Goal: Information Seeking & Learning: Check status

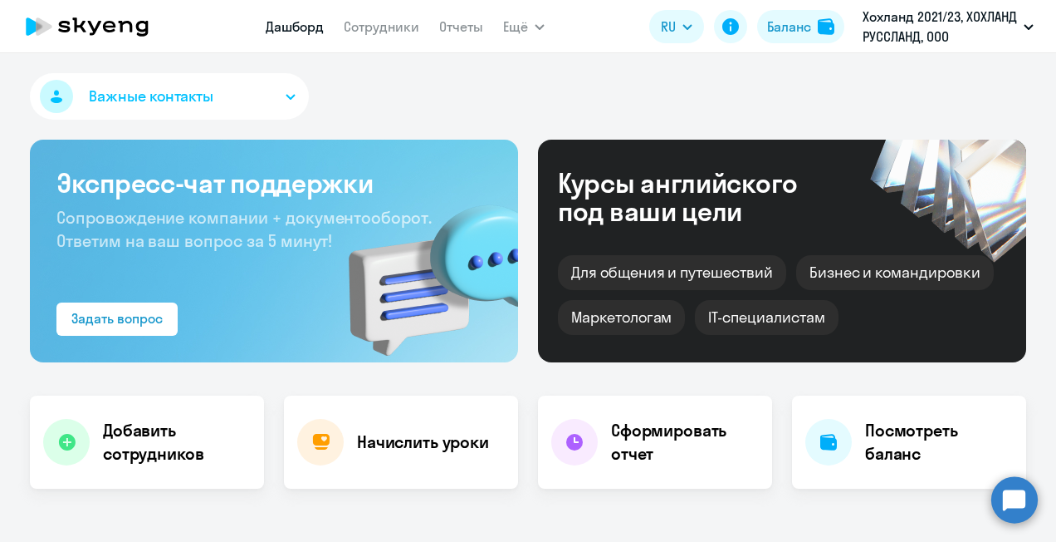
select select "30"
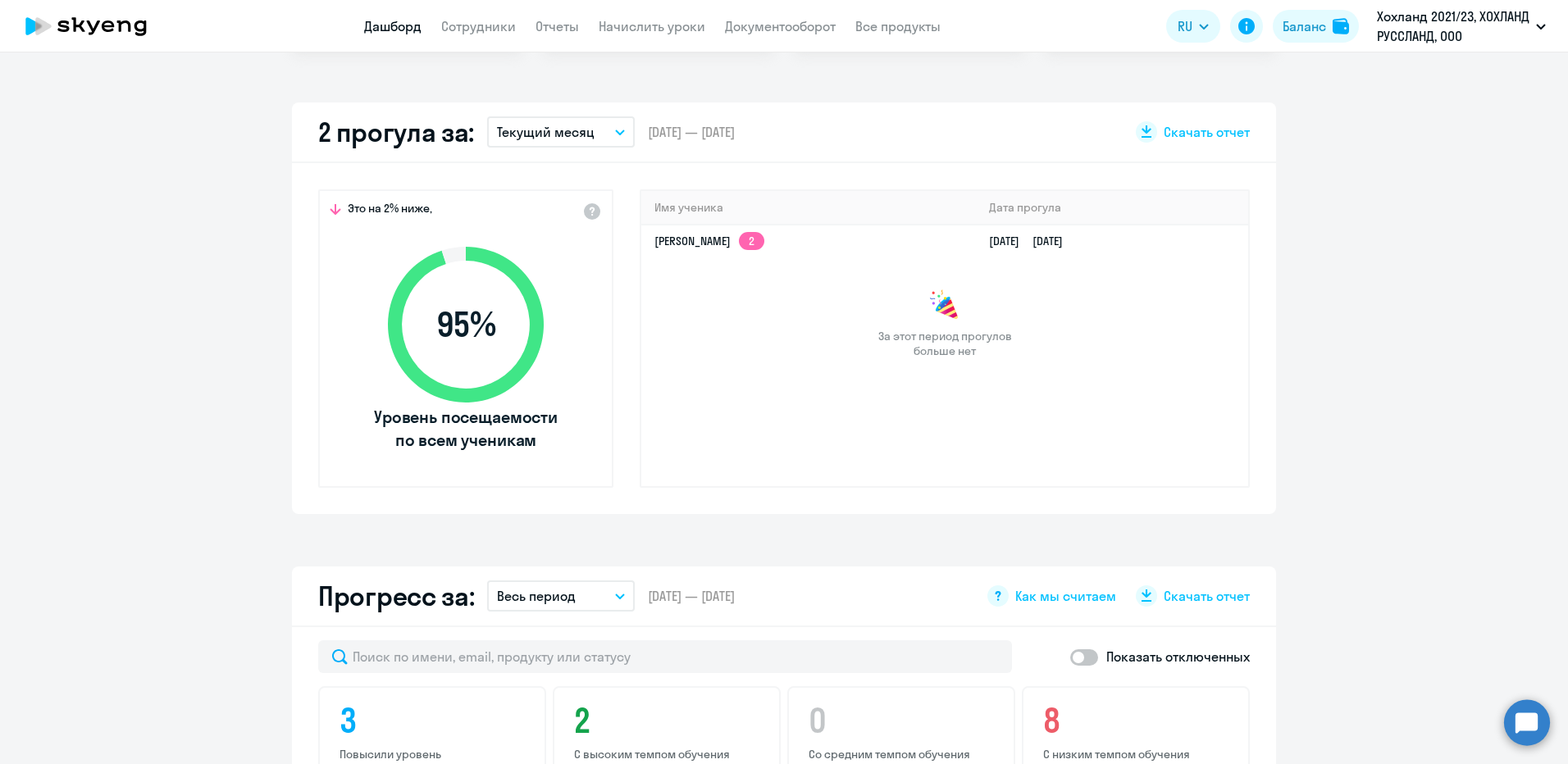
scroll to position [655, 0]
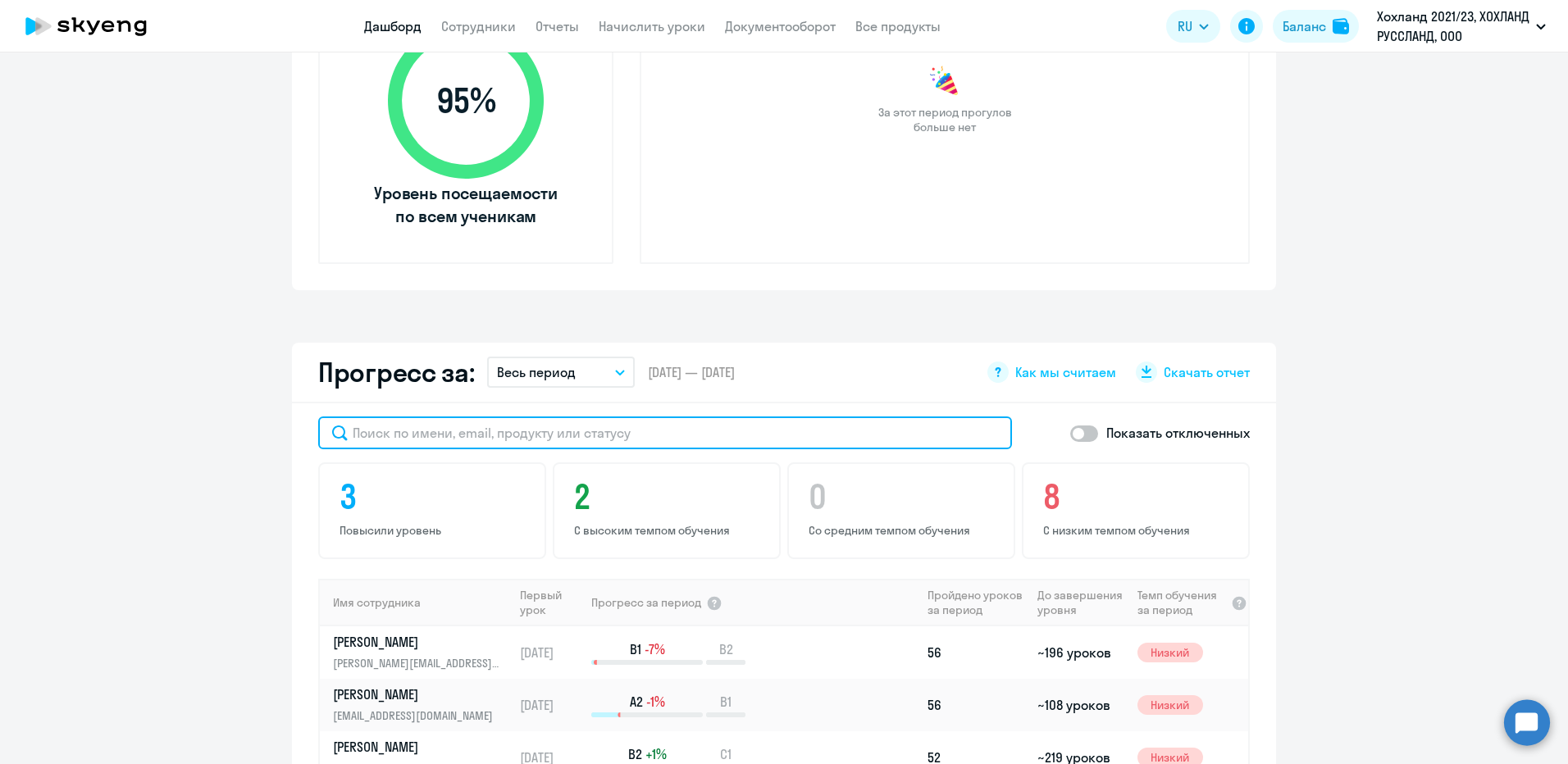
click at [598, 438] on input "text" at bounding box center [665, 432] width 694 height 33
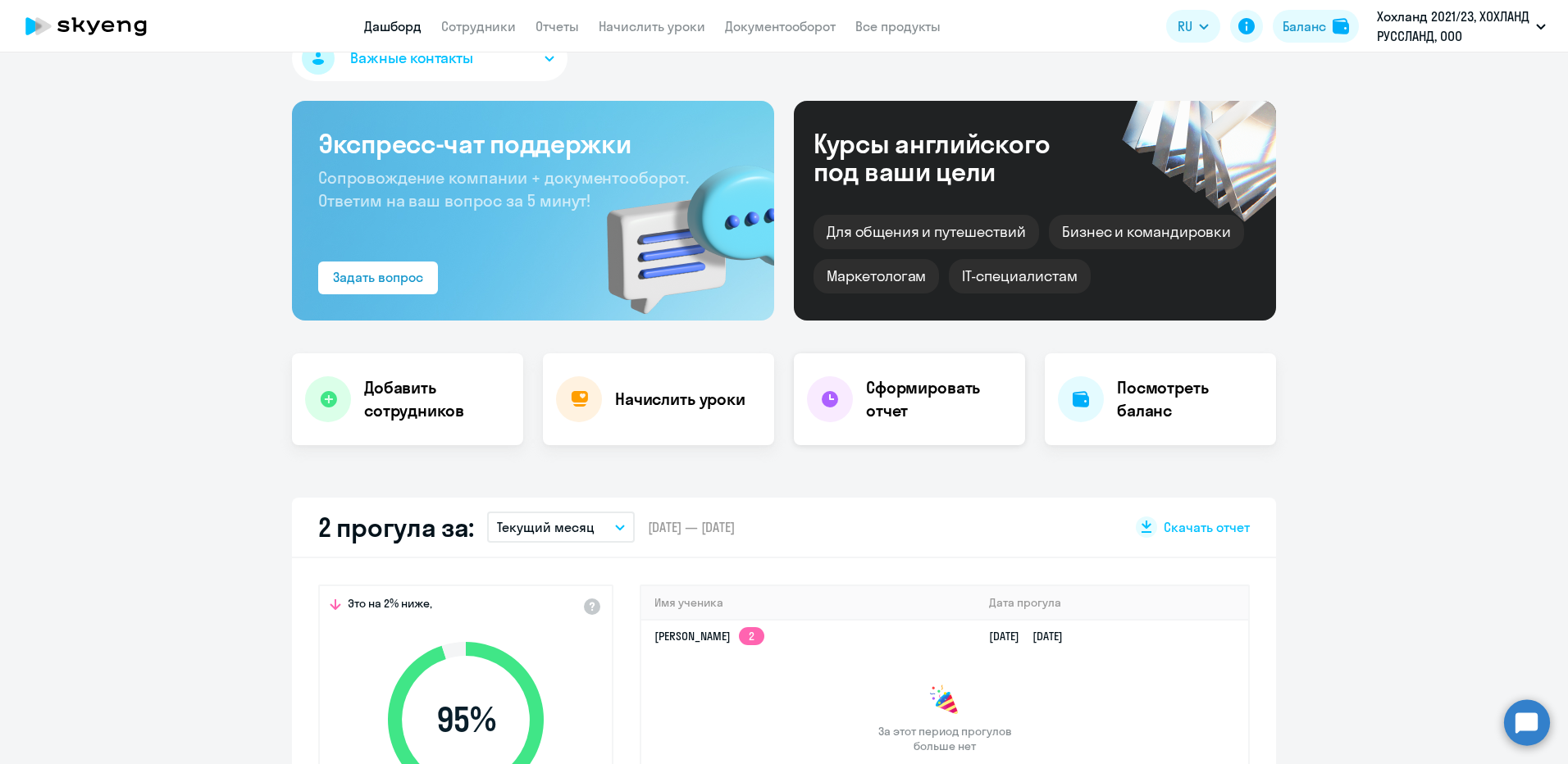
scroll to position [0, 0]
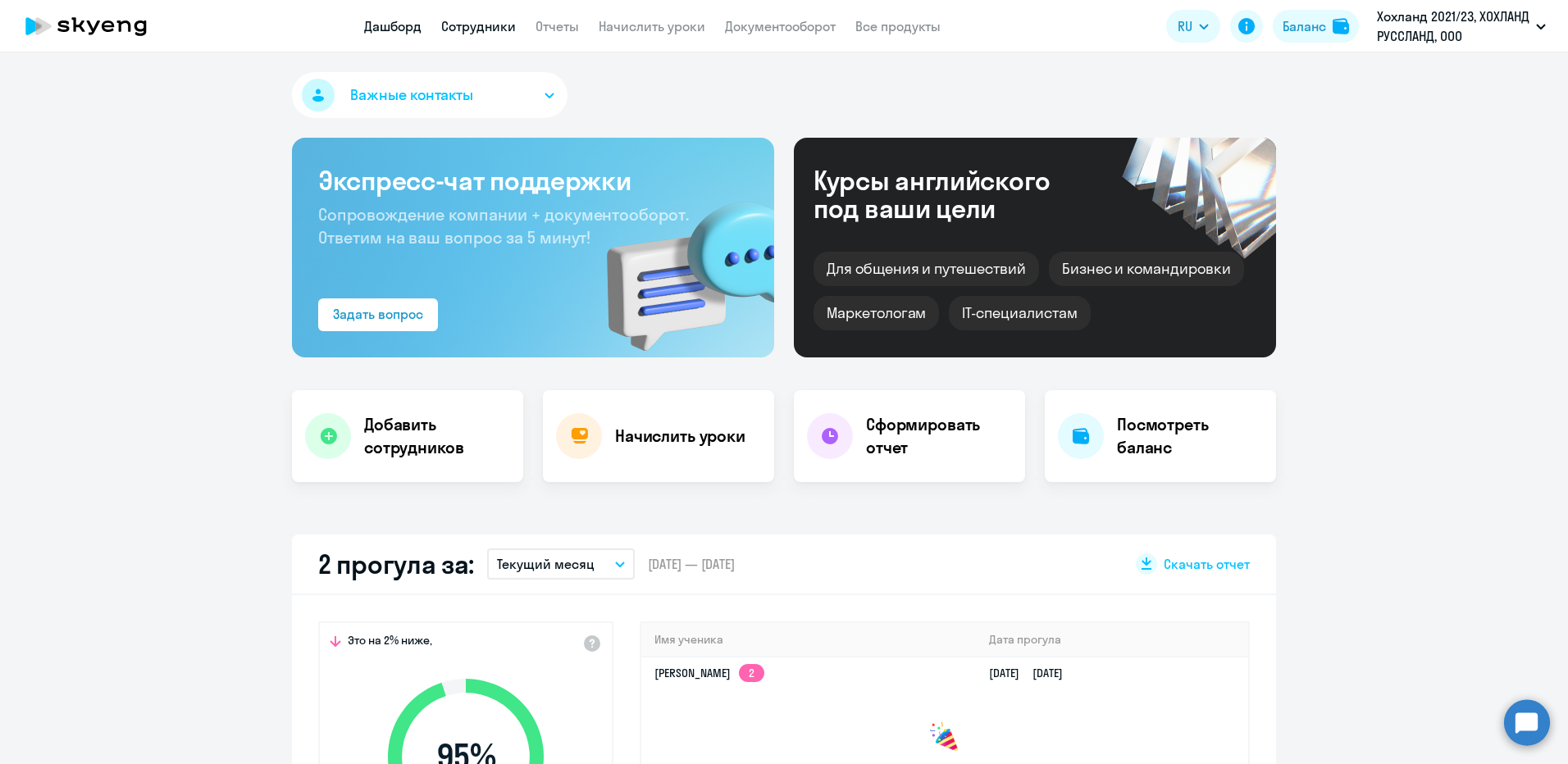
click at [501, 32] on link "Сотрудники" at bounding box center [479, 26] width 75 height 17
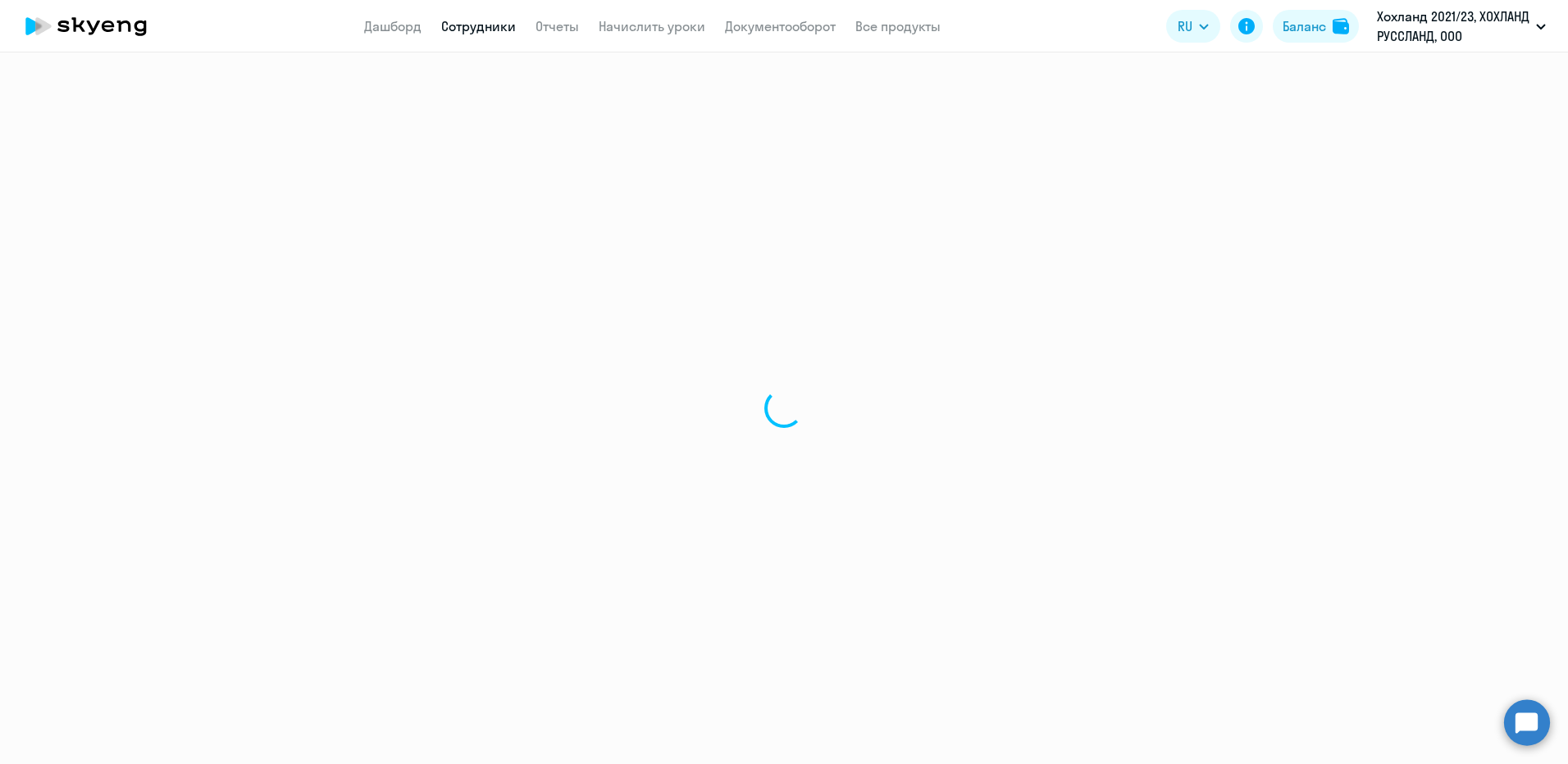
select select "30"
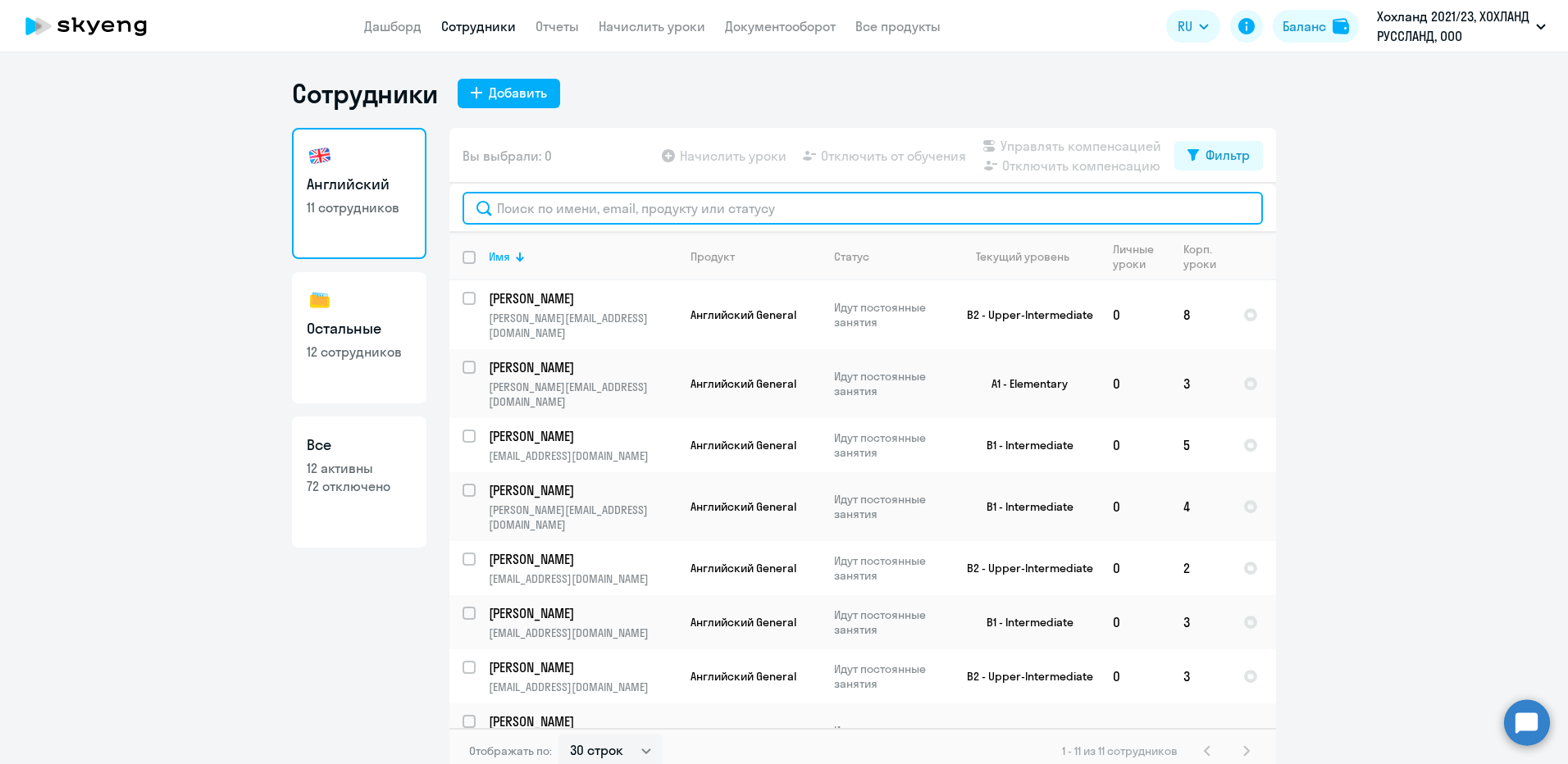
click at [547, 215] on input "text" at bounding box center [862, 207] width 801 height 33
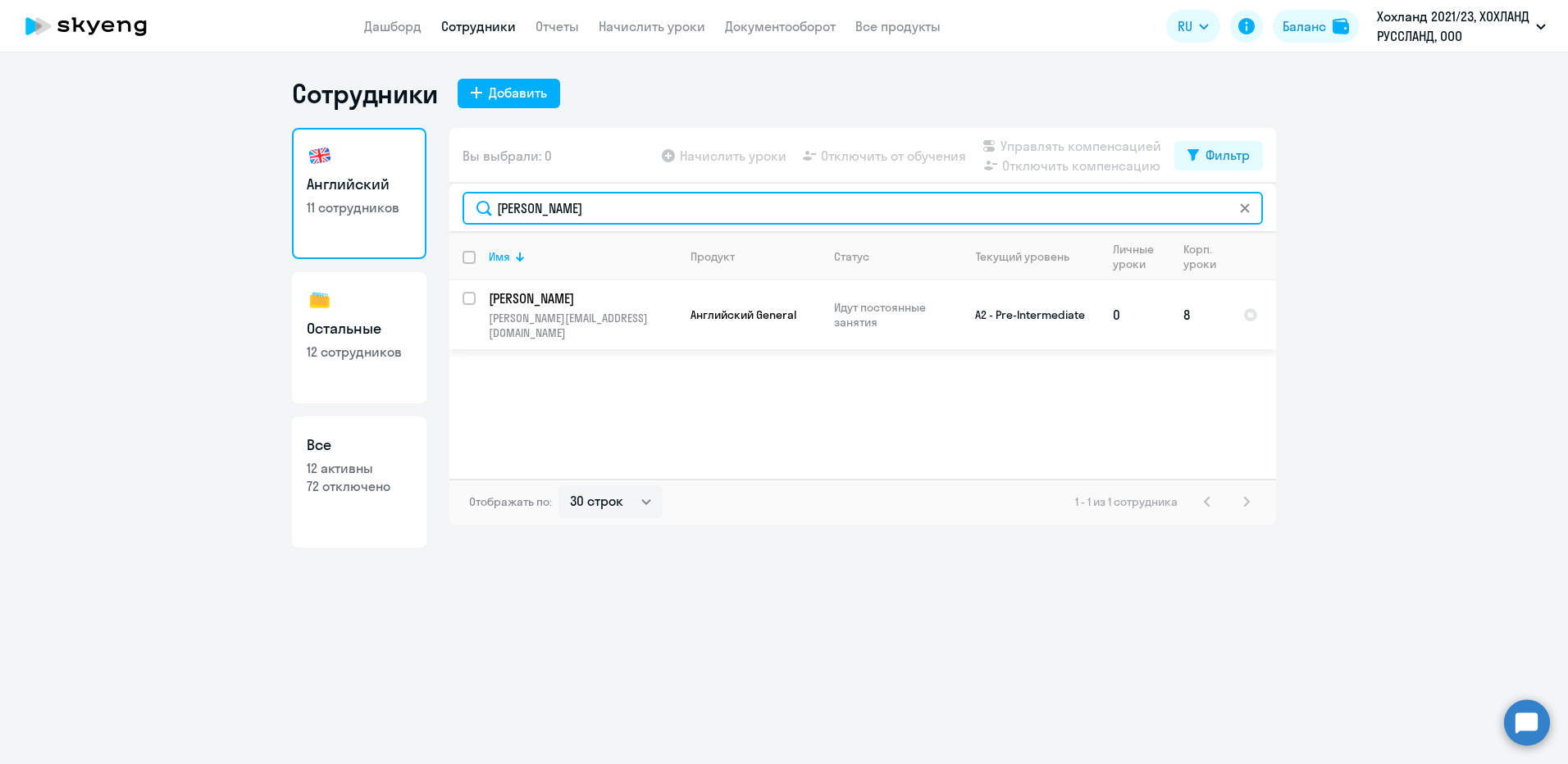
type input "[PERSON_NAME]"
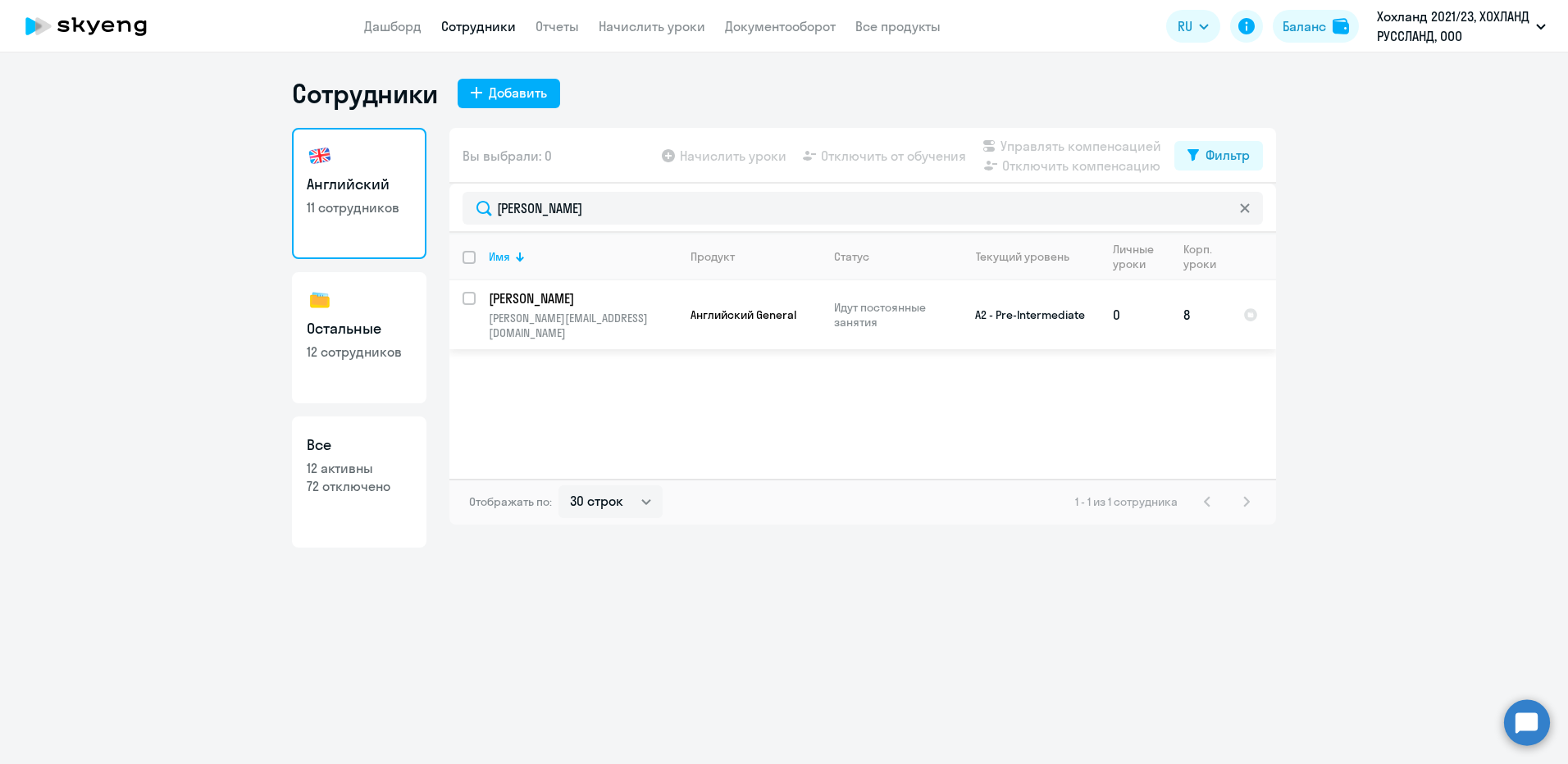
click at [515, 297] on p "[PERSON_NAME]" at bounding box center [582, 298] width 186 height 18
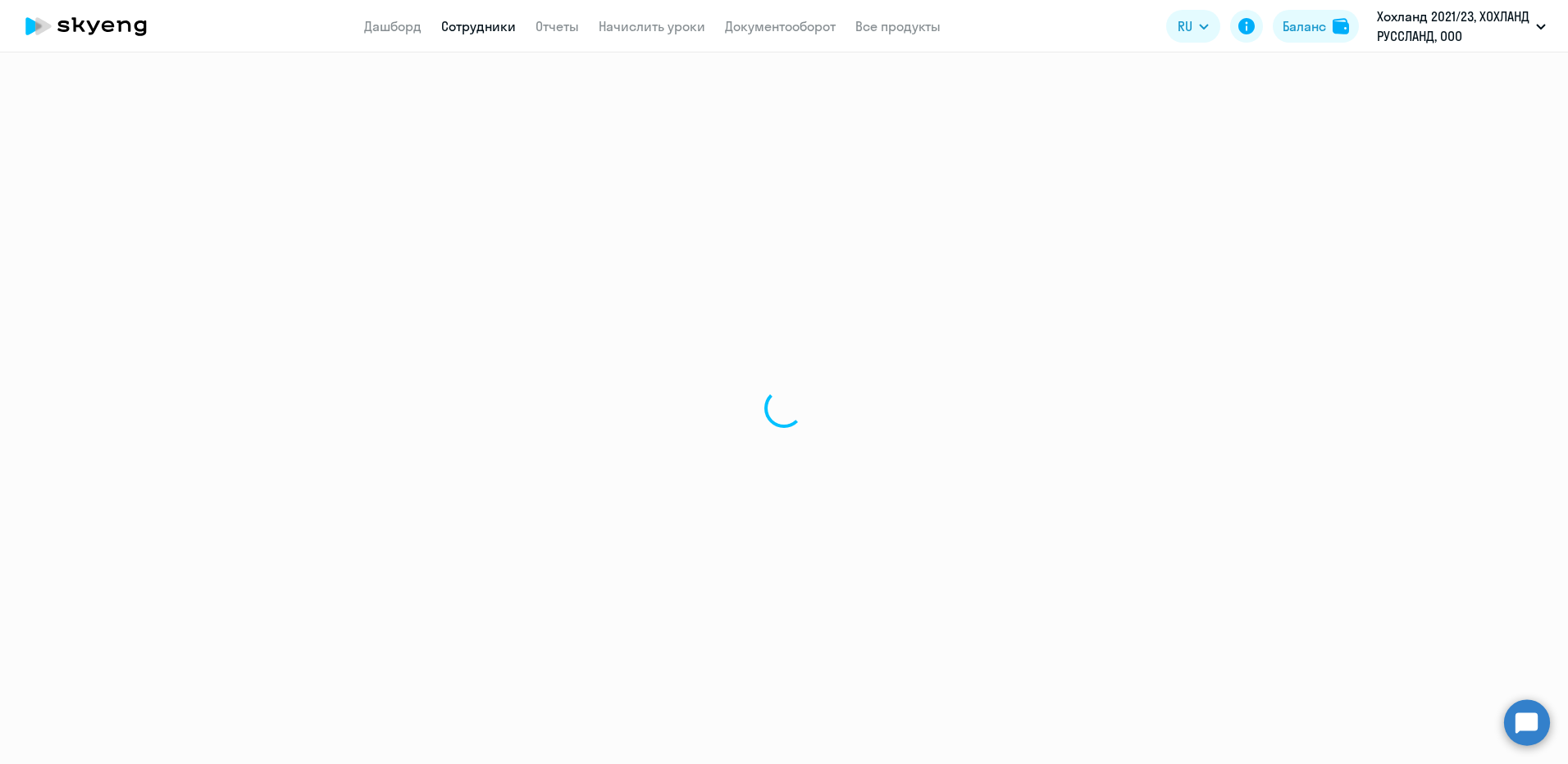
select select "english"
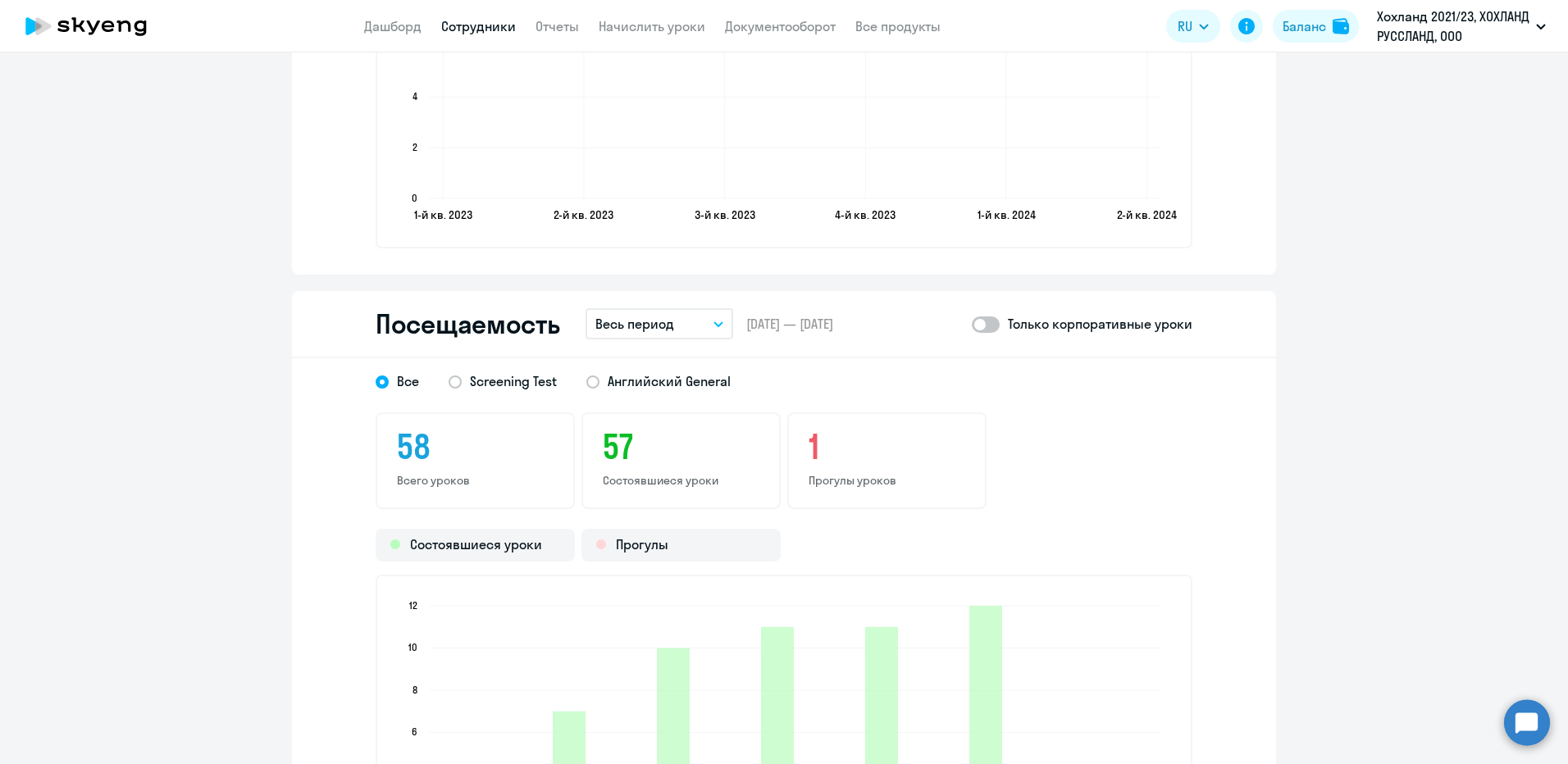
scroll to position [1803, 0]
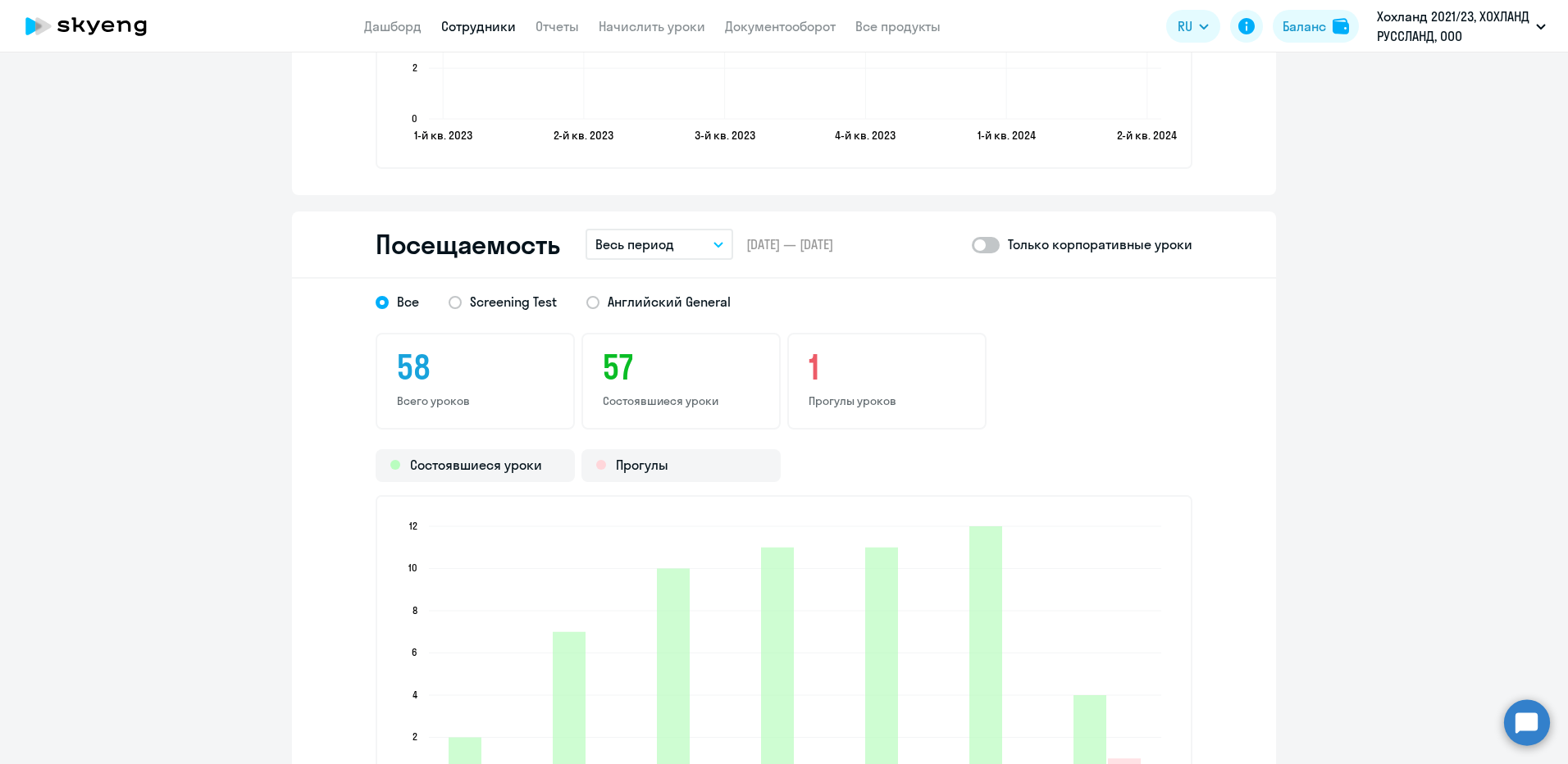
click at [985, 247] on span at bounding box center [985, 245] width 28 height 17
click at [972, 245] on input "checkbox" at bounding box center [971, 245] width 1 height 1
checkbox input "true"
click at [601, 305] on span "Английский General" at bounding box center [665, 302] width 131 height 18
click at [0, 0] on input "Английский General" at bounding box center [0, 0] width 0 height 0
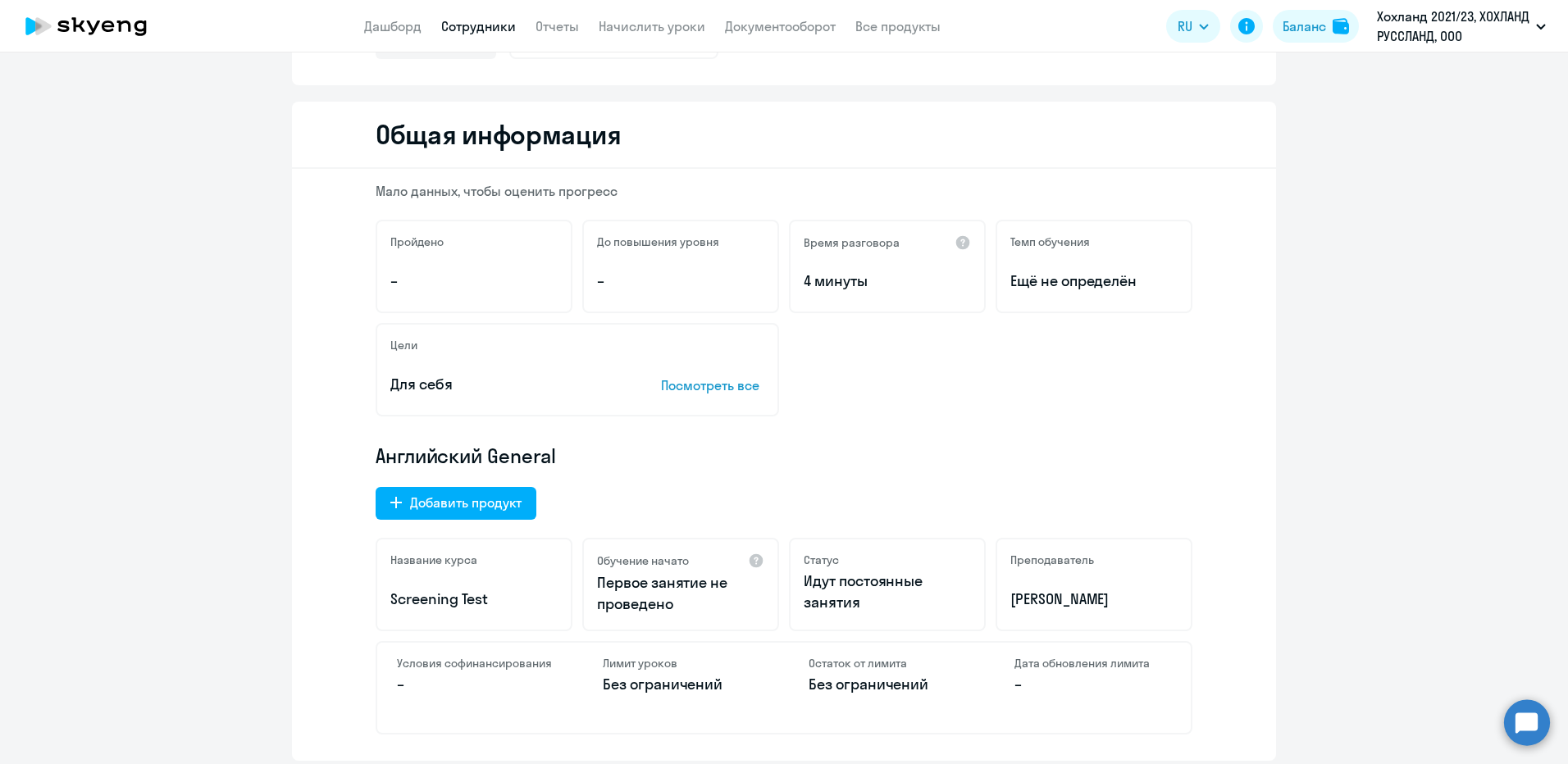
scroll to position [0, 0]
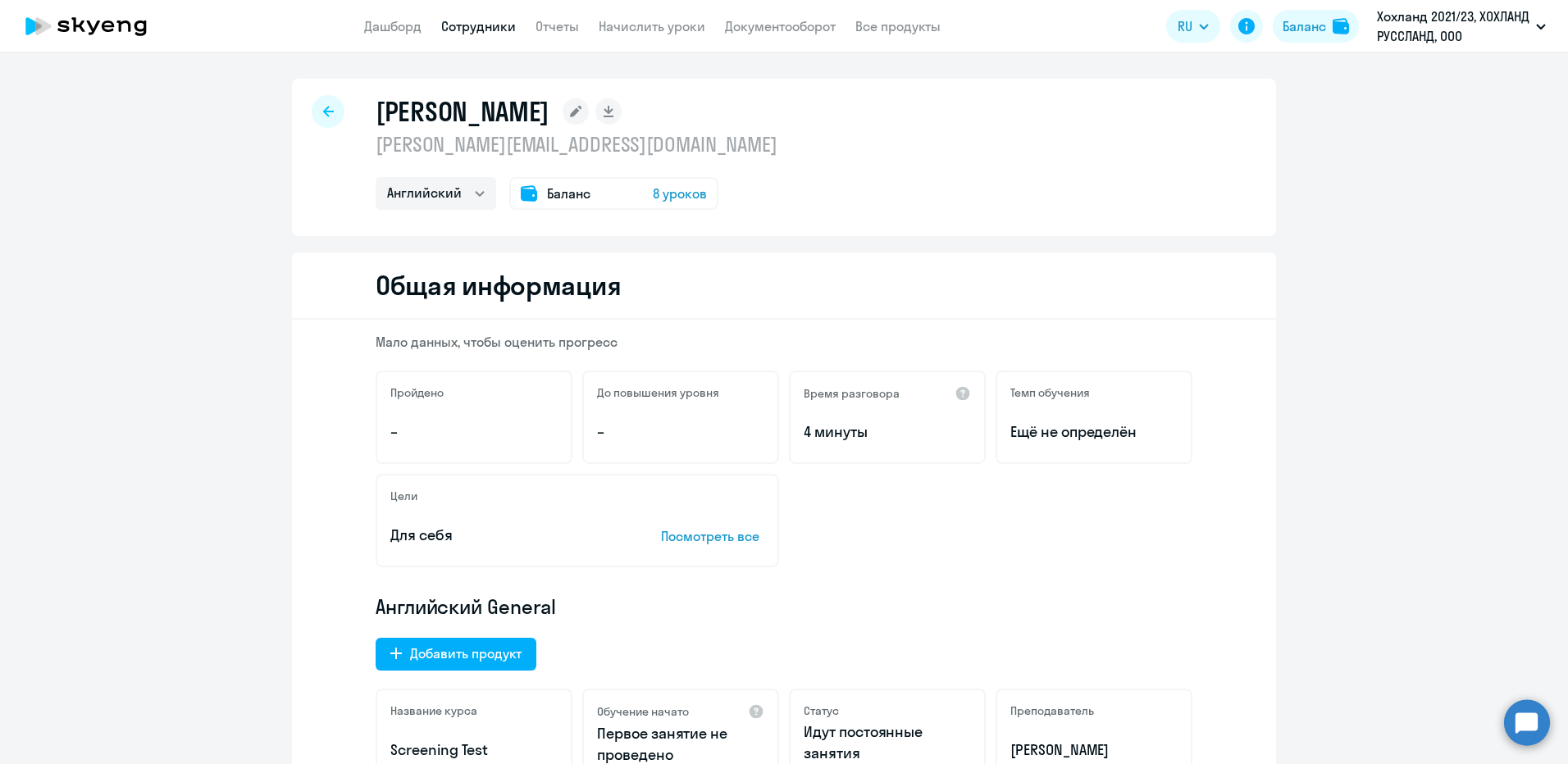
click at [323, 112] on icon at bounding box center [328, 111] width 11 height 11
select select "30"
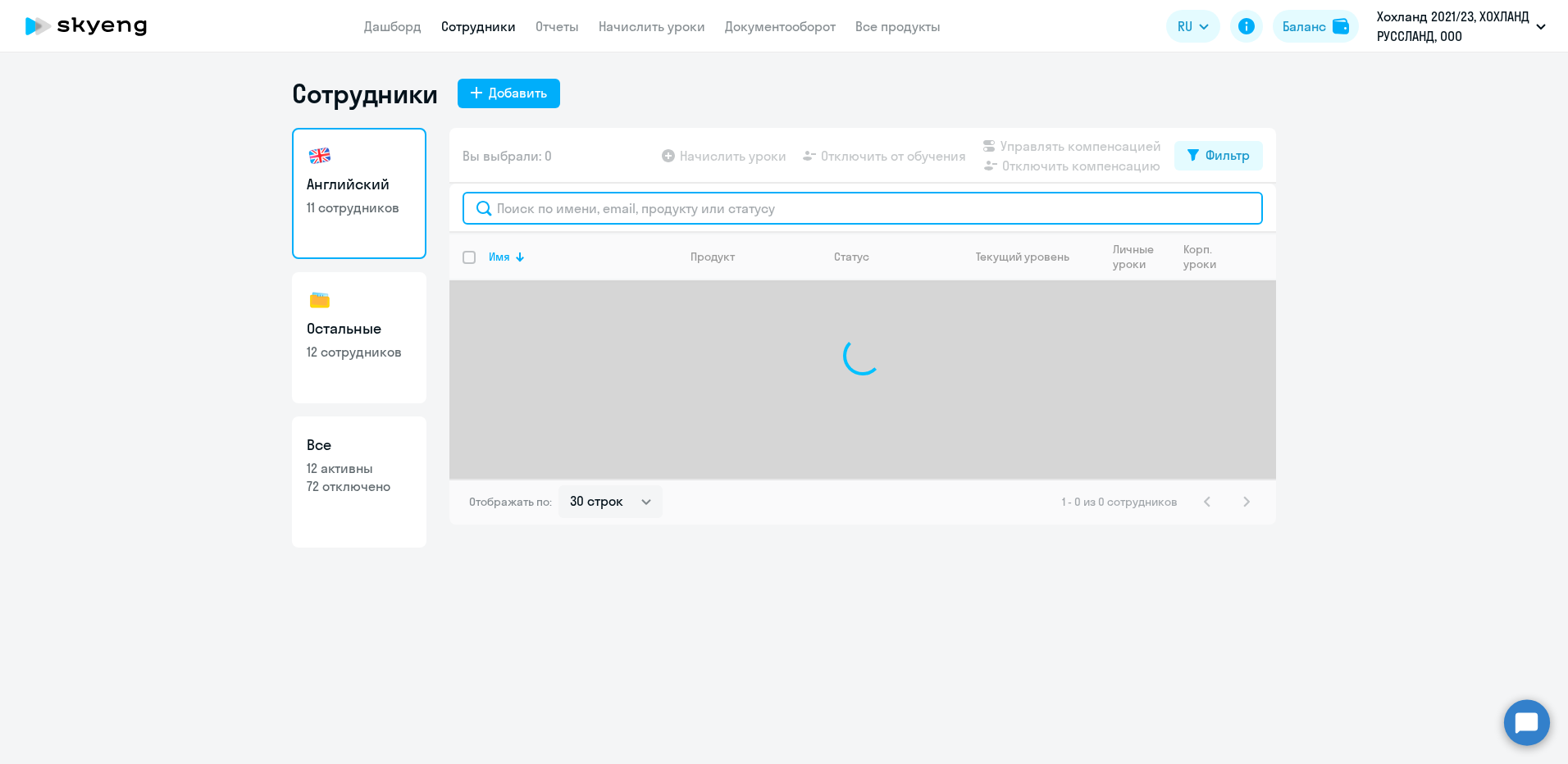
click at [526, 214] on input "text" at bounding box center [862, 207] width 801 height 33
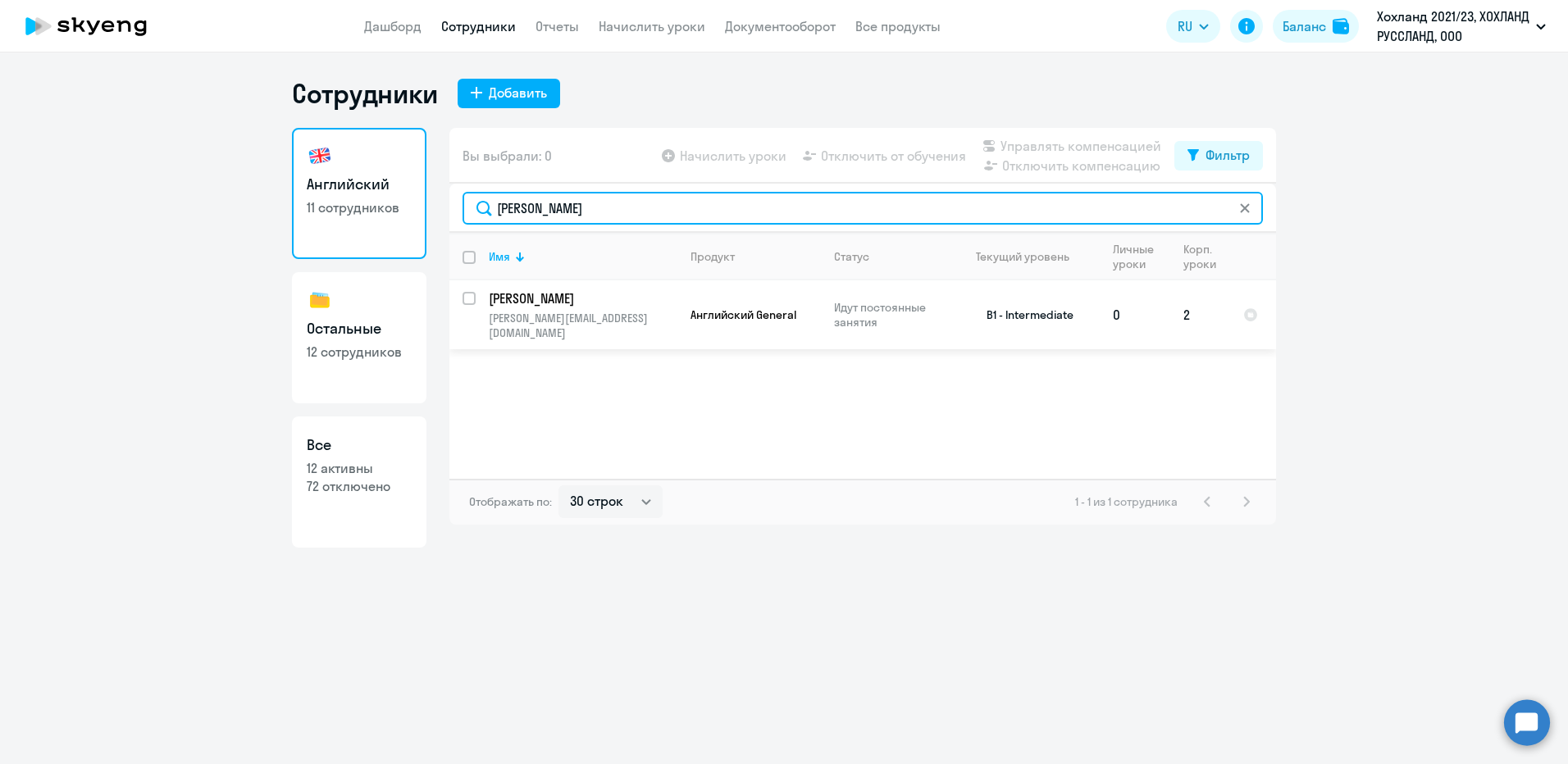
type input "[PERSON_NAME]"
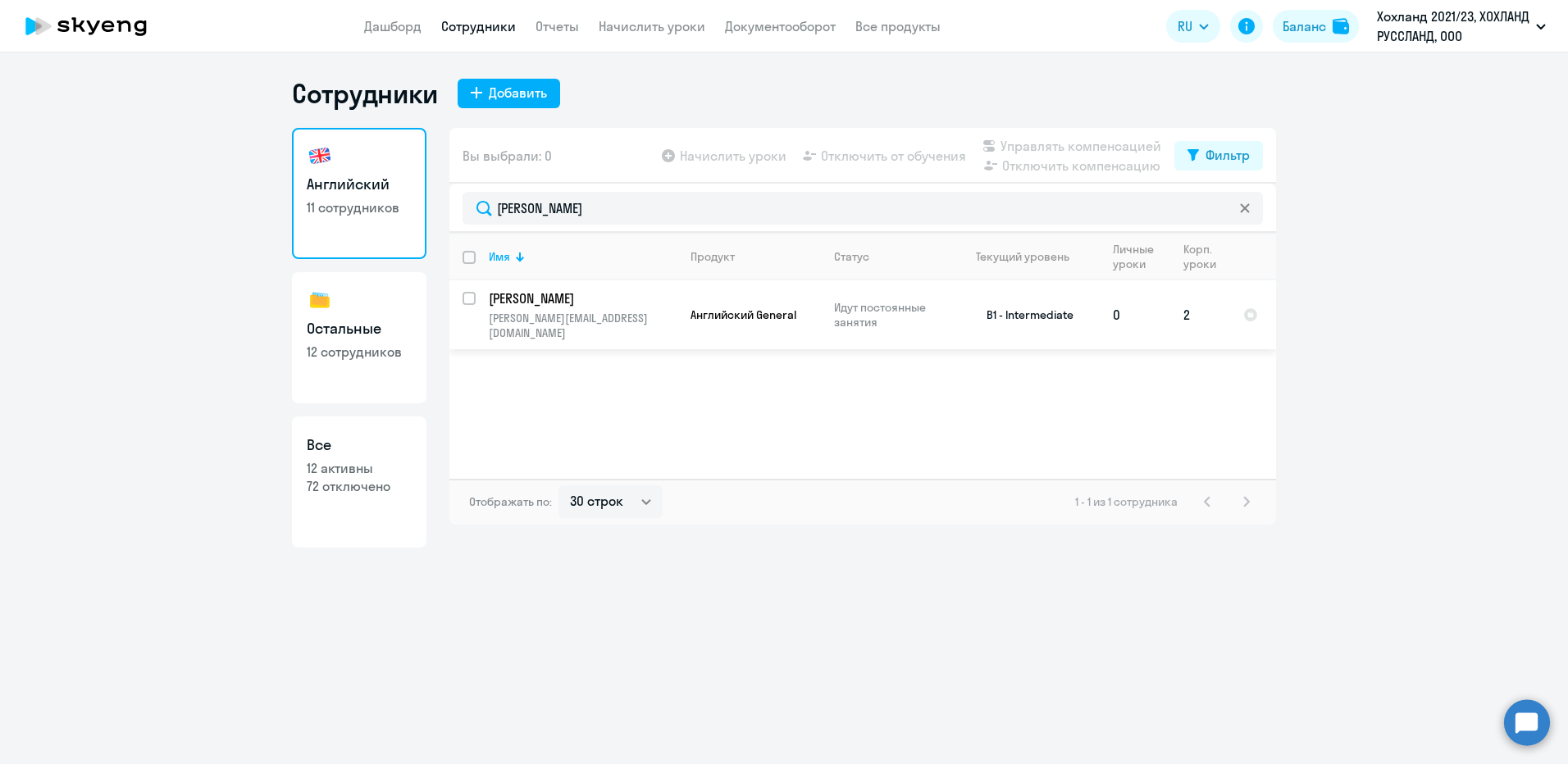
click at [572, 303] on p "[PERSON_NAME]" at bounding box center [582, 298] width 186 height 18
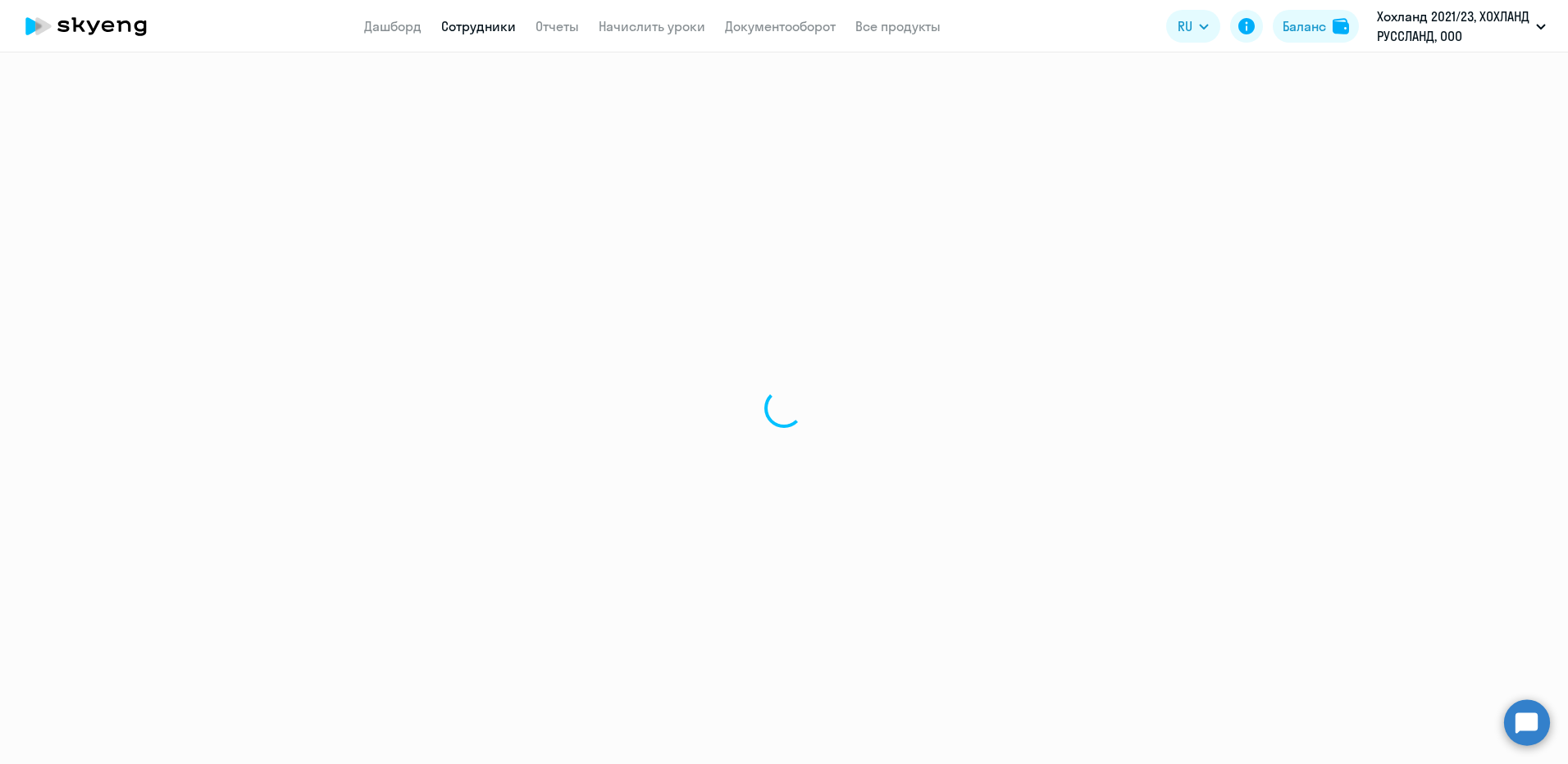
select select "english"
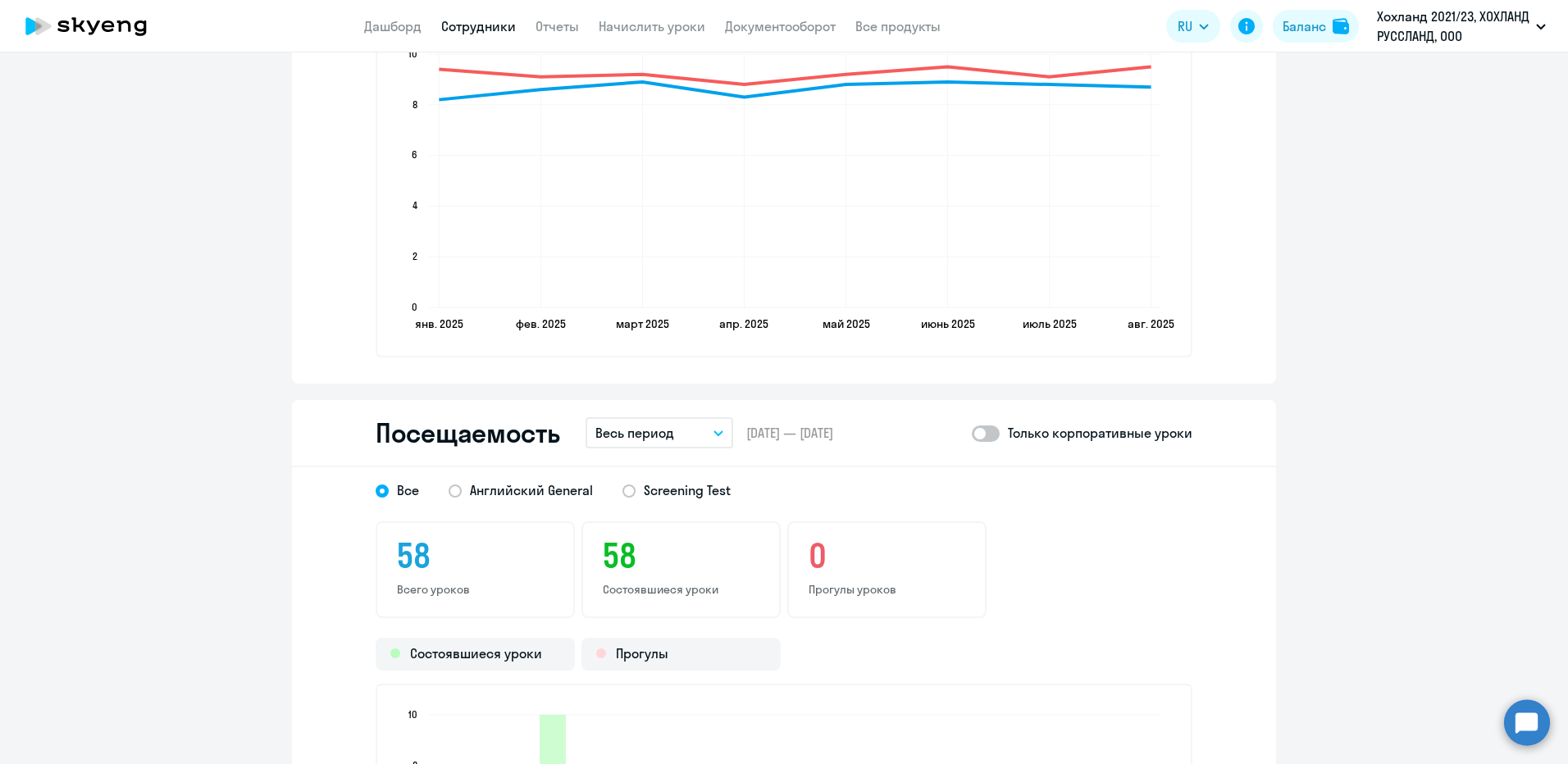
scroll to position [1885, 0]
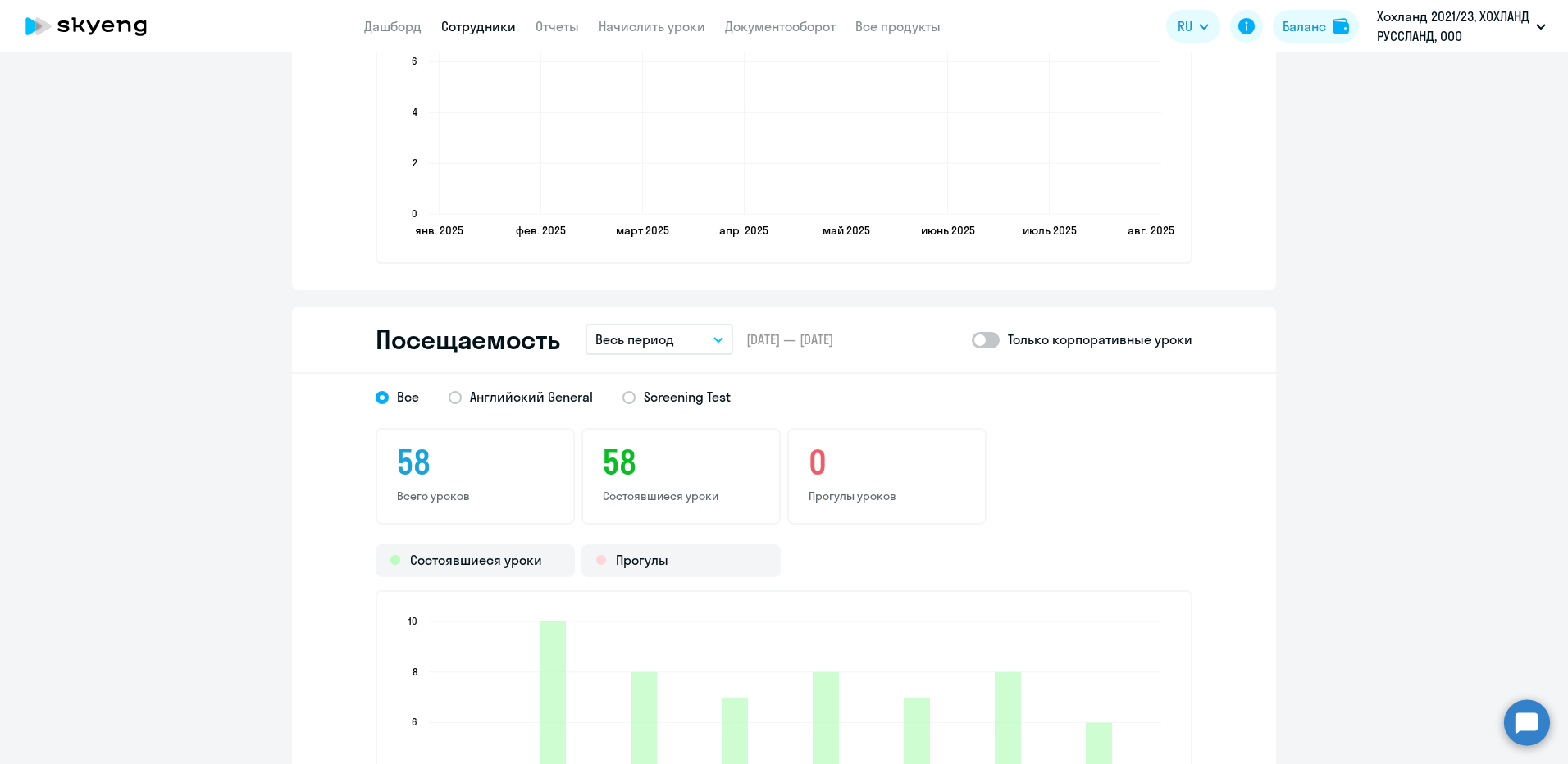
click at [979, 338] on span at bounding box center [985, 340] width 28 height 17
click at [972, 340] on input "checkbox" at bounding box center [971, 340] width 1 height 1
checkbox input "true"
click at [532, 399] on span "Английский General" at bounding box center [531, 397] width 123 height 18
click at [0, 0] on input "Английский General" at bounding box center [0, 0] width 0 height 0
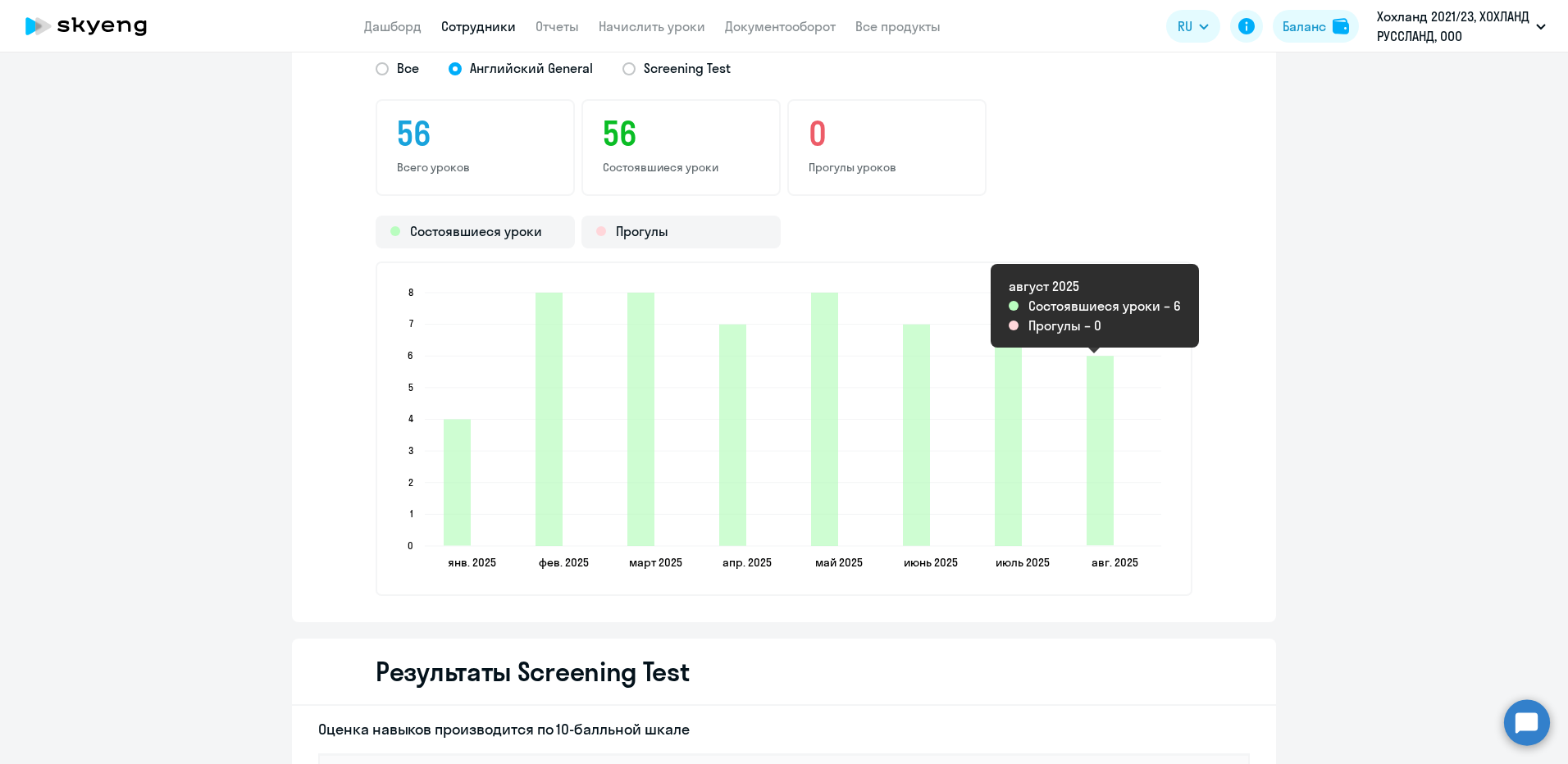
scroll to position [1968, 0]
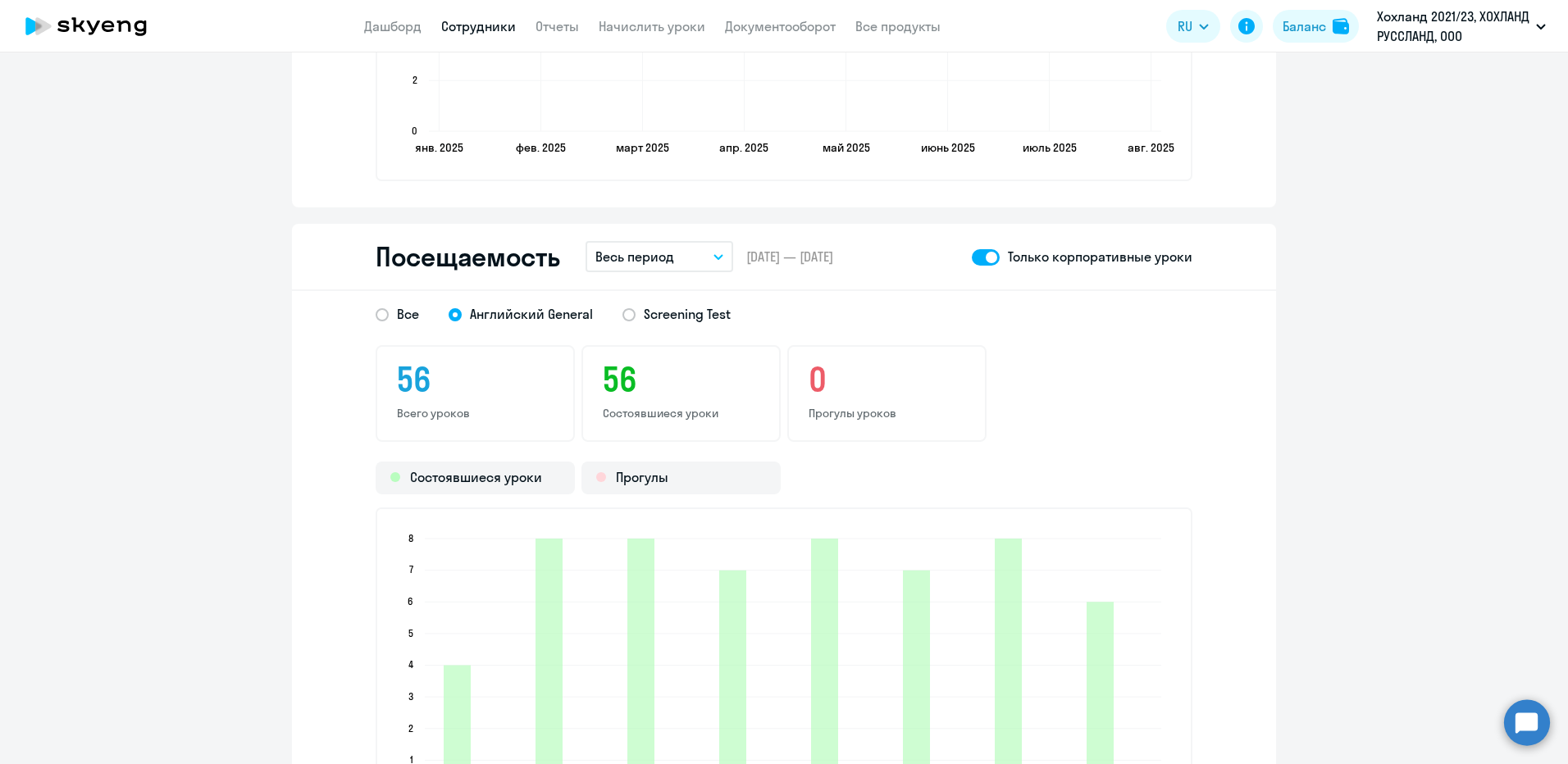
click at [630, 246] on button "Весь период" at bounding box center [660, 257] width 148 height 32
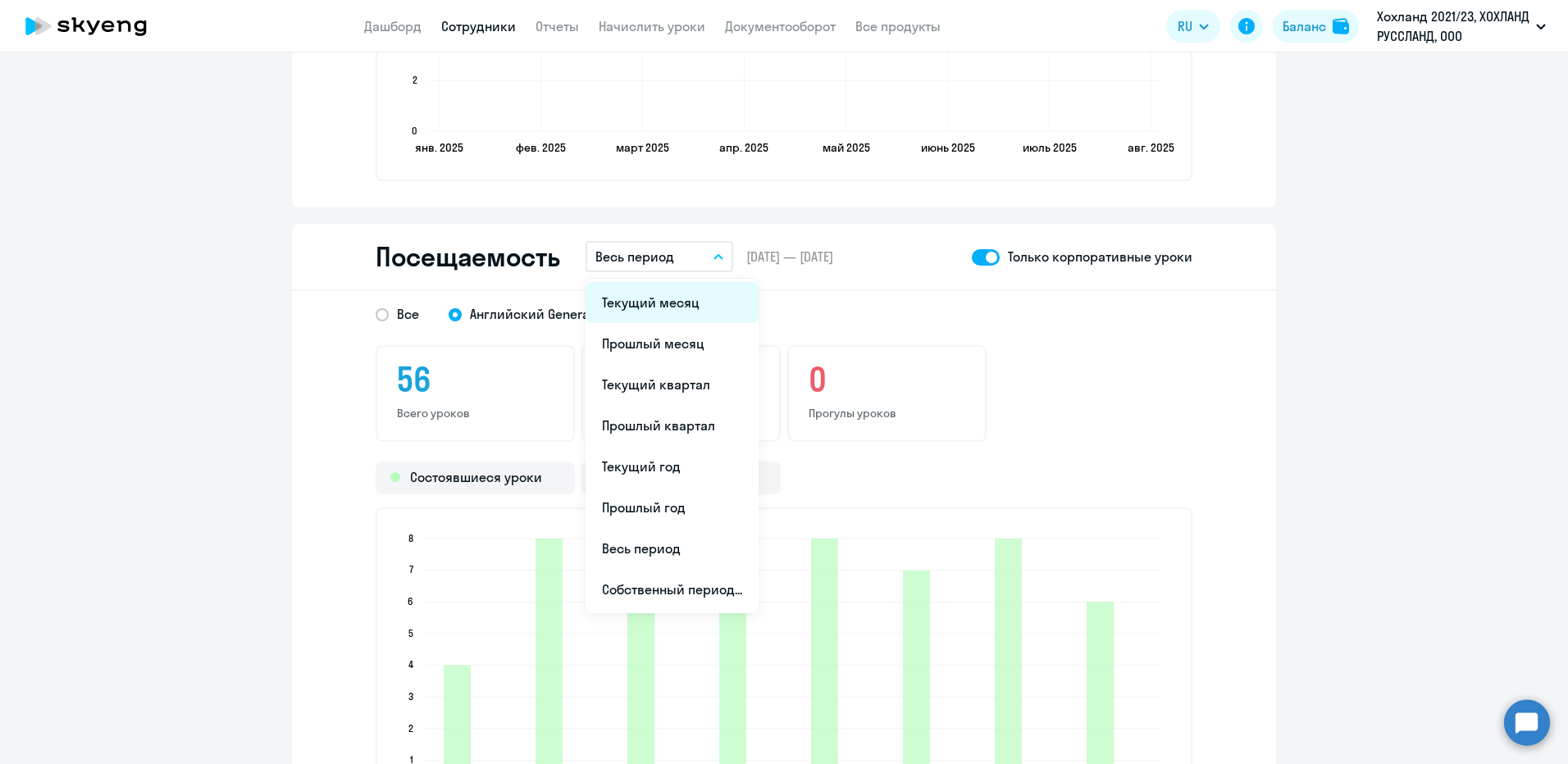
click at [627, 301] on li "Текущий месяц" at bounding box center [671, 303] width 173 height 41
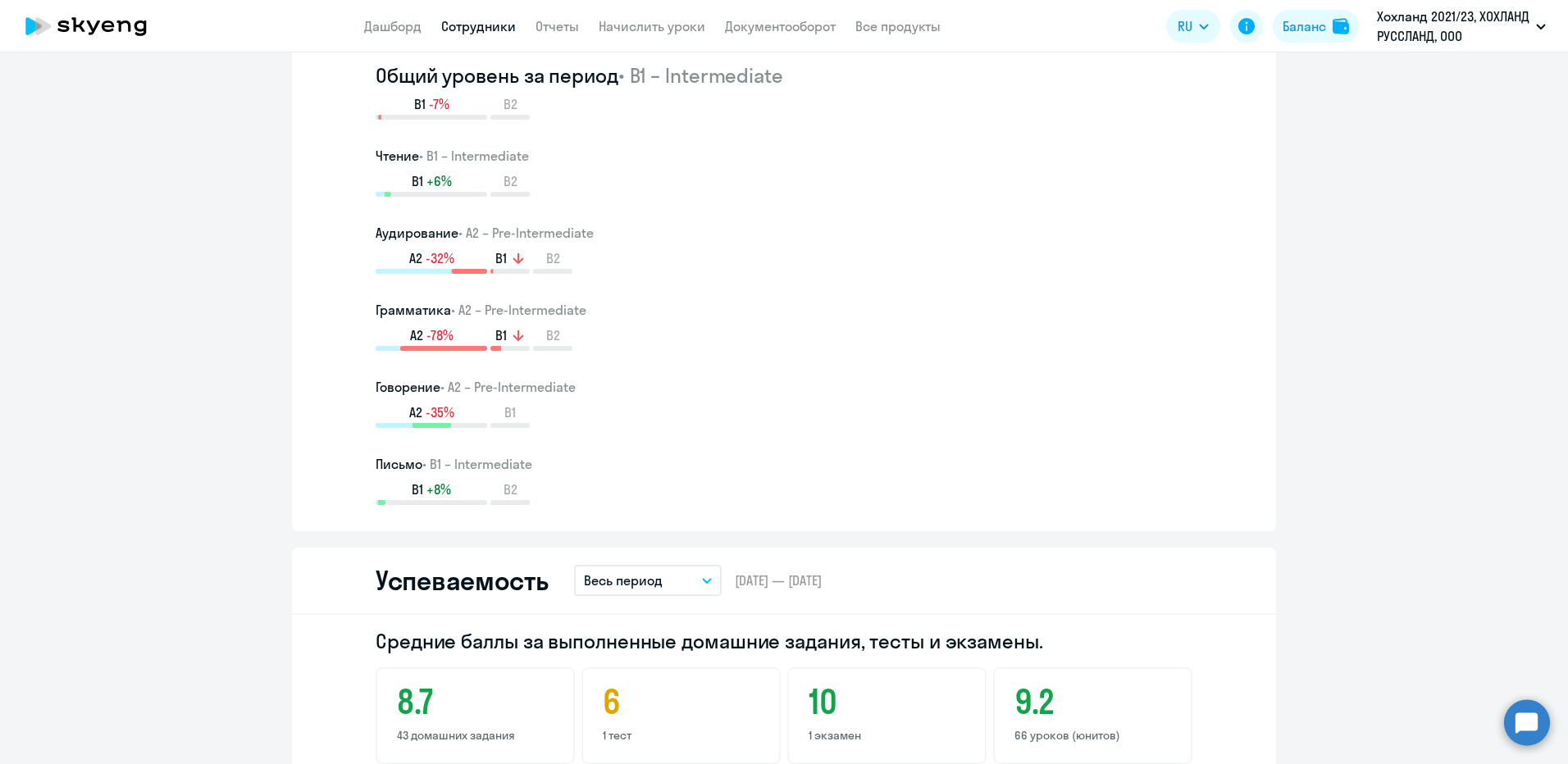
scroll to position [902, 0]
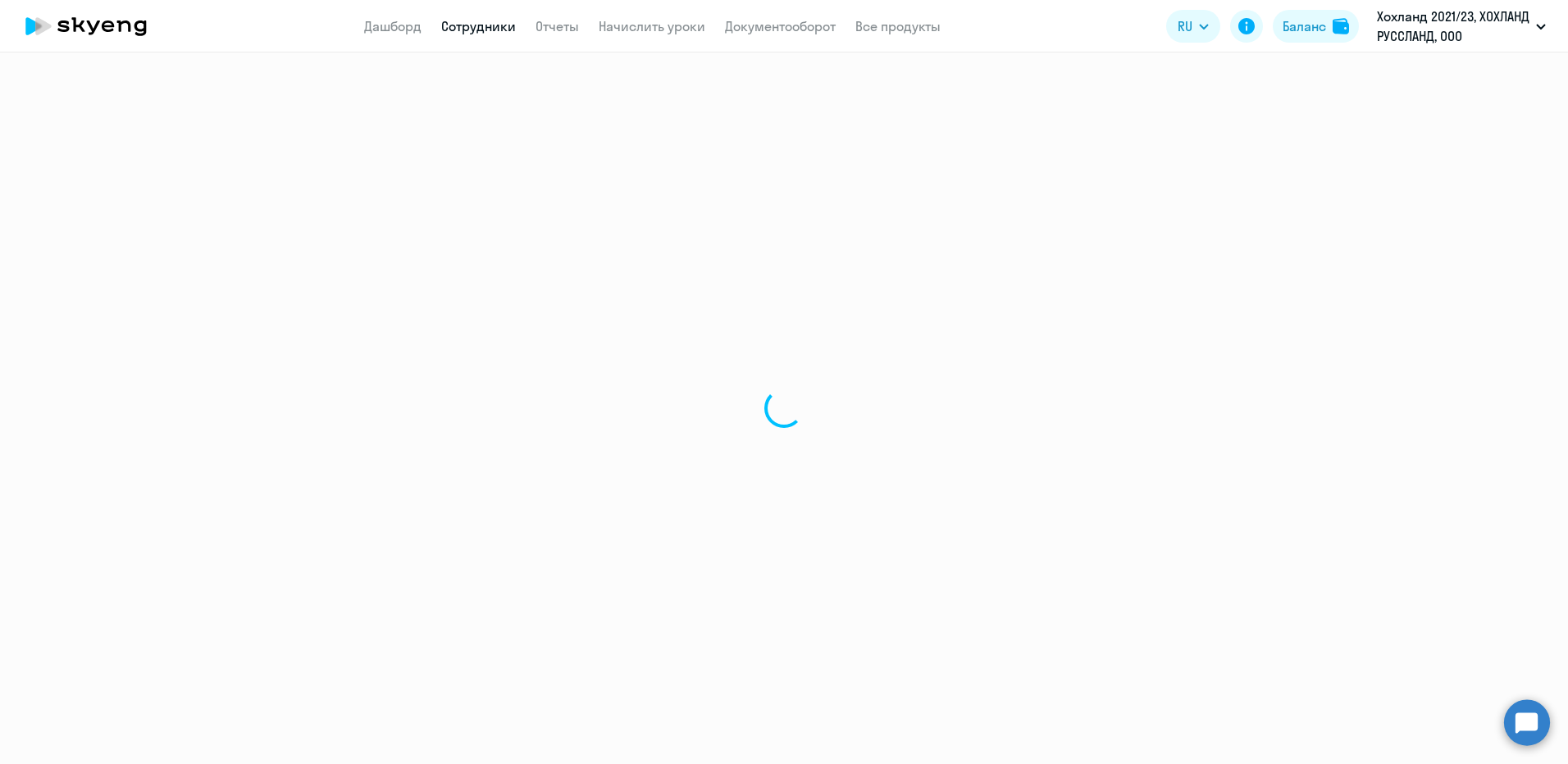
select select "30"
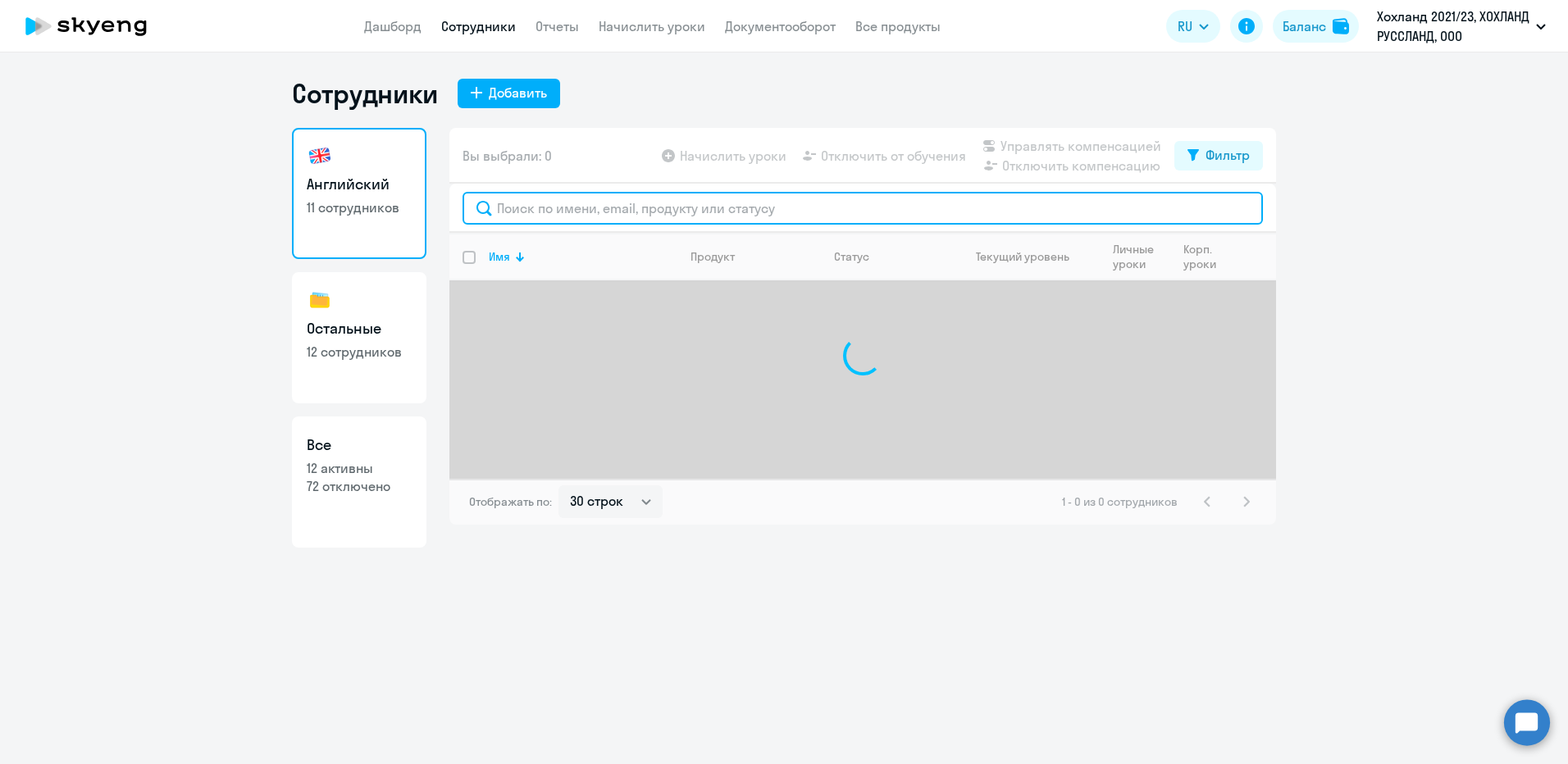
click at [601, 209] on input "text" at bounding box center [862, 207] width 801 height 33
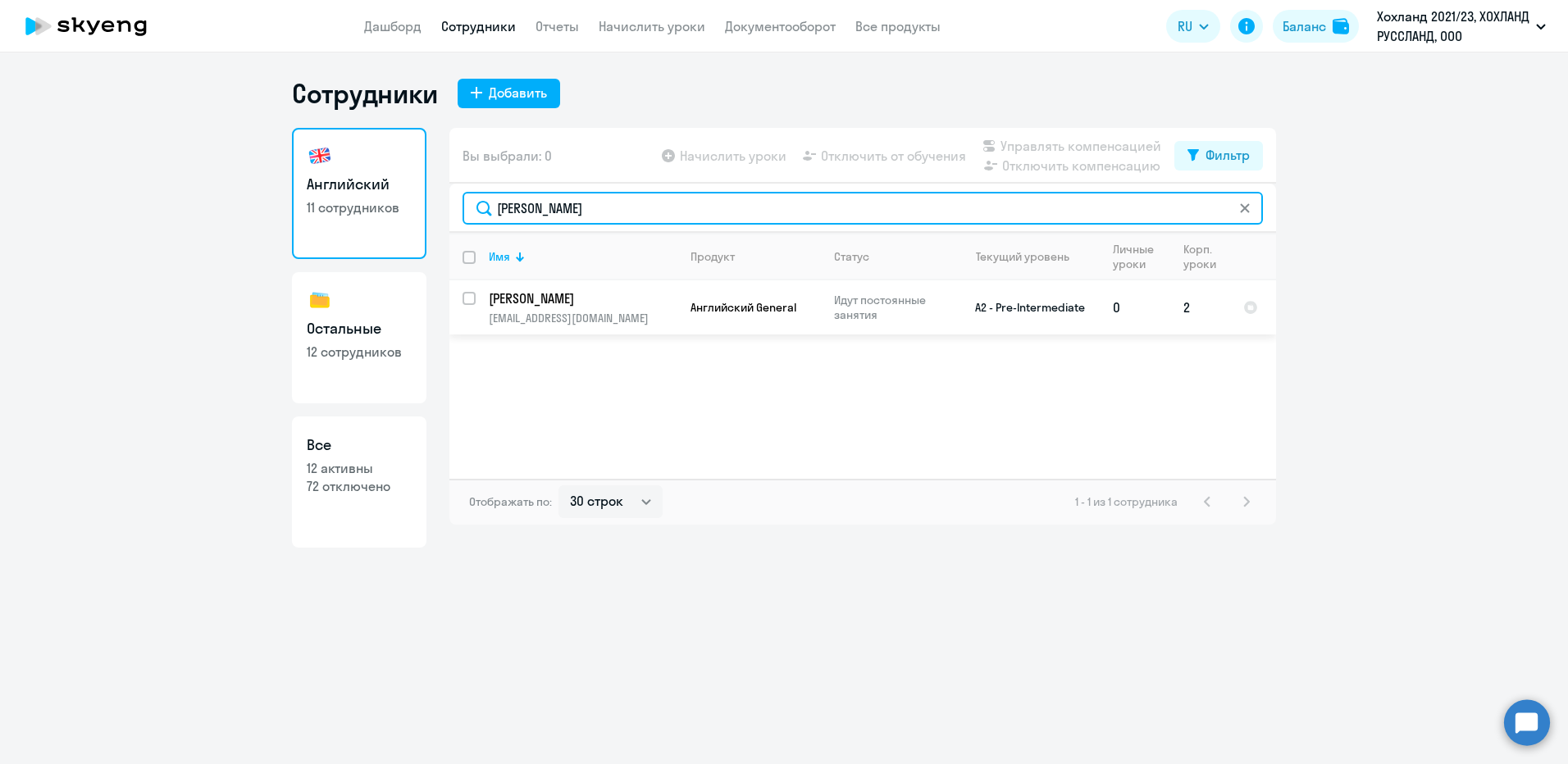
type input "[PERSON_NAME]"
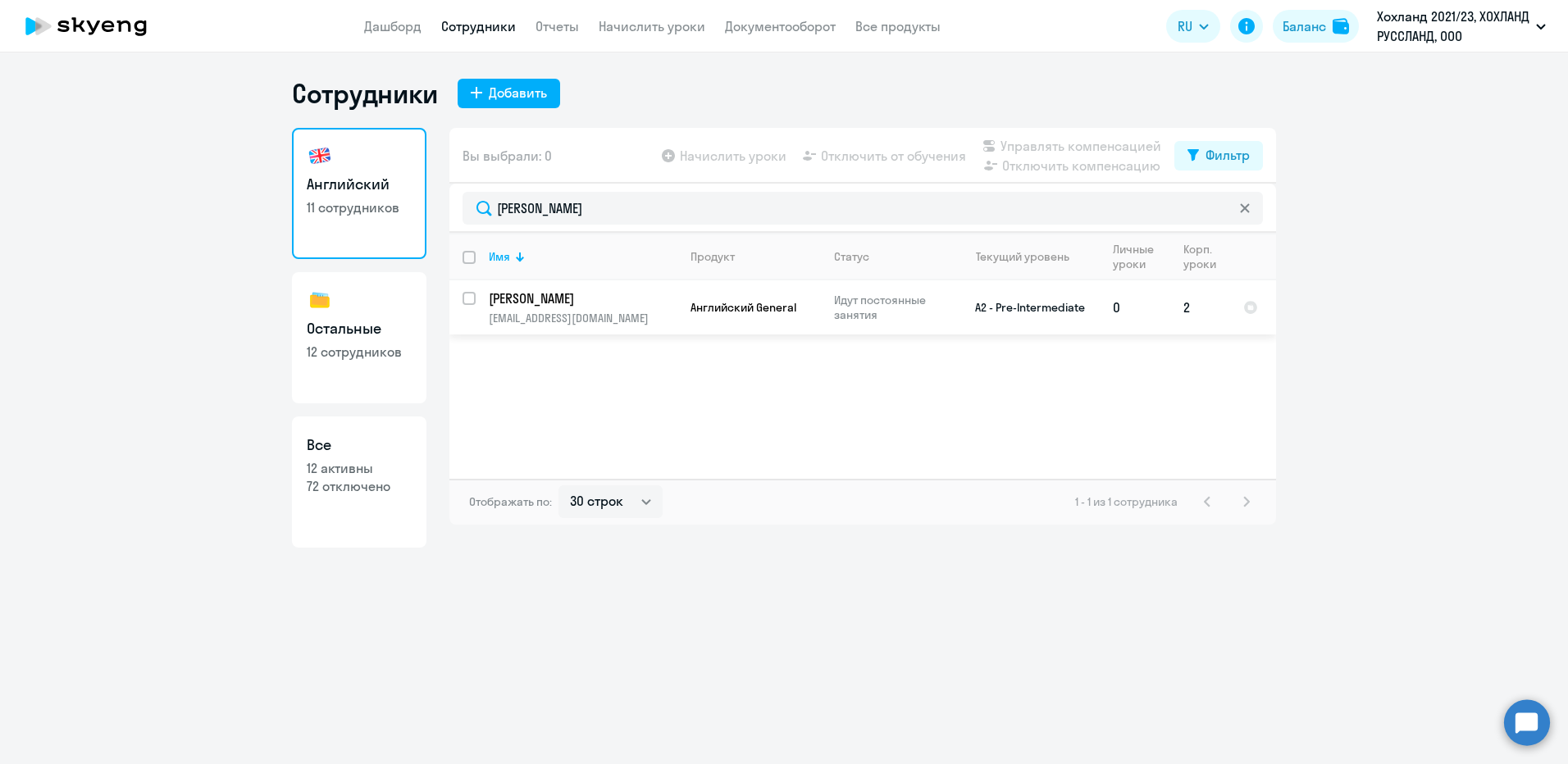
click at [559, 303] on p "[PERSON_NAME]" at bounding box center [582, 298] width 186 height 18
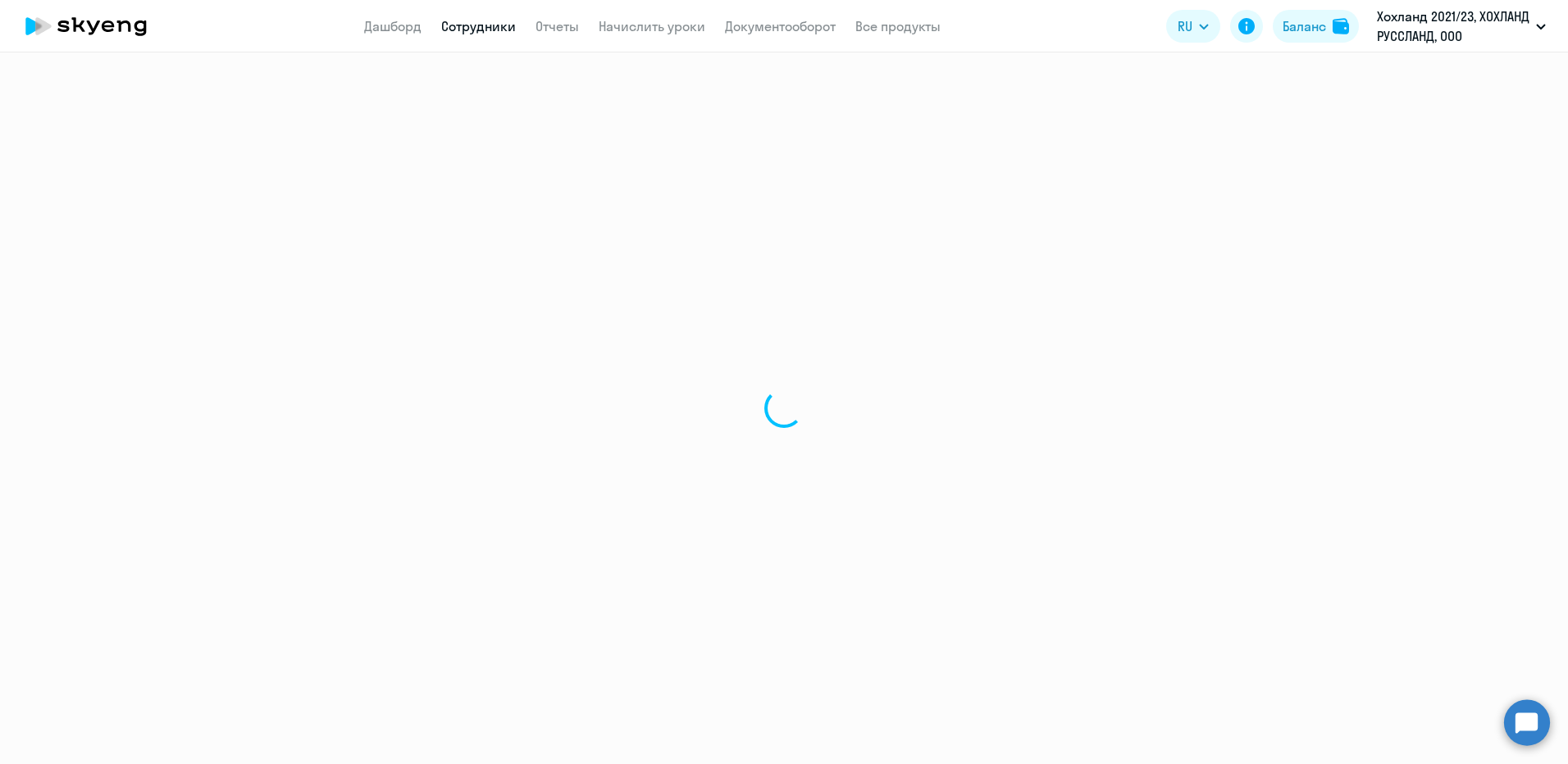
select select "english"
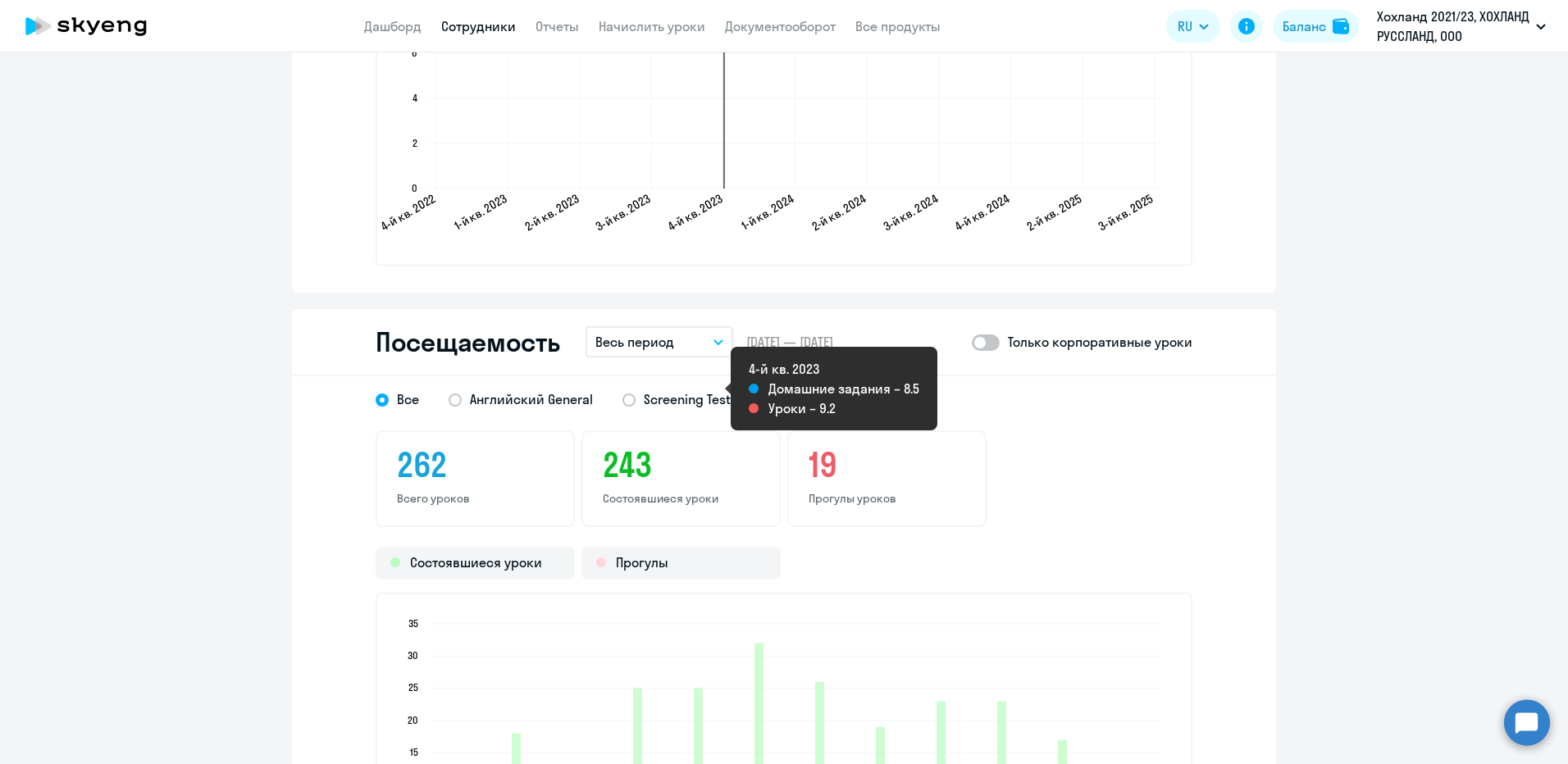
scroll to position [1885, 0]
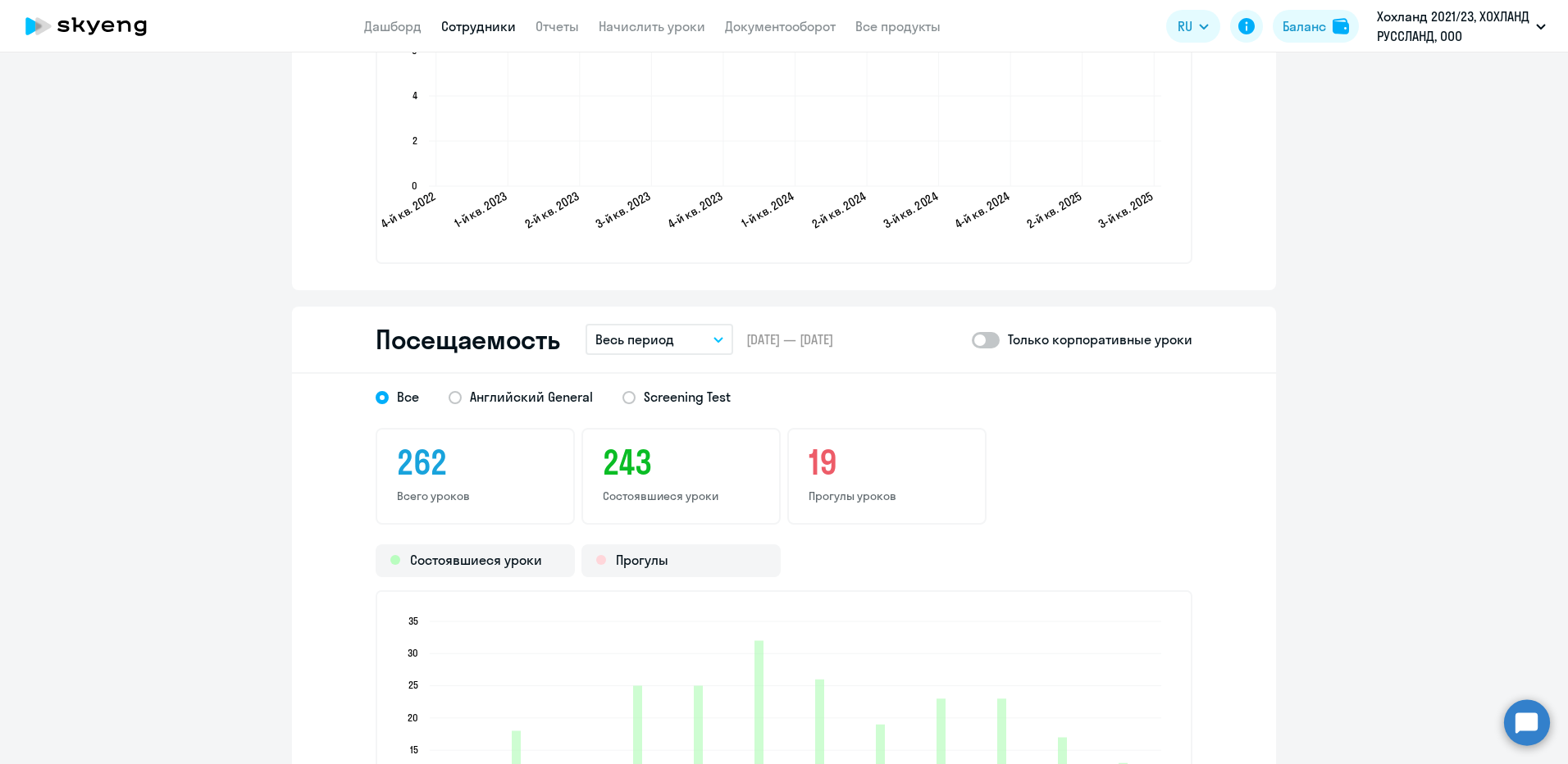
click at [986, 340] on span at bounding box center [985, 340] width 28 height 17
click at [972, 340] on input "checkbox" at bounding box center [971, 340] width 1 height 1
checkbox input "true"
click at [507, 399] on span "Английский General" at bounding box center [531, 397] width 123 height 18
click at [0, 0] on input "Английский General" at bounding box center [0, 0] width 0 height 0
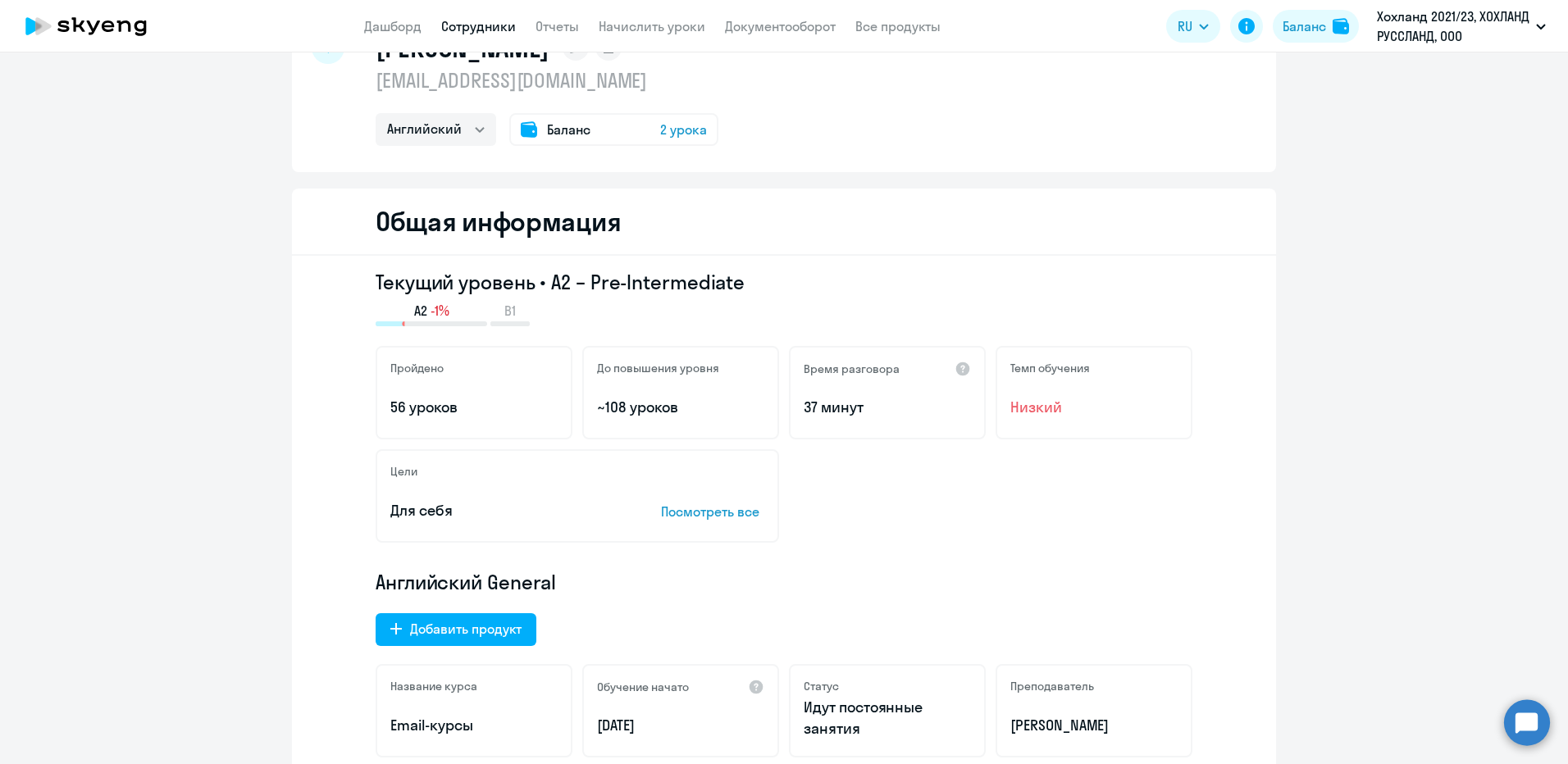
scroll to position [0, 0]
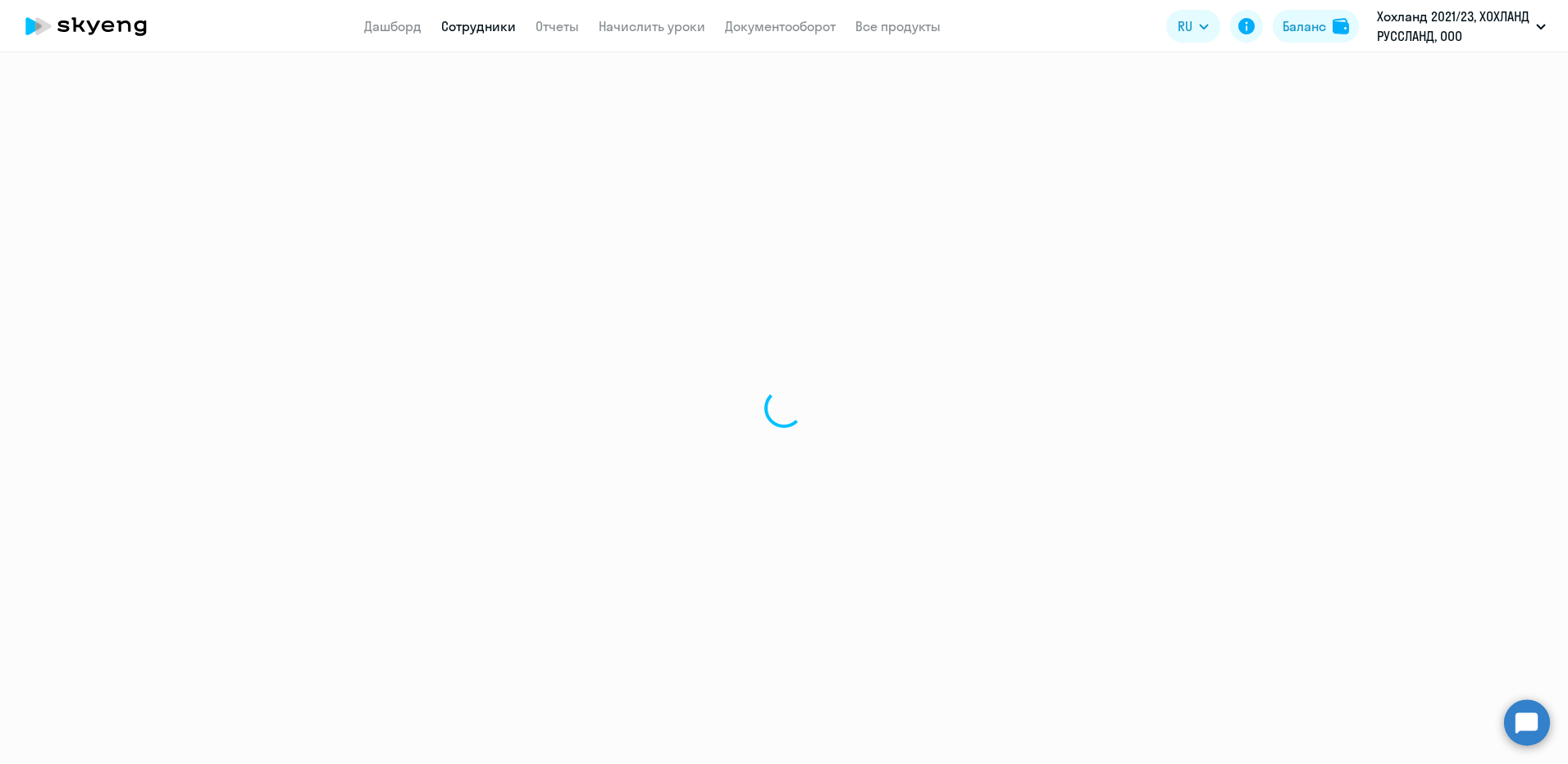
select select "30"
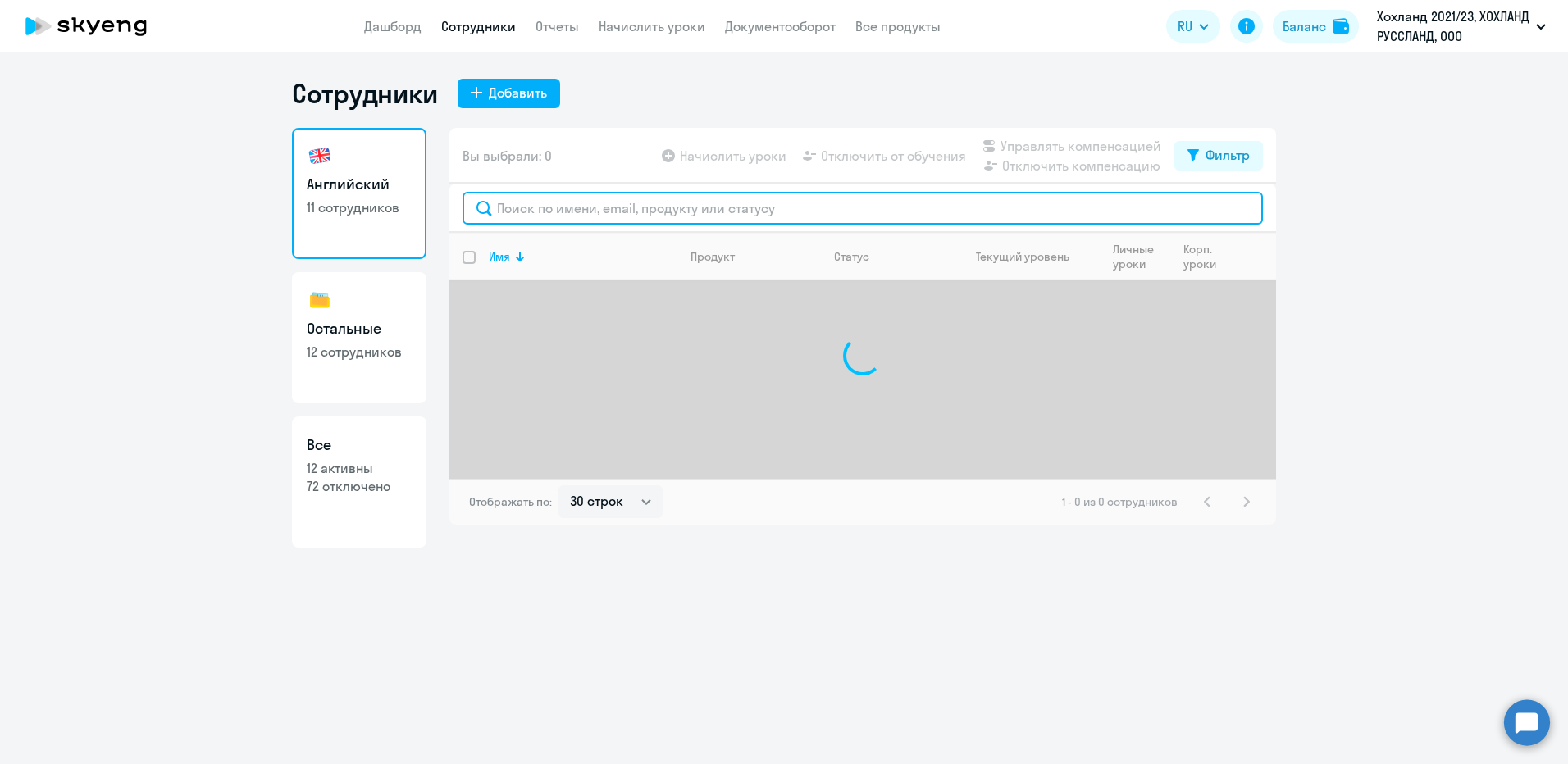
click at [567, 200] on input "text" at bounding box center [862, 207] width 801 height 33
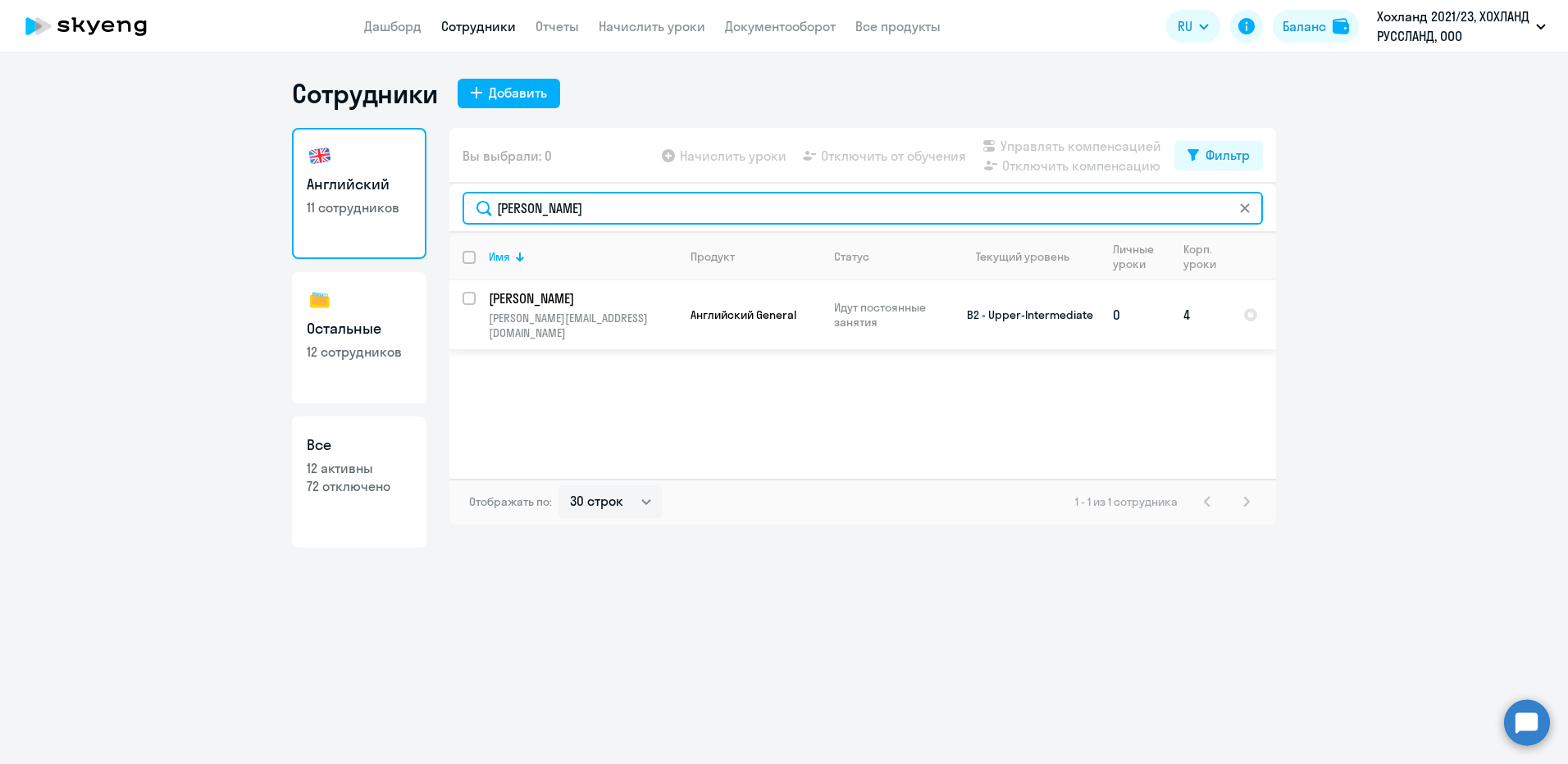
type input "[PERSON_NAME]"
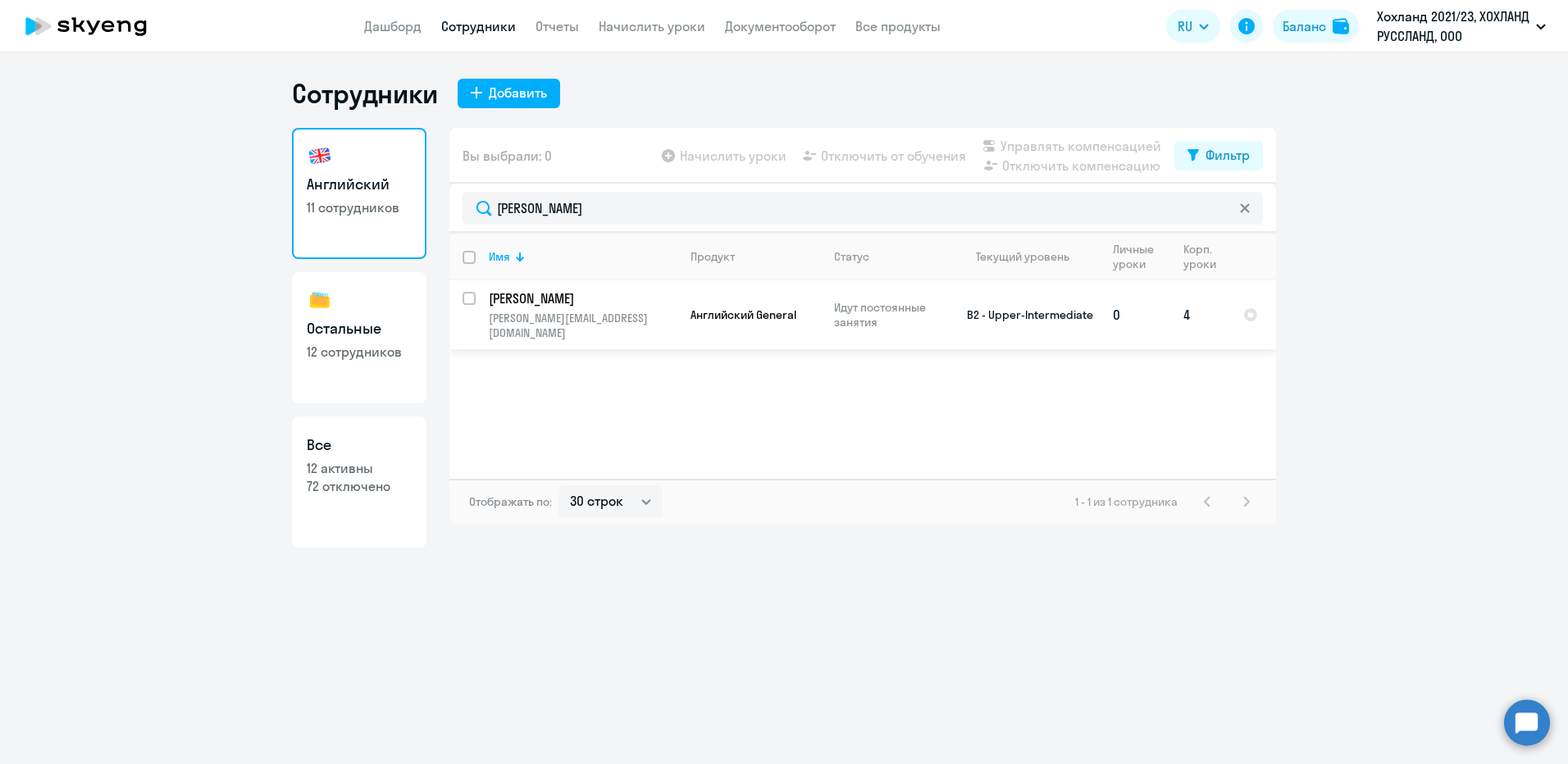
click at [575, 301] on p "[PERSON_NAME]" at bounding box center [582, 298] width 186 height 18
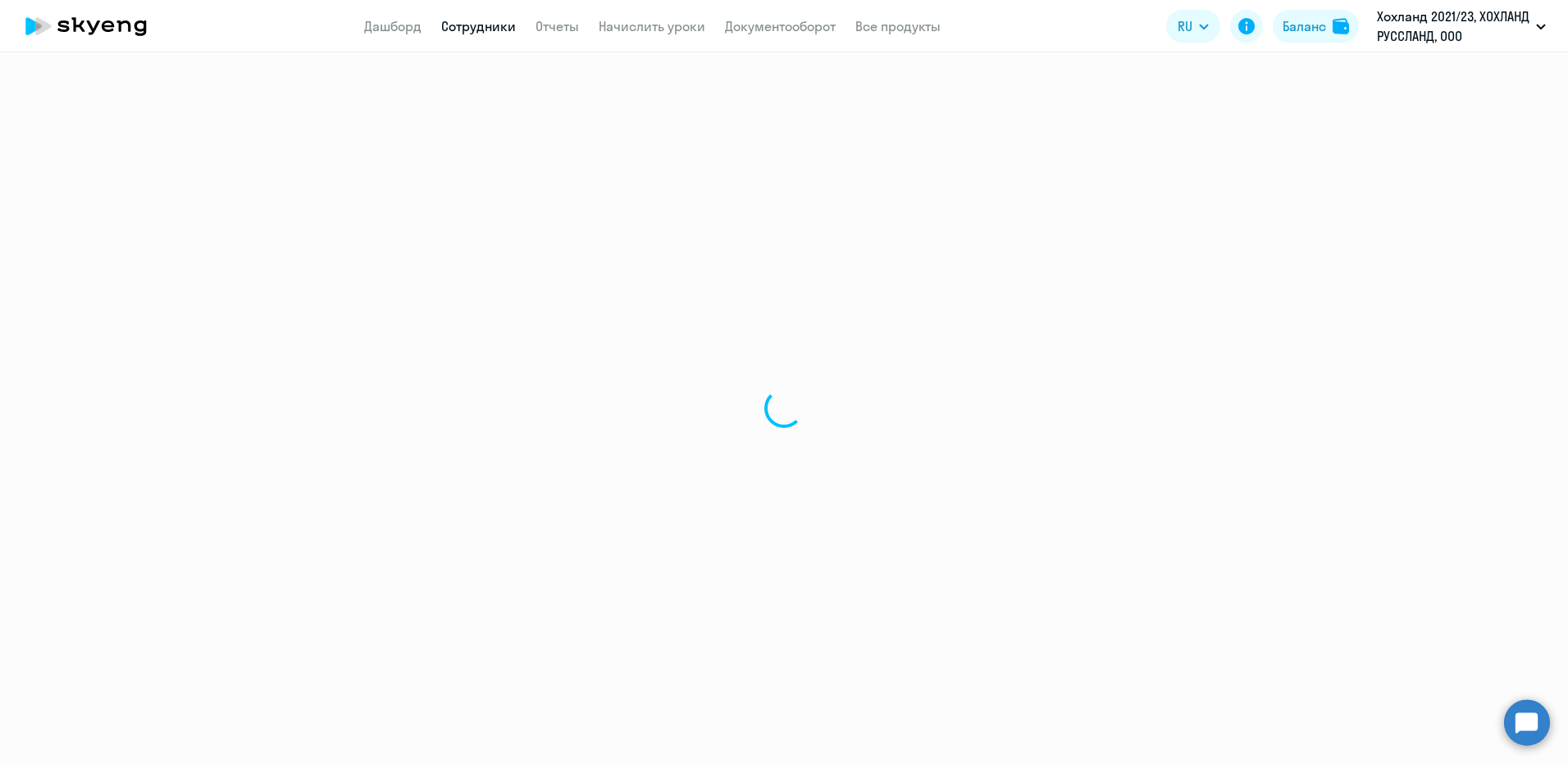
select select "english"
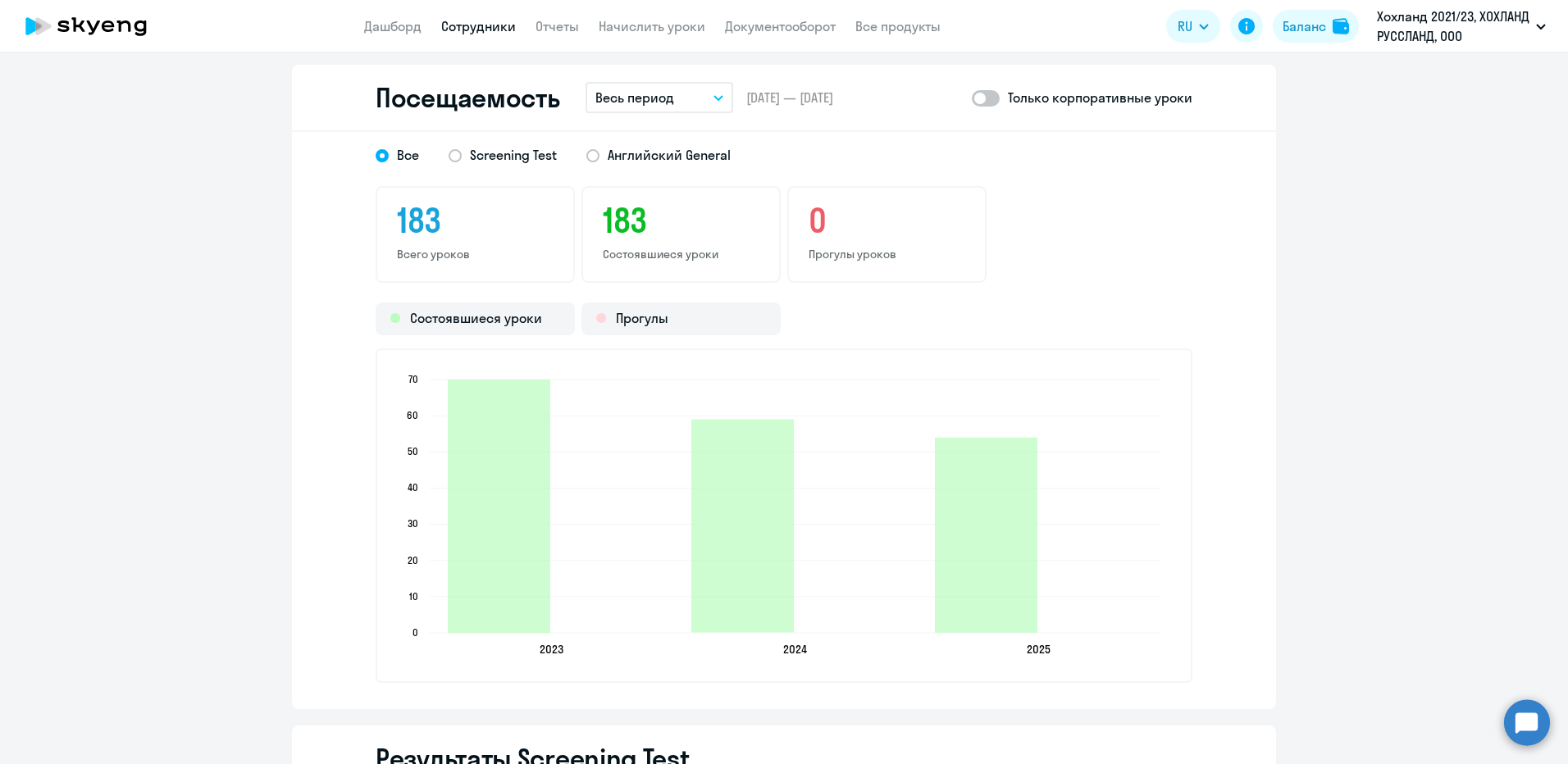
scroll to position [2132, 0]
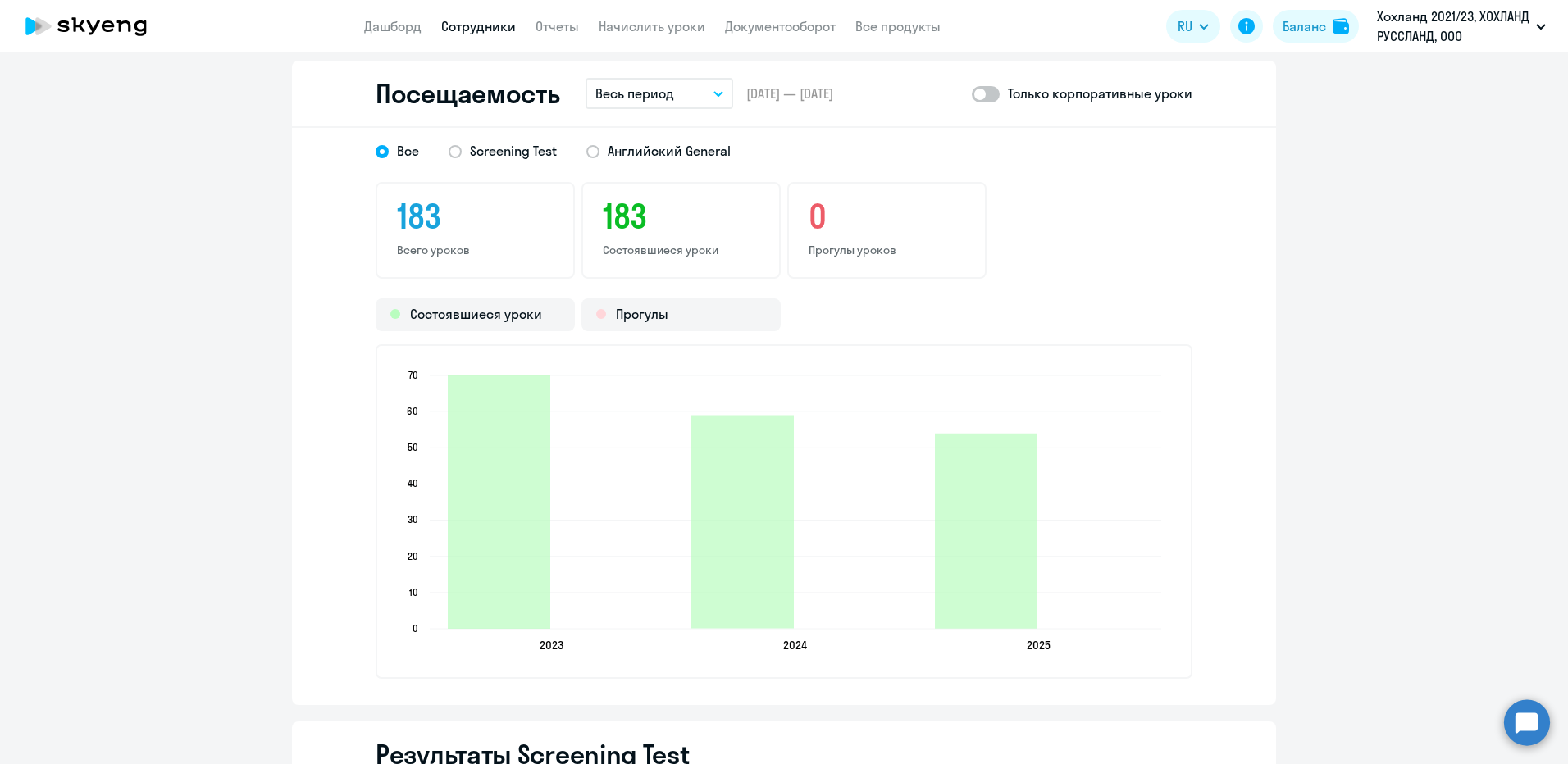
click at [987, 95] on span at bounding box center [985, 94] width 28 height 17
click at [972, 95] on input "checkbox" at bounding box center [971, 94] width 1 height 1
checkbox input "true"
click at [607, 153] on span "Английский General" at bounding box center [668, 151] width 123 height 18
click at [0, 0] on input "Английский General" at bounding box center [0, 0] width 0 height 0
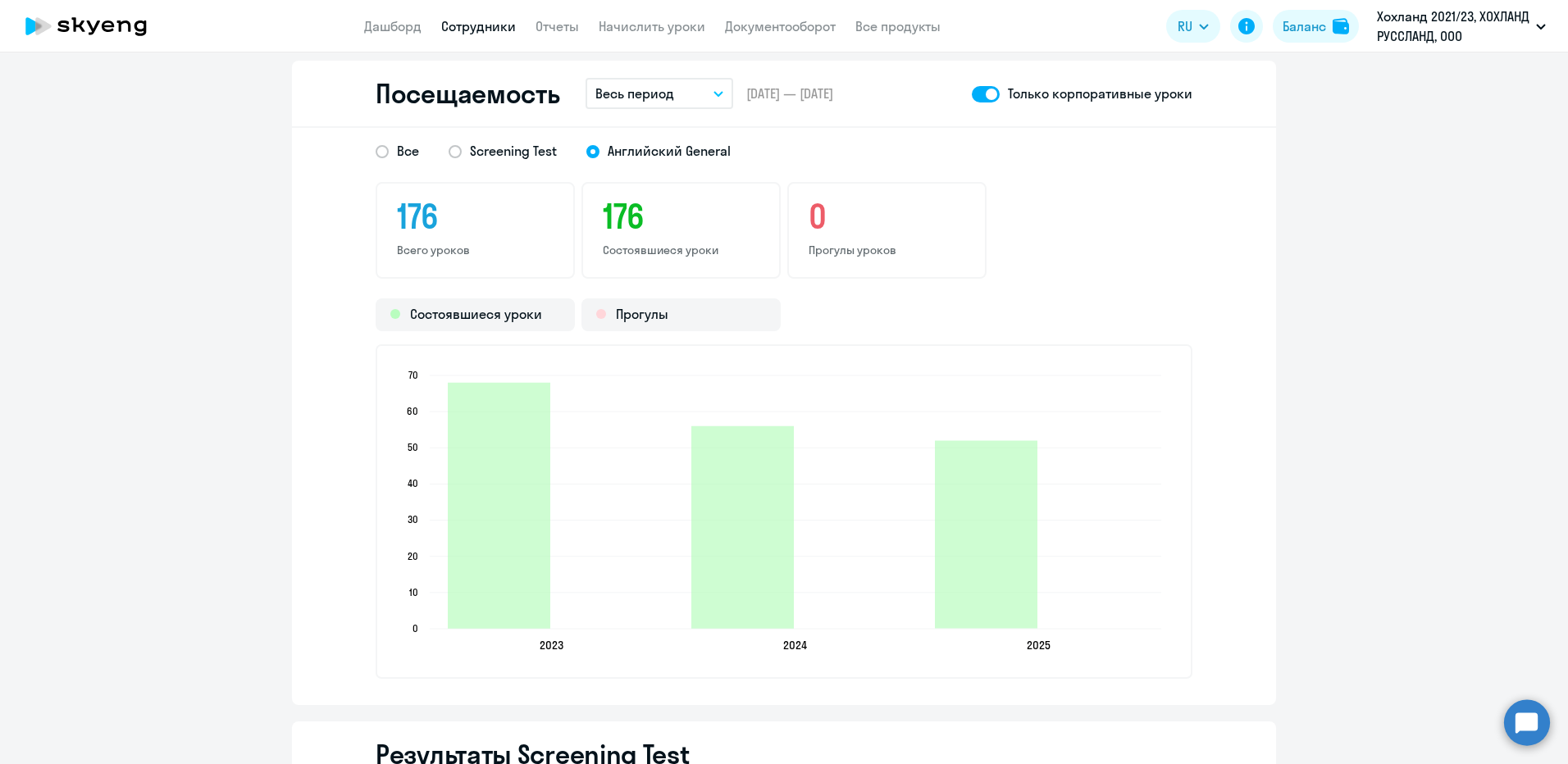
select select "30"
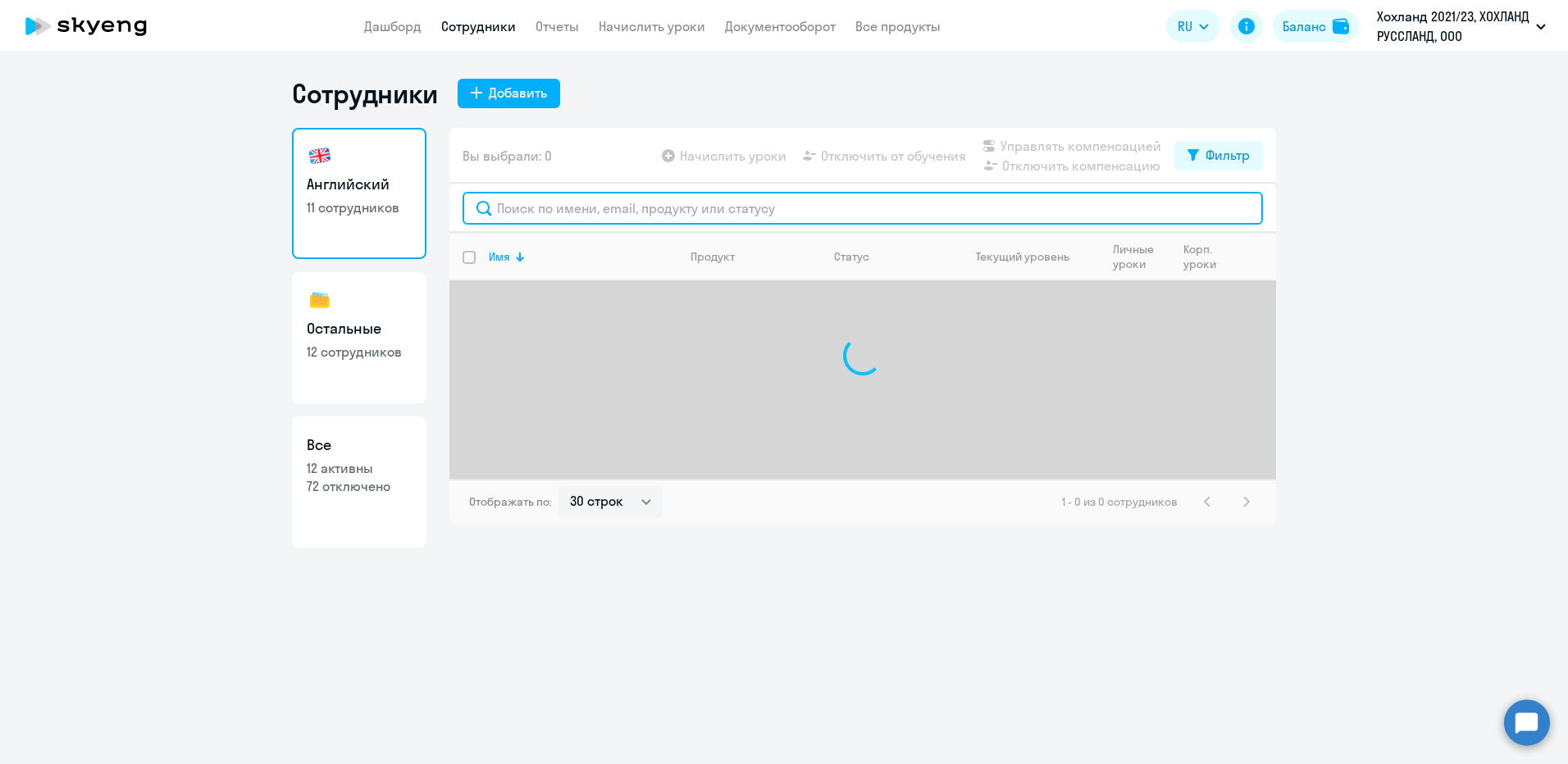
click at [570, 210] on input "text" at bounding box center [862, 207] width 801 height 33
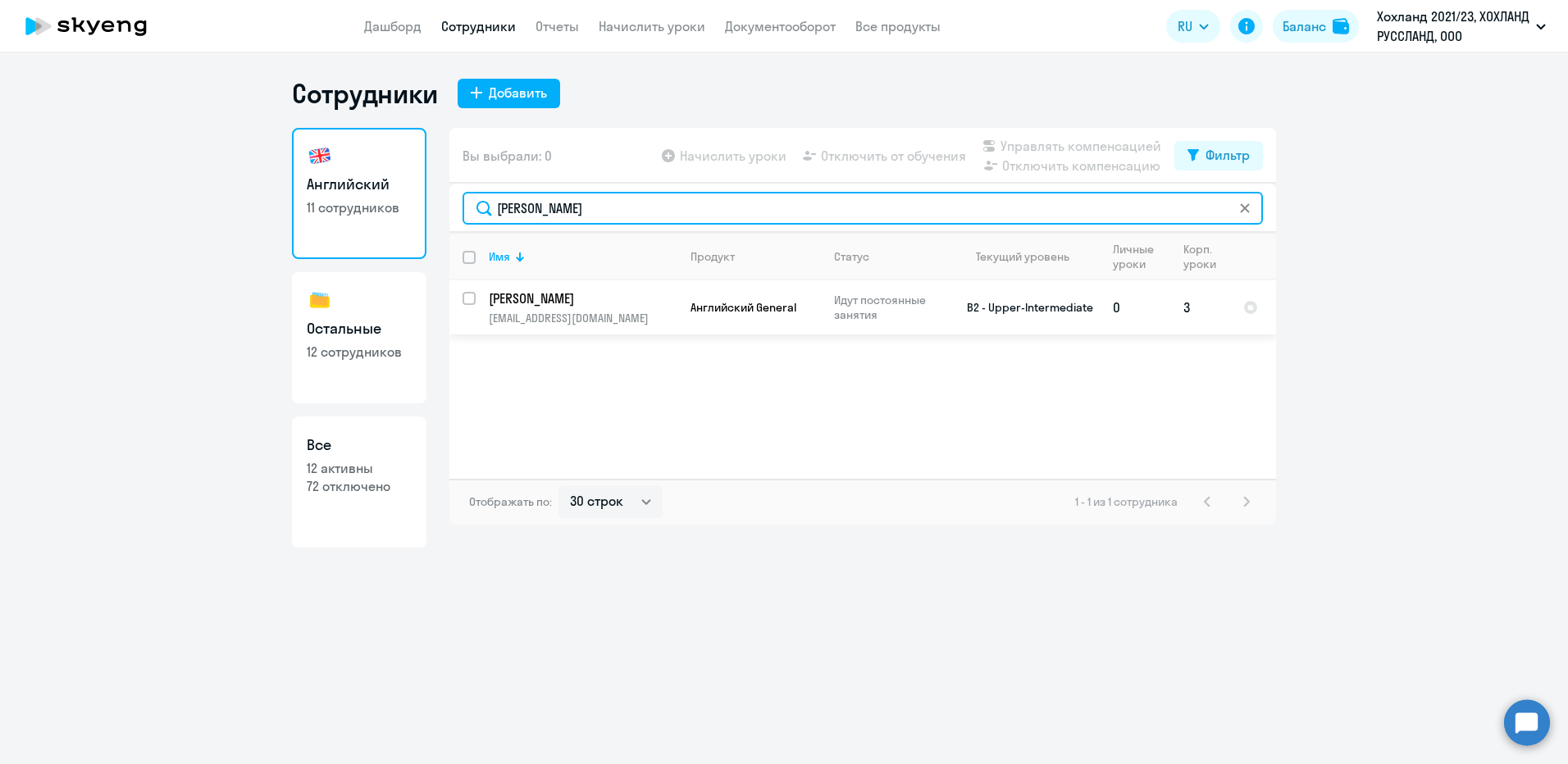
type input "[PERSON_NAME]"
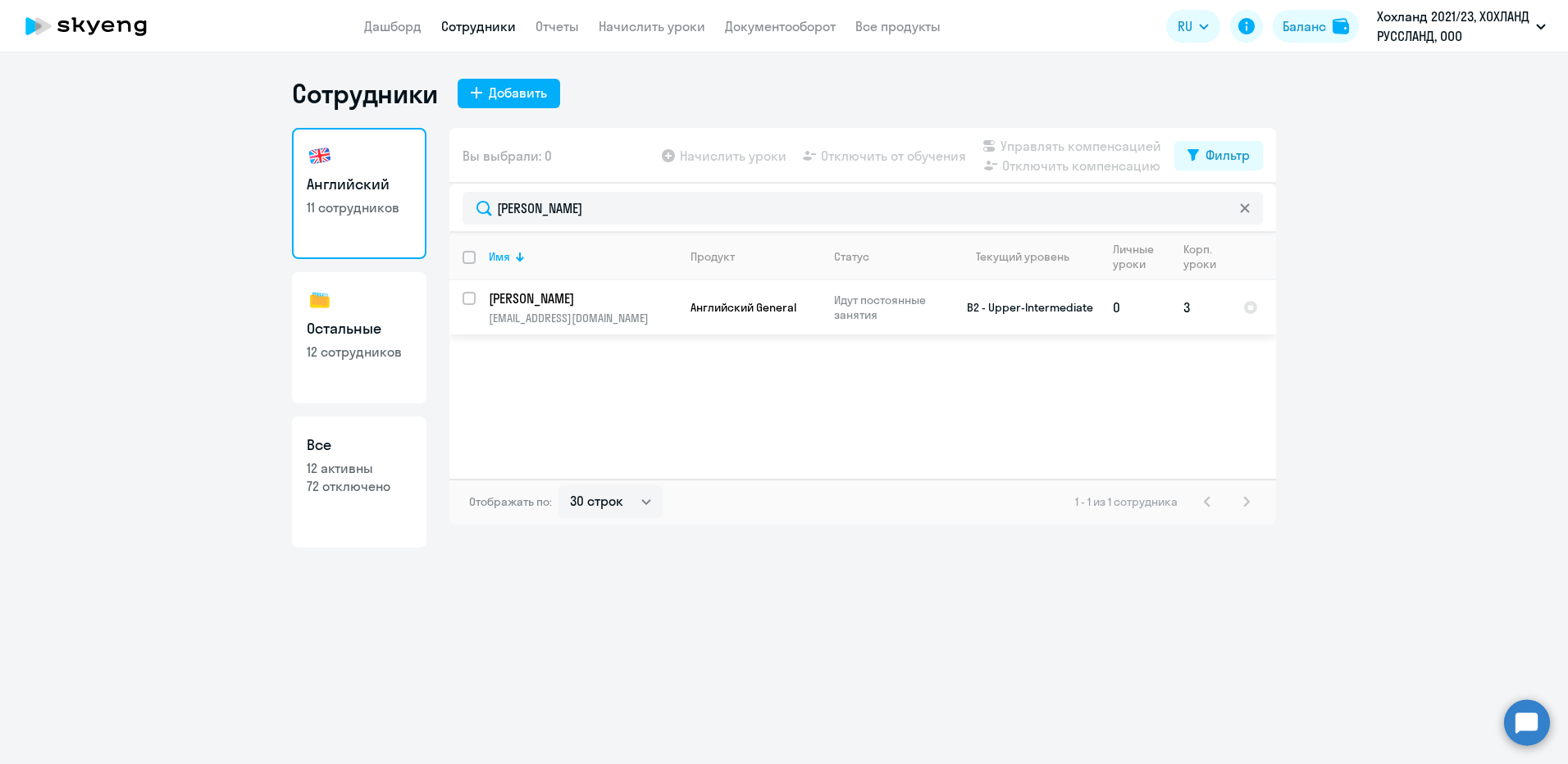
click at [593, 301] on p "[PERSON_NAME]" at bounding box center [582, 298] width 186 height 18
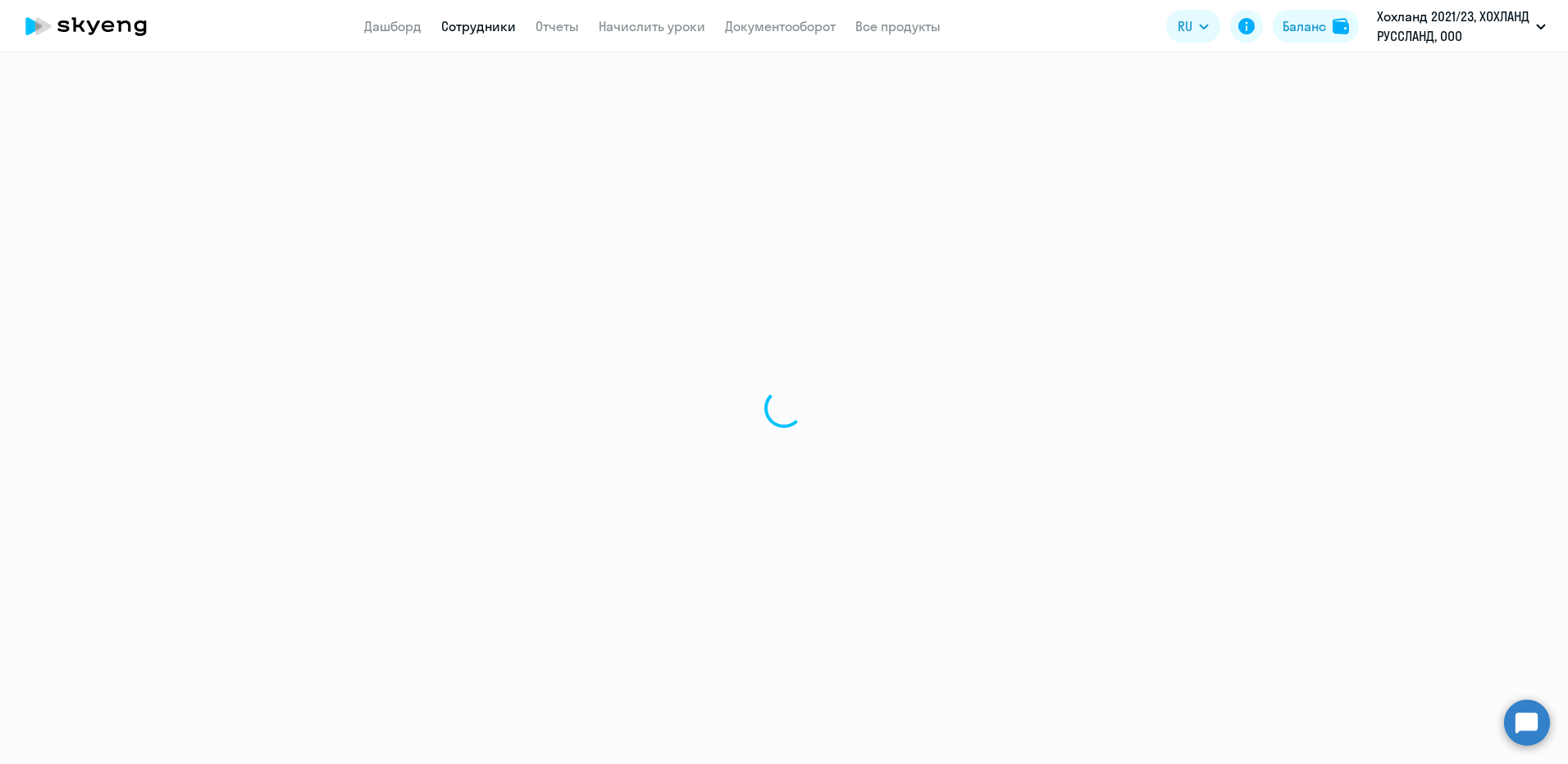
select select "english"
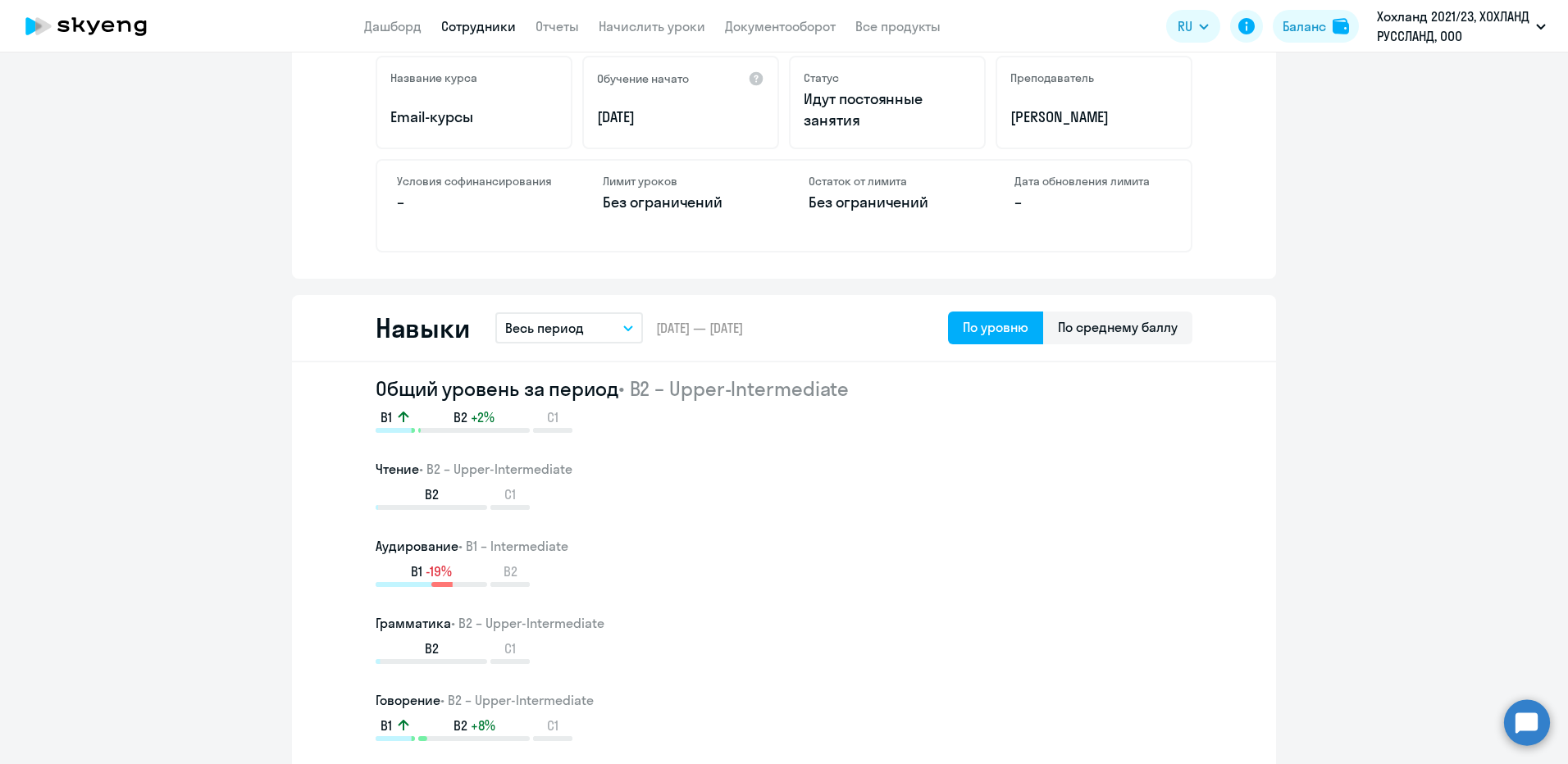
scroll to position [820, 0]
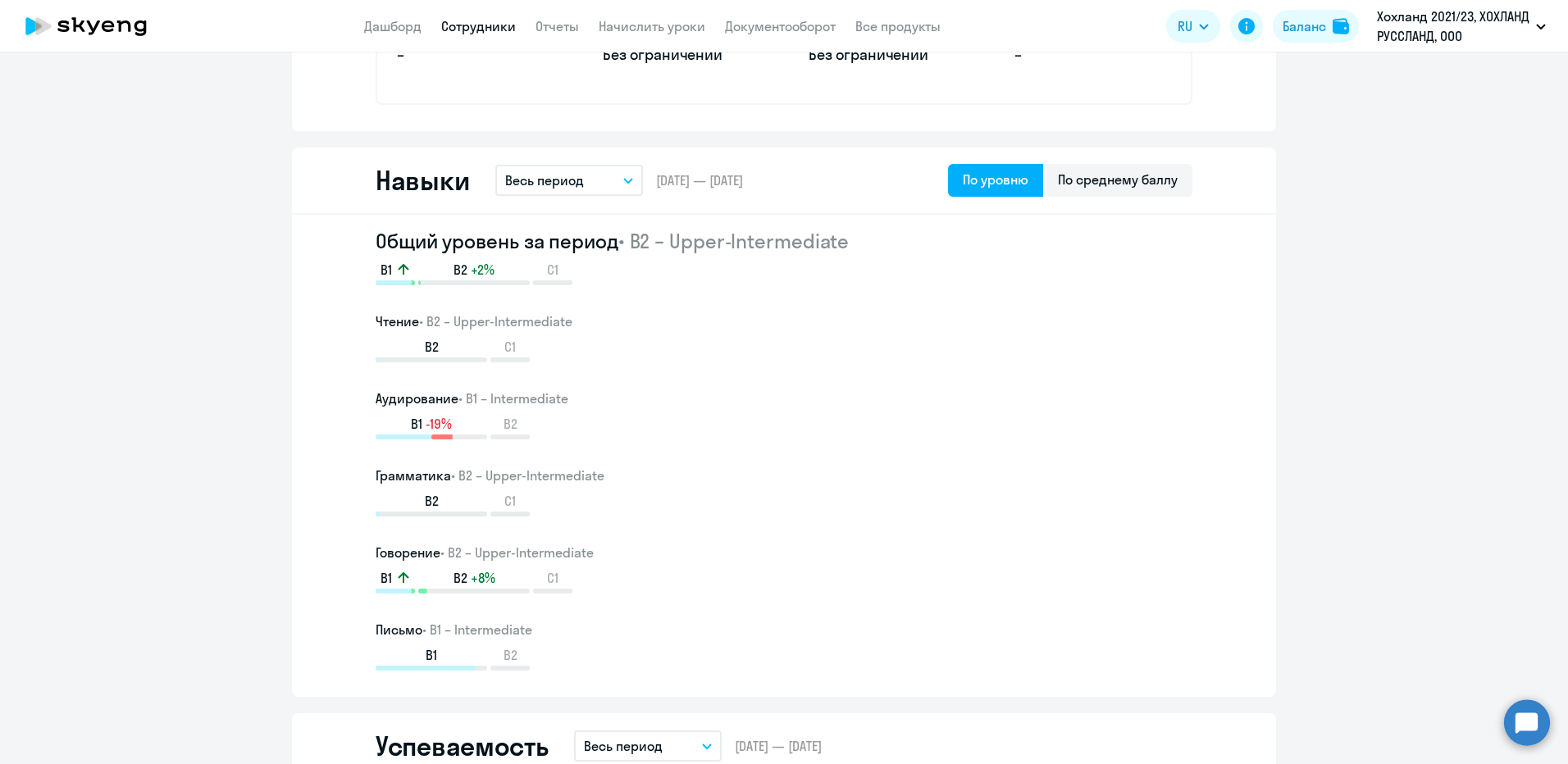
click at [622, 175] on button "Весь период" at bounding box center [570, 181] width 148 height 32
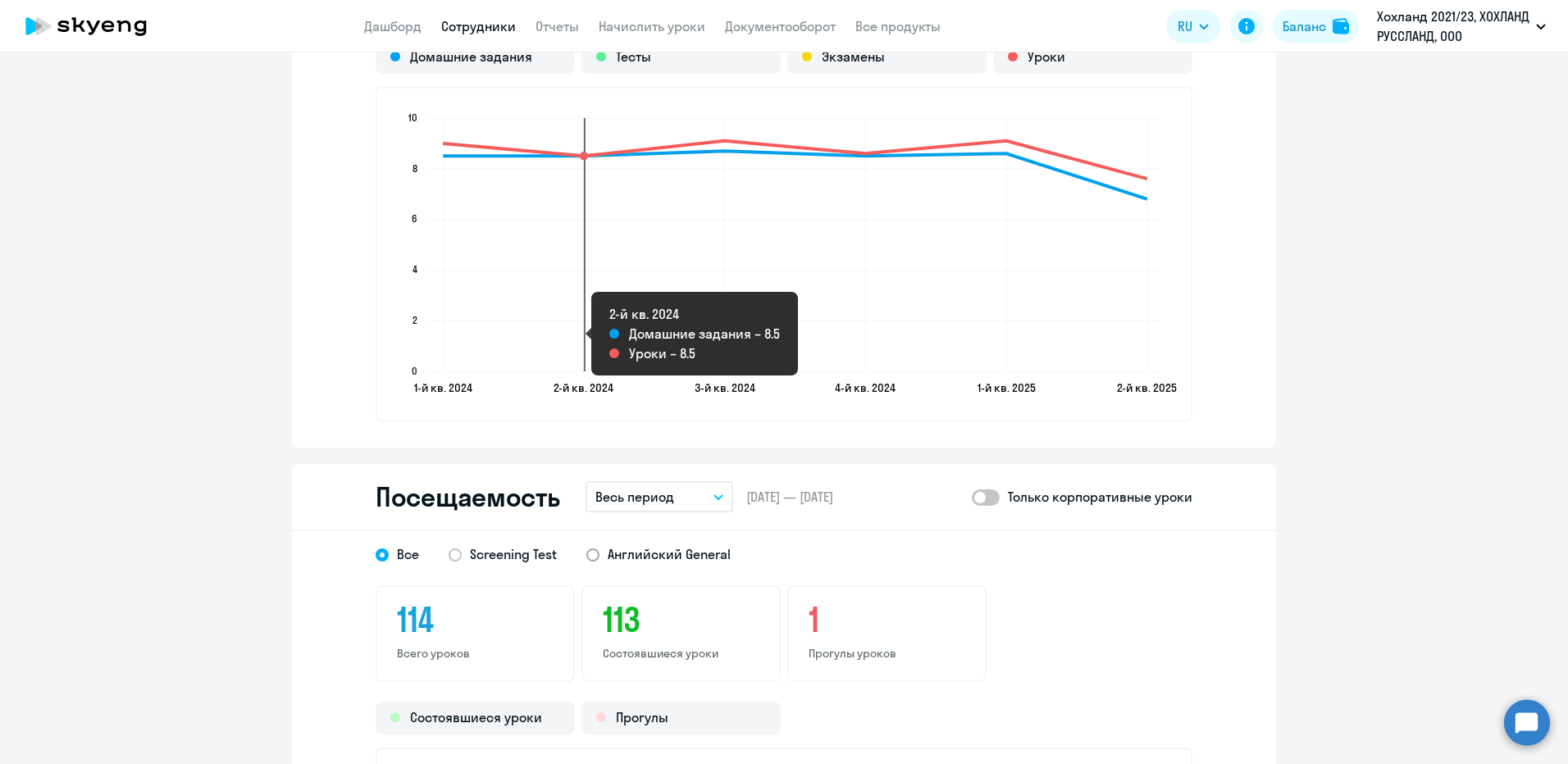
scroll to position [1885, 0]
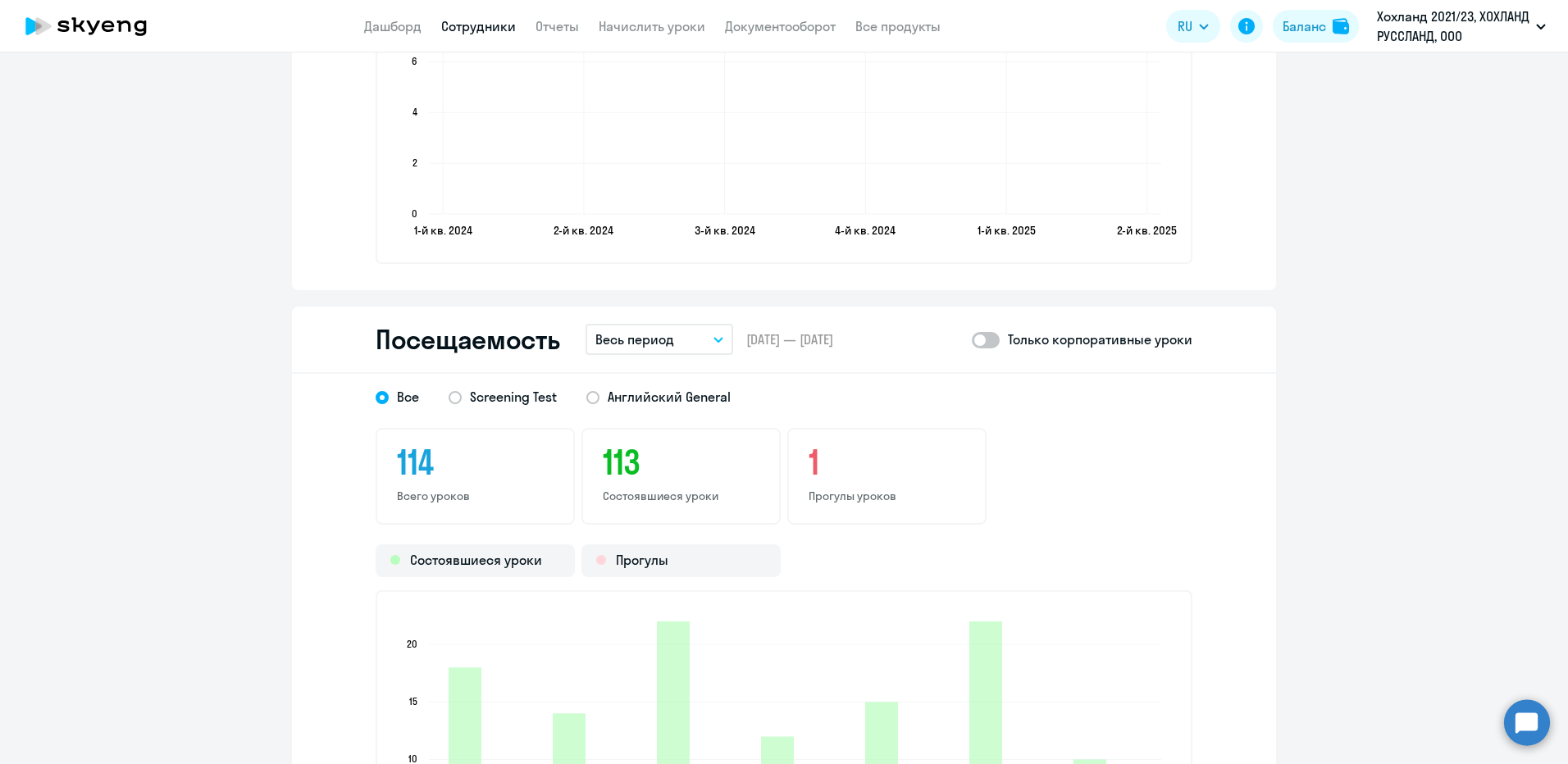
click at [990, 341] on span at bounding box center [985, 340] width 28 height 17
click at [972, 341] on input "checkbox" at bounding box center [971, 340] width 1 height 1
checkbox input "true"
click at [615, 396] on span "Английский General" at bounding box center [668, 397] width 123 height 18
click at [0, 0] on input "Английский General" at bounding box center [0, 0] width 0 height 0
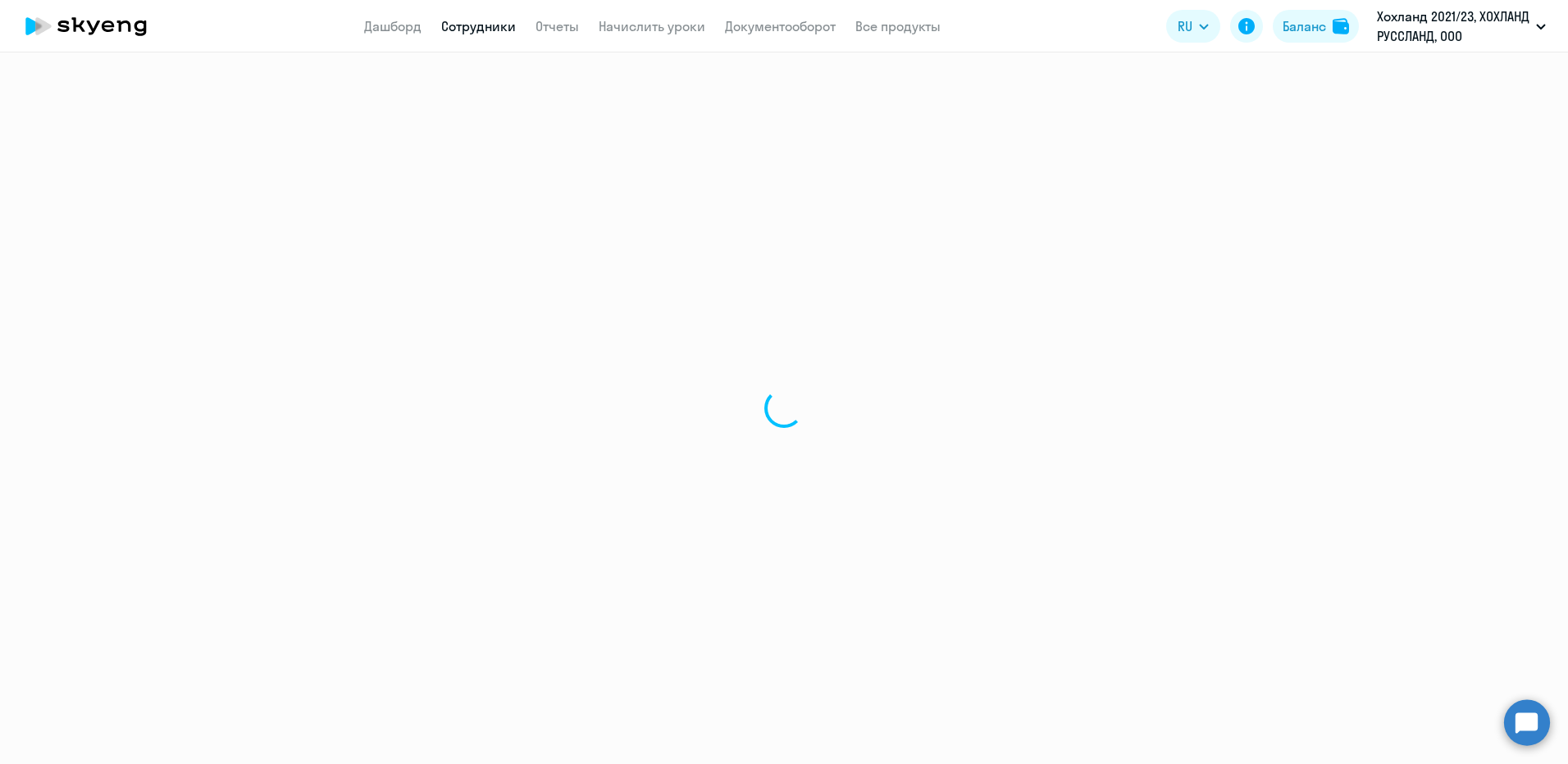
select select "30"
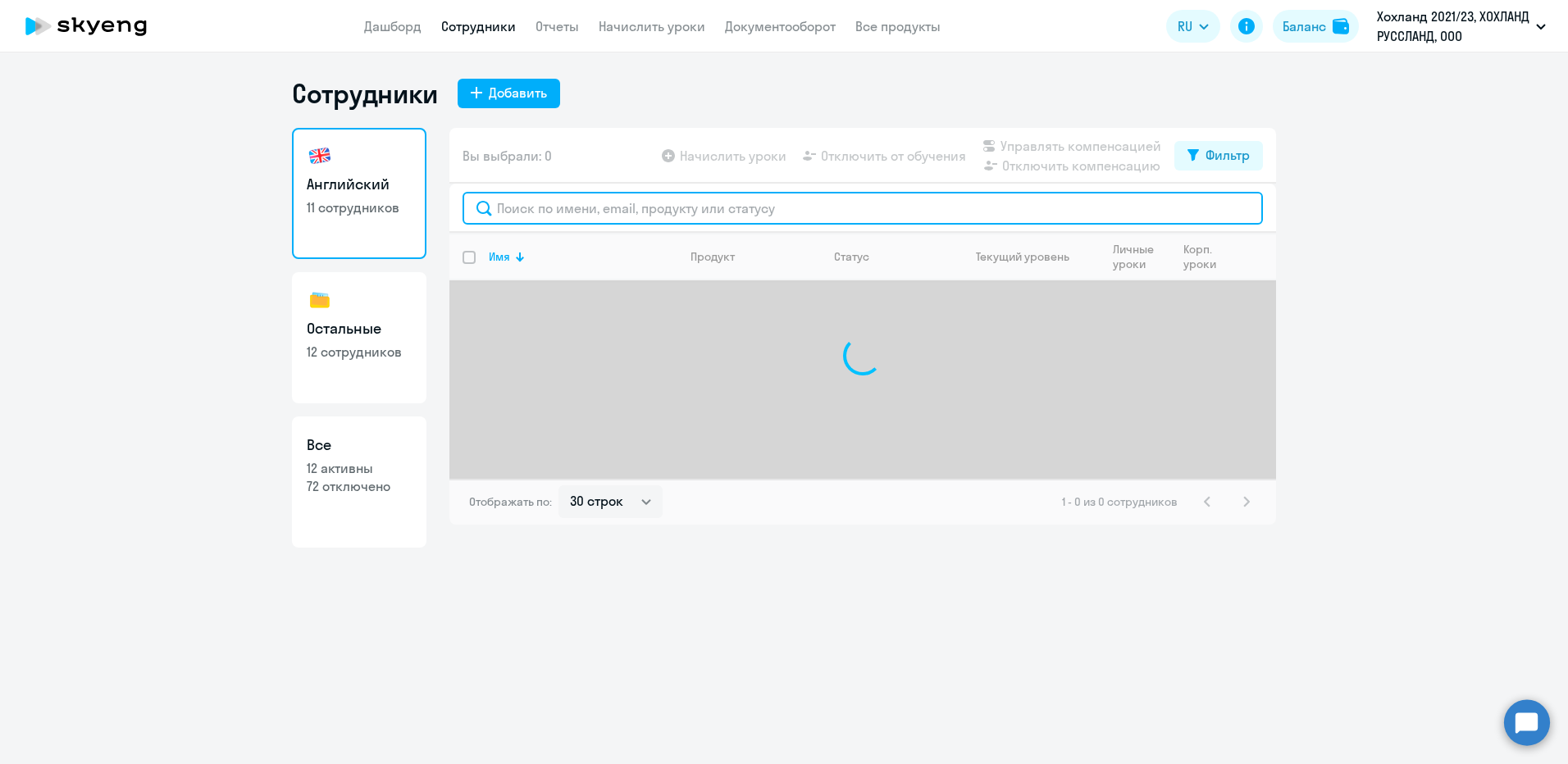
click at [607, 205] on input "text" at bounding box center [862, 207] width 801 height 33
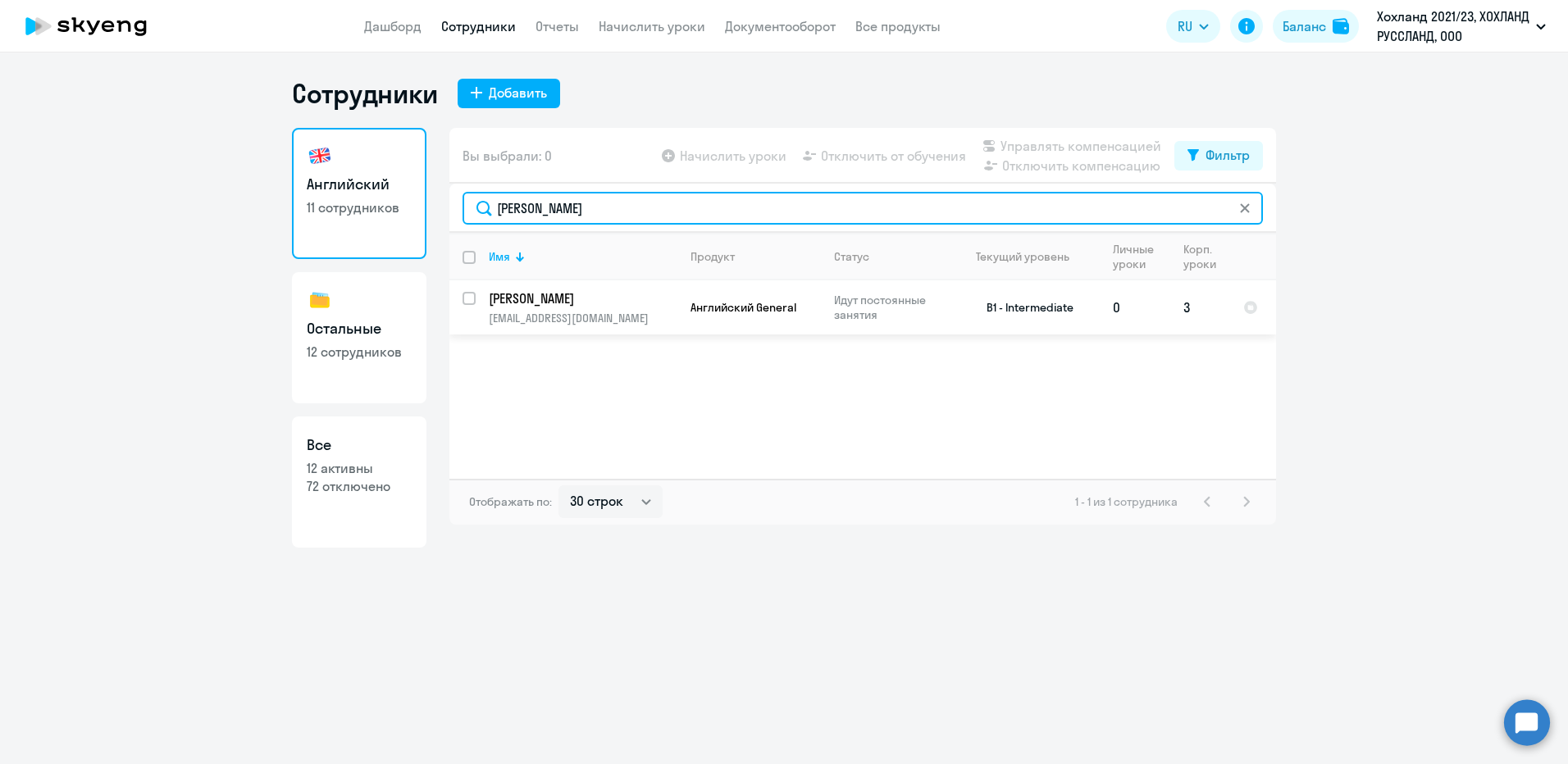
type input "[PERSON_NAME]"
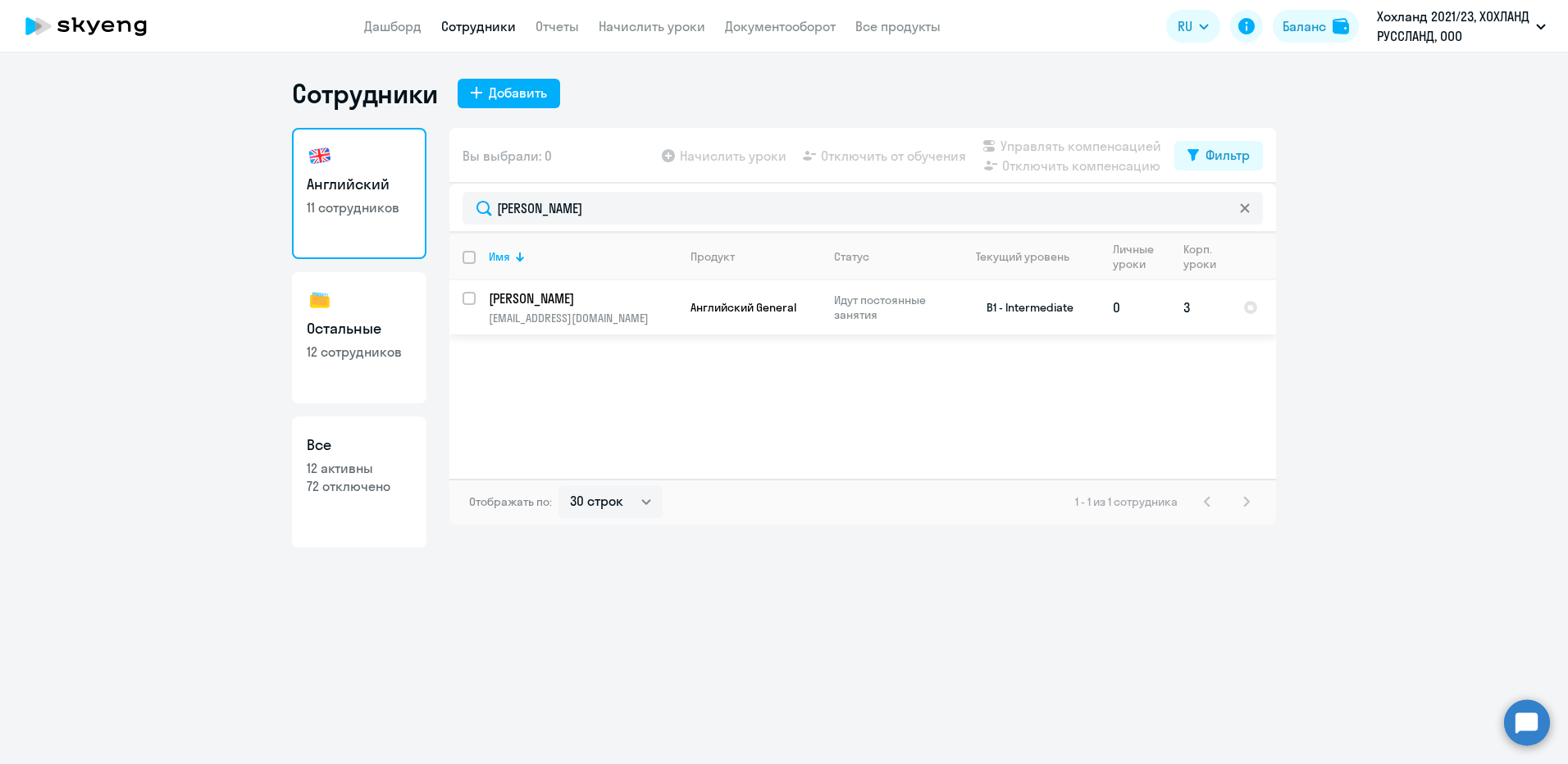
click at [569, 302] on p "[PERSON_NAME]" at bounding box center [582, 298] width 186 height 18
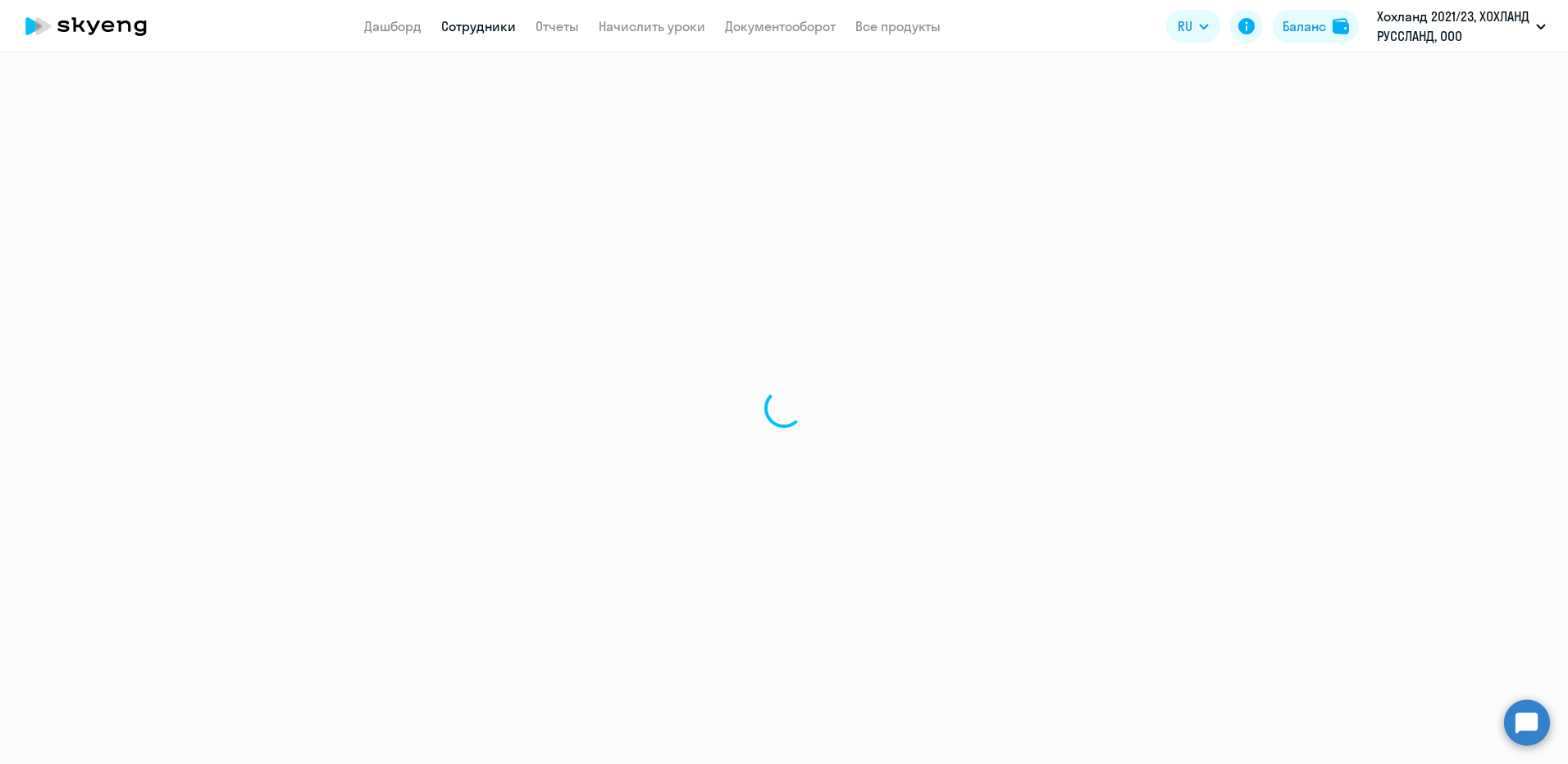
select select "english"
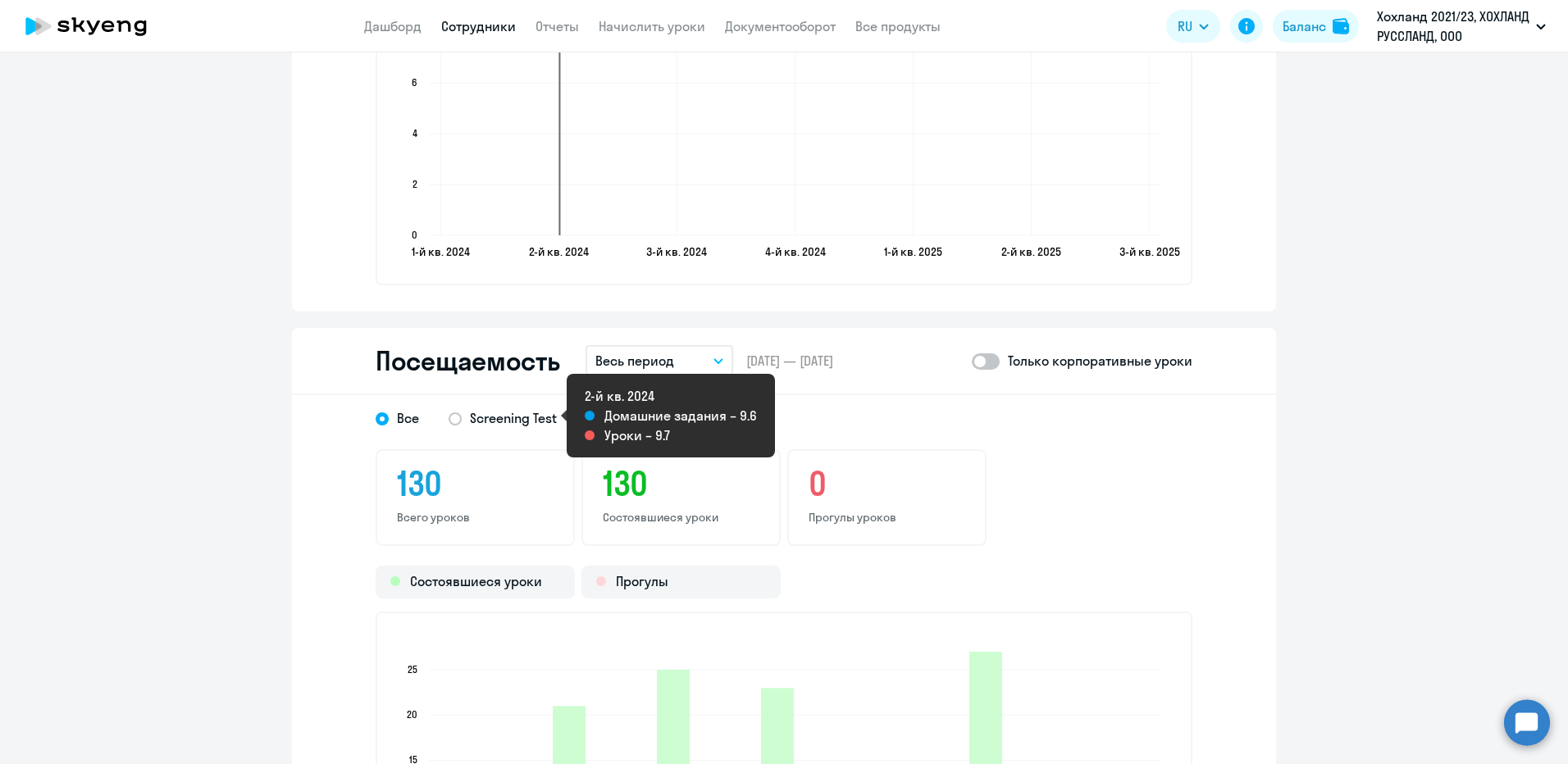
scroll to position [1885, 0]
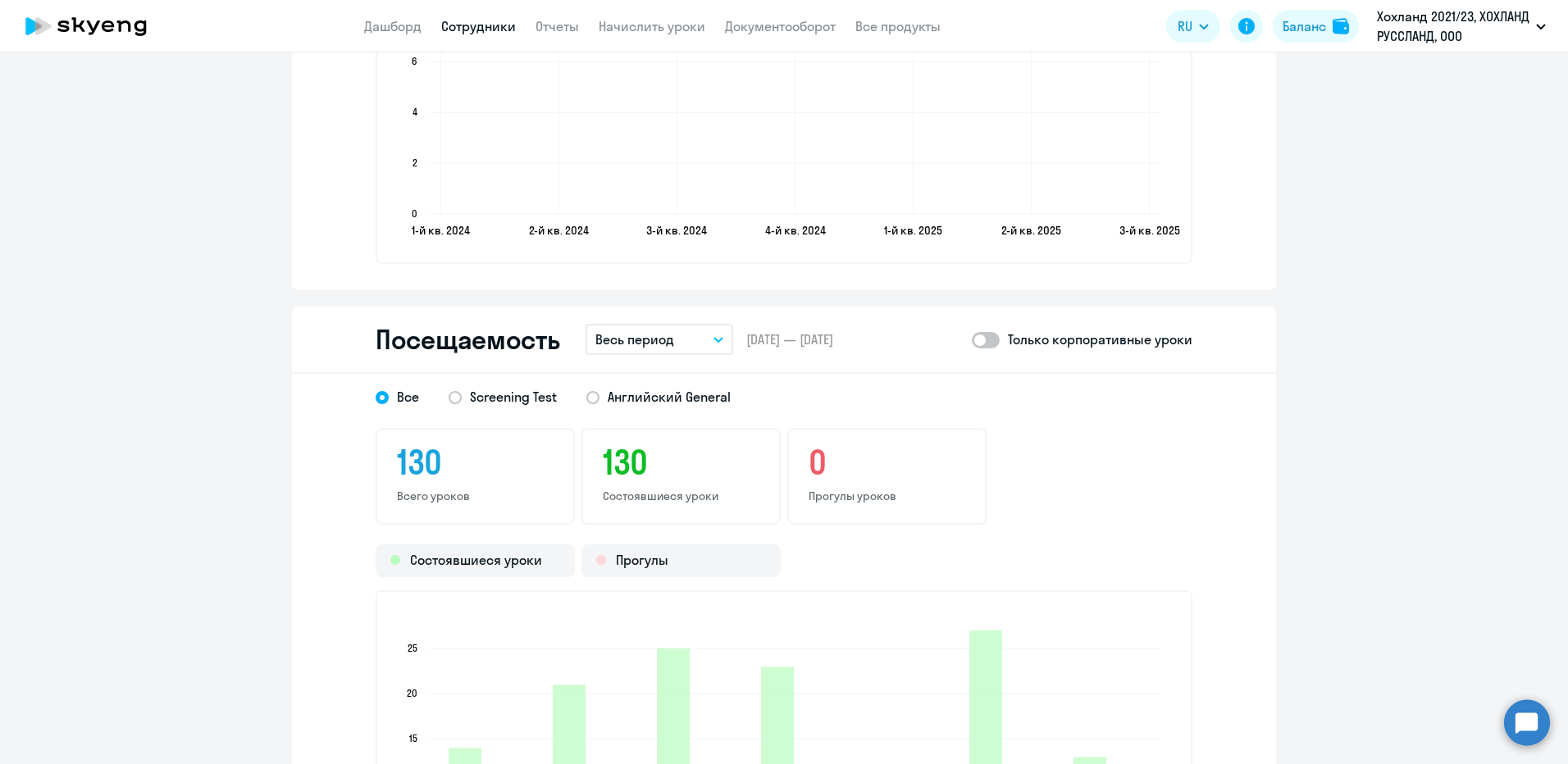
click at [1017, 344] on p "Только корпоративные уроки" at bounding box center [1100, 340] width 185 height 20
click at [991, 341] on span at bounding box center [985, 340] width 28 height 17
click at [972, 341] on input "checkbox" at bounding box center [971, 340] width 1 height 1
checkbox input "true"
click at [612, 396] on span "Английский General" at bounding box center [668, 397] width 123 height 18
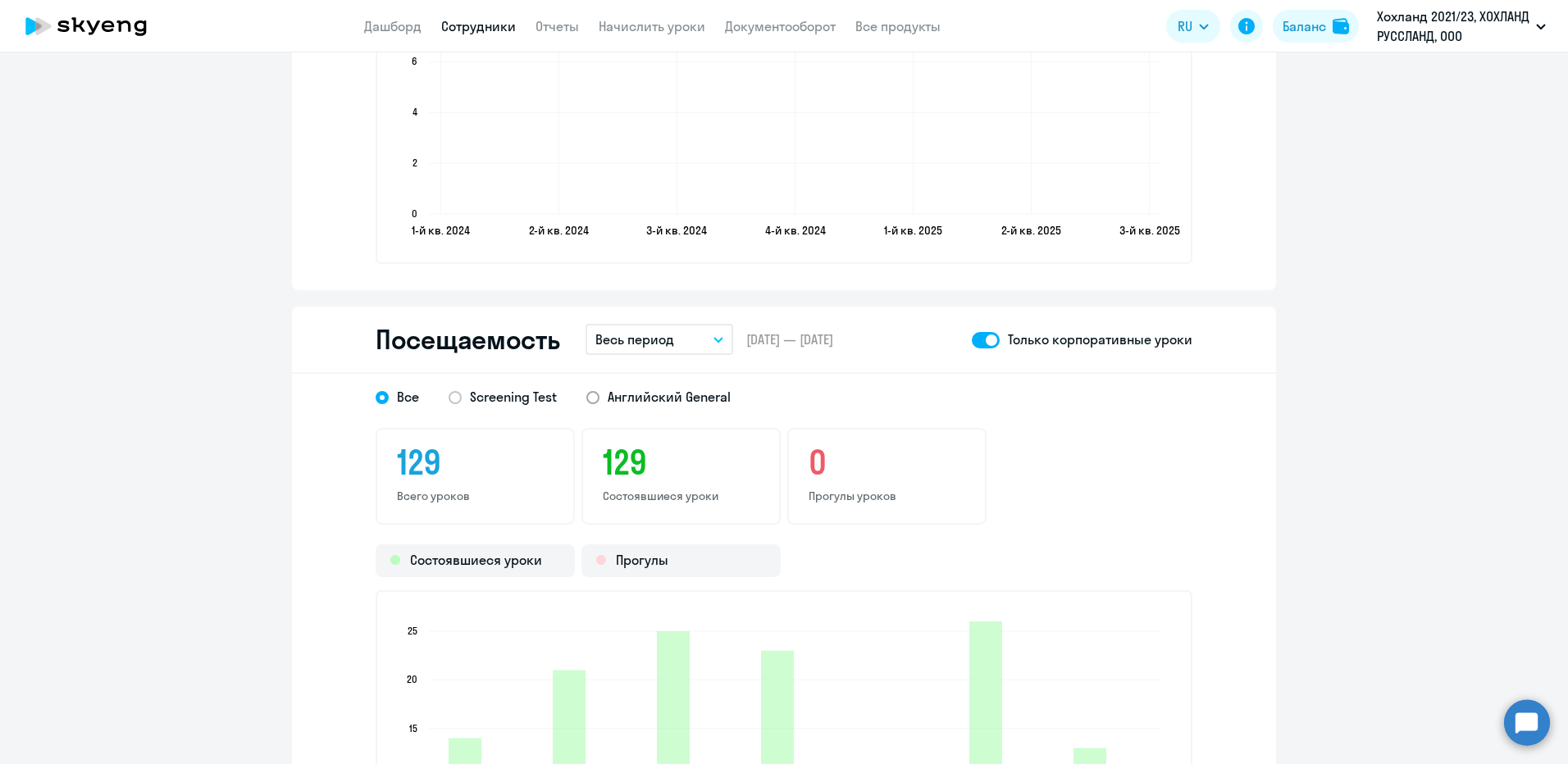
click at [0, 0] on input "Английский General" at bounding box center [0, 0] width 0 height 0
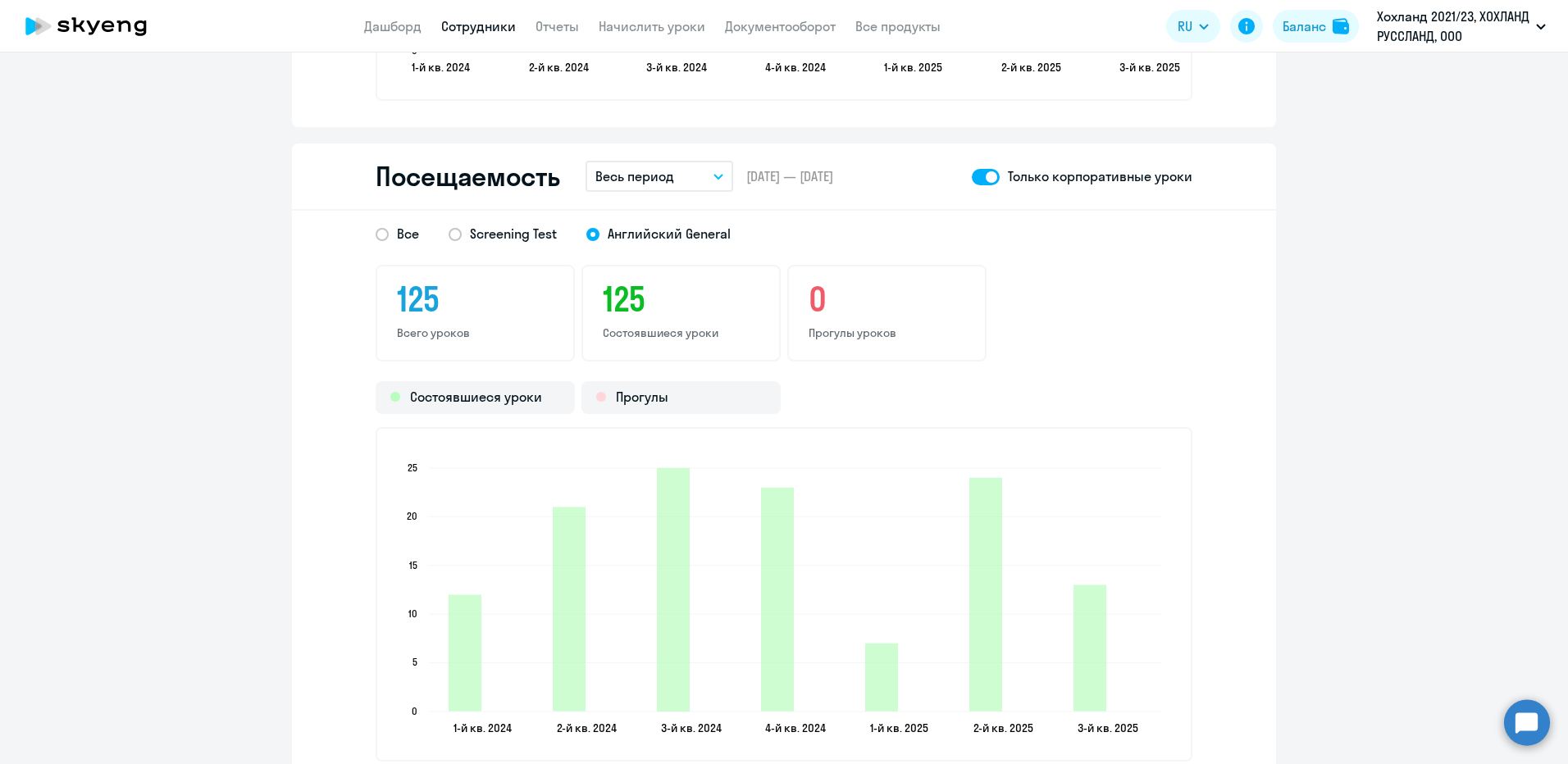
scroll to position [2049, 0]
click at [657, 180] on p "Весь период" at bounding box center [635, 176] width 79 height 20
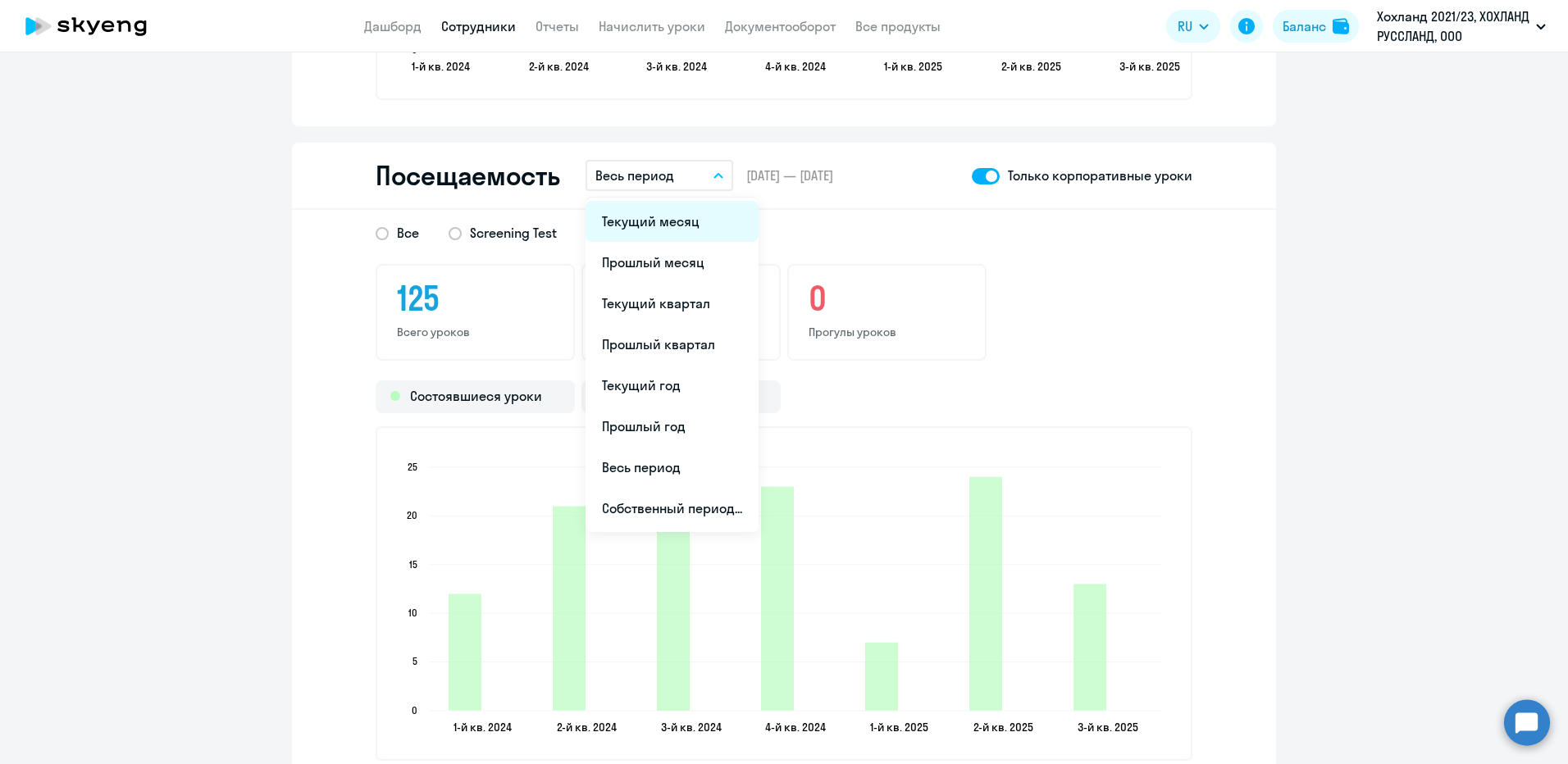
click at [646, 217] on li "Текущий месяц" at bounding box center [671, 221] width 173 height 41
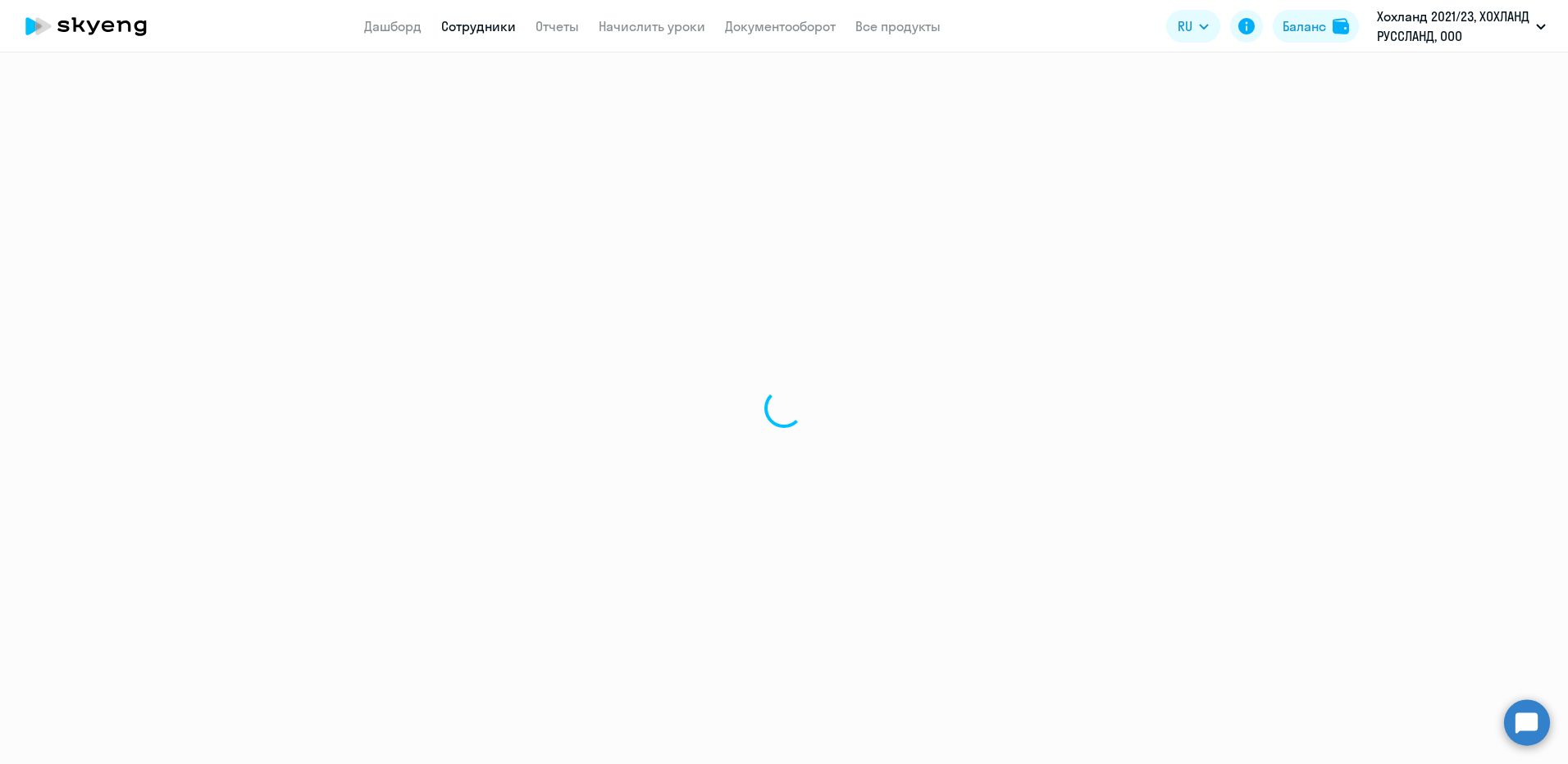
select select "30"
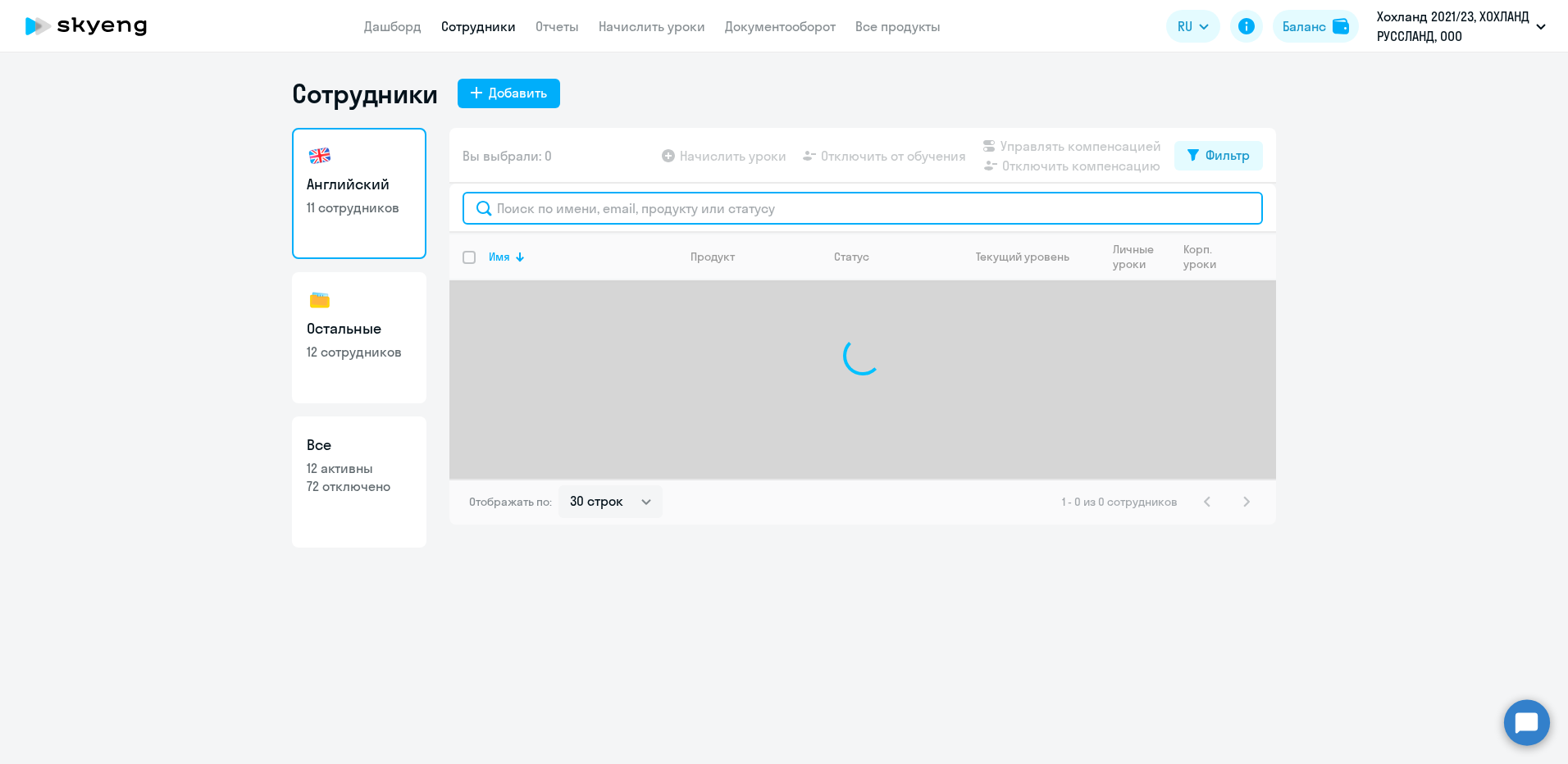
click at [553, 201] on input "text" at bounding box center [862, 207] width 801 height 33
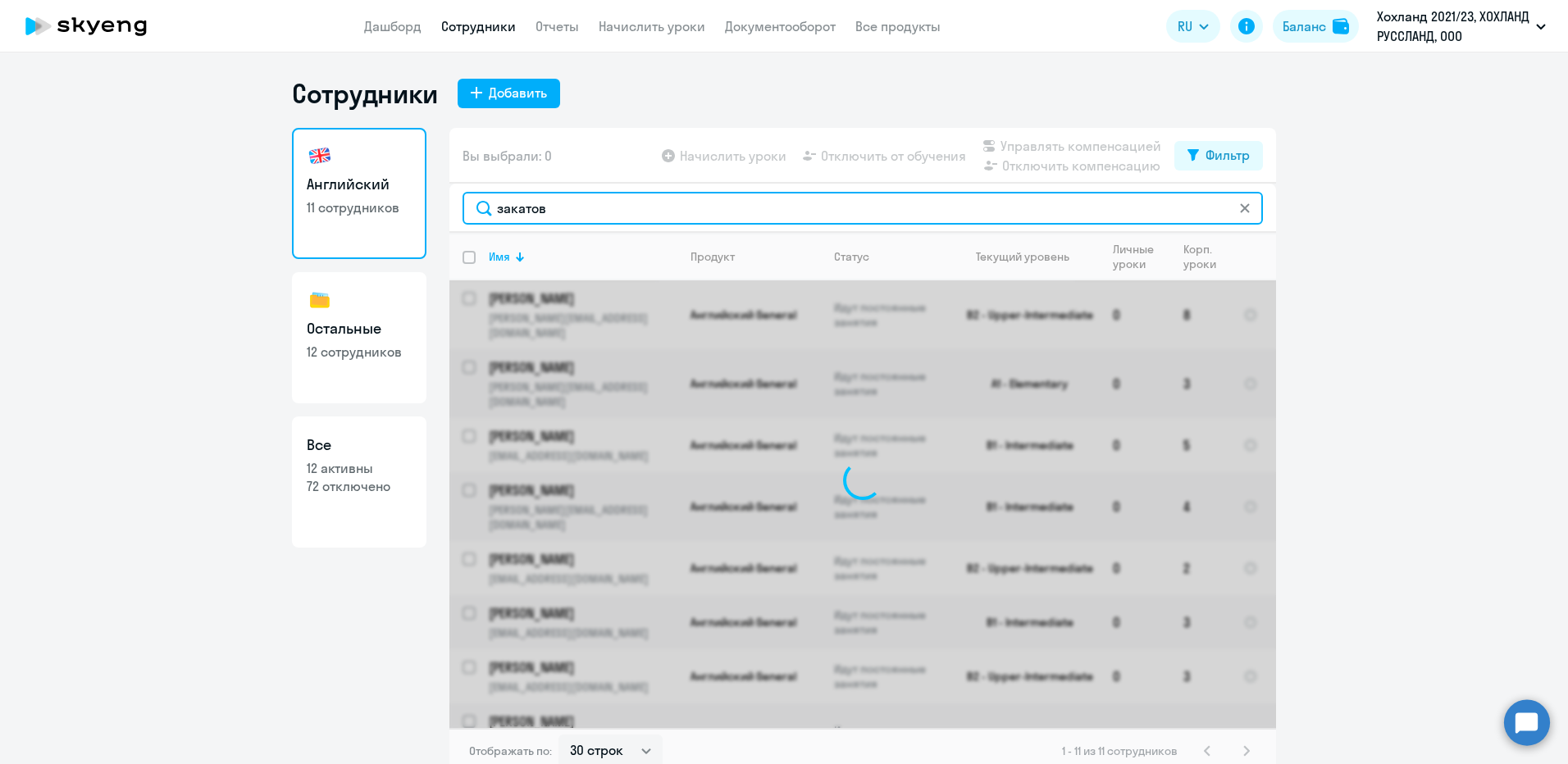
type input "[PERSON_NAME]"
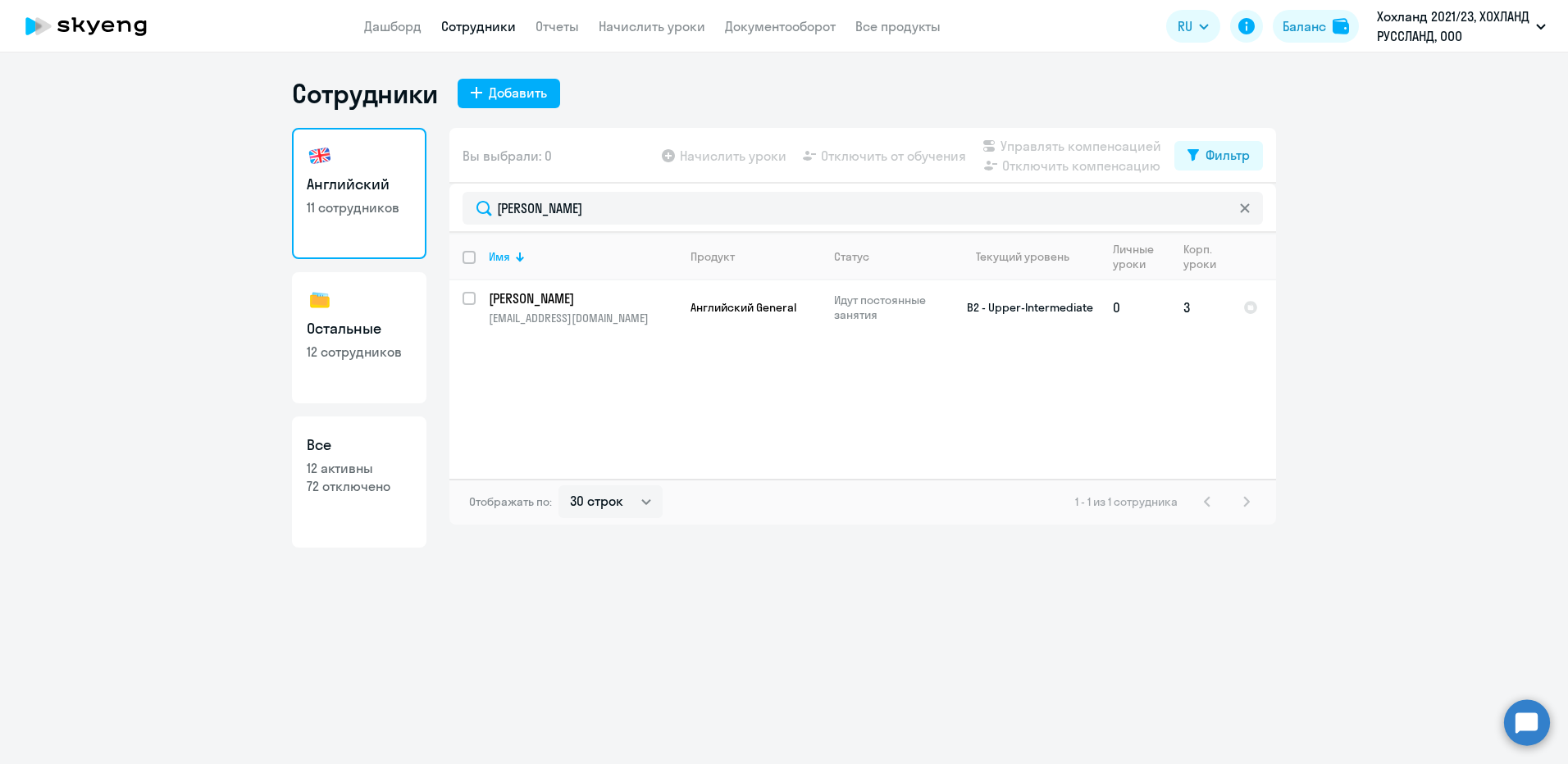
click at [565, 300] on p "[PERSON_NAME]" at bounding box center [582, 298] width 186 height 18
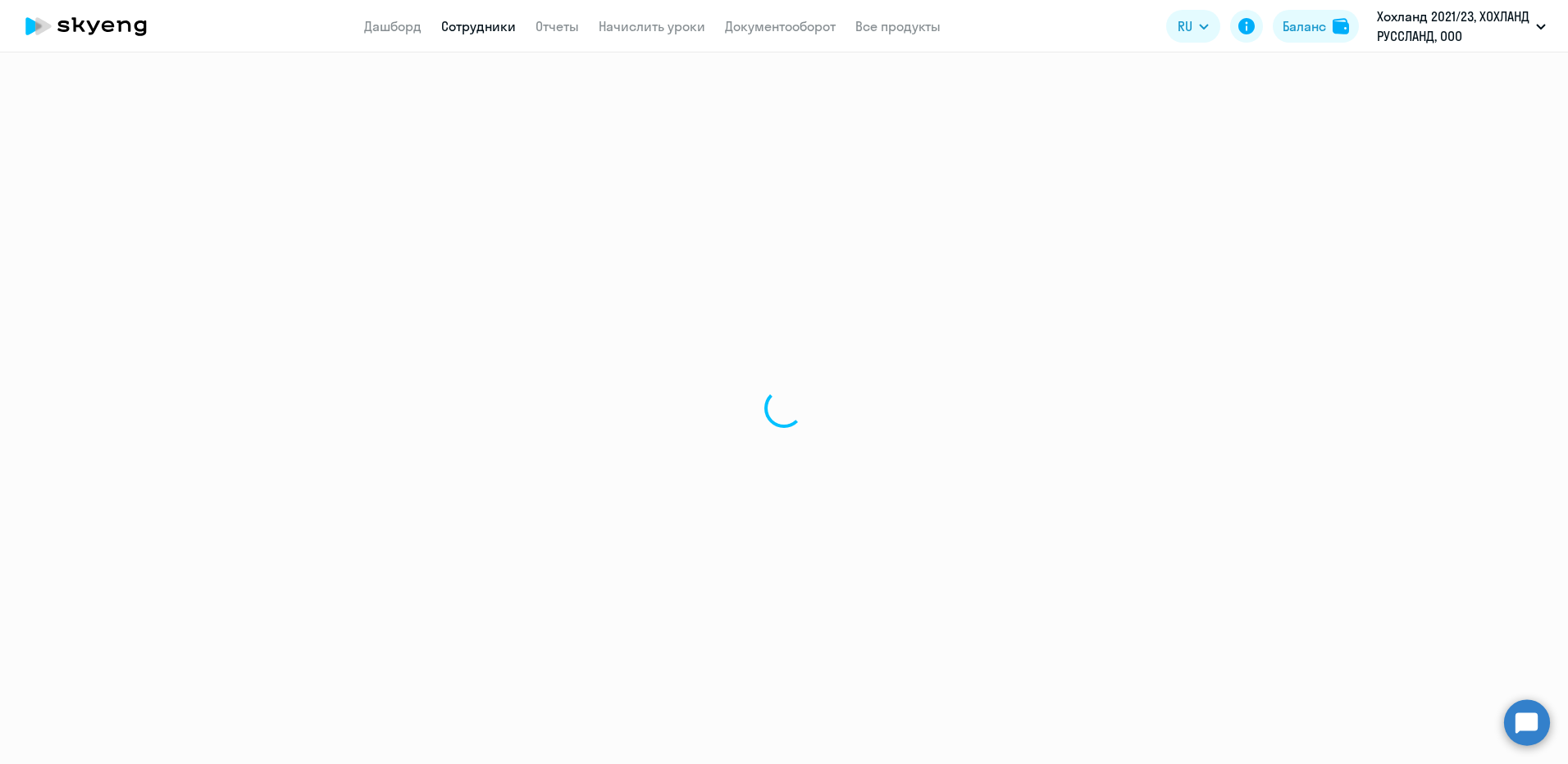
select select "english"
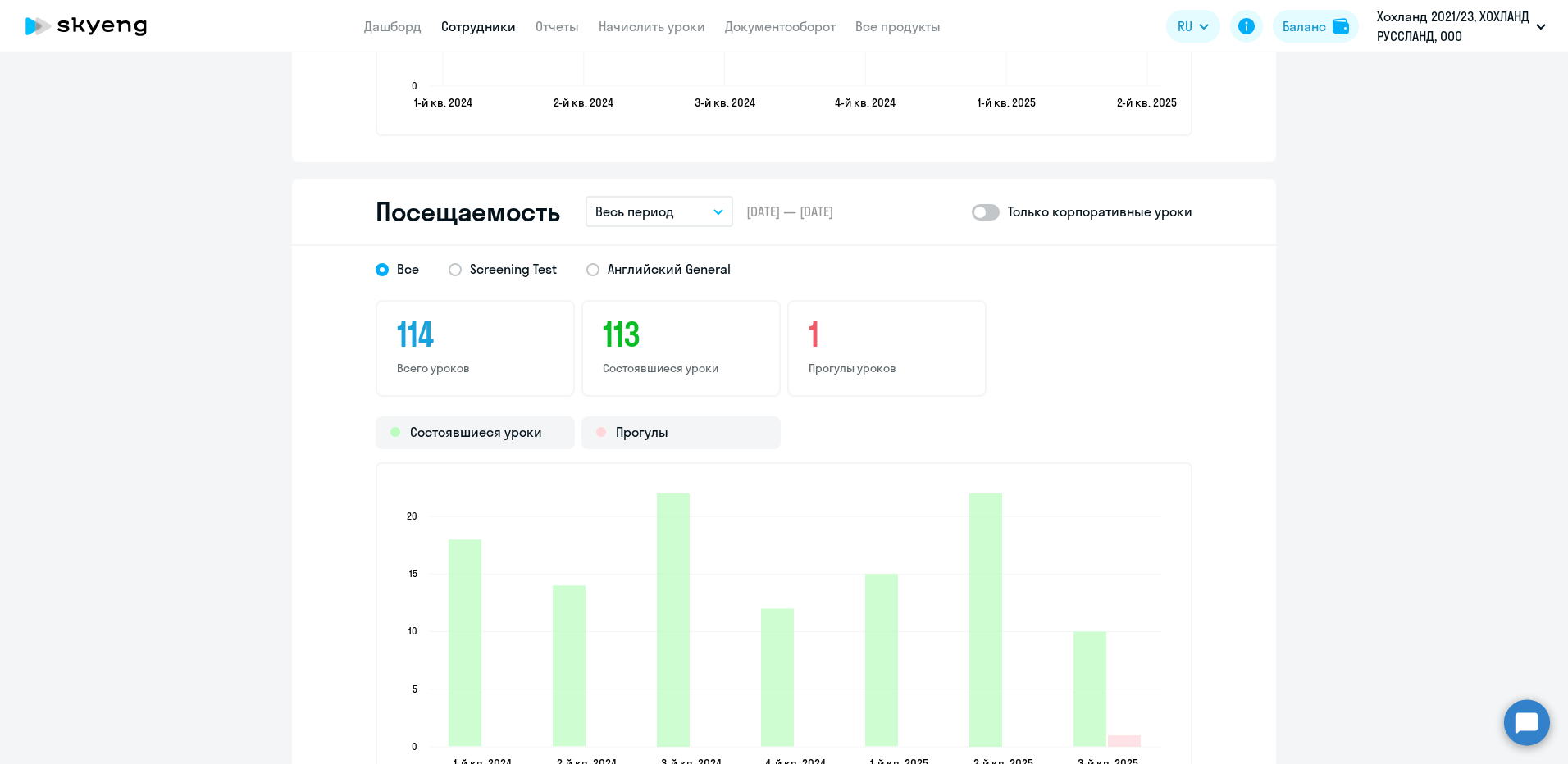
scroll to position [2073, 0]
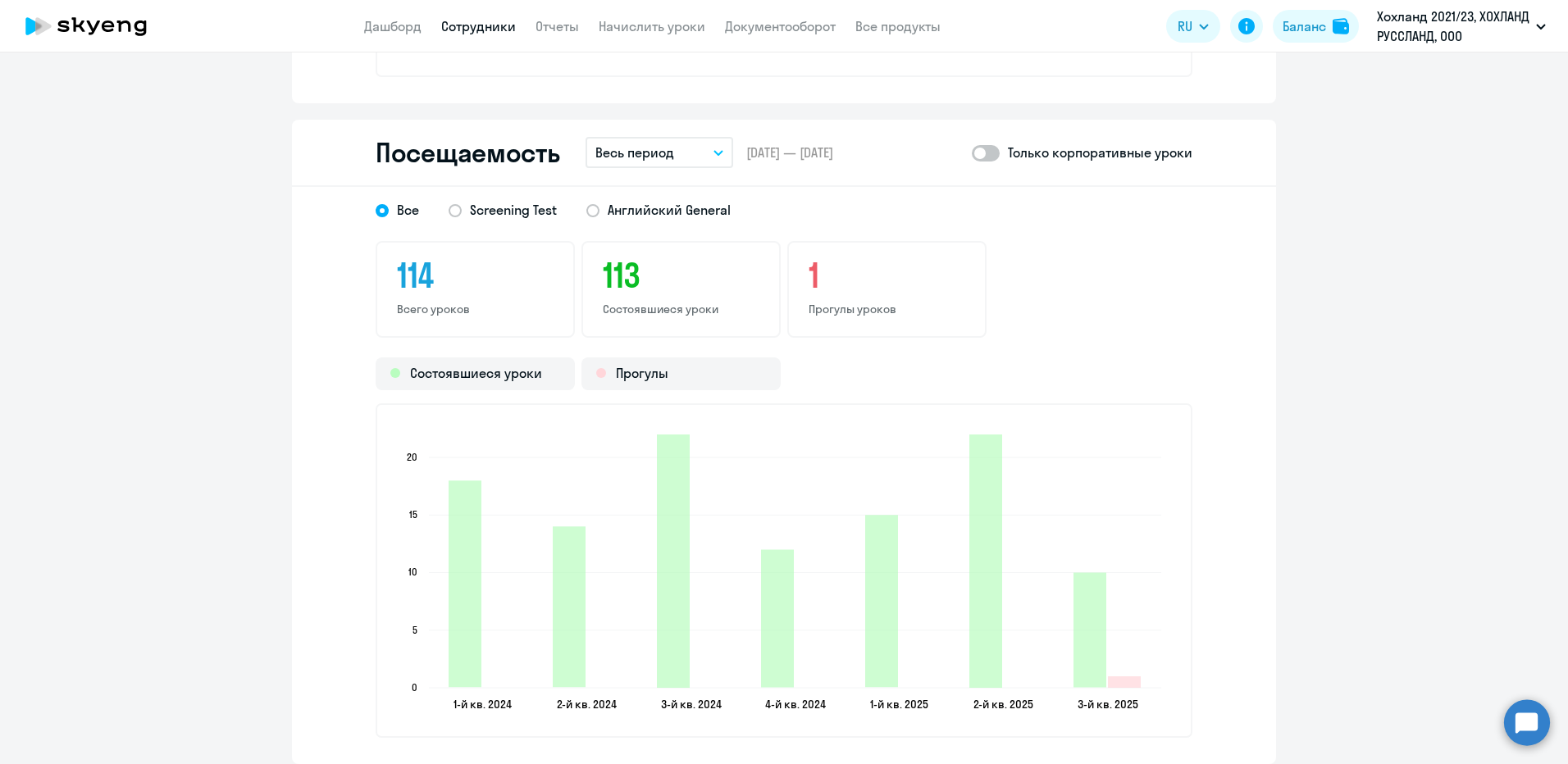
click at [701, 157] on button "Весь период" at bounding box center [660, 153] width 148 height 32
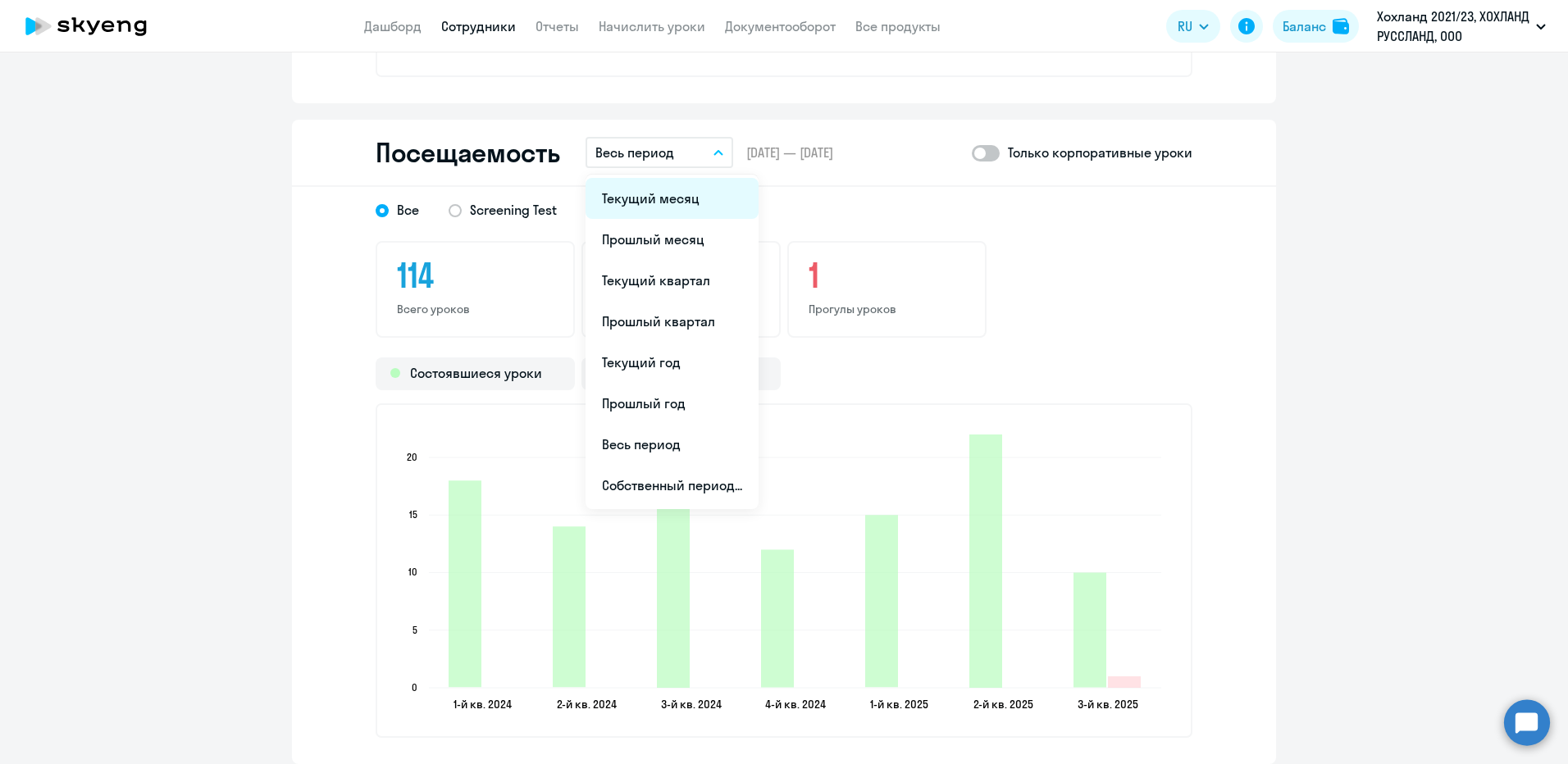
click at [637, 200] on li "Текущий месяц" at bounding box center [671, 198] width 173 height 41
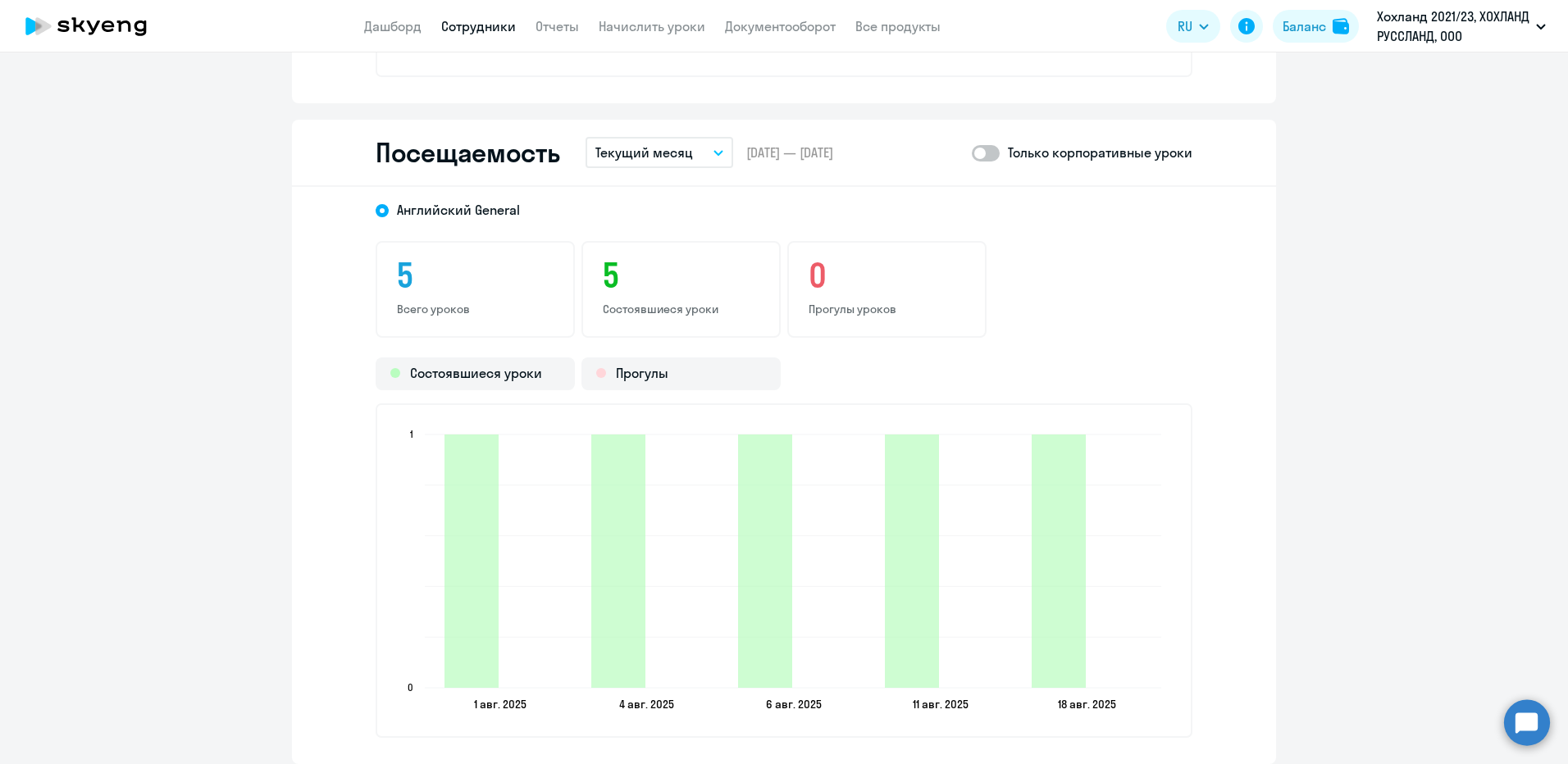
select select "30"
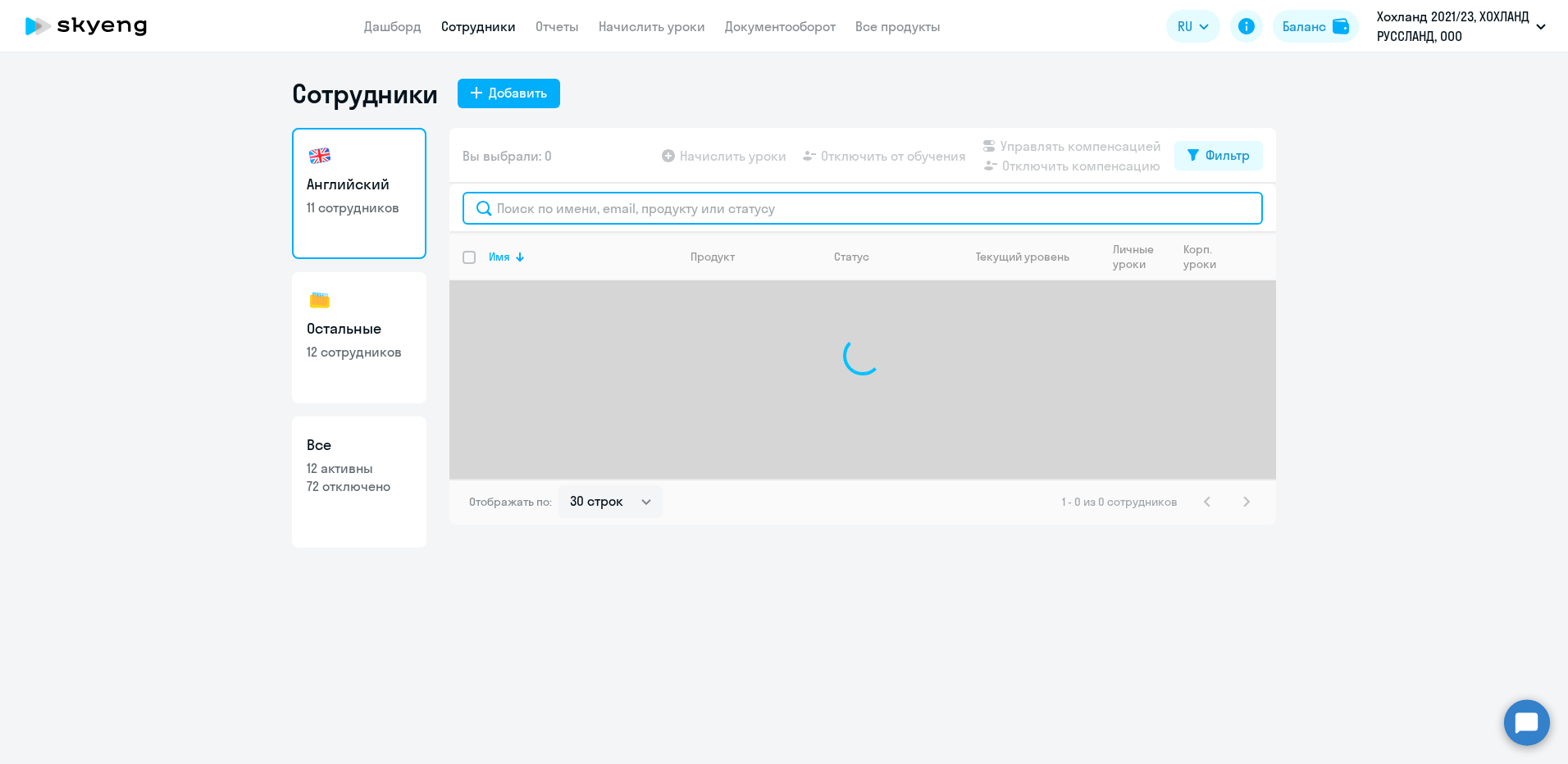
click at [637, 218] on input "text" at bounding box center [862, 207] width 801 height 33
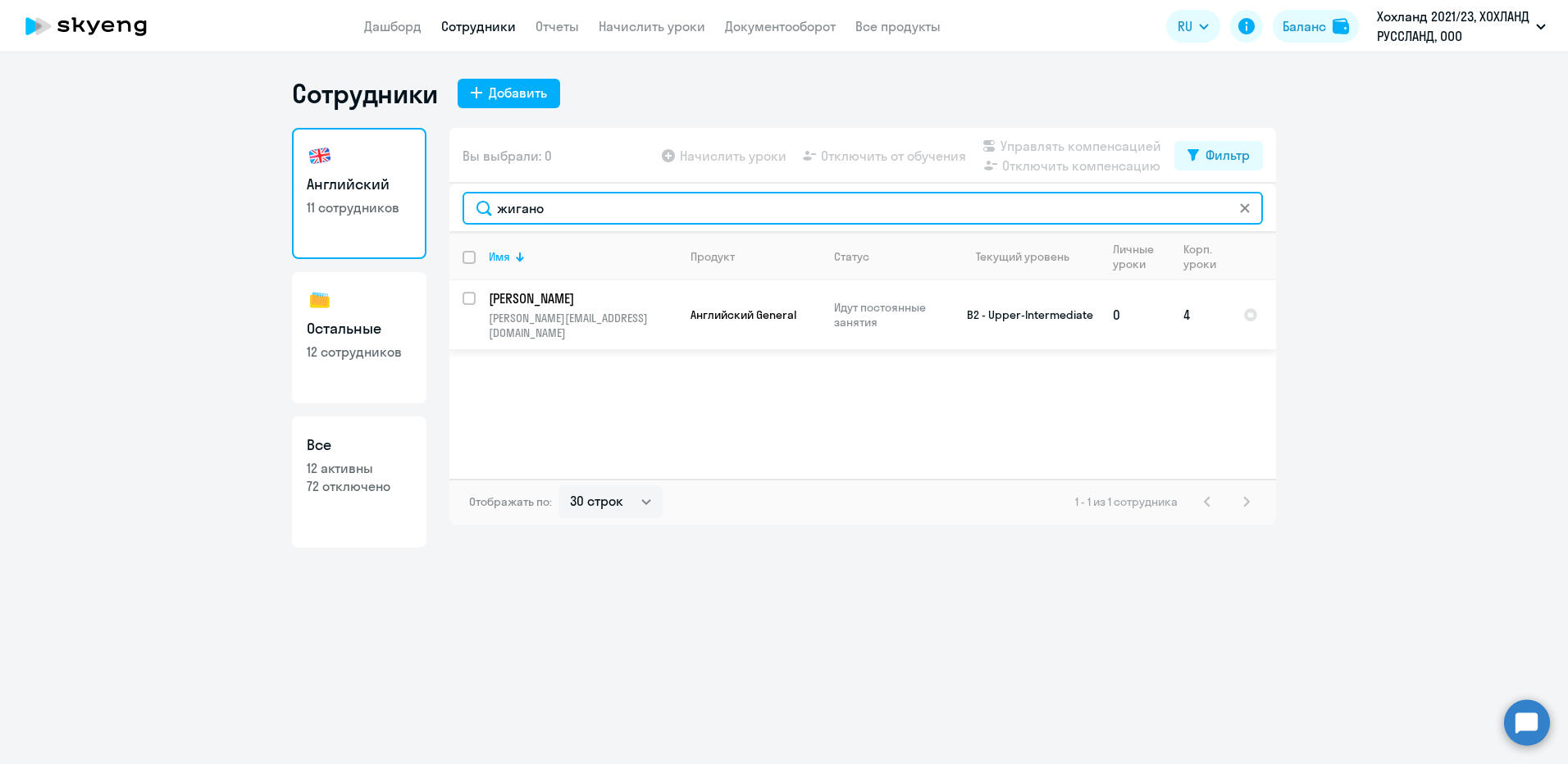
type input "жигано"
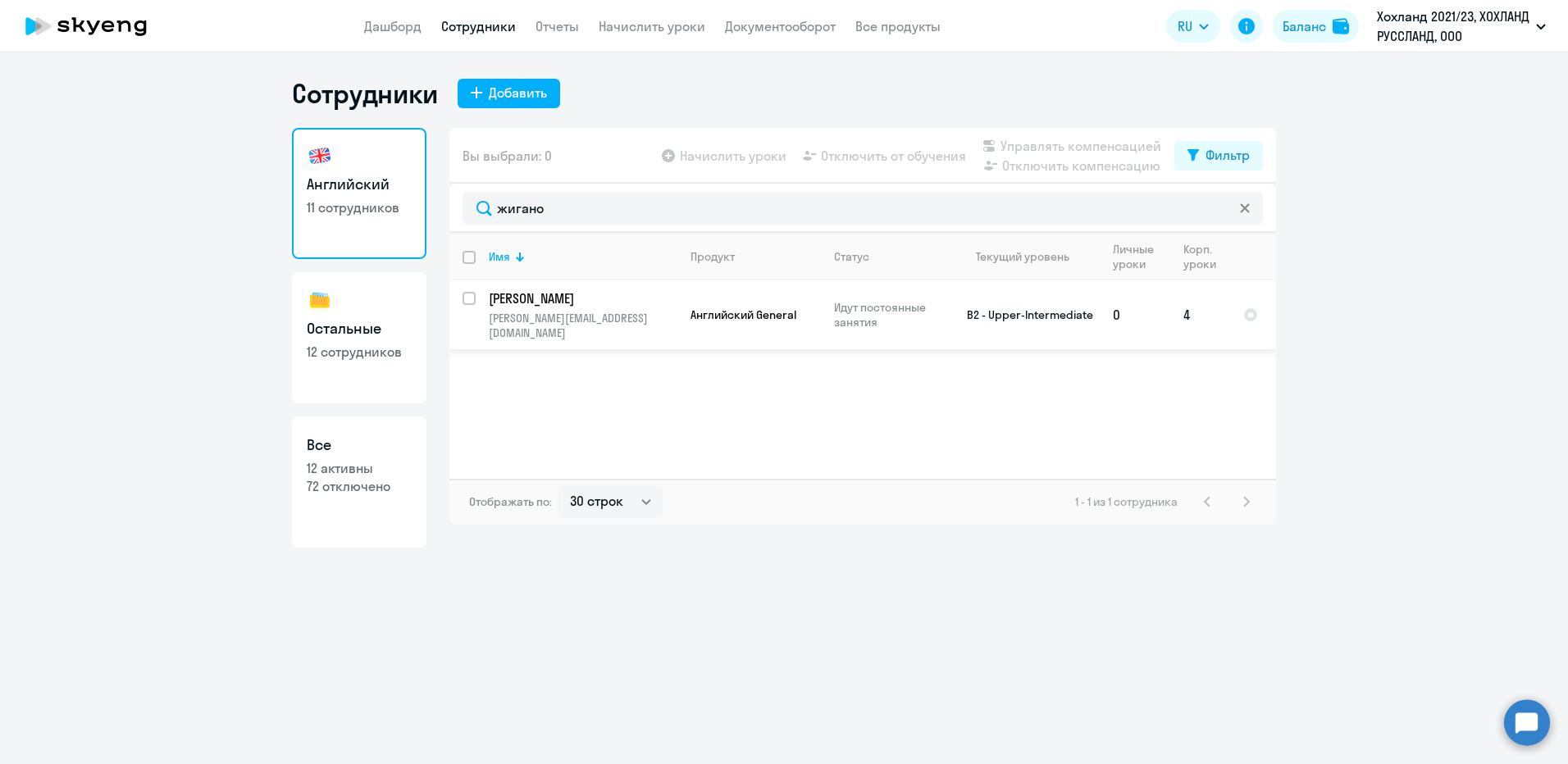
click at [579, 306] on p "[PERSON_NAME]" at bounding box center [582, 298] width 186 height 18
select select "english"
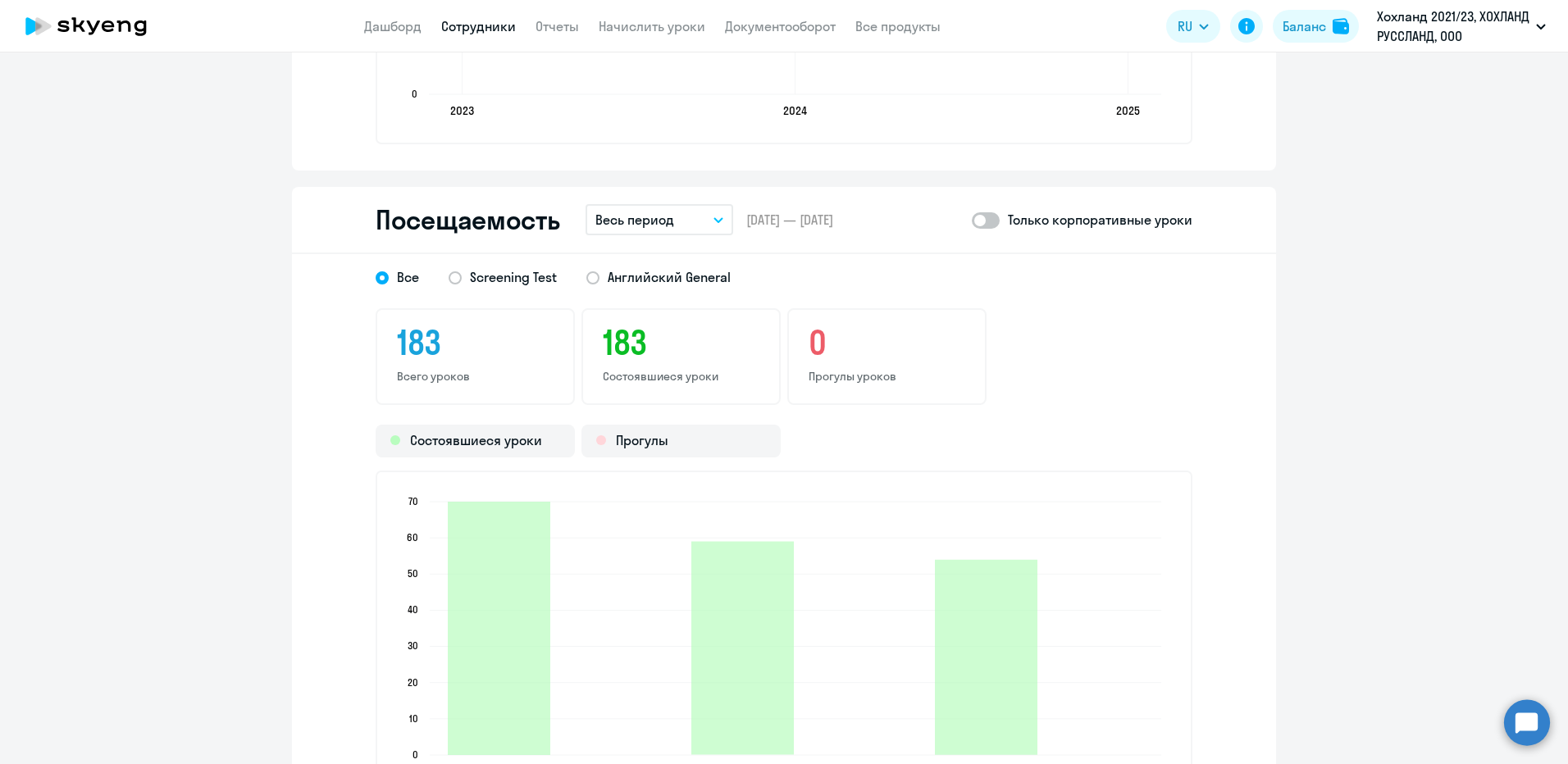
scroll to position [2132, 0]
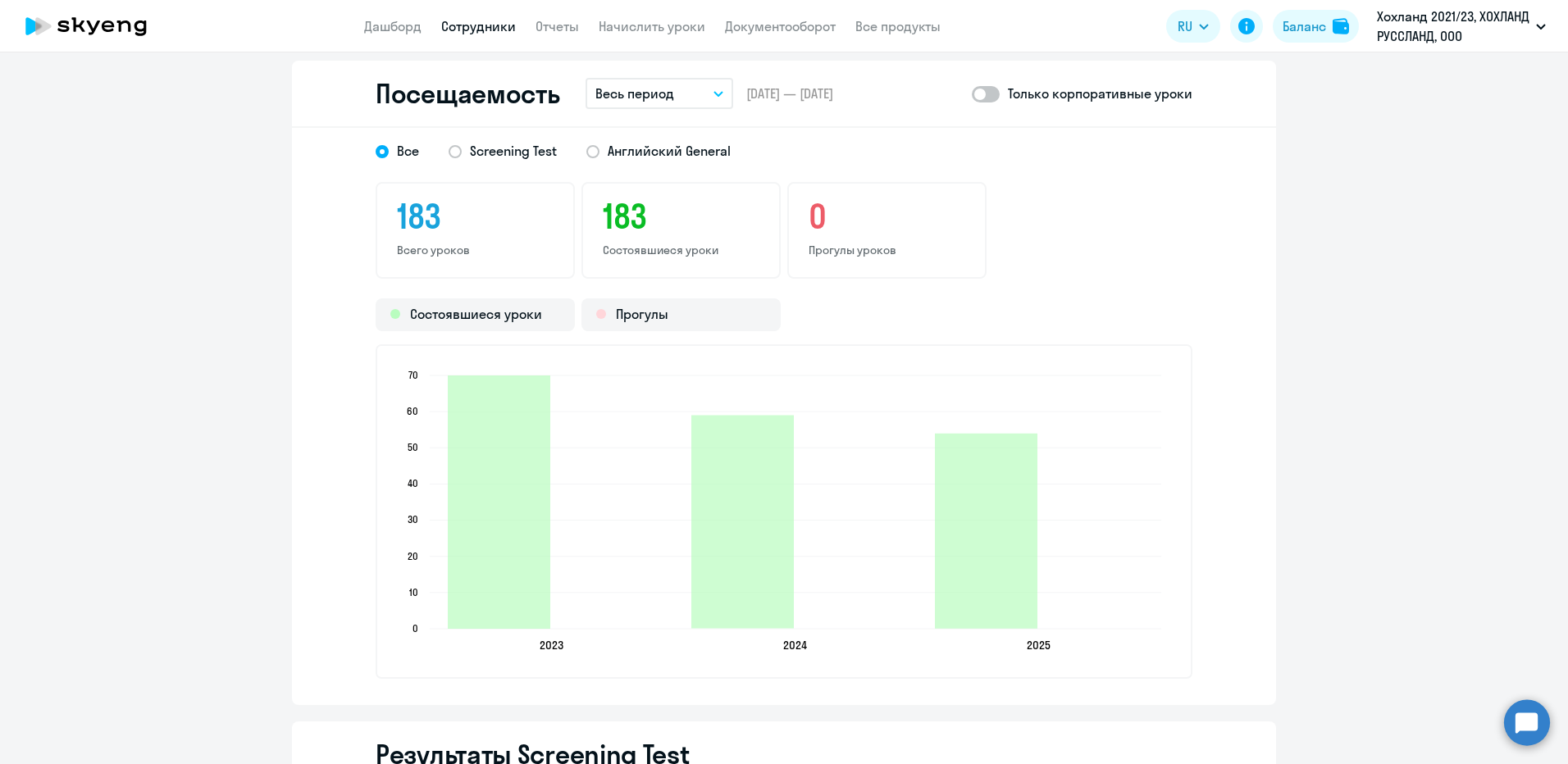
click at [980, 91] on span at bounding box center [985, 94] width 28 height 17
click at [972, 94] on input "checkbox" at bounding box center [971, 94] width 1 height 1
checkbox input "true"
click at [674, 99] on button "Весь период" at bounding box center [660, 94] width 148 height 32
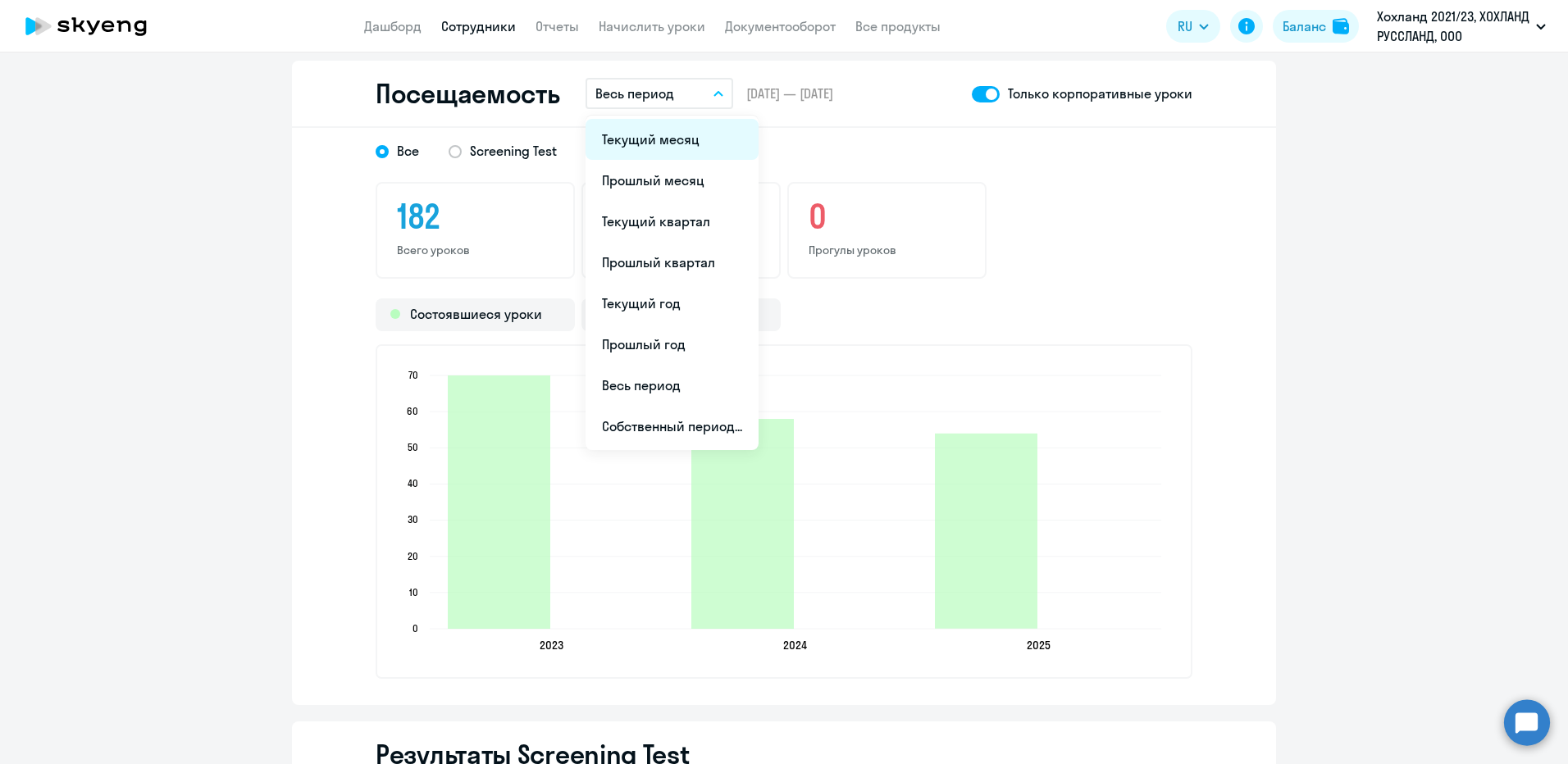
click at [683, 146] on li "Текущий месяц" at bounding box center [671, 139] width 173 height 41
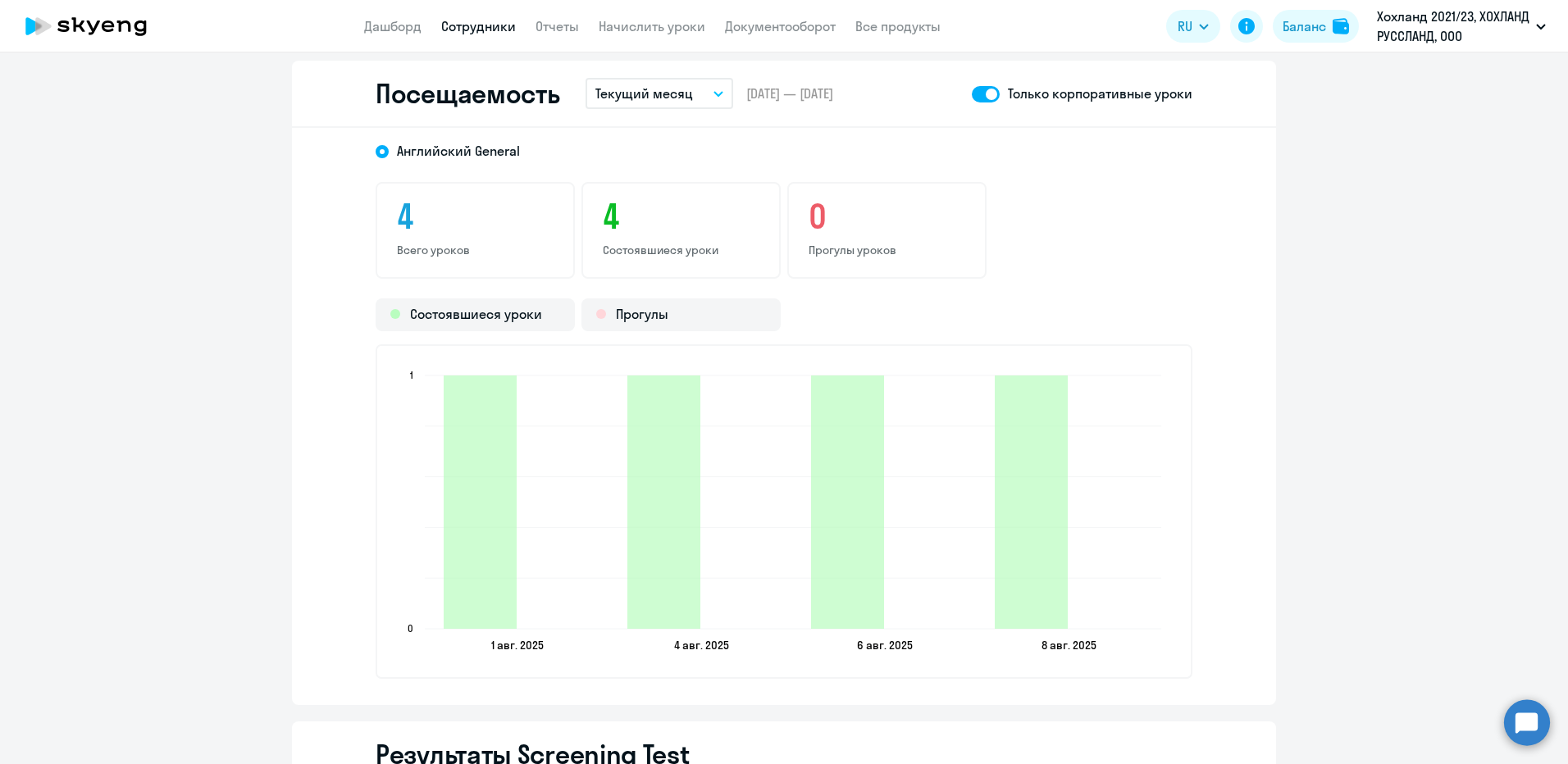
click at [1043, 534] on circle at bounding box center [1527, 722] width 46 height 46
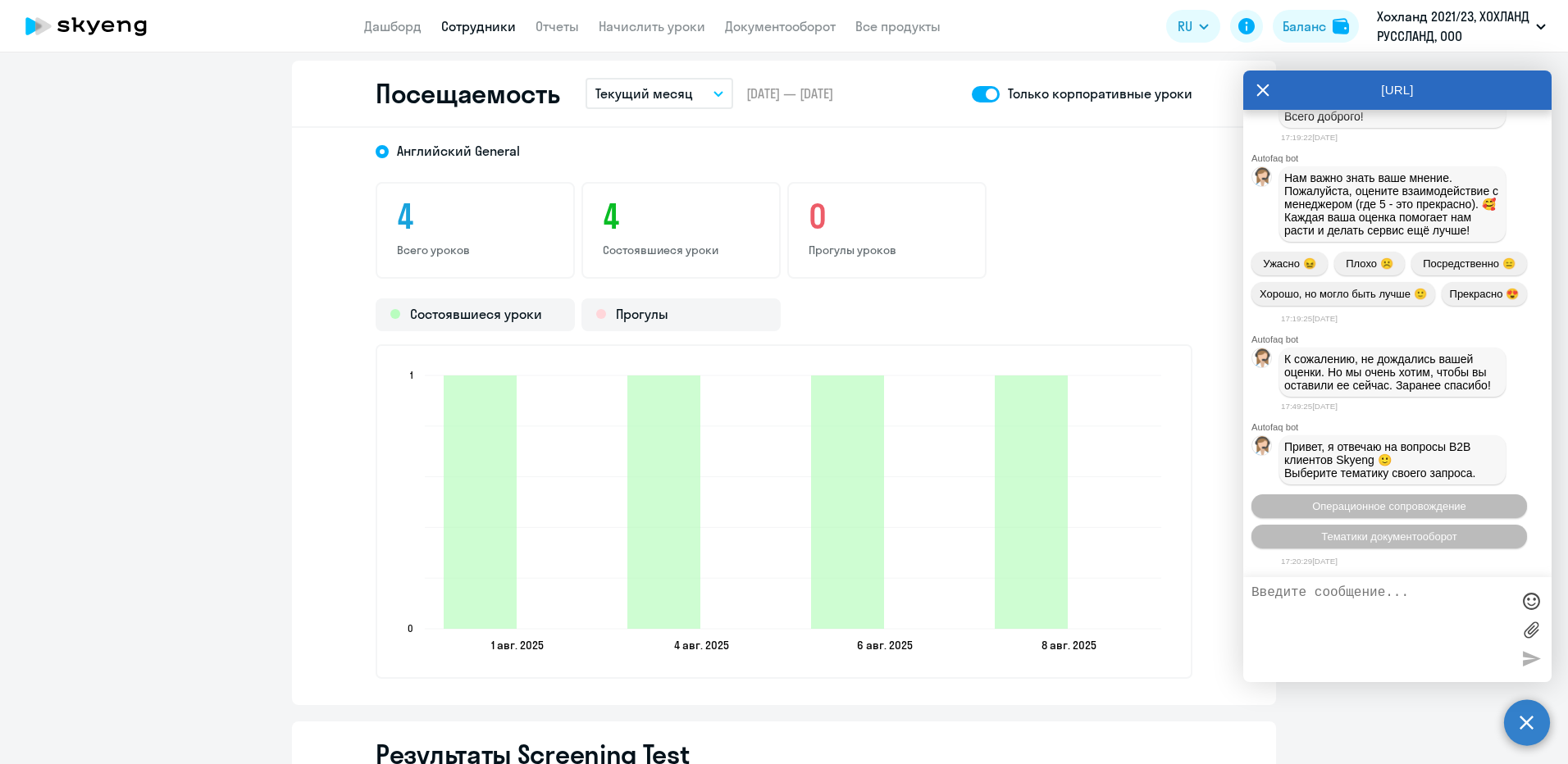
scroll to position [16079, 0]
click at [1043, 89] on icon at bounding box center [1263, 91] width 12 height 12
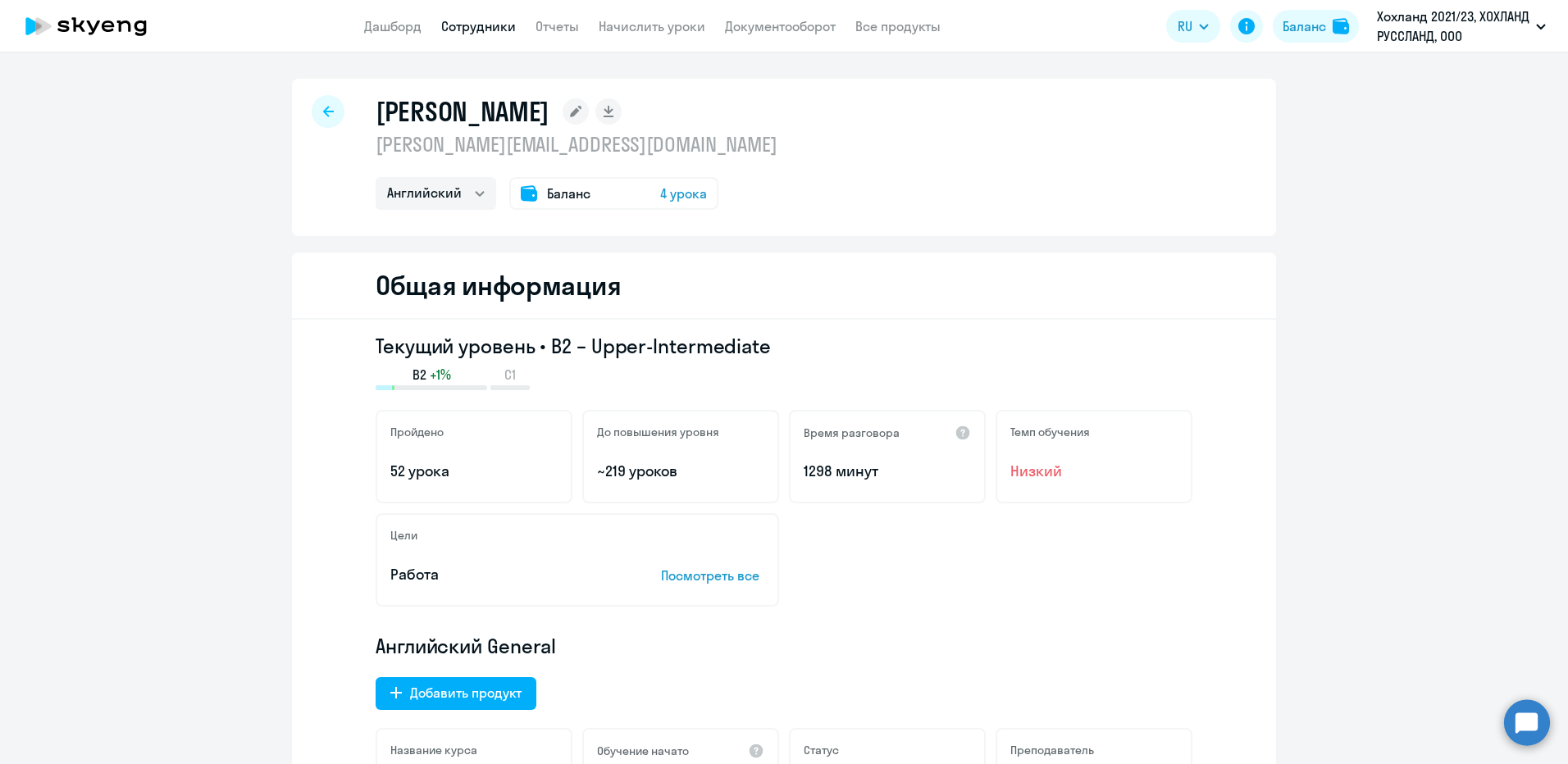
select select "30"
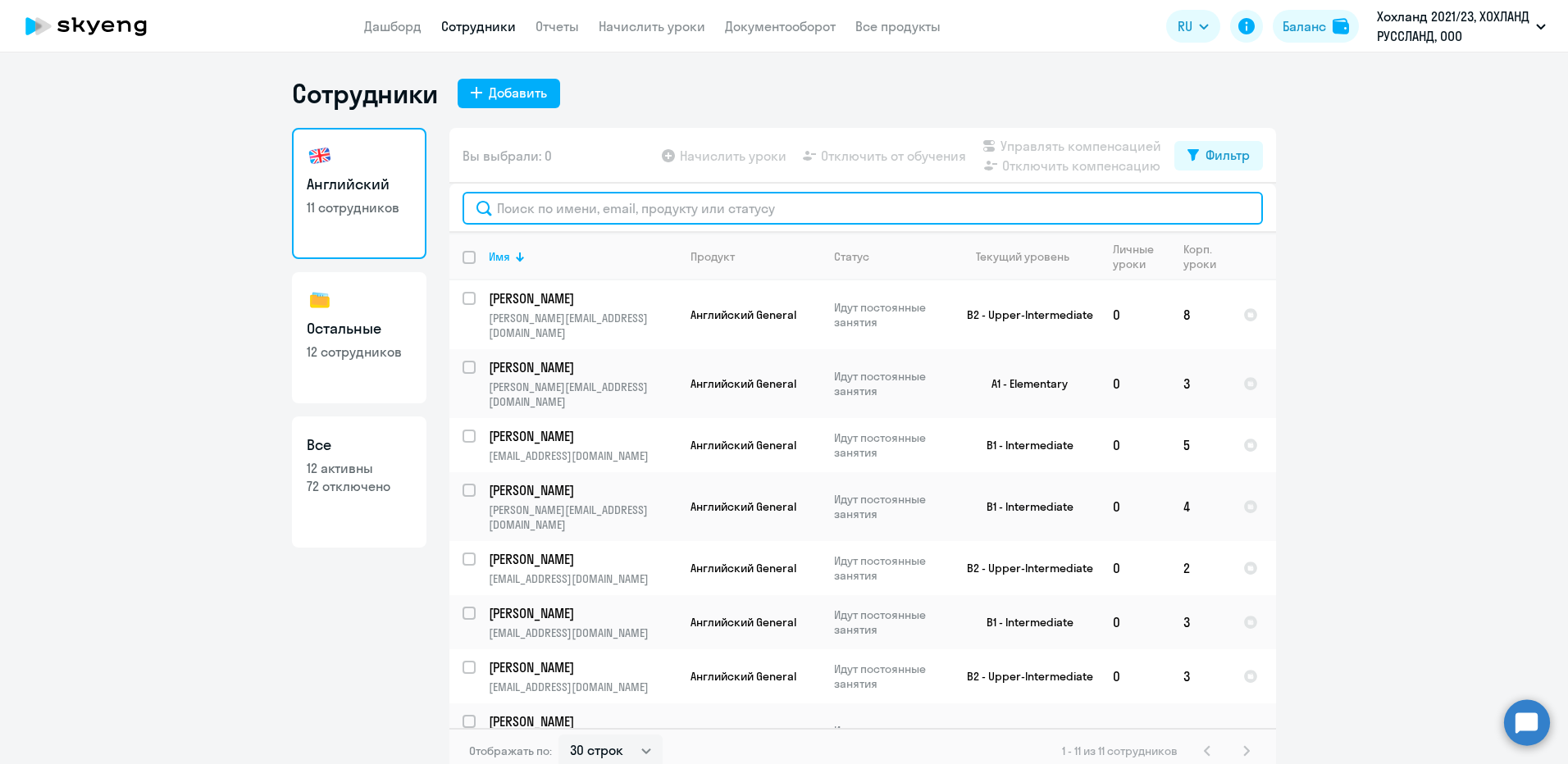
click at [542, 218] on input "text" at bounding box center [862, 207] width 801 height 33
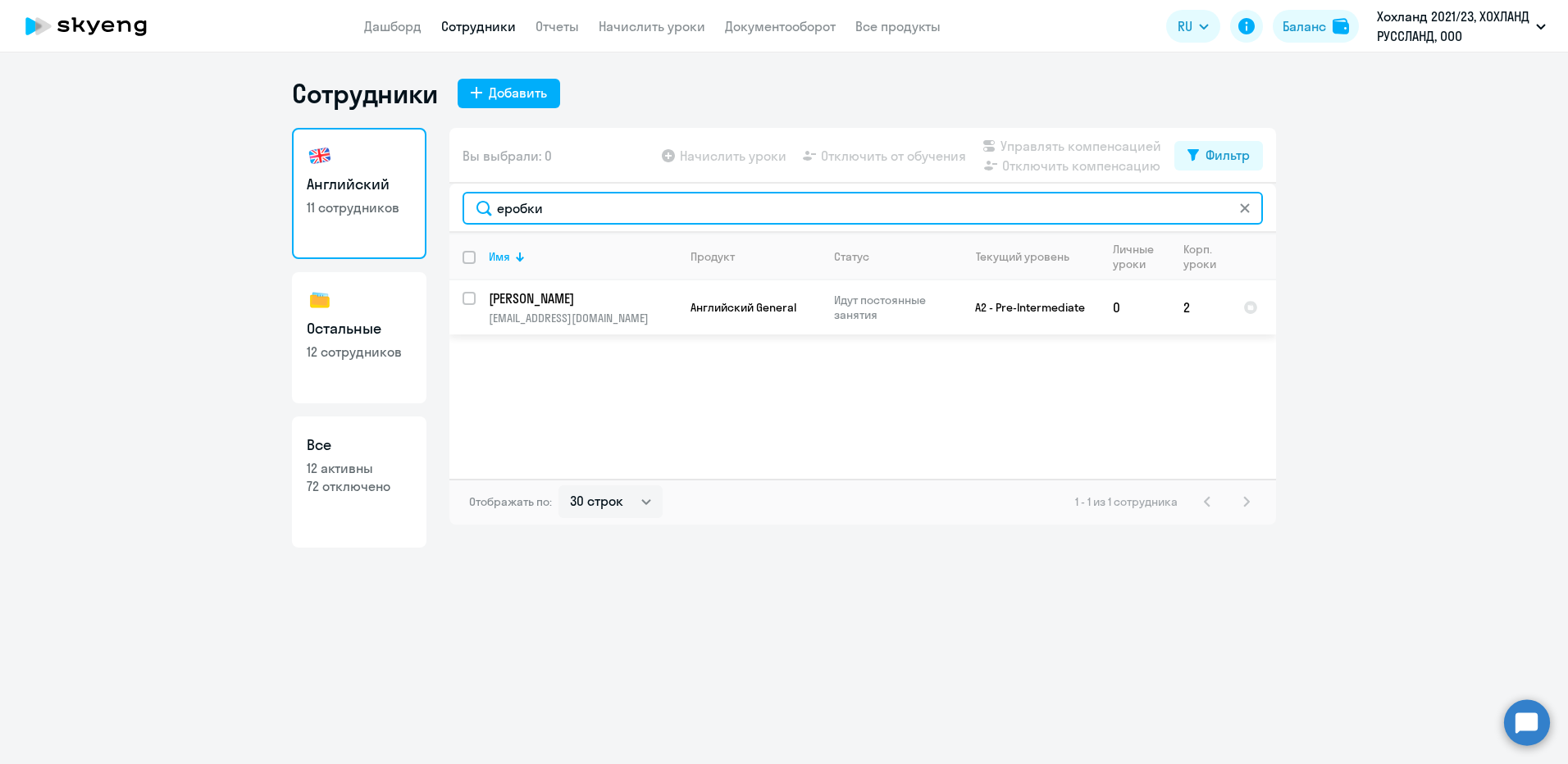
type input "еробки"
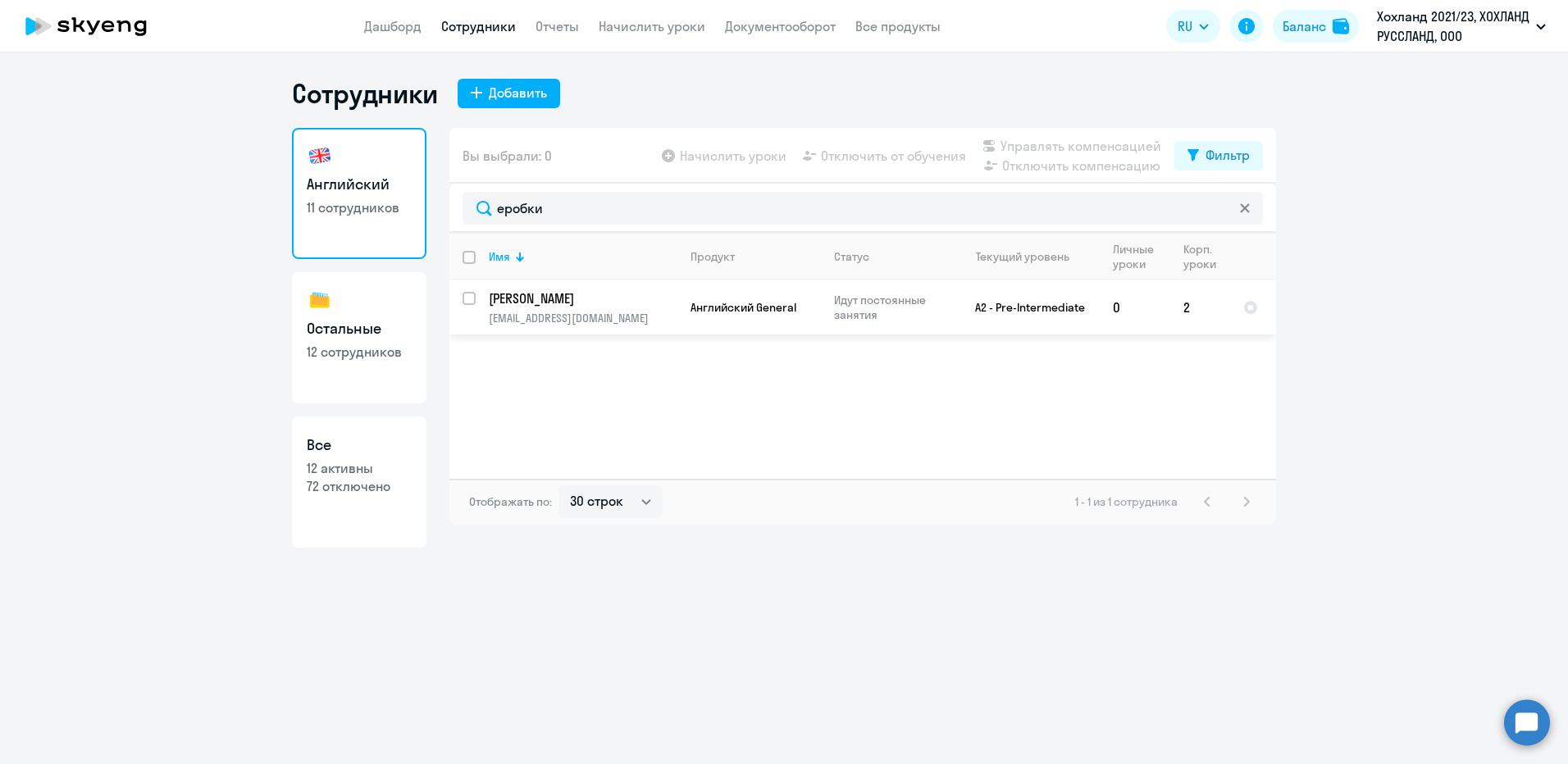
click at [547, 308] on td "[PERSON_NAME] [EMAIL_ADDRESS][DOMAIN_NAME]" at bounding box center [577, 307] width 201 height 54
select select "english"
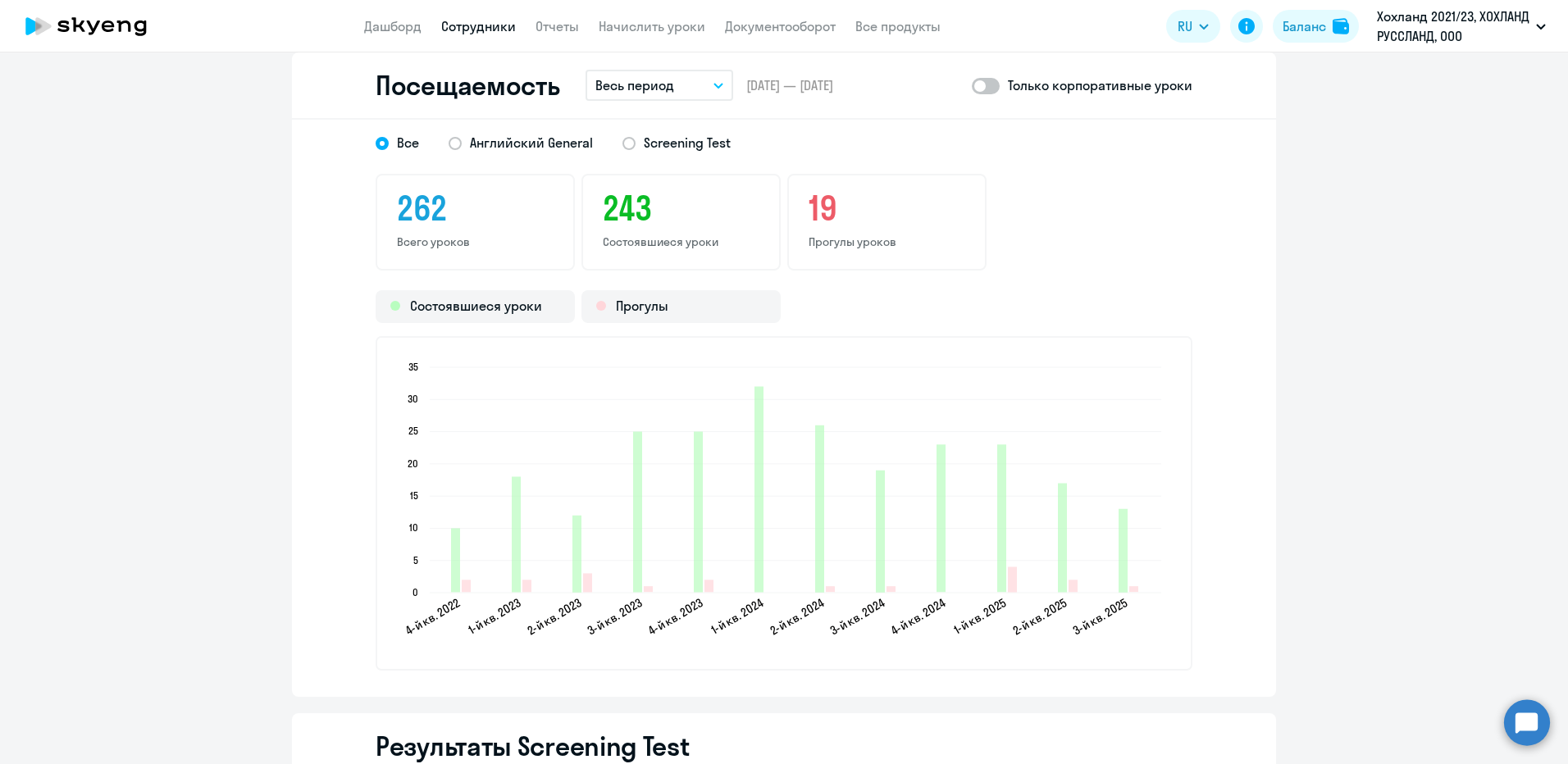
scroll to position [2049, 0]
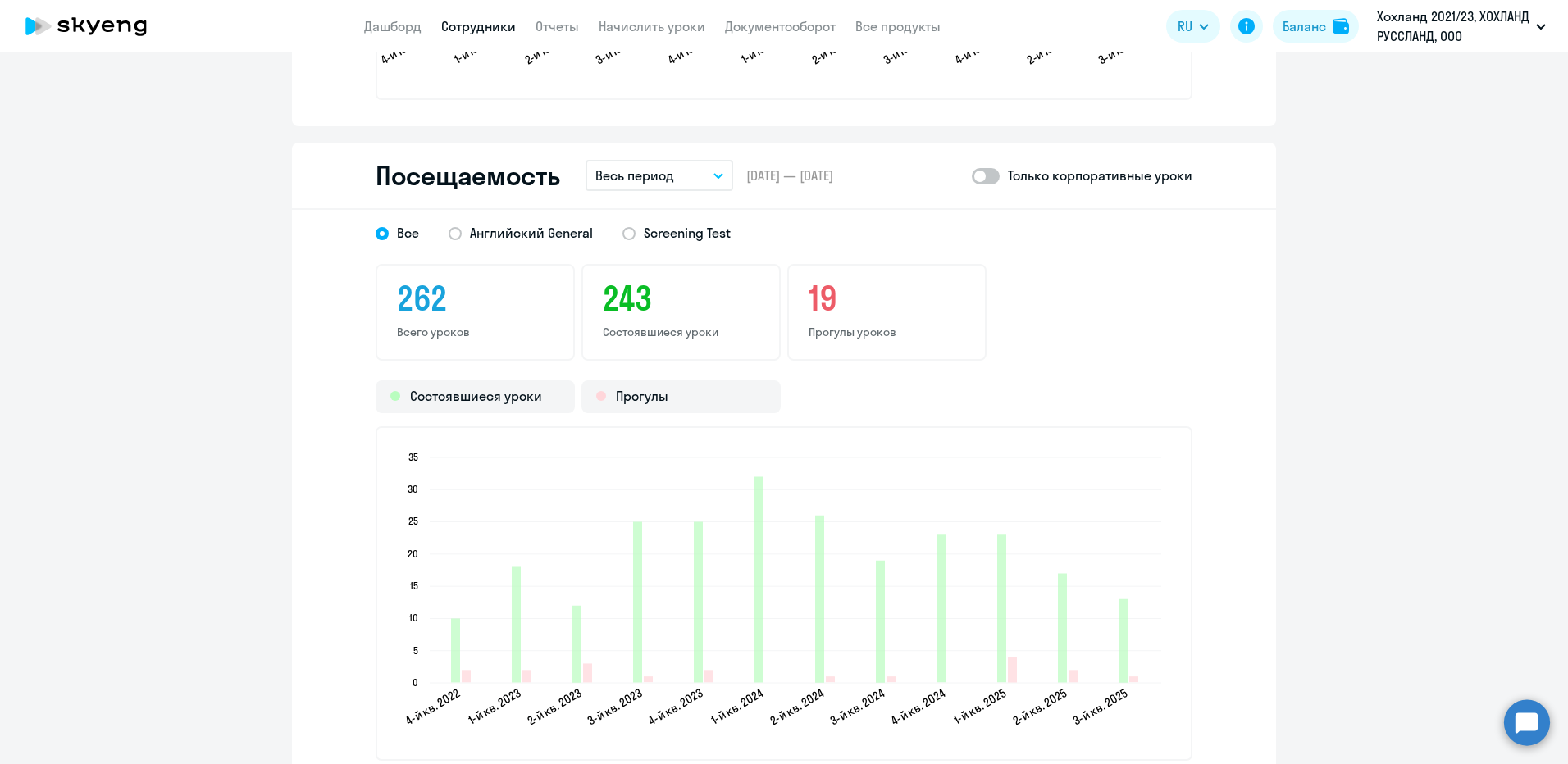
click at [661, 182] on p "Весь период" at bounding box center [635, 176] width 79 height 20
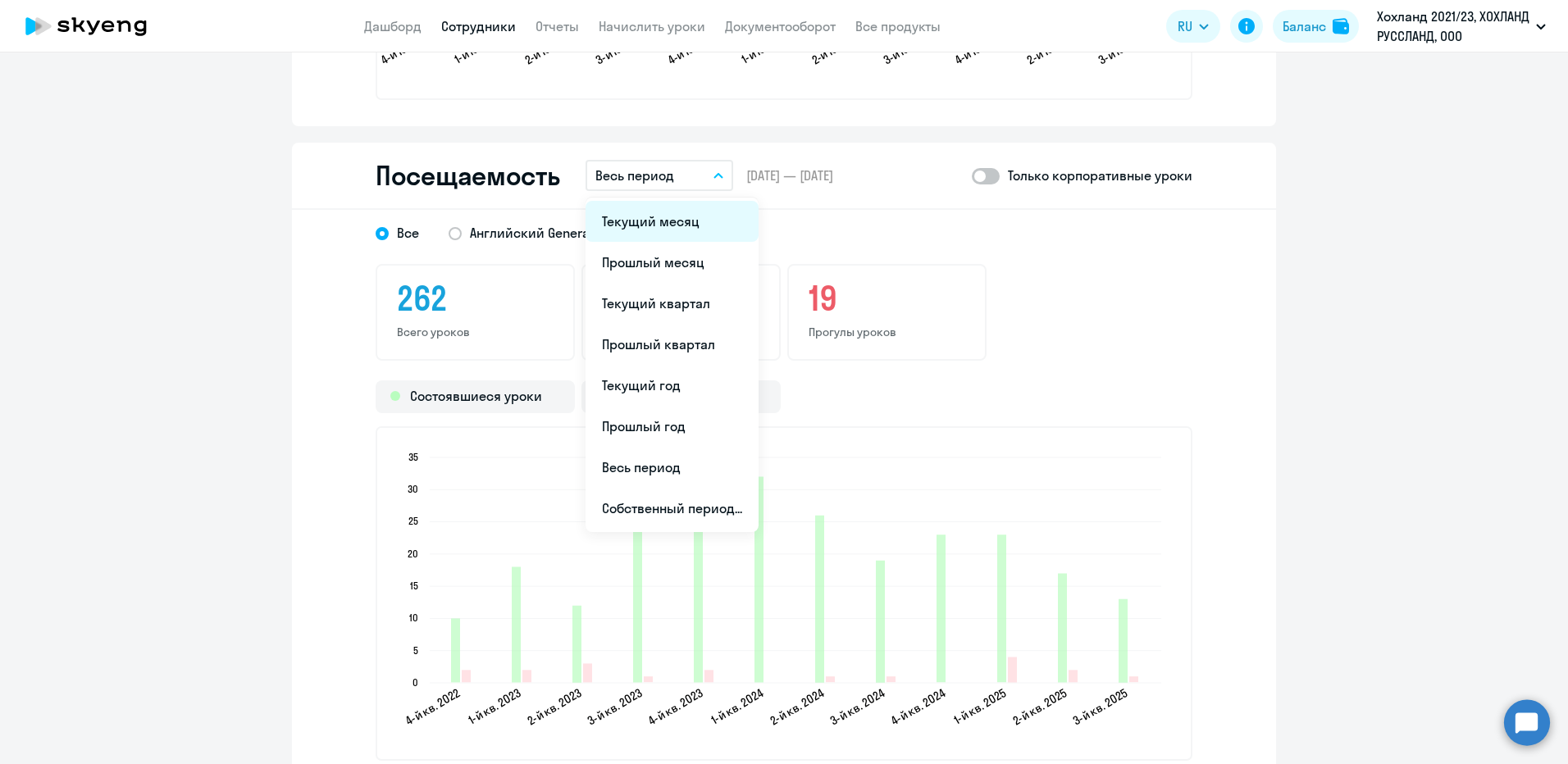
click at [635, 218] on li "Текущий месяц" at bounding box center [671, 221] width 173 height 41
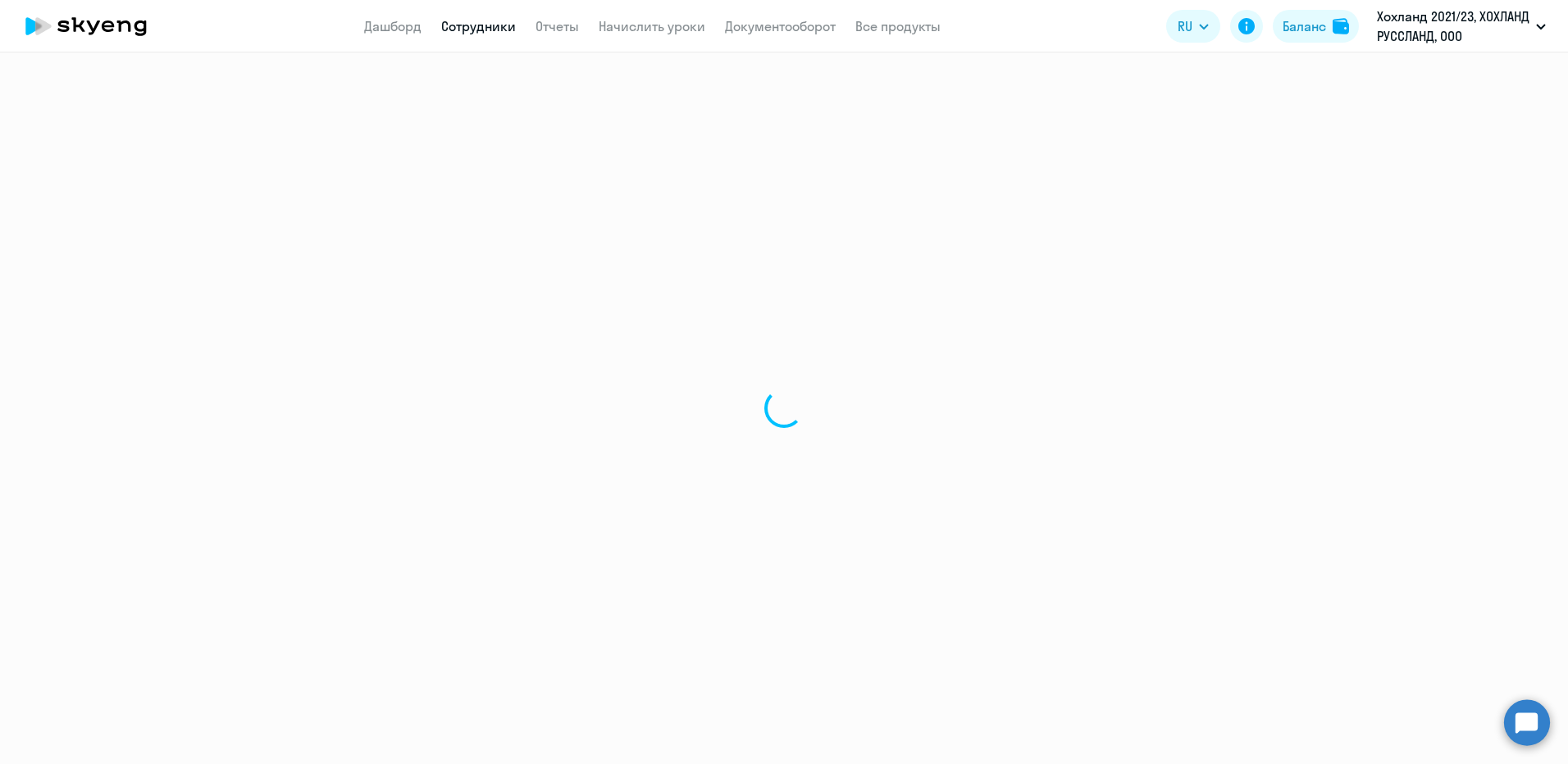
select select "30"
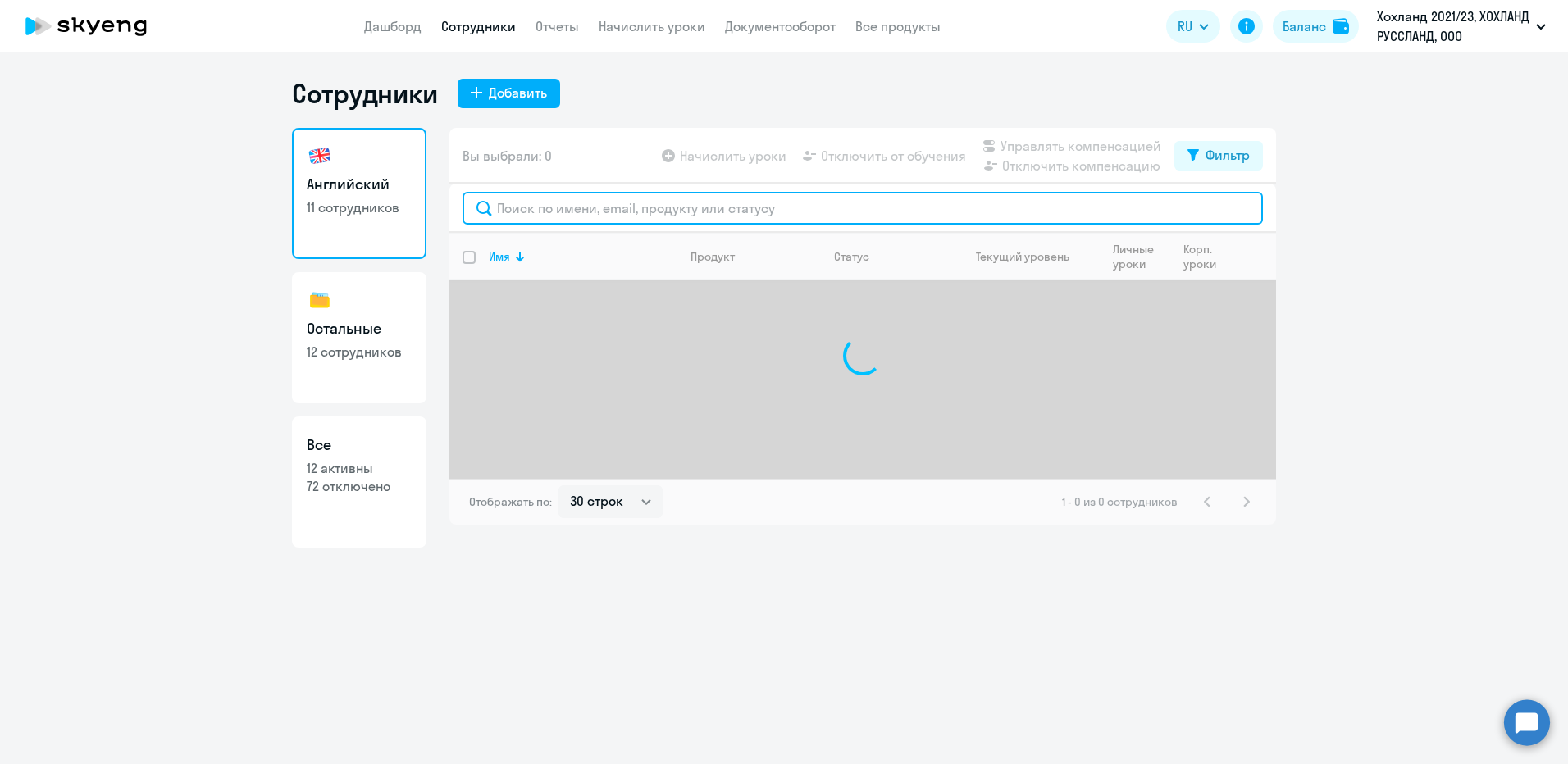
click at [561, 200] on input "text" at bounding box center [862, 207] width 801 height 33
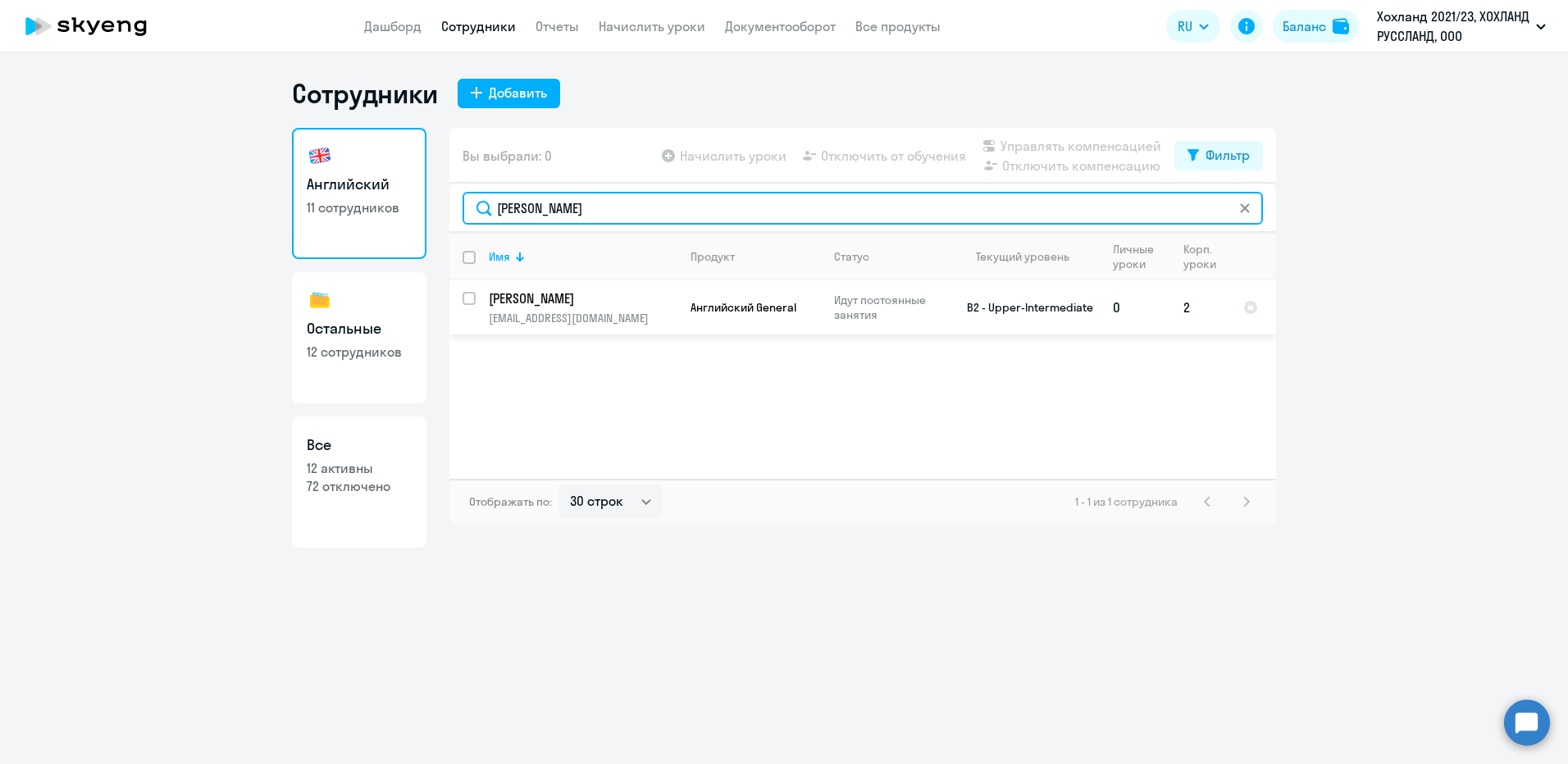
type input "[PERSON_NAME]"
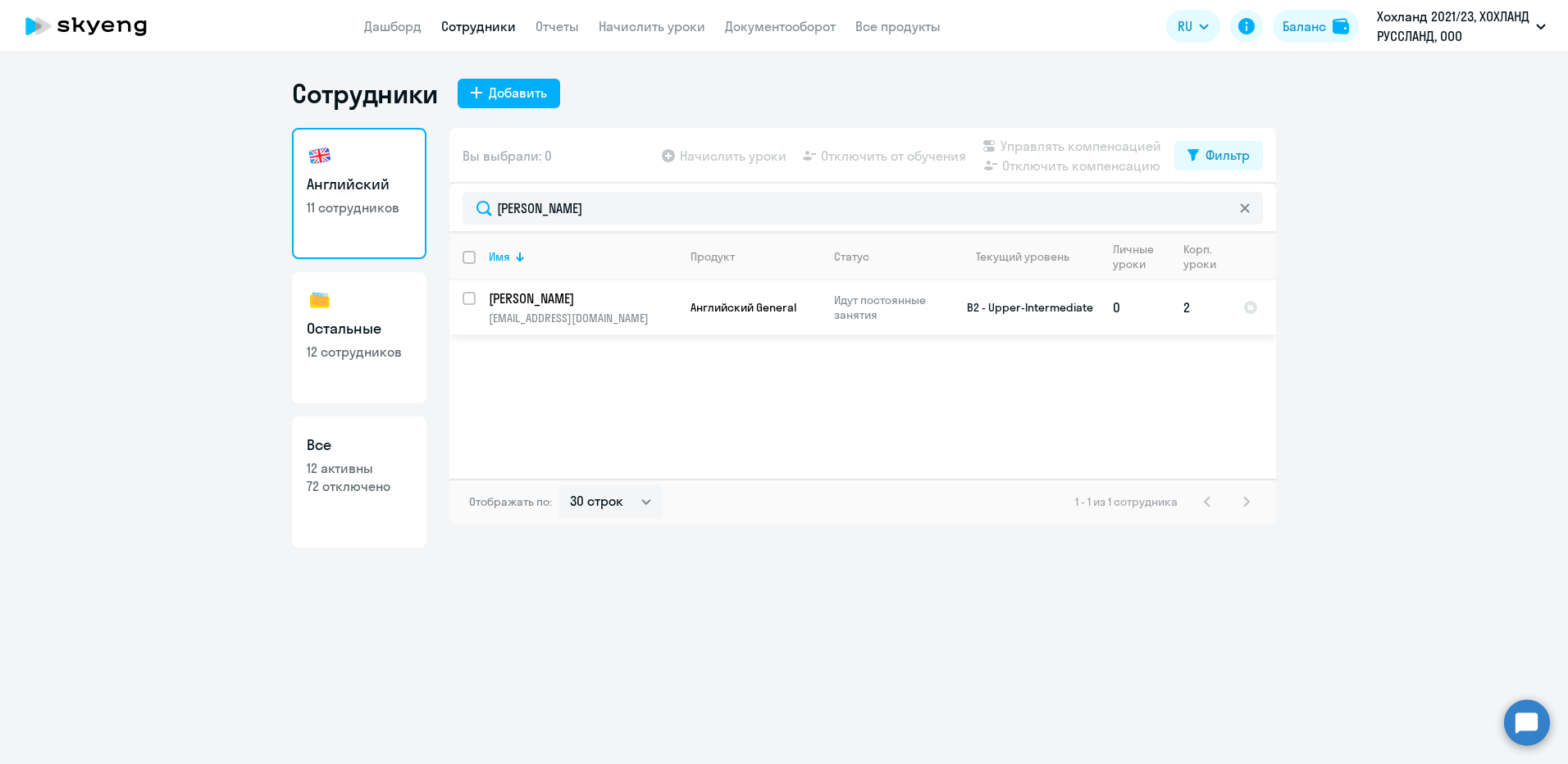
click at [582, 312] on p "[EMAIL_ADDRESS][DOMAIN_NAME]" at bounding box center [583, 318] width 188 height 15
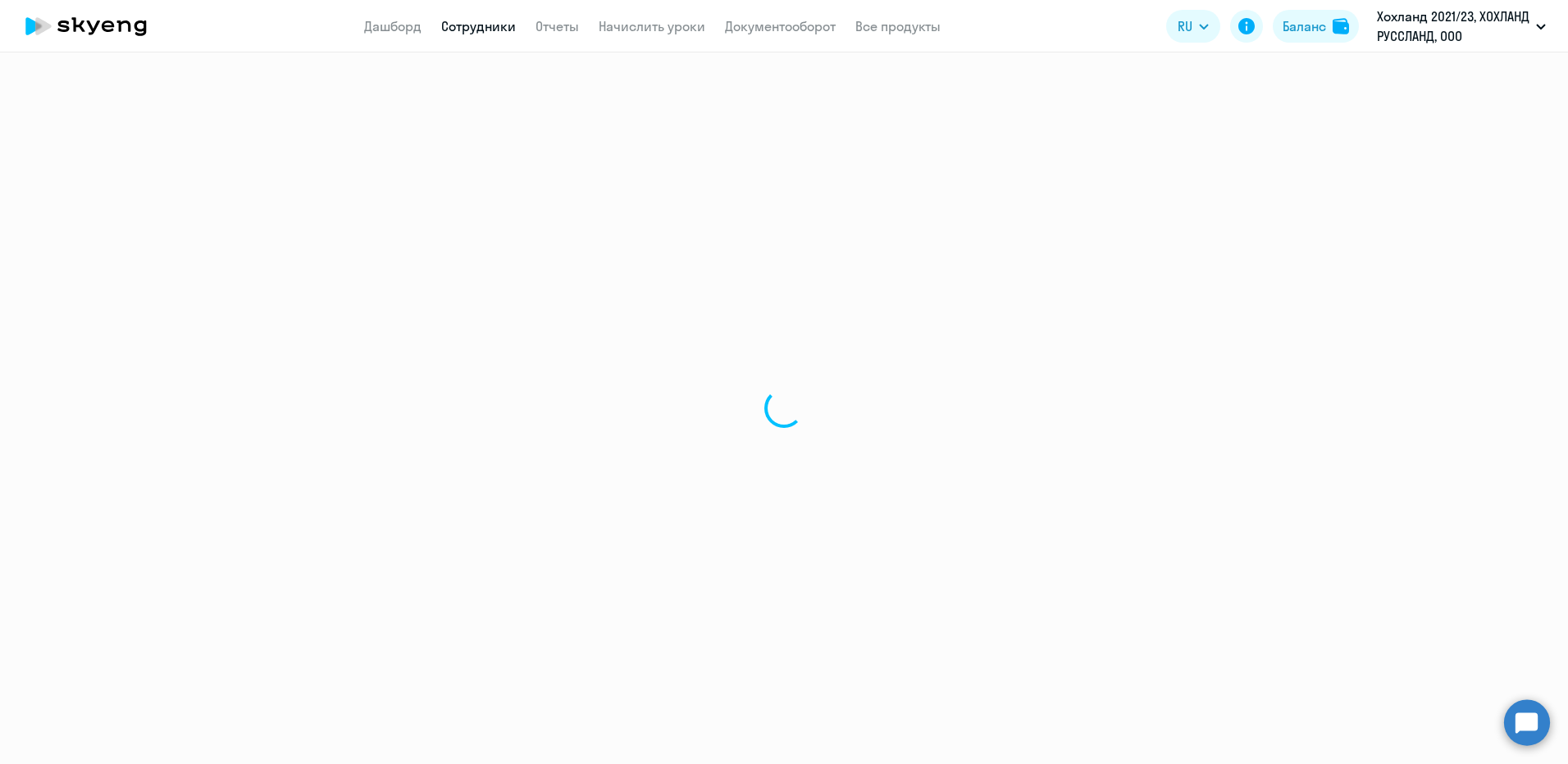
select select "english"
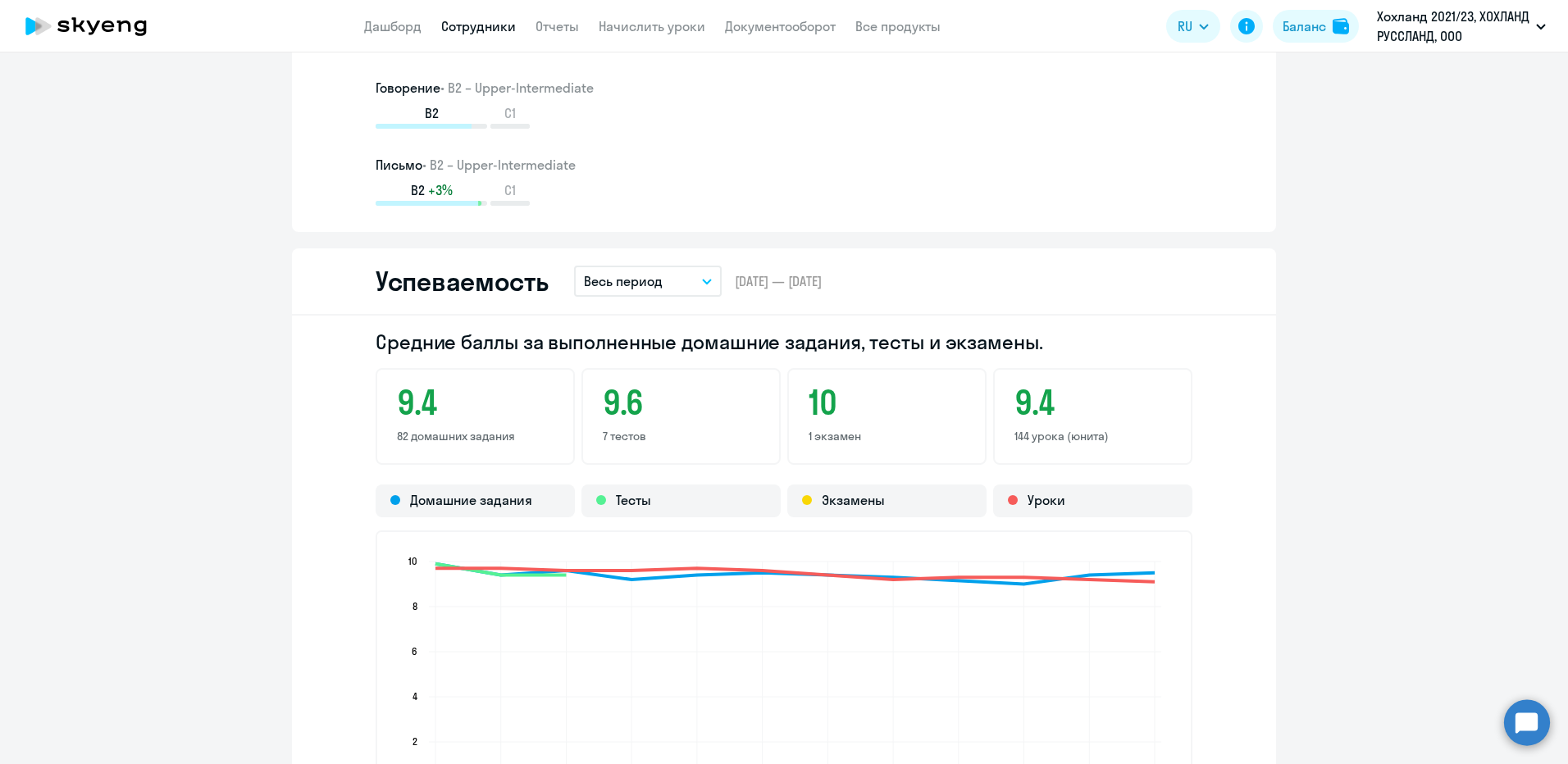
scroll to position [1312, 0]
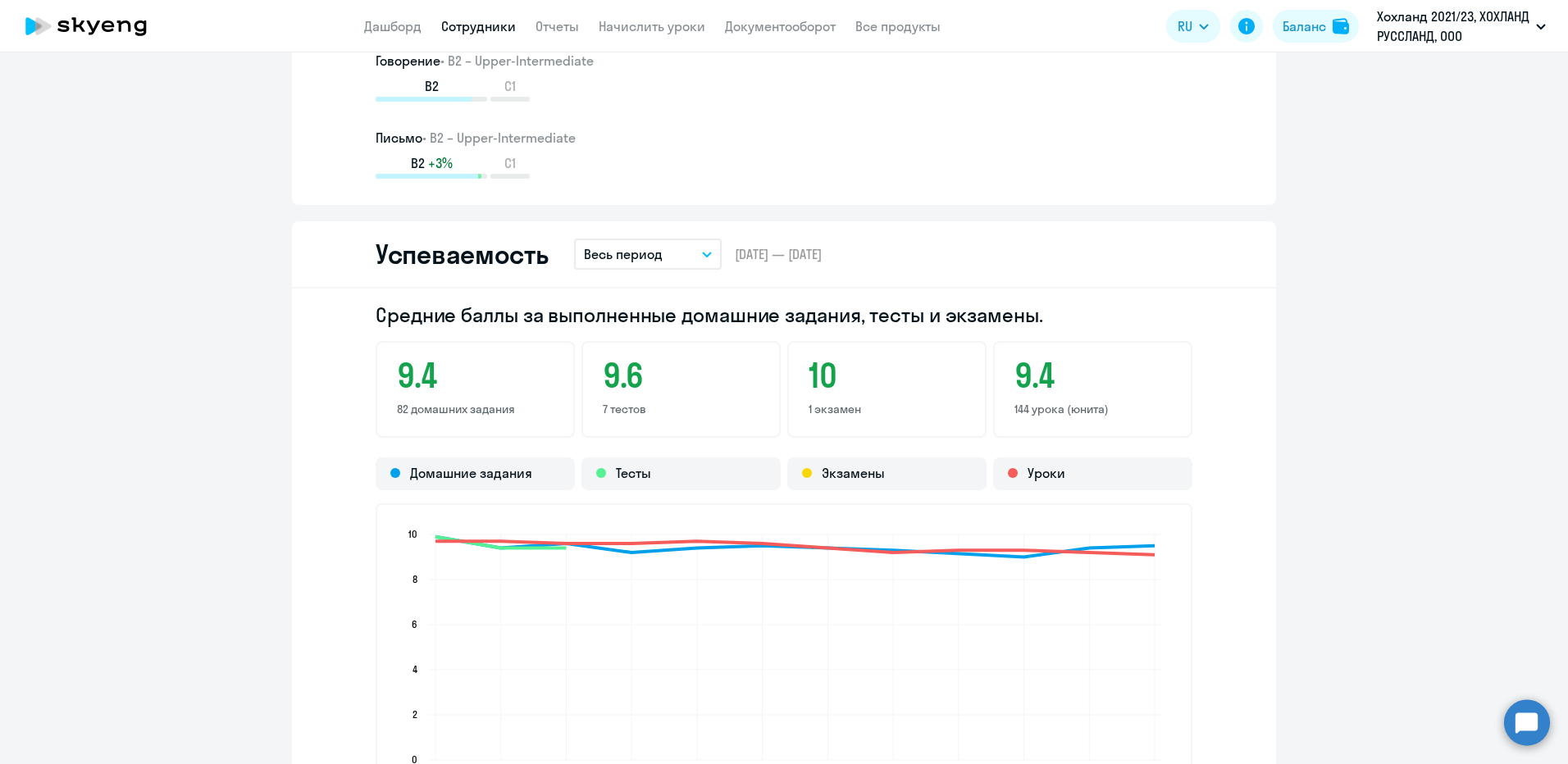
click at [650, 258] on p "Весь период" at bounding box center [623, 255] width 79 height 20
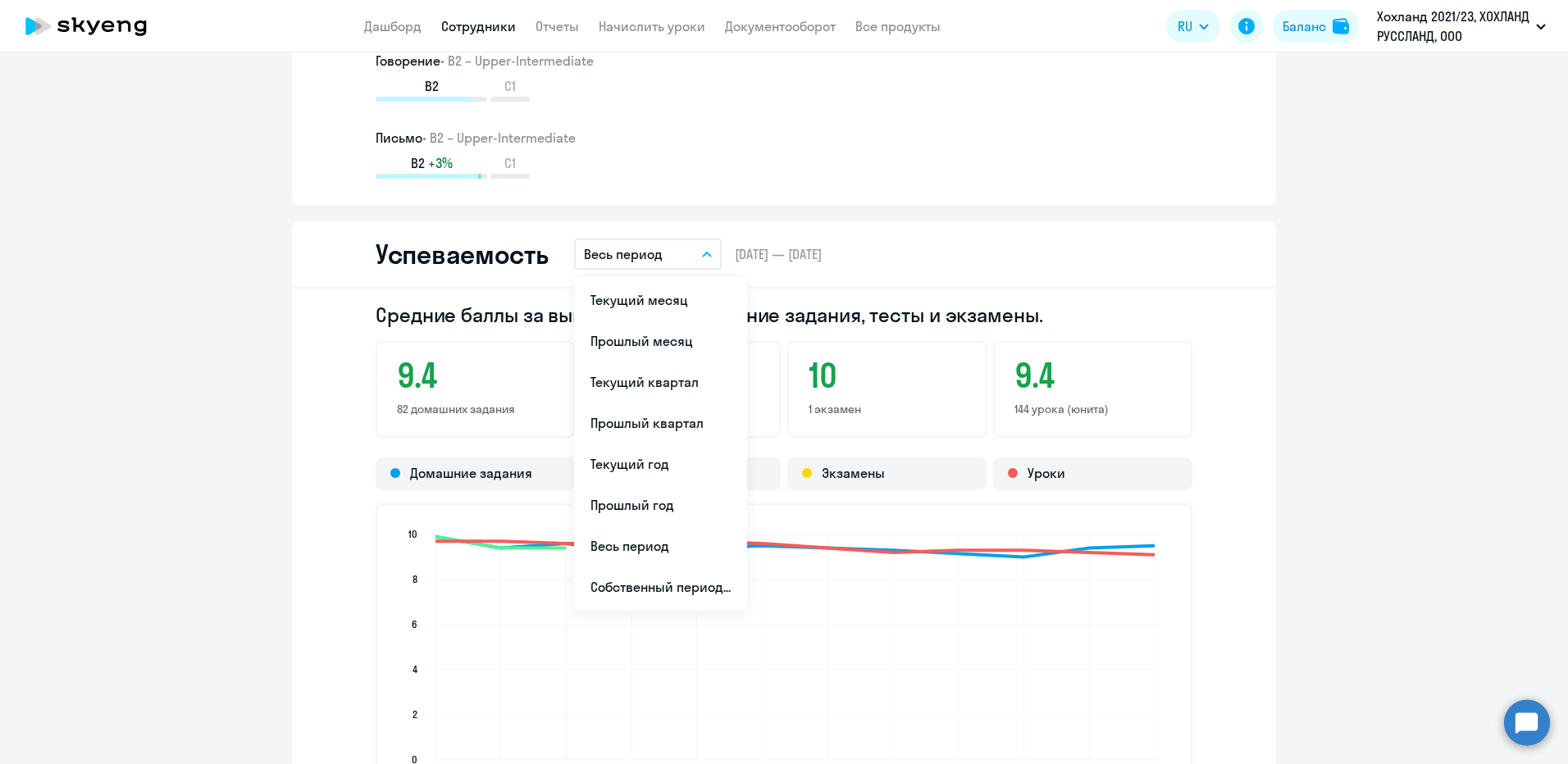
click at [1043, 304] on div "Средние баллы за выполненные домашние задания, тесты и экзамены. 9.4 82 домашни…" at bounding box center [784, 575] width 984 height 575
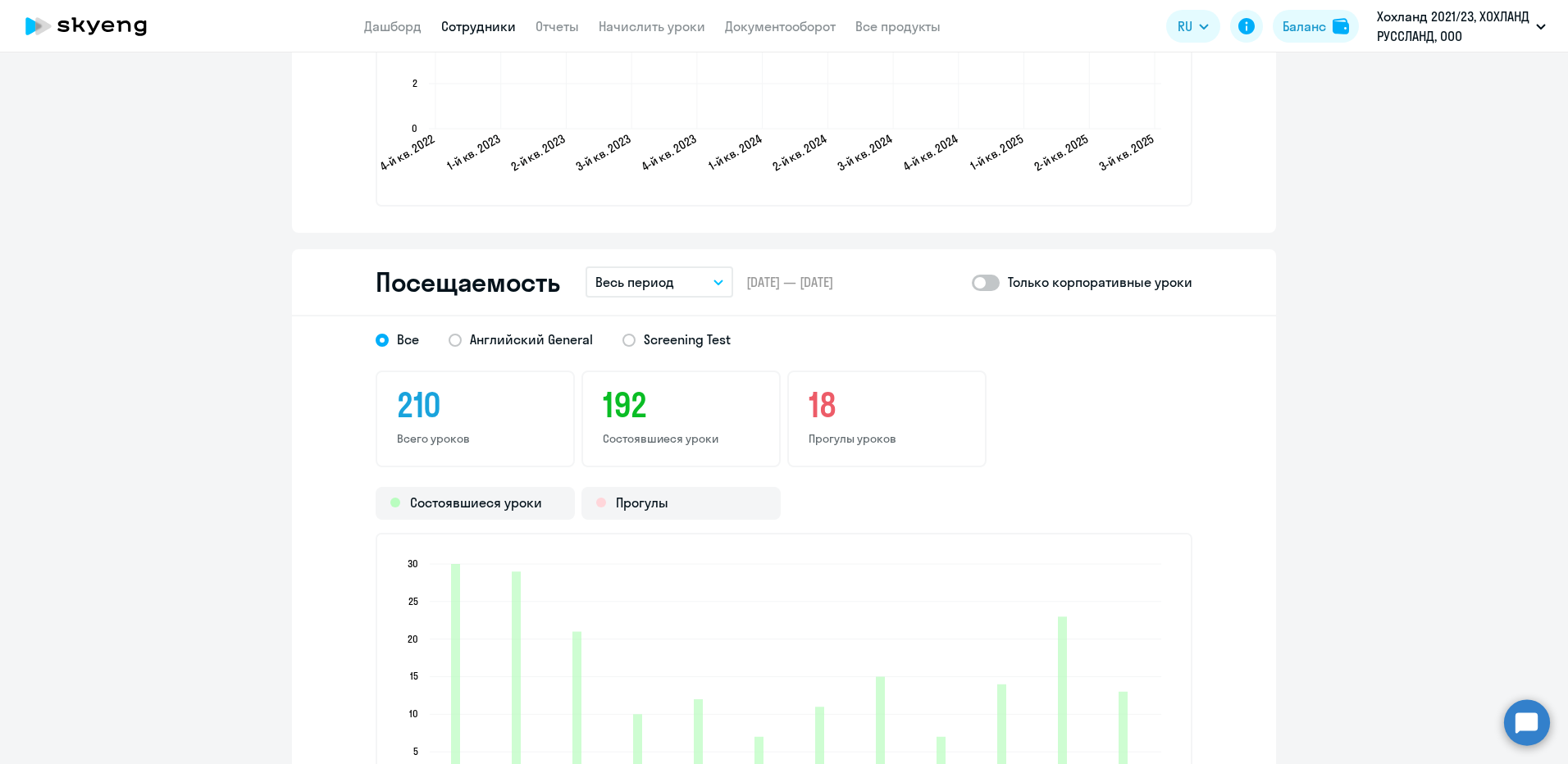
scroll to position [2049, 0]
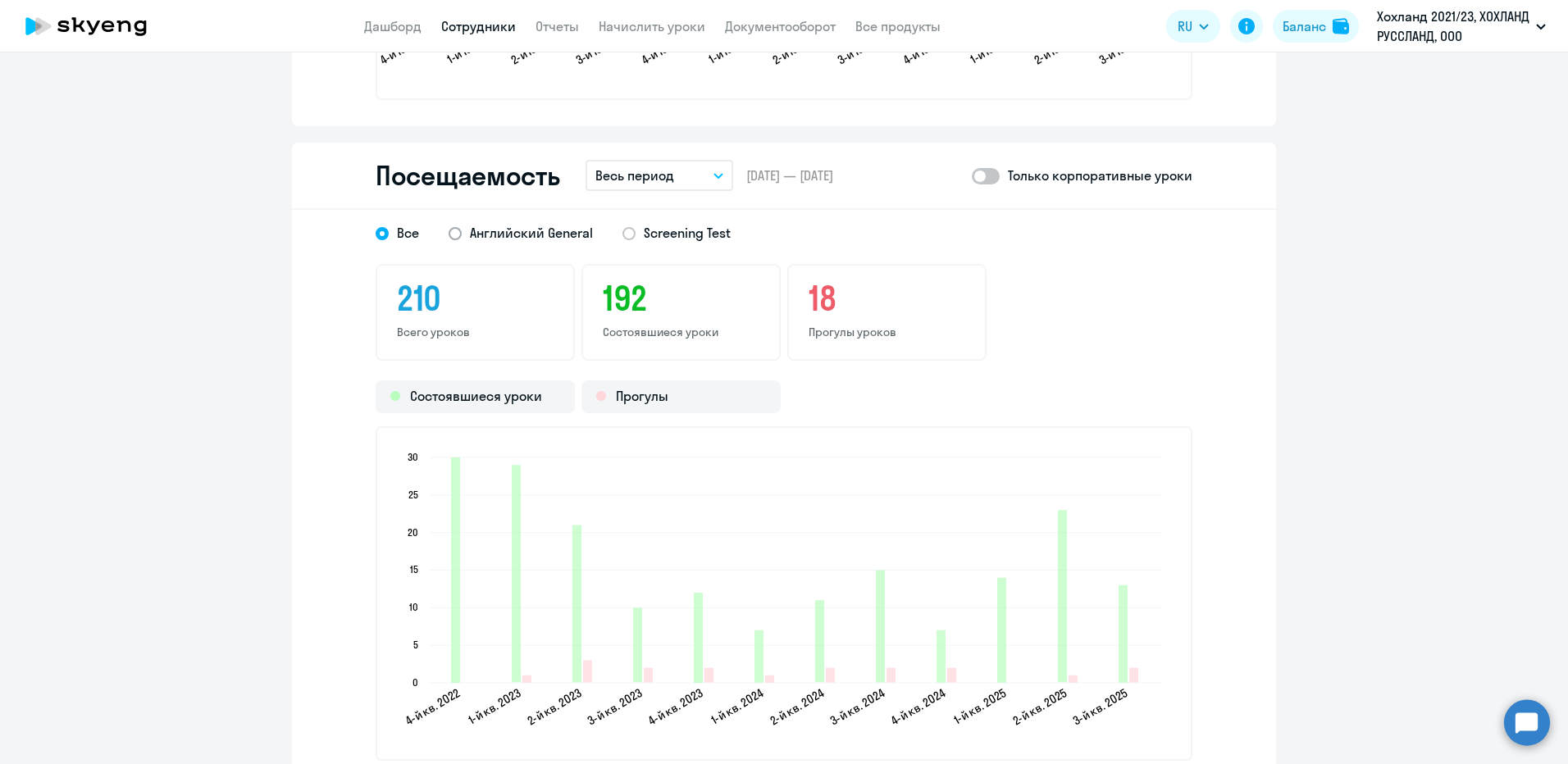
click at [537, 237] on span "Английский General" at bounding box center [531, 233] width 123 height 18
click at [0, 0] on input "Английский General" at bounding box center [0, 0] width 0 height 0
click at [983, 175] on span at bounding box center [985, 176] width 28 height 17
click at [972, 176] on input "checkbox" at bounding box center [971, 176] width 1 height 1
checkbox input "true"
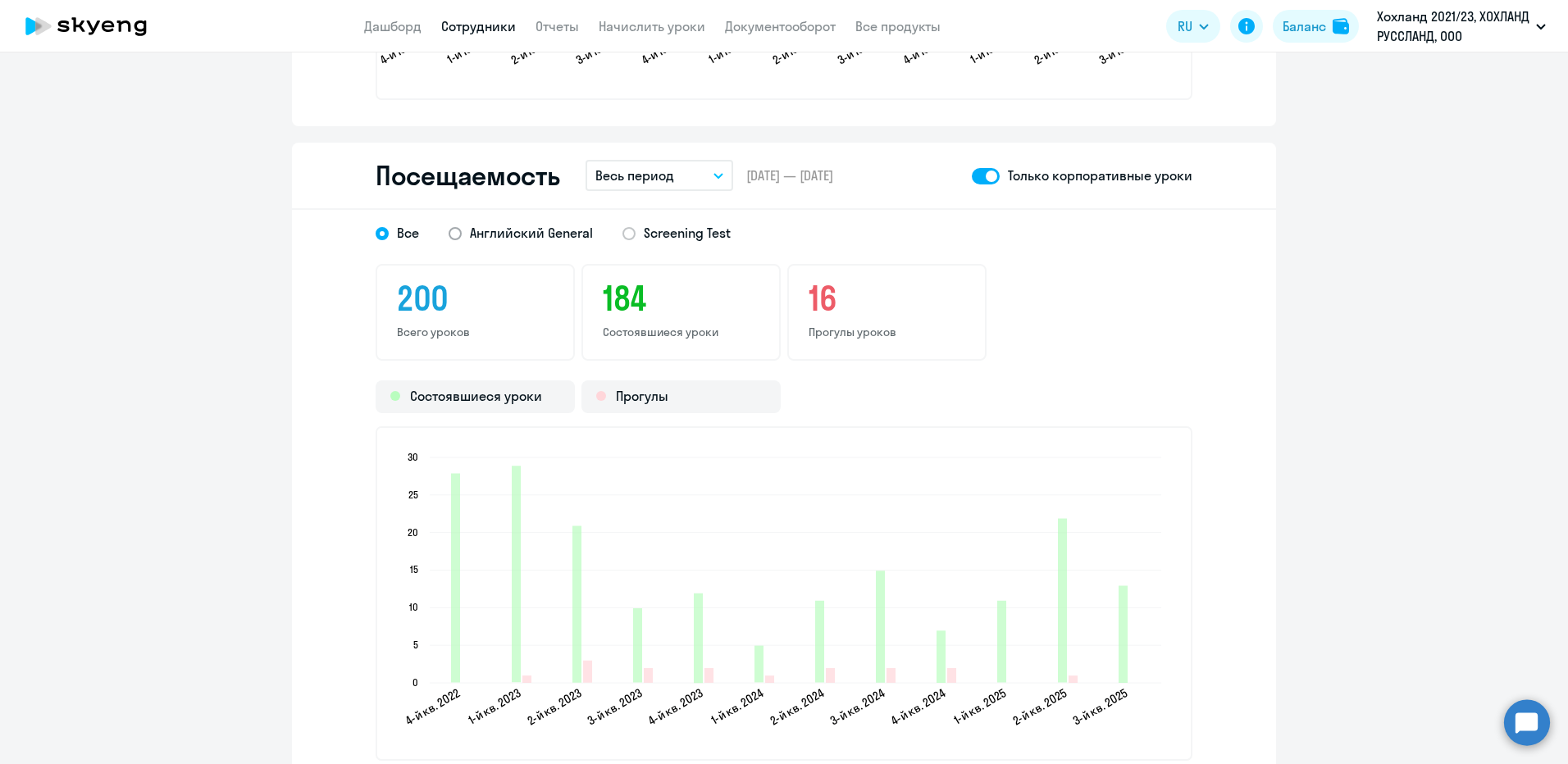
click at [551, 234] on span "Английский General" at bounding box center [531, 233] width 123 height 18
click at [0, 0] on input "Английский General" at bounding box center [0, 0] width 0 height 0
click at [667, 171] on p "Весь период" at bounding box center [635, 176] width 79 height 20
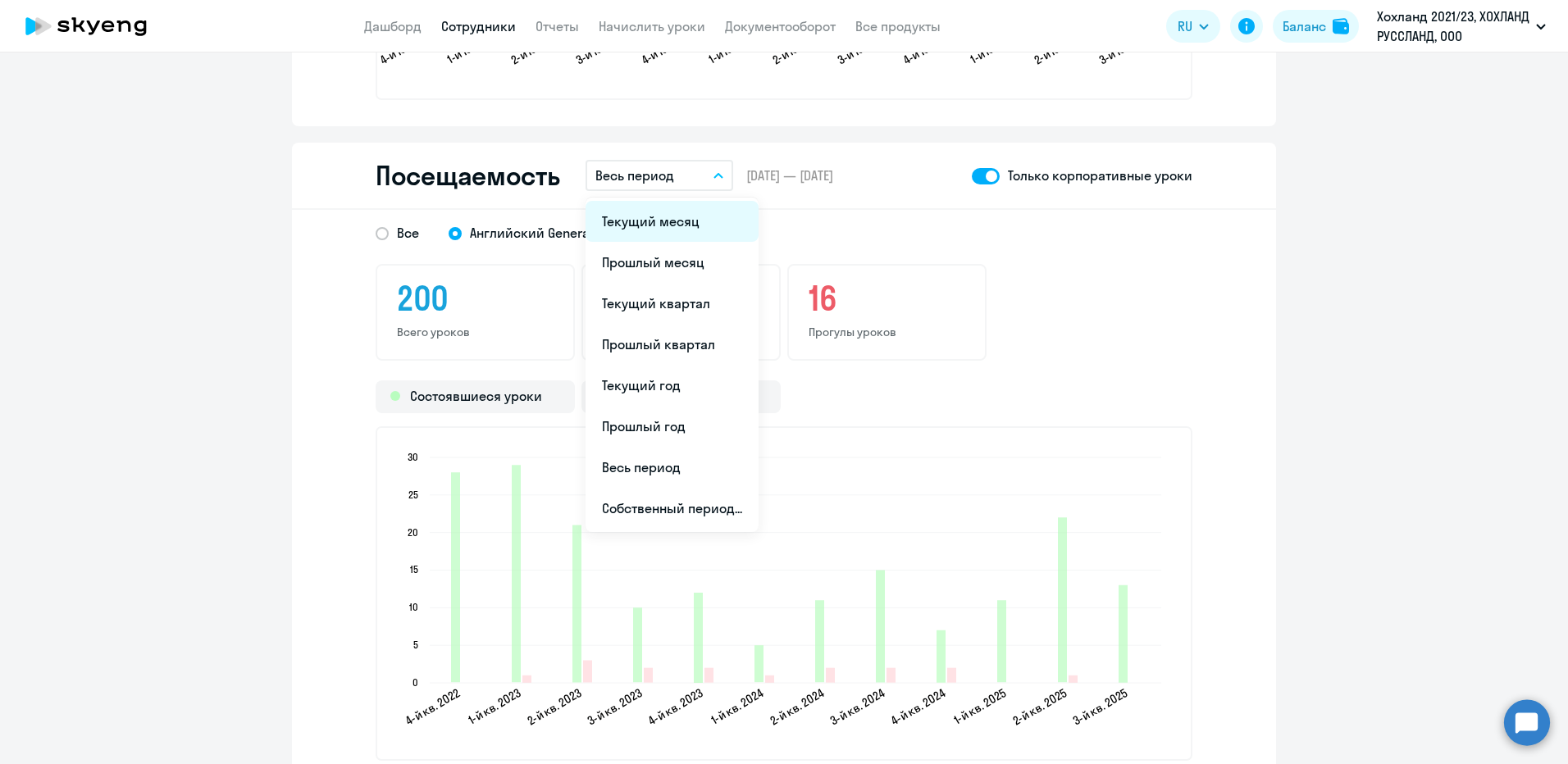
click at [637, 222] on li "Текущий месяц" at bounding box center [671, 221] width 173 height 41
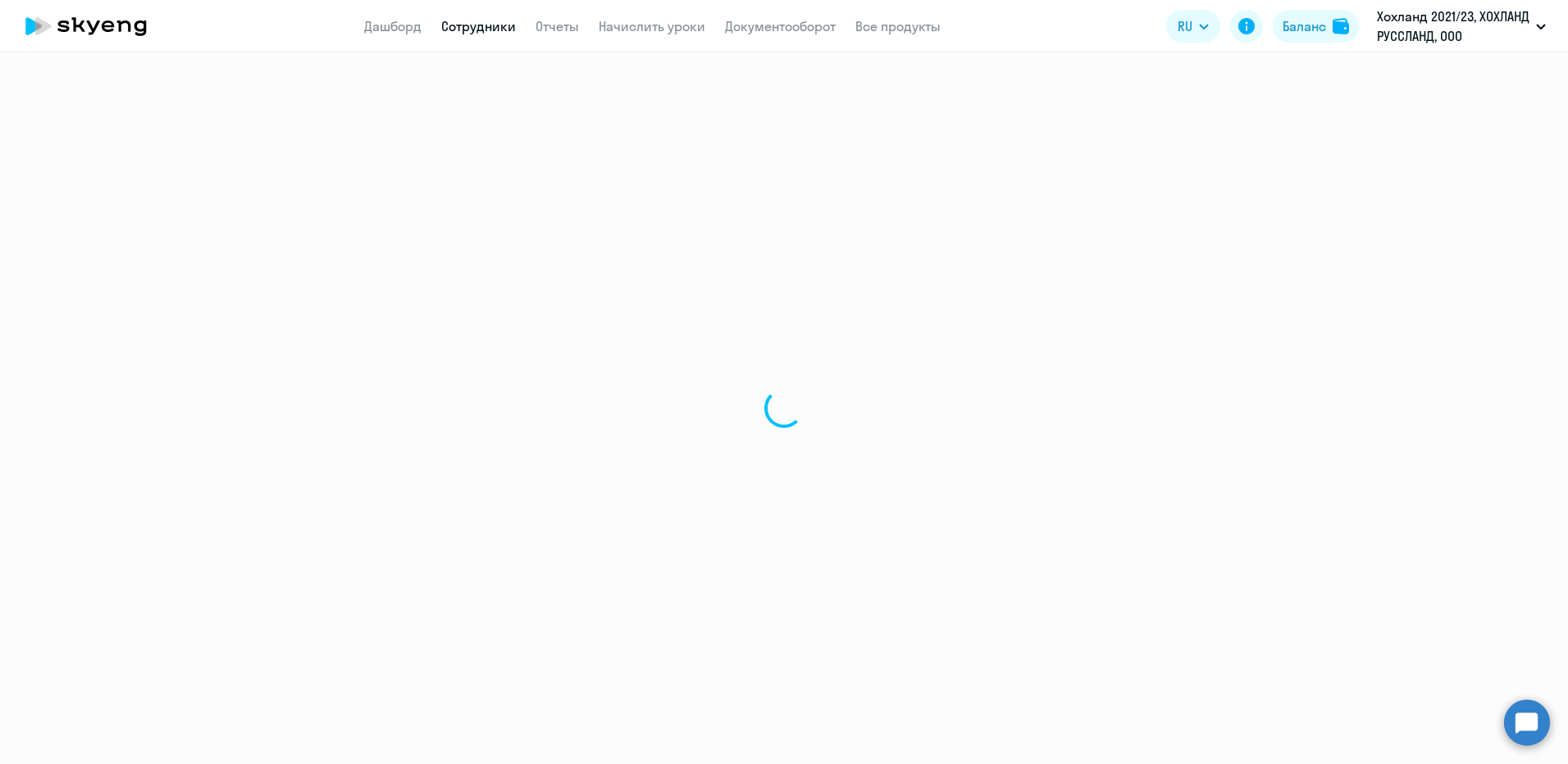
select select "30"
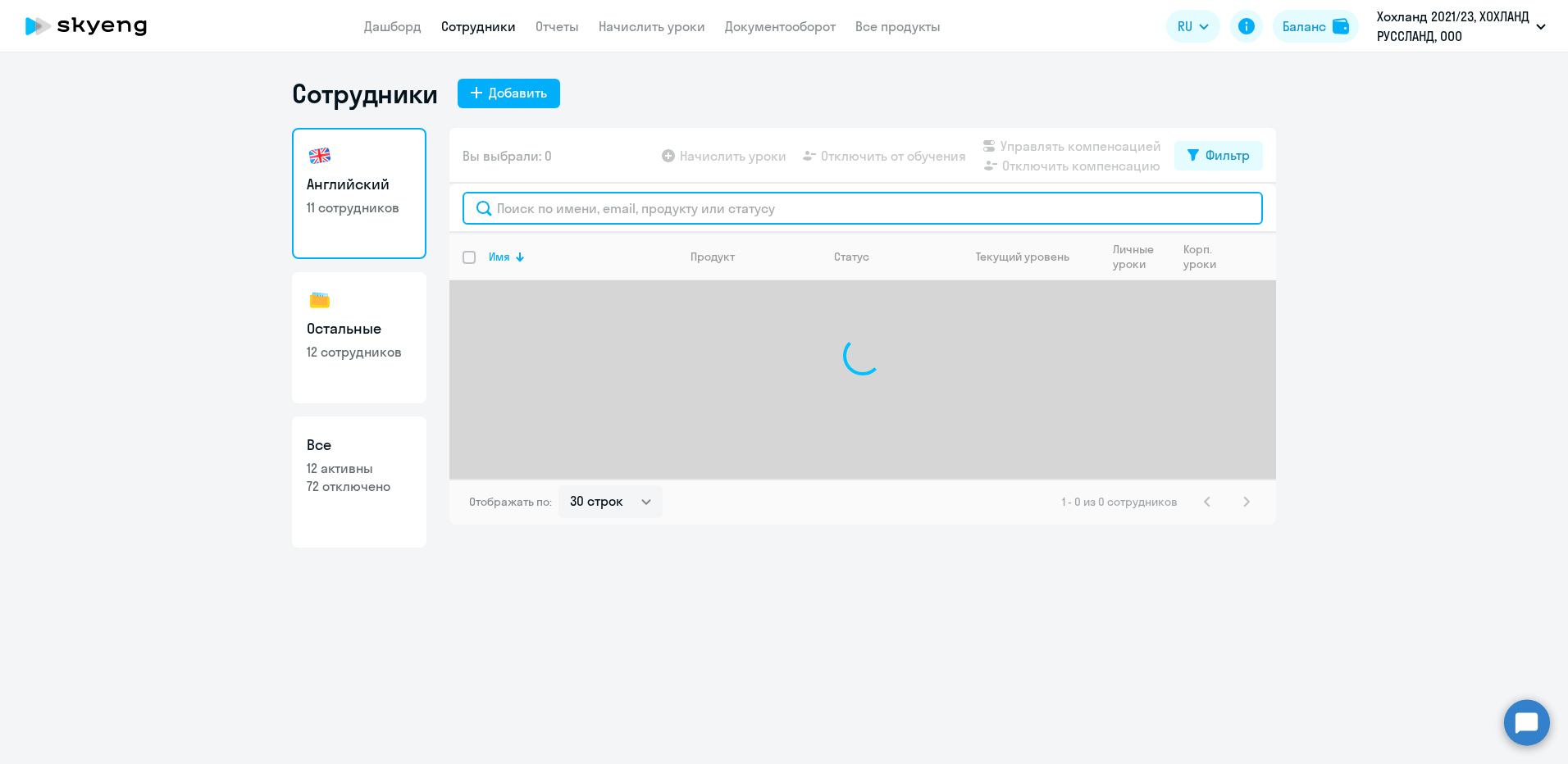
click at [586, 208] on input "text" at bounding box center [862, 207] width 801 height 33
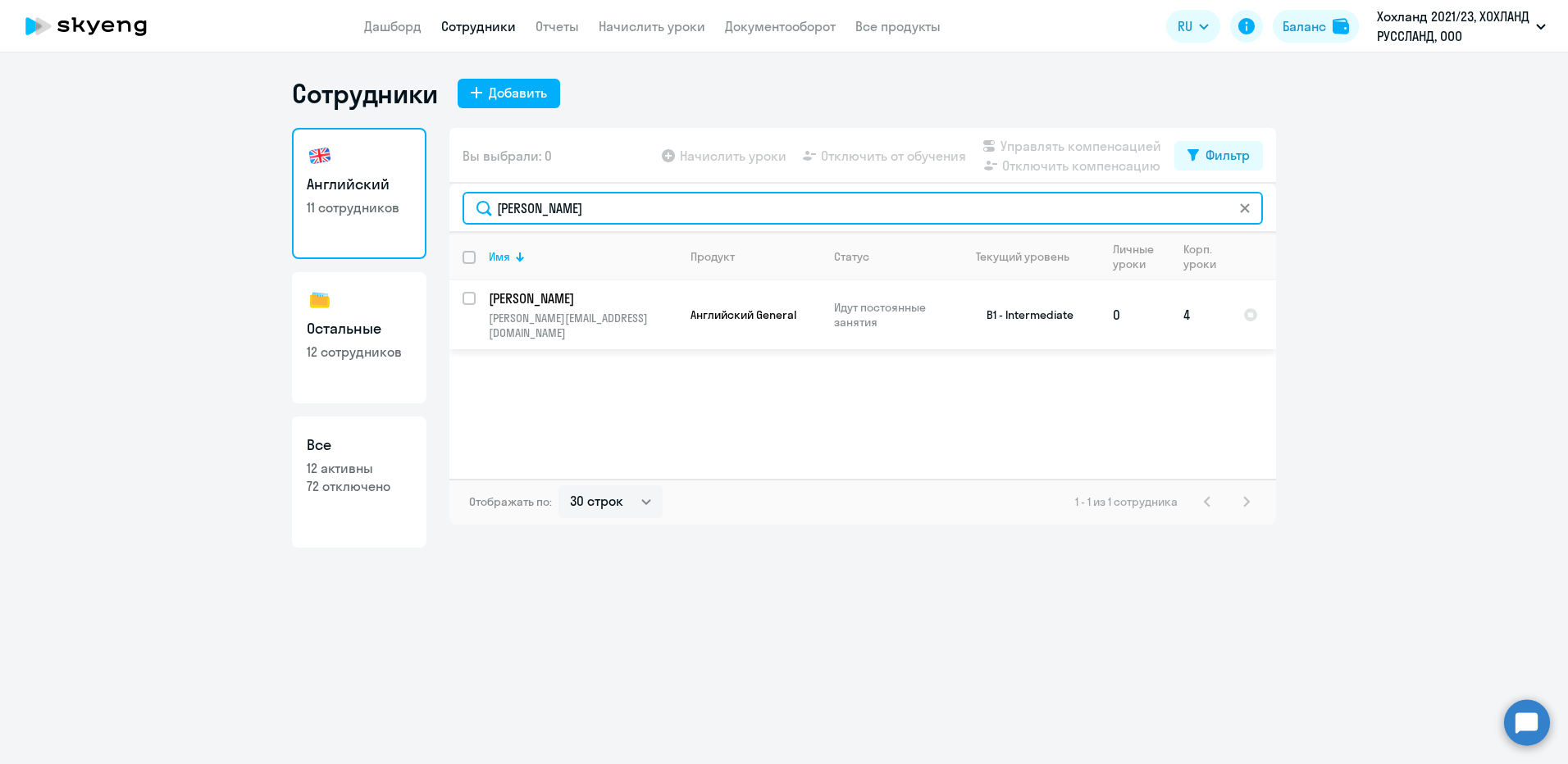
type input "[PERSON_NAME]"
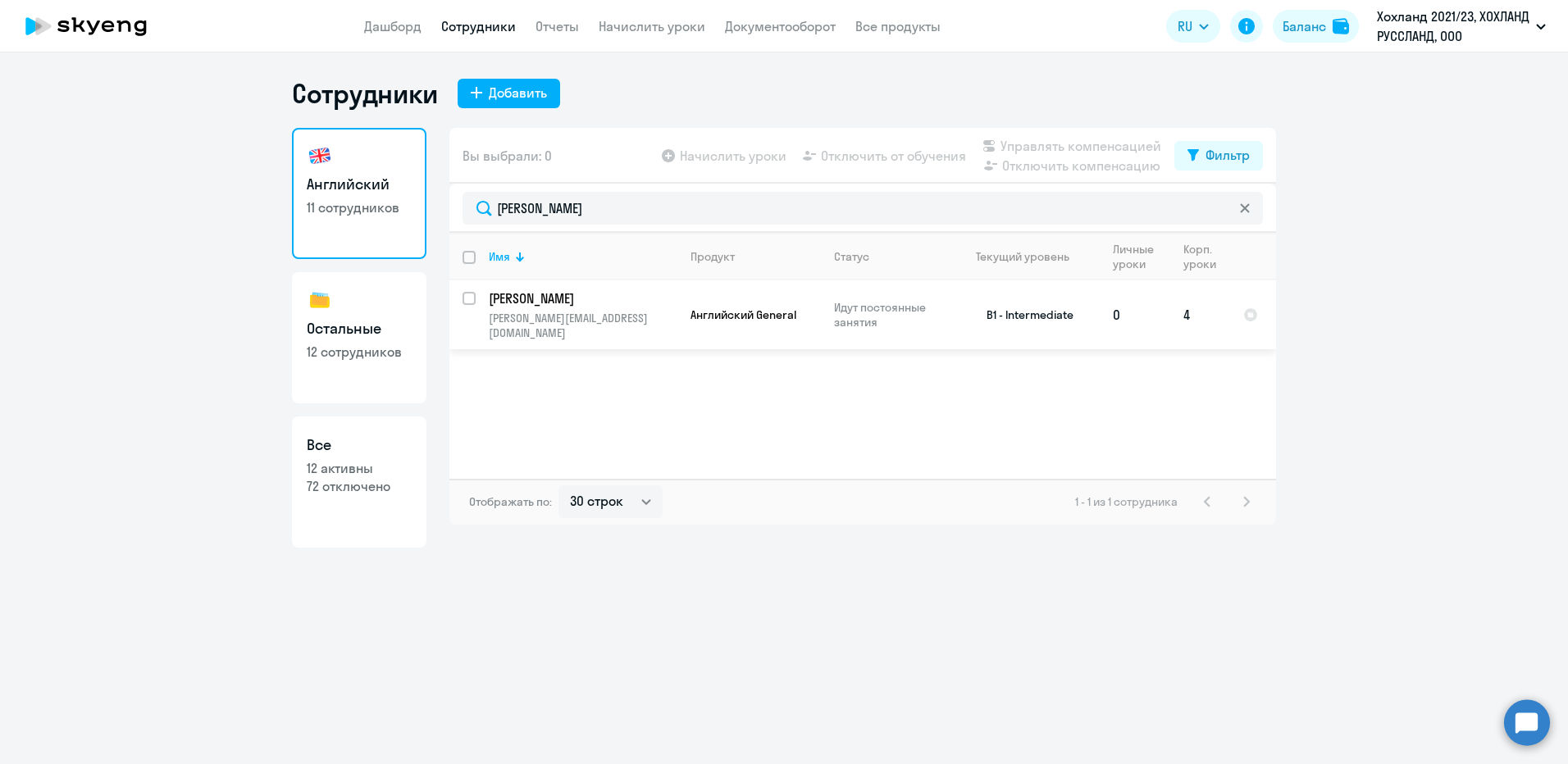
click at [550, 320] on p "[PERSON_NAME][EMAIL_ADDRESS][DOMAIN_NAME]" at bounding box center [583, 326] width 188 height 30
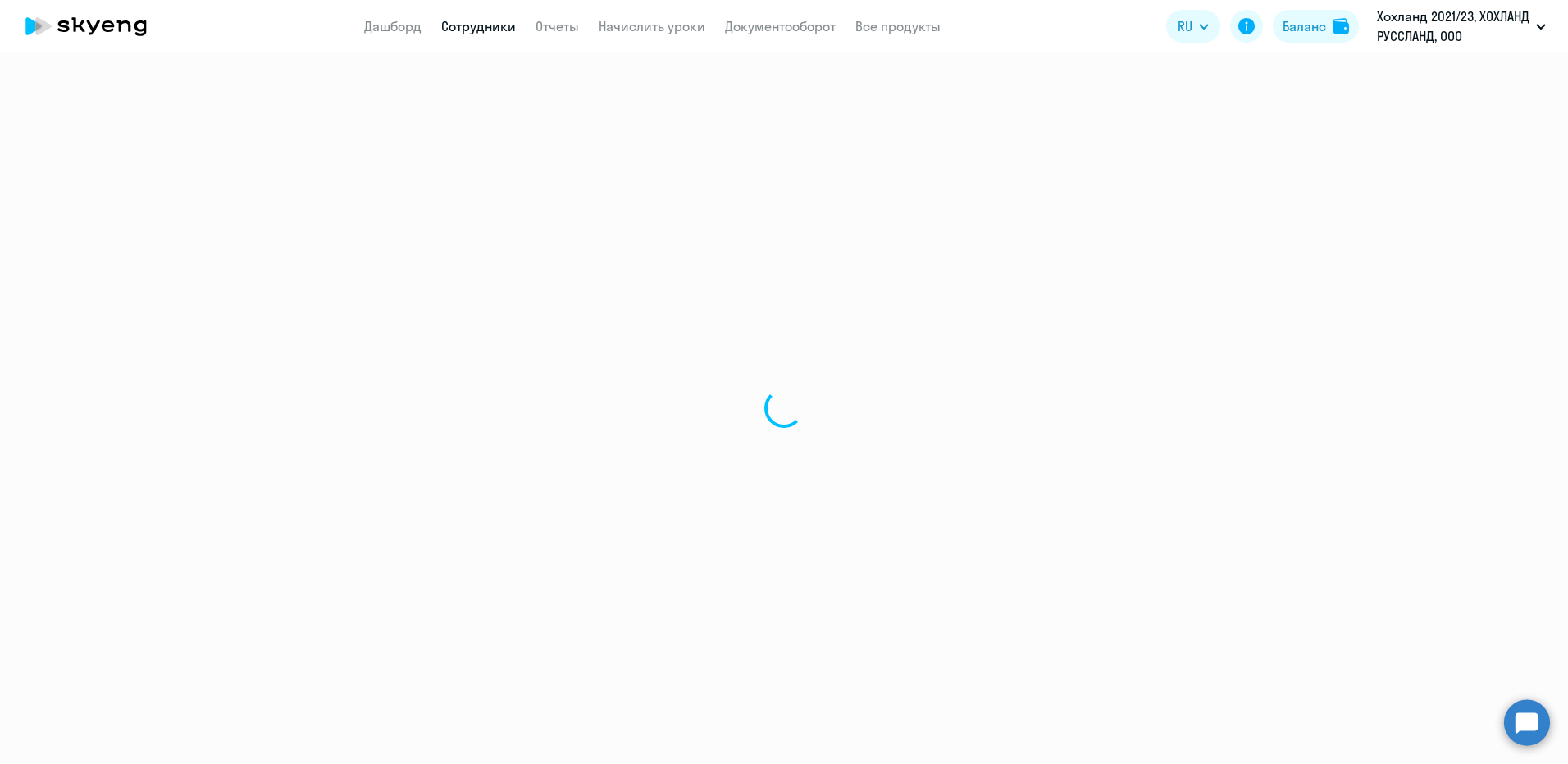
select select "english"
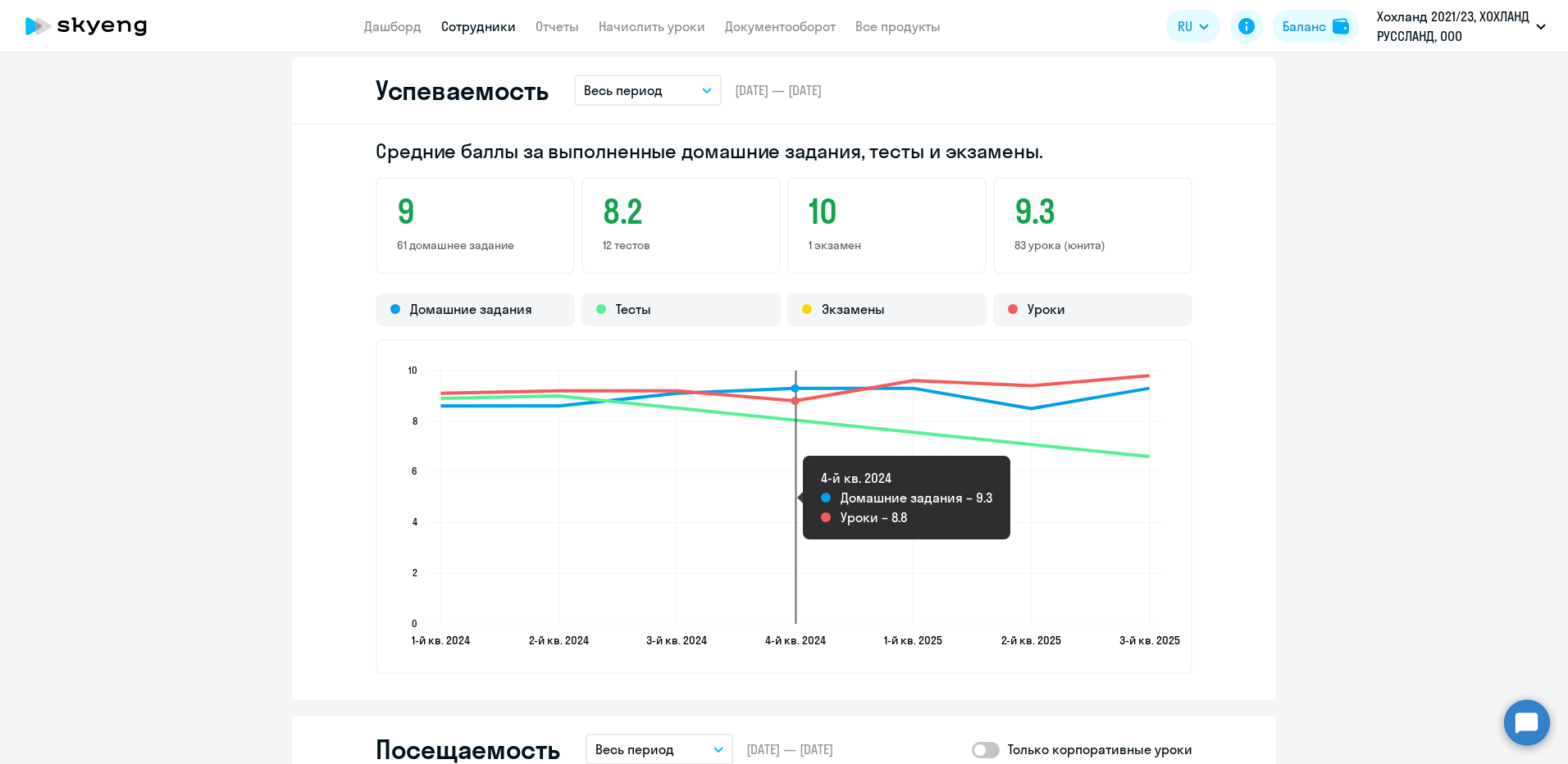
scroll to position [1803, 0]
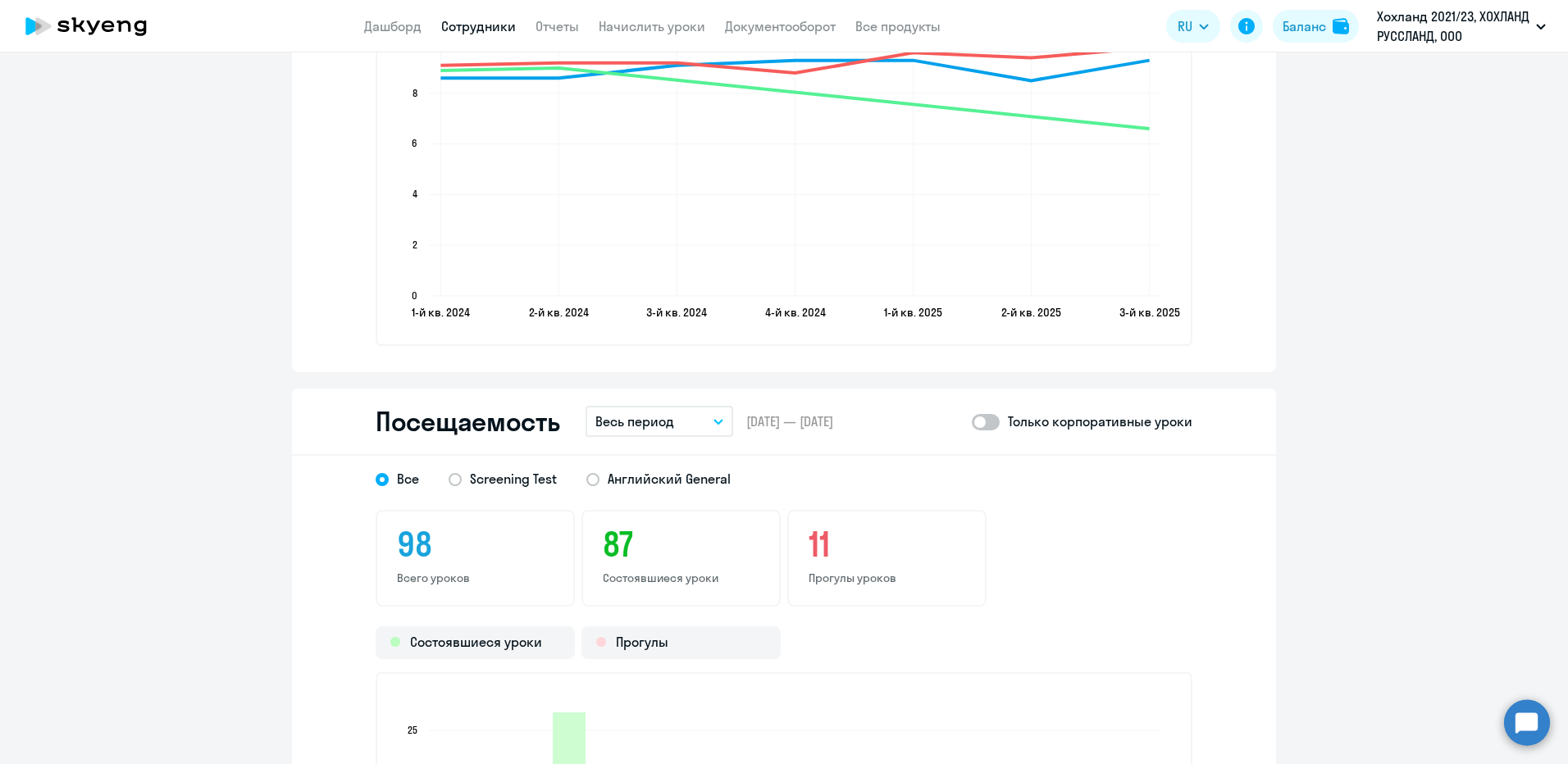
click at [981, 421] on span at bounding box center [985, 421] width 28 height 17
click at [972, 421] on input "checkbox" at bounding box center [971, 421] width 1 height 1
checkbox input "true"
click at [607, 477] on span "Английский General" at bounding box center [668, 479] width 123 height 18
click at [0, 0] on input "Английский General" at bounding box center [0, 0] width 0 height 0
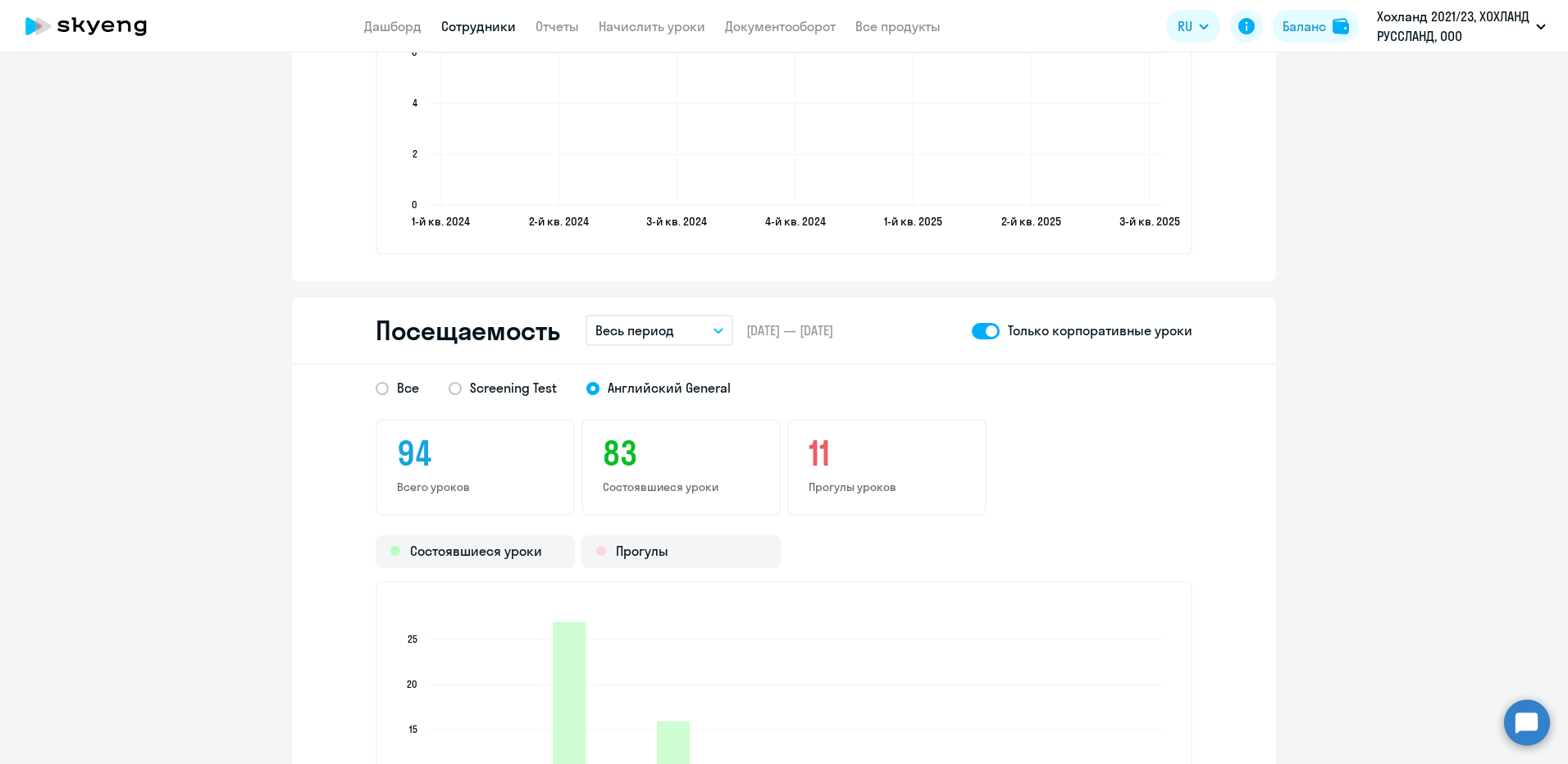
scroll to position [1967, 0]
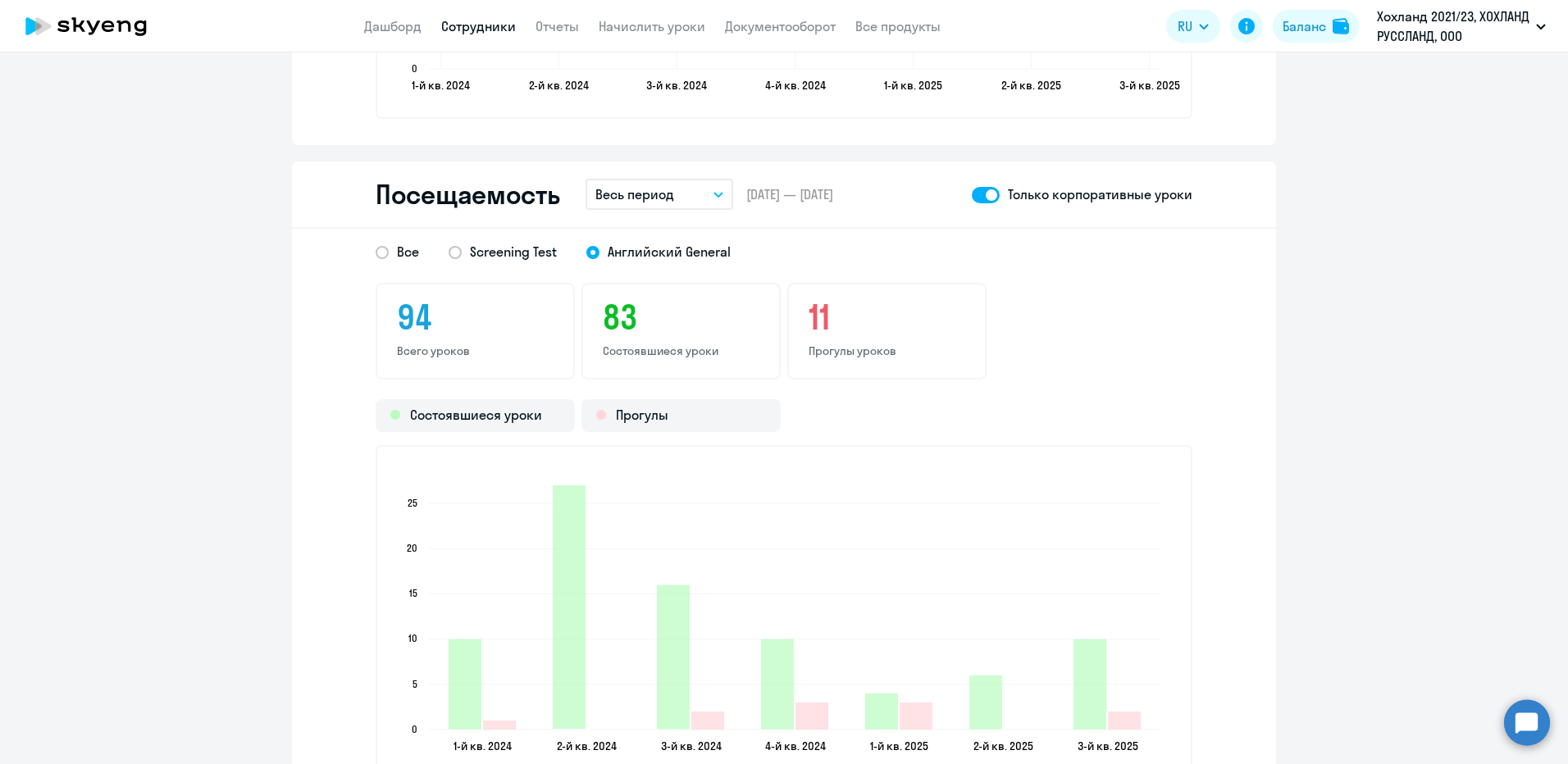
scroll to position [2029, 0]
click at [656, 196] on p "Весь период" at bounding box center [635, 196] width 79 height 20
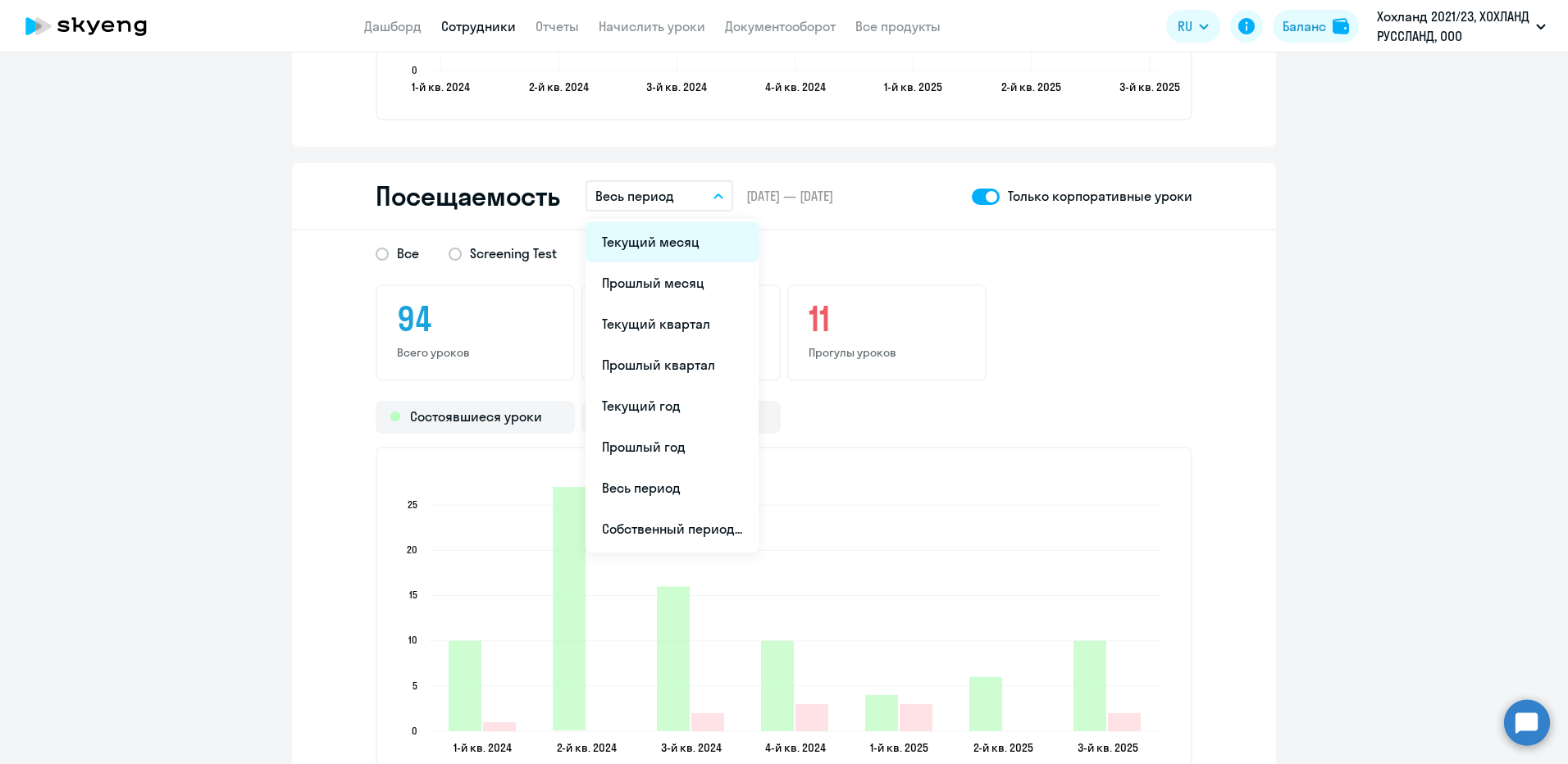
click at [646, 240] on li "Текущий месяц" at bounding box center [671, 242] width 173 height 41
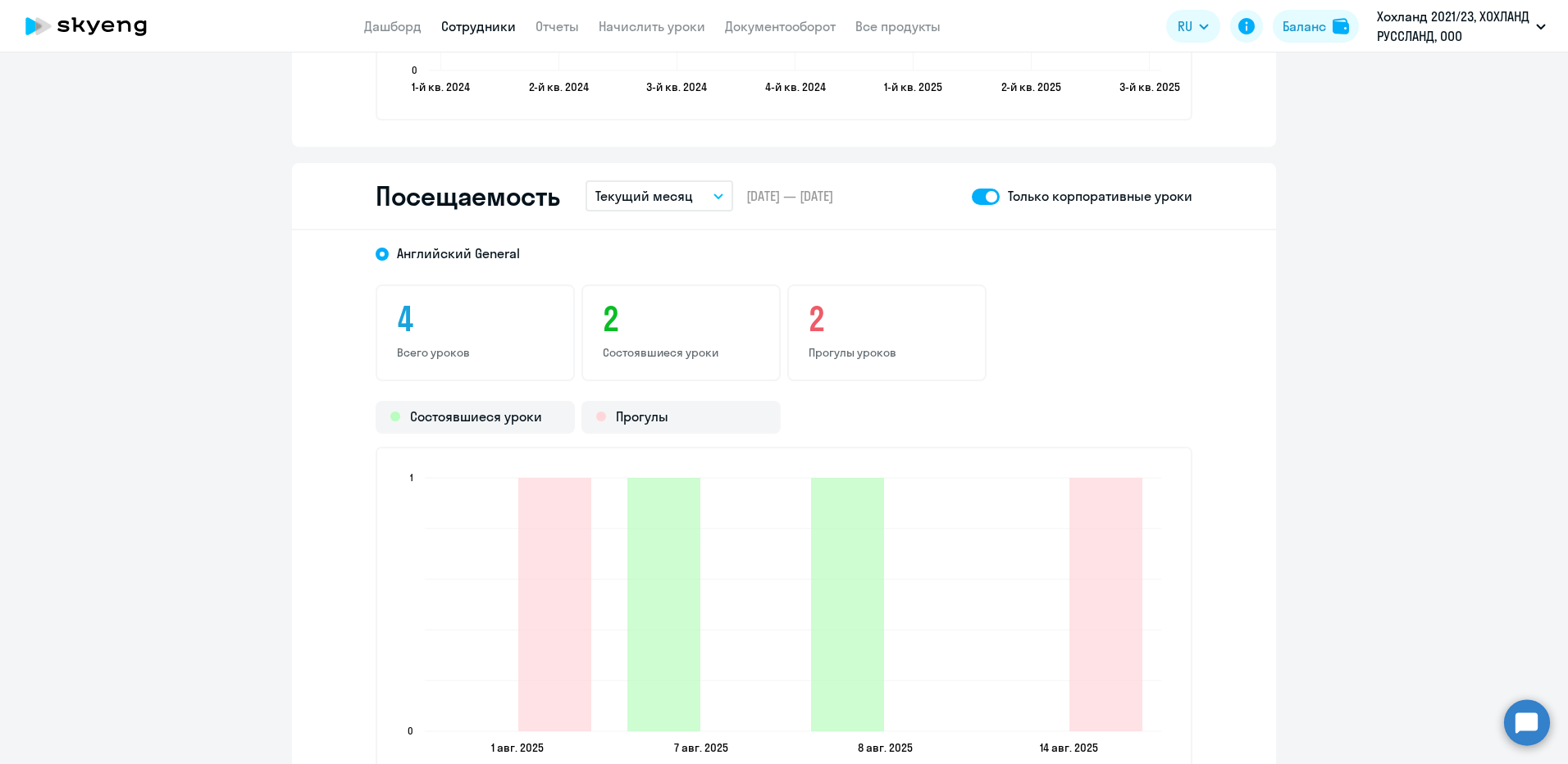
select select "30"
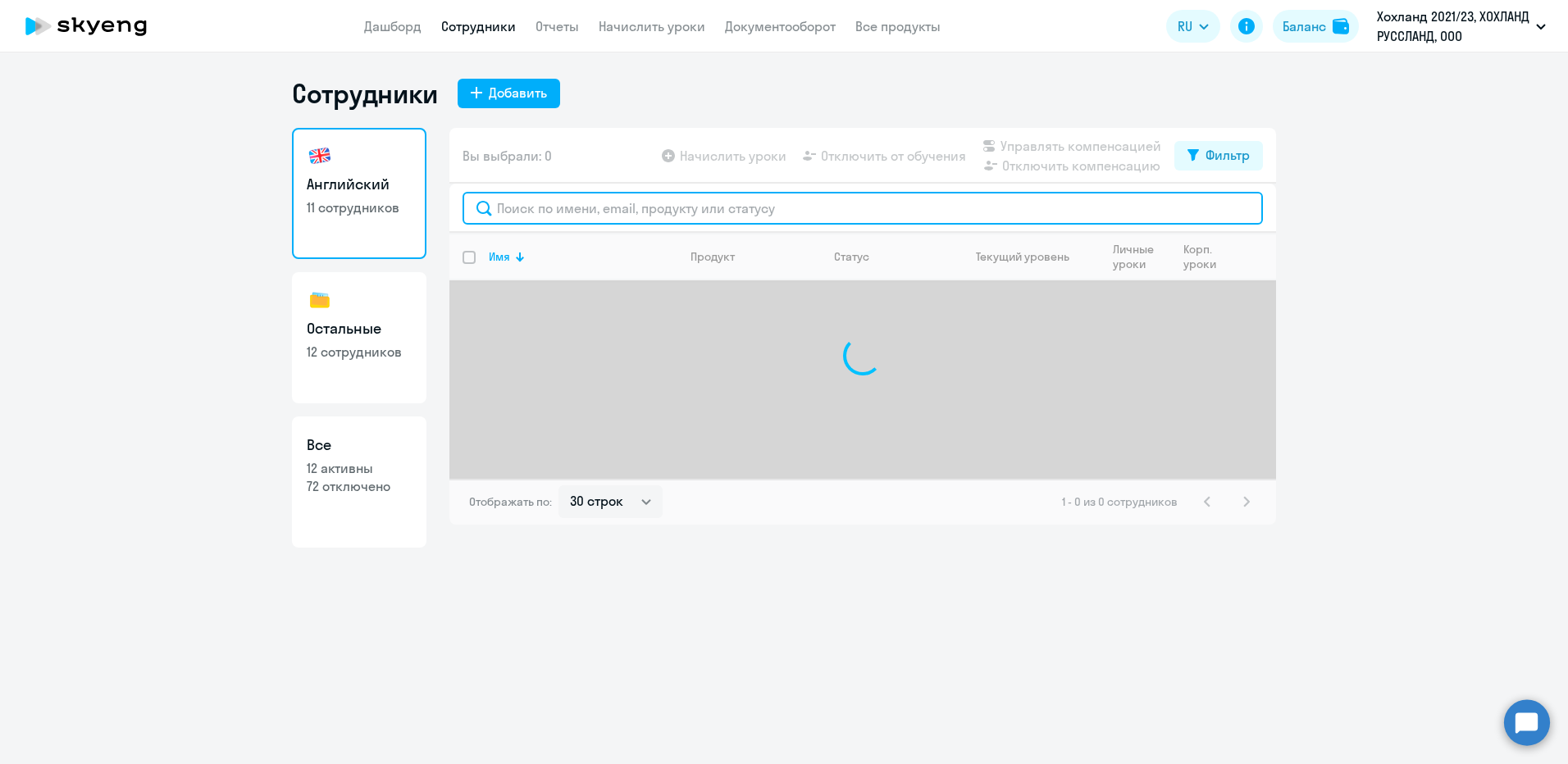
click at [545, 210] on input "text" at bounding box center [862, 207] width 801 height 33
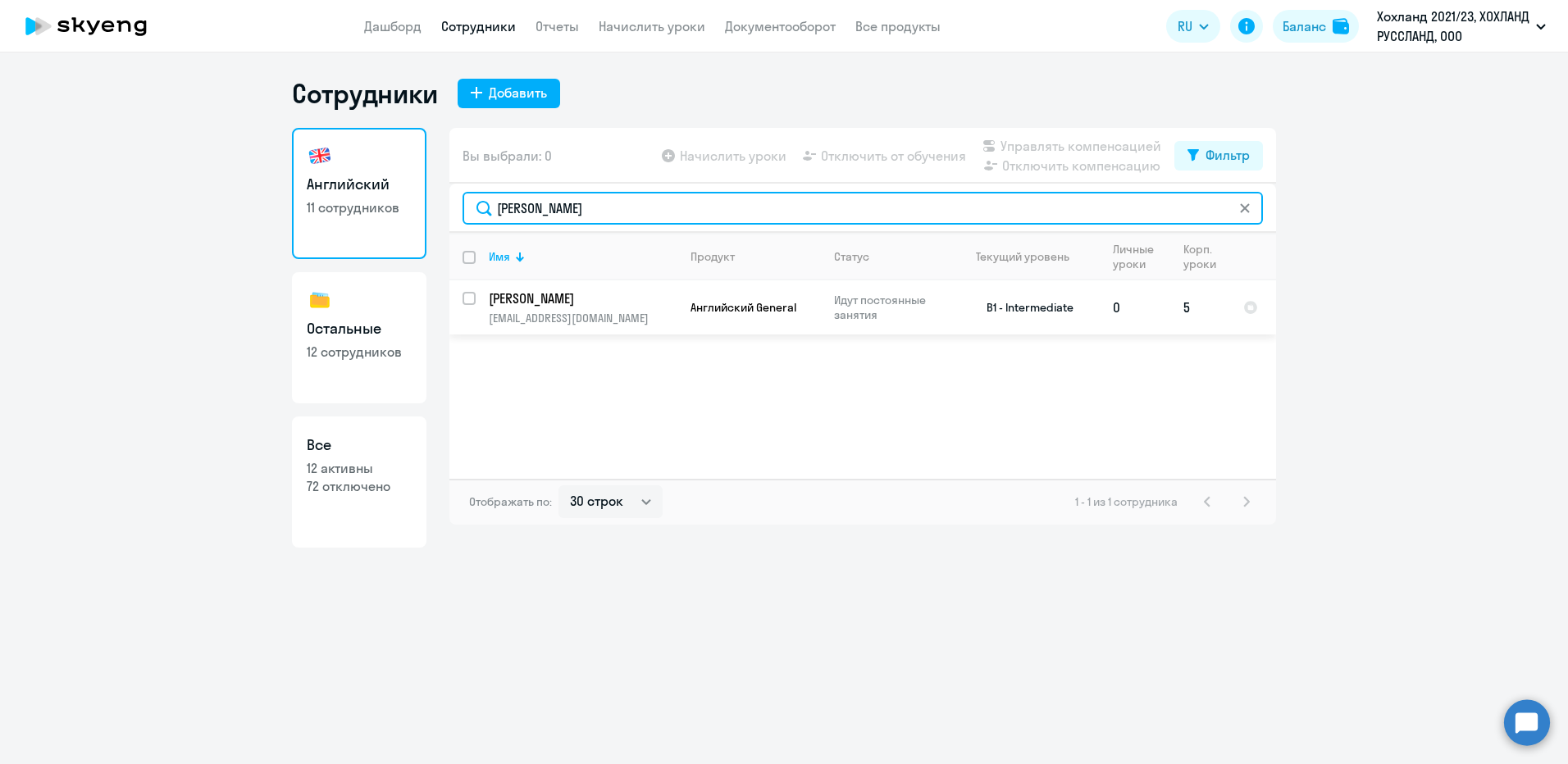
type input "[PERSON_NAME]"
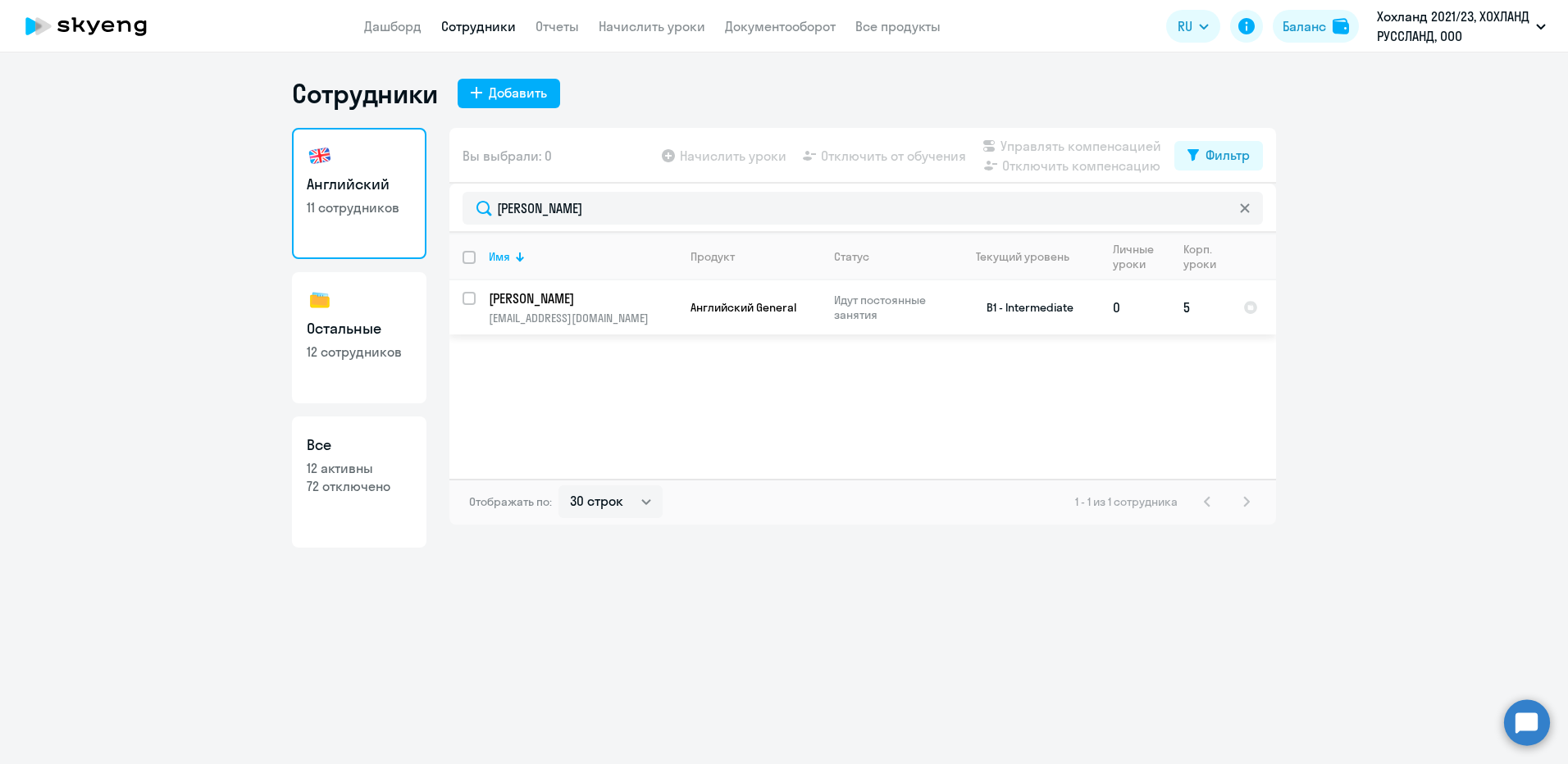
click at [573, 298] on p "[PERSON_NAME]" at bounding box center [582, 298] width 186 height 18
select select "english"
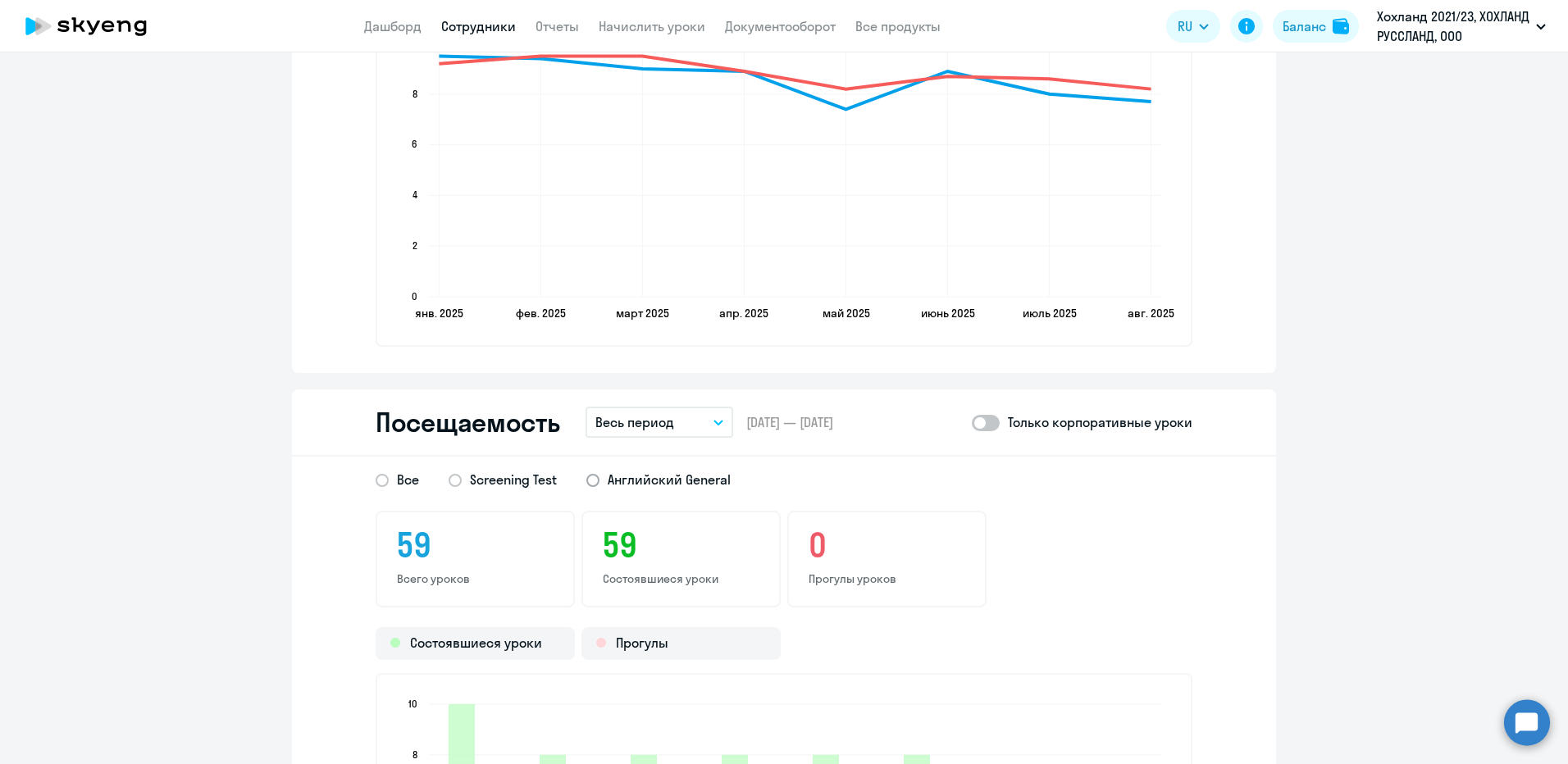
scroll to position [1803, 0]
click at [975, 420] on span at bounding box center [985, 421] width 28 height 17
click at [972, 421] on input "checkbox" at bounding box center [971, 421] width 1 height 1
checkbox input "true"
click at [636, 481] on span "Английский General" at bounding box center [668, 479] width 123 height 18
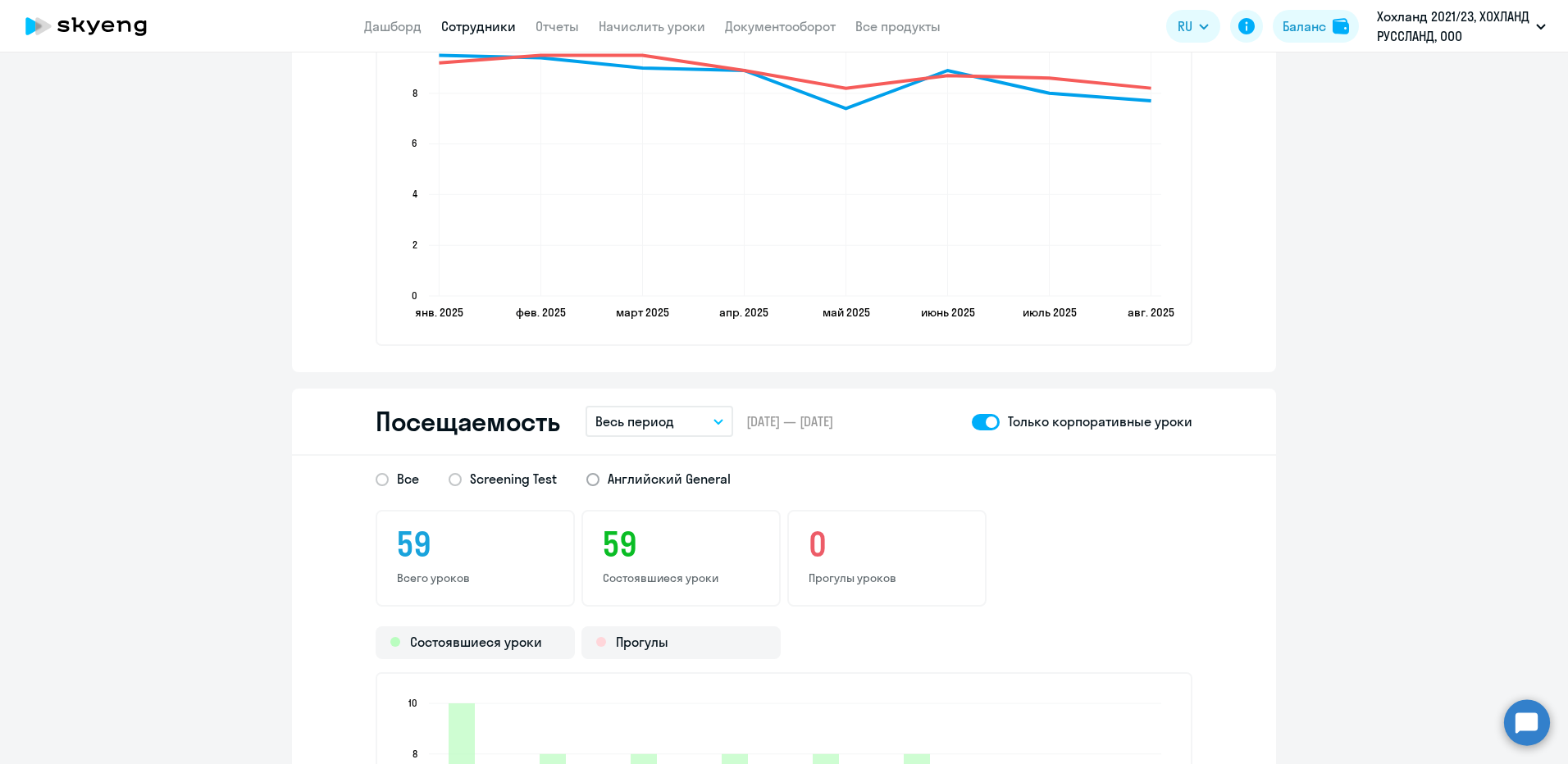
click at [0, 0] on input "Английский General" at bounding box center [0, 0] width 0 height 0
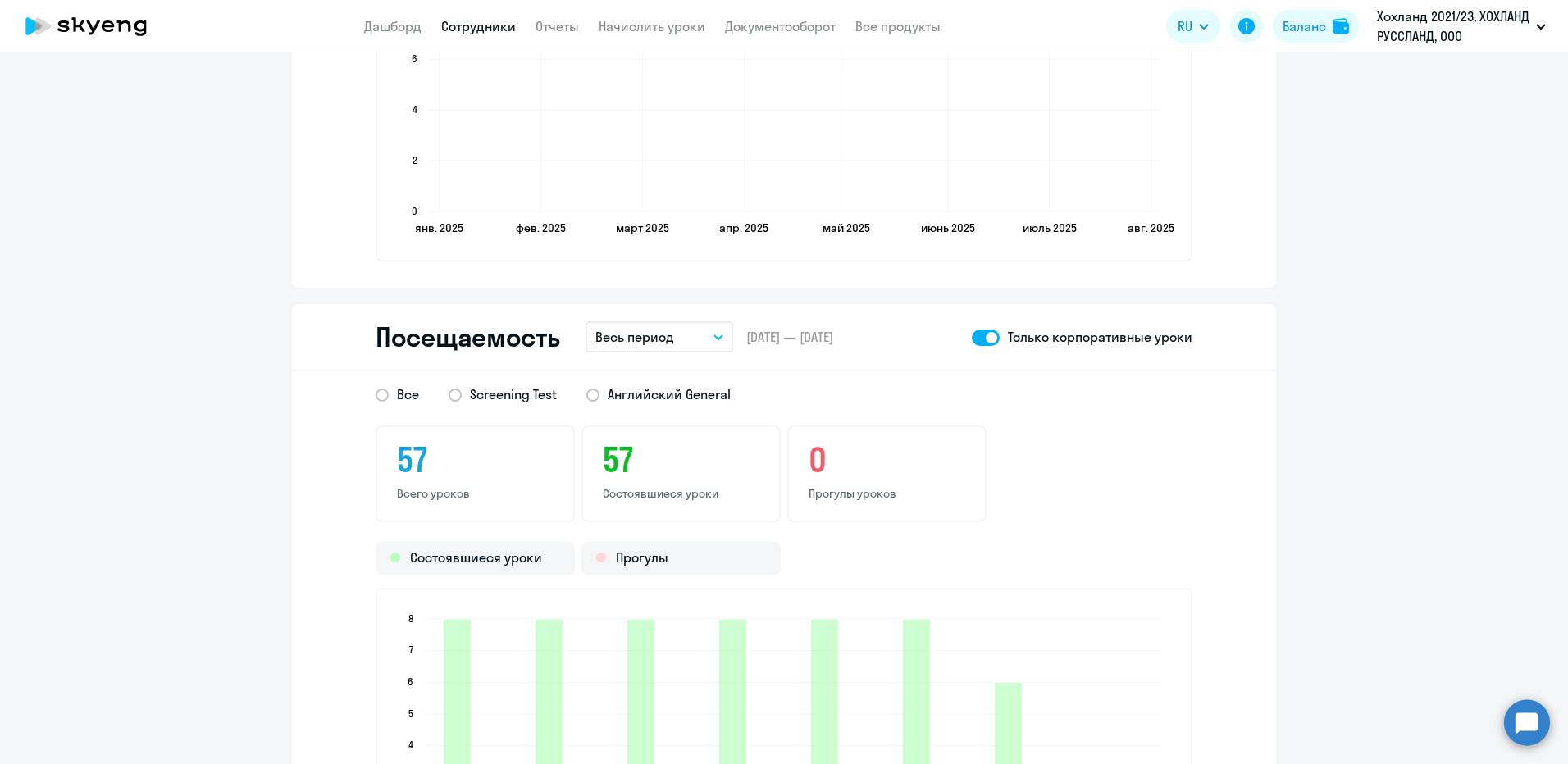
scroll to position [1967, 0]
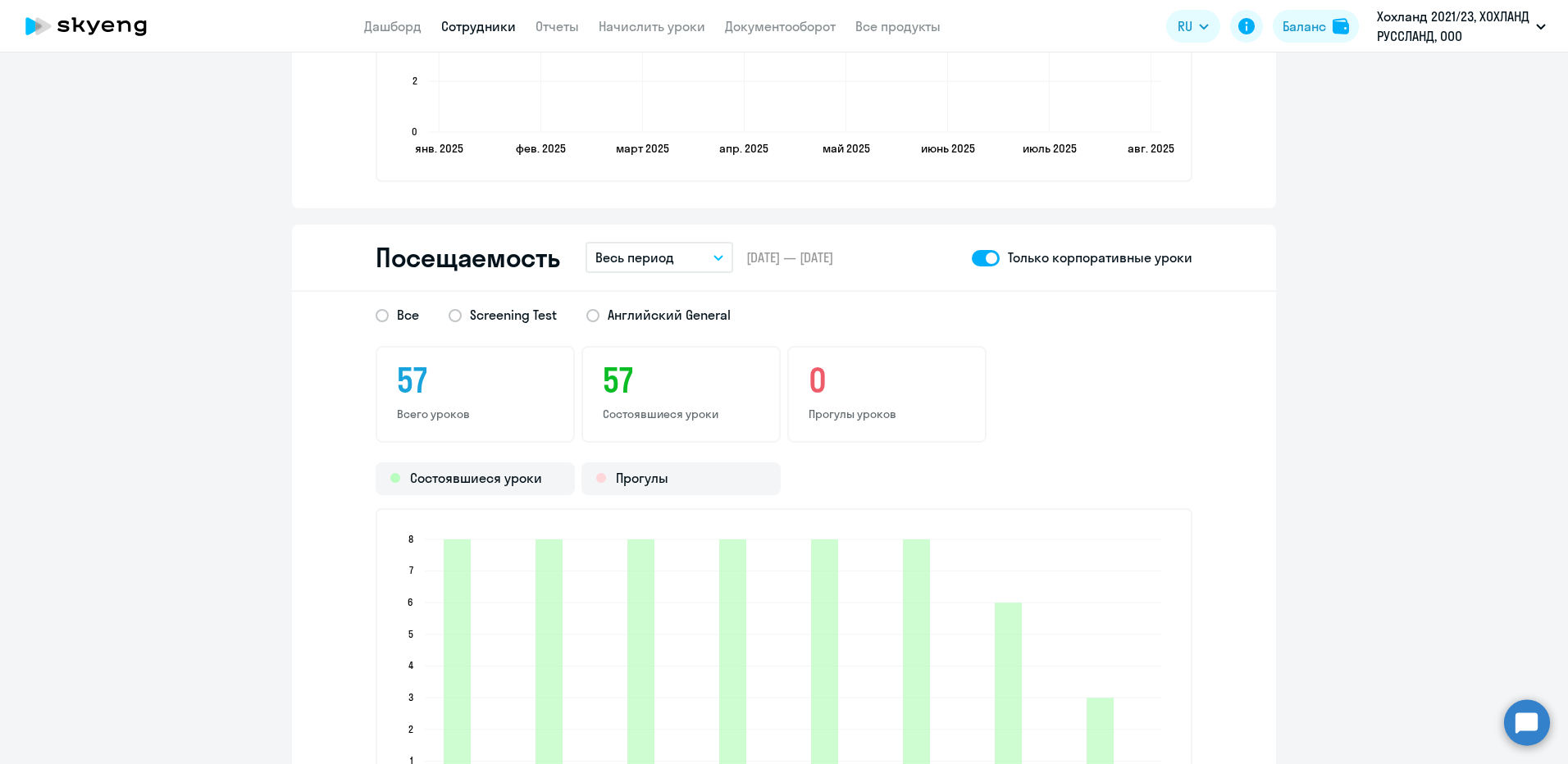
click at [704, 253] on button "Весь период" at bounding box center [660, 258] width 148 height 32
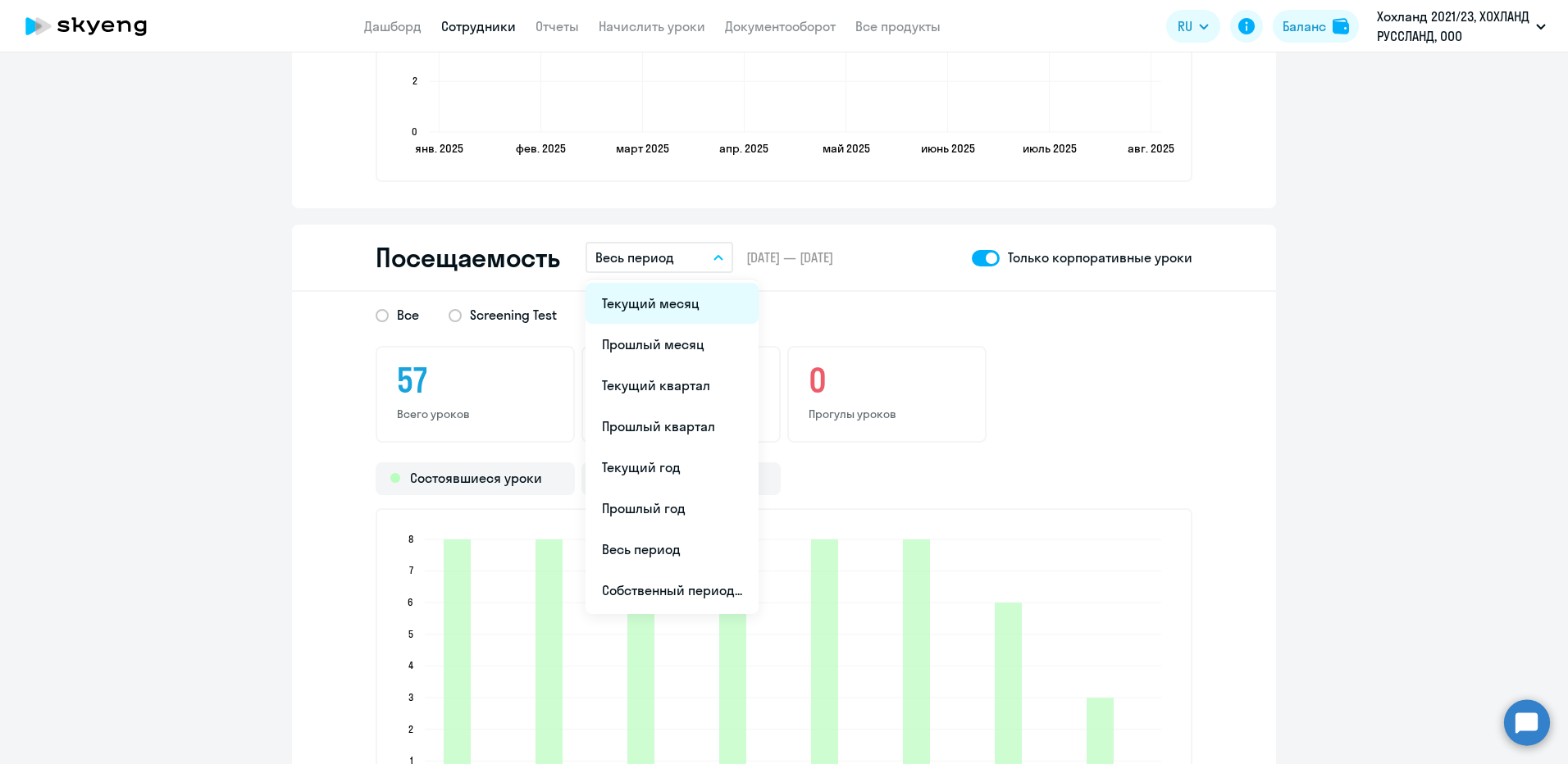
click at [639, 307] on li "Текущий месяц" at bounding box center [671, 304] width 173 height 41
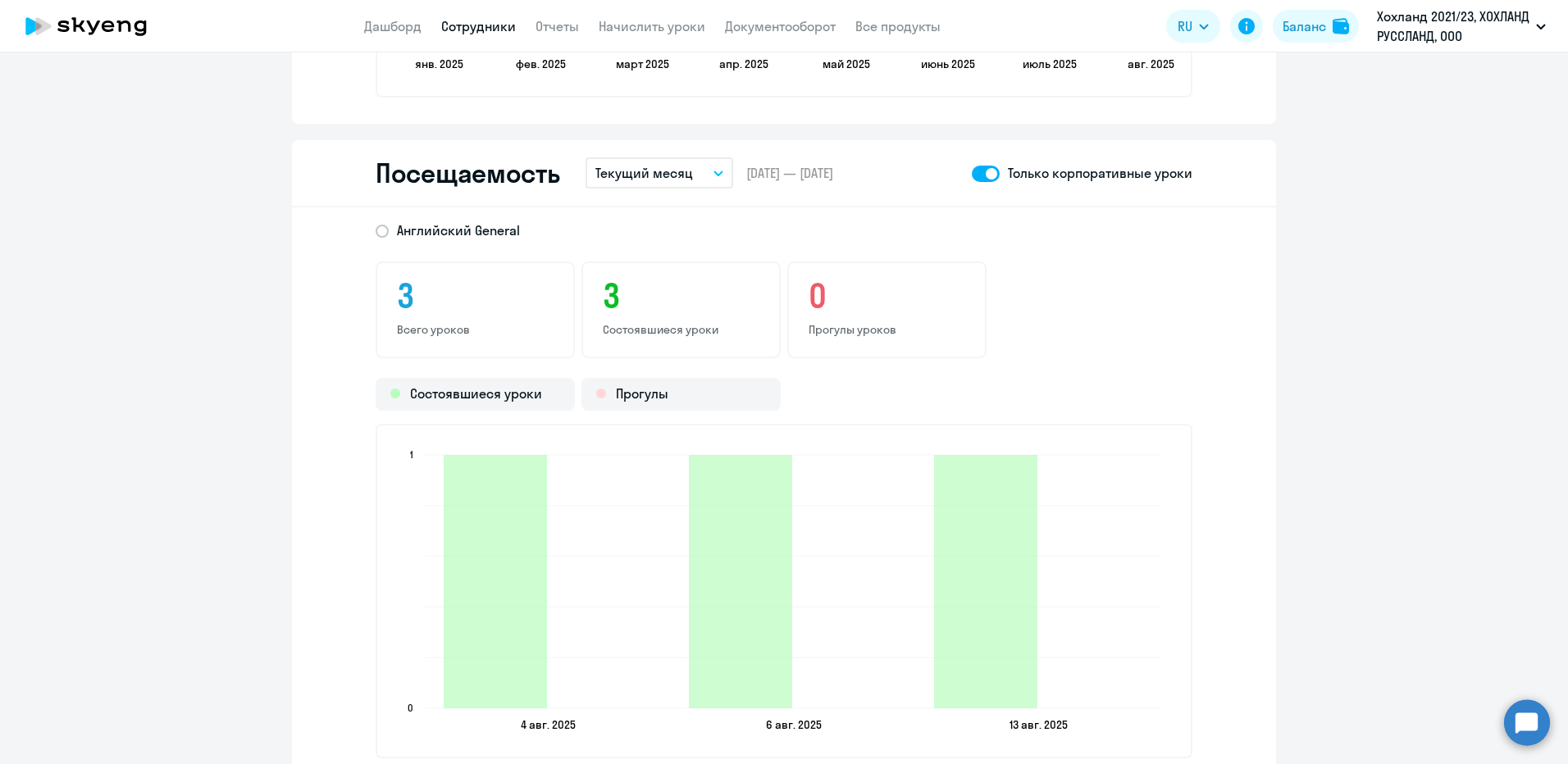
scroll to position [2214, 0]
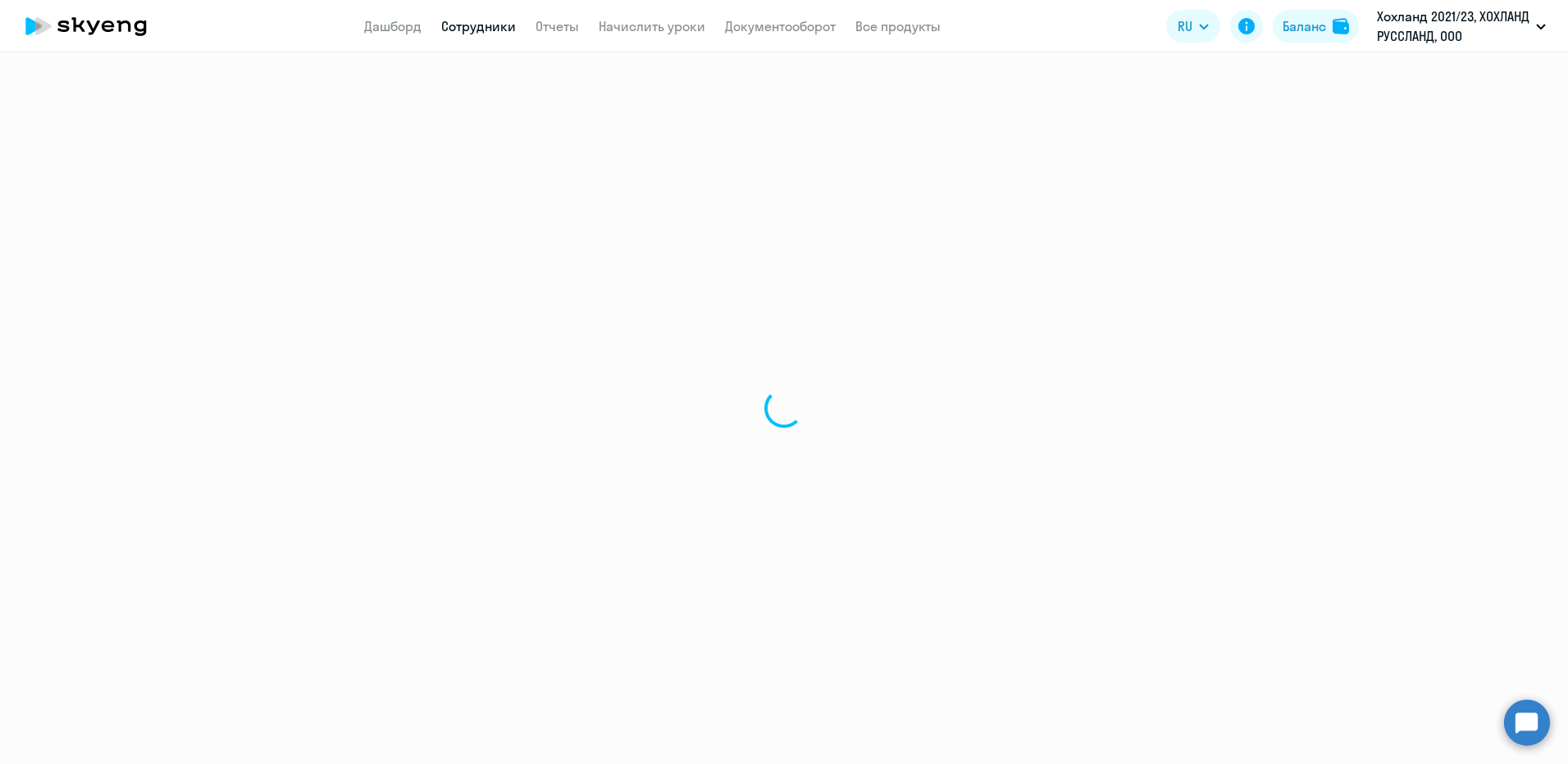
select select "30"
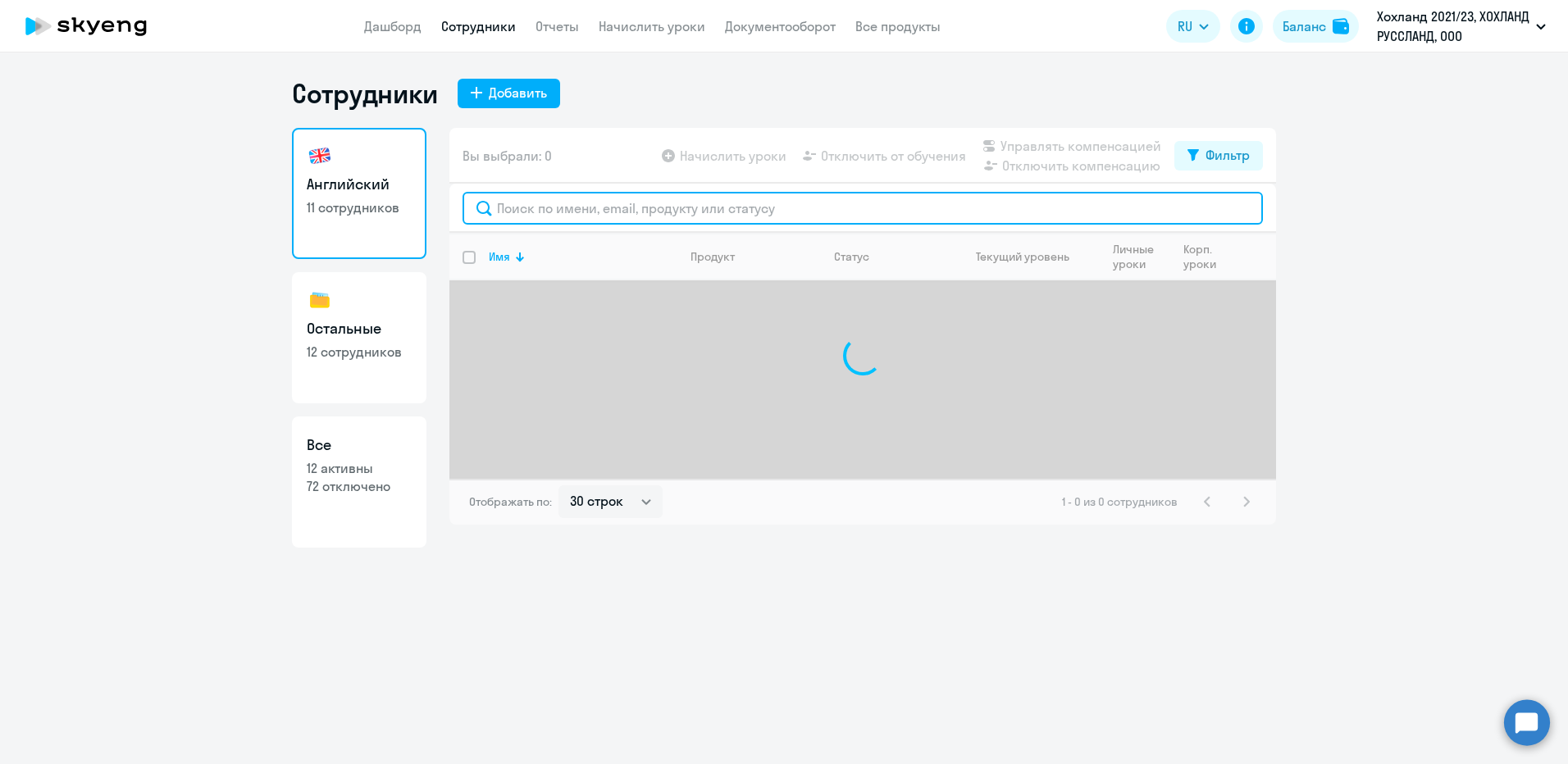
click at [612, 206] on input "text" at bounding box center [862, 207] width 801 height 33
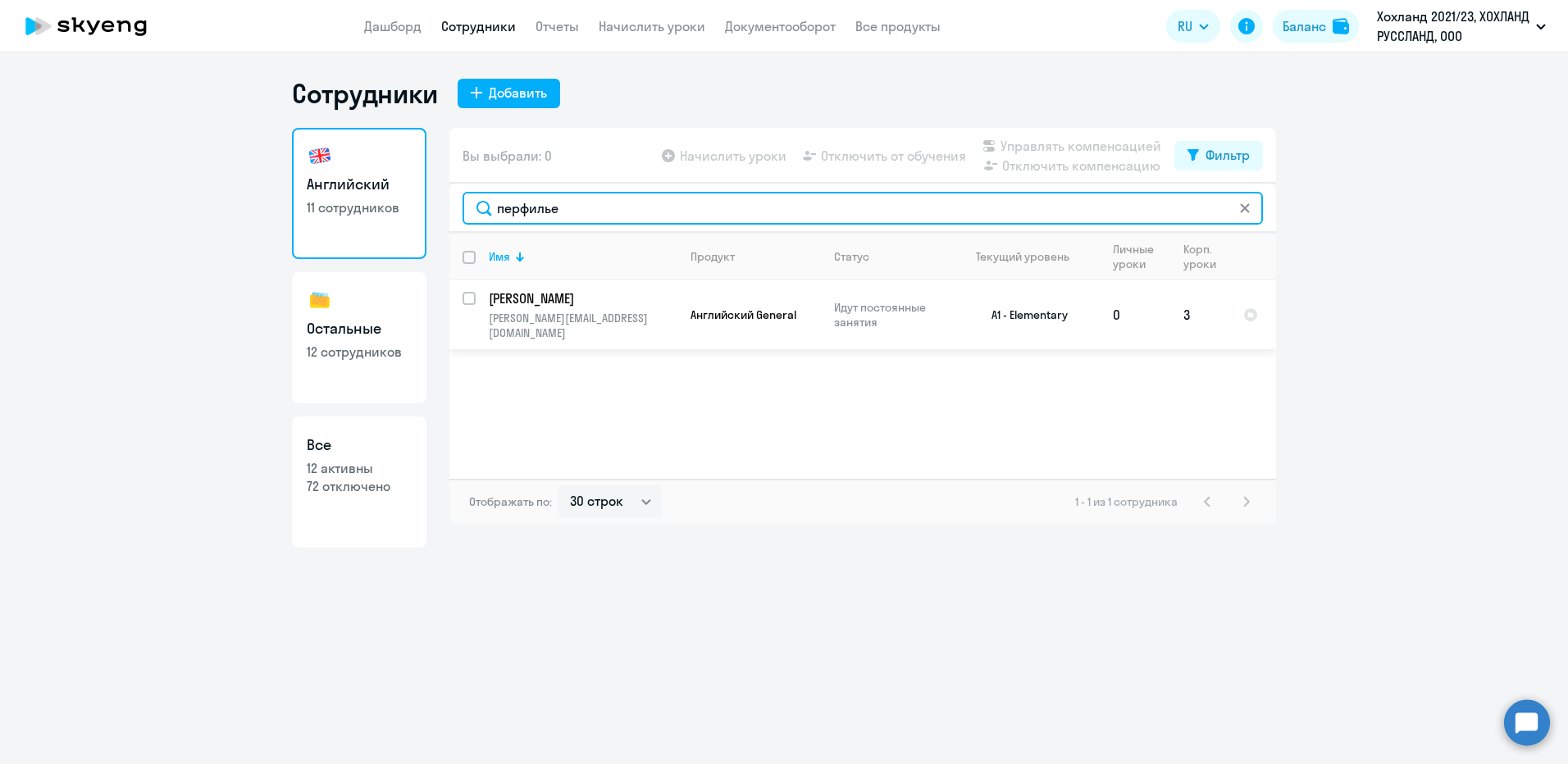
type input "перфилье"
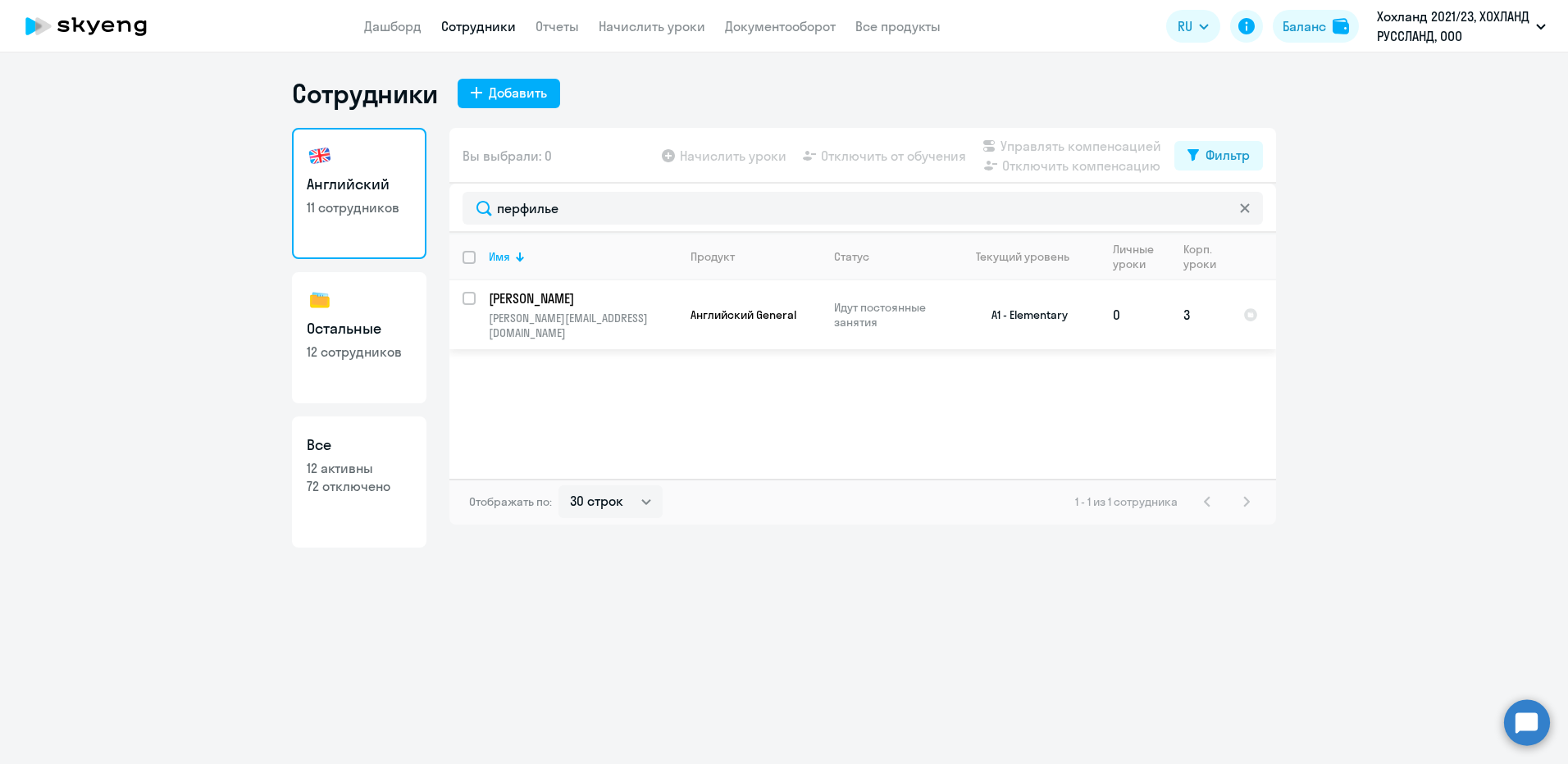
click at [575, 305] on p "[PERSON_NAME]" at bounding box center [582, 298] width 186 height 18
select select "english"
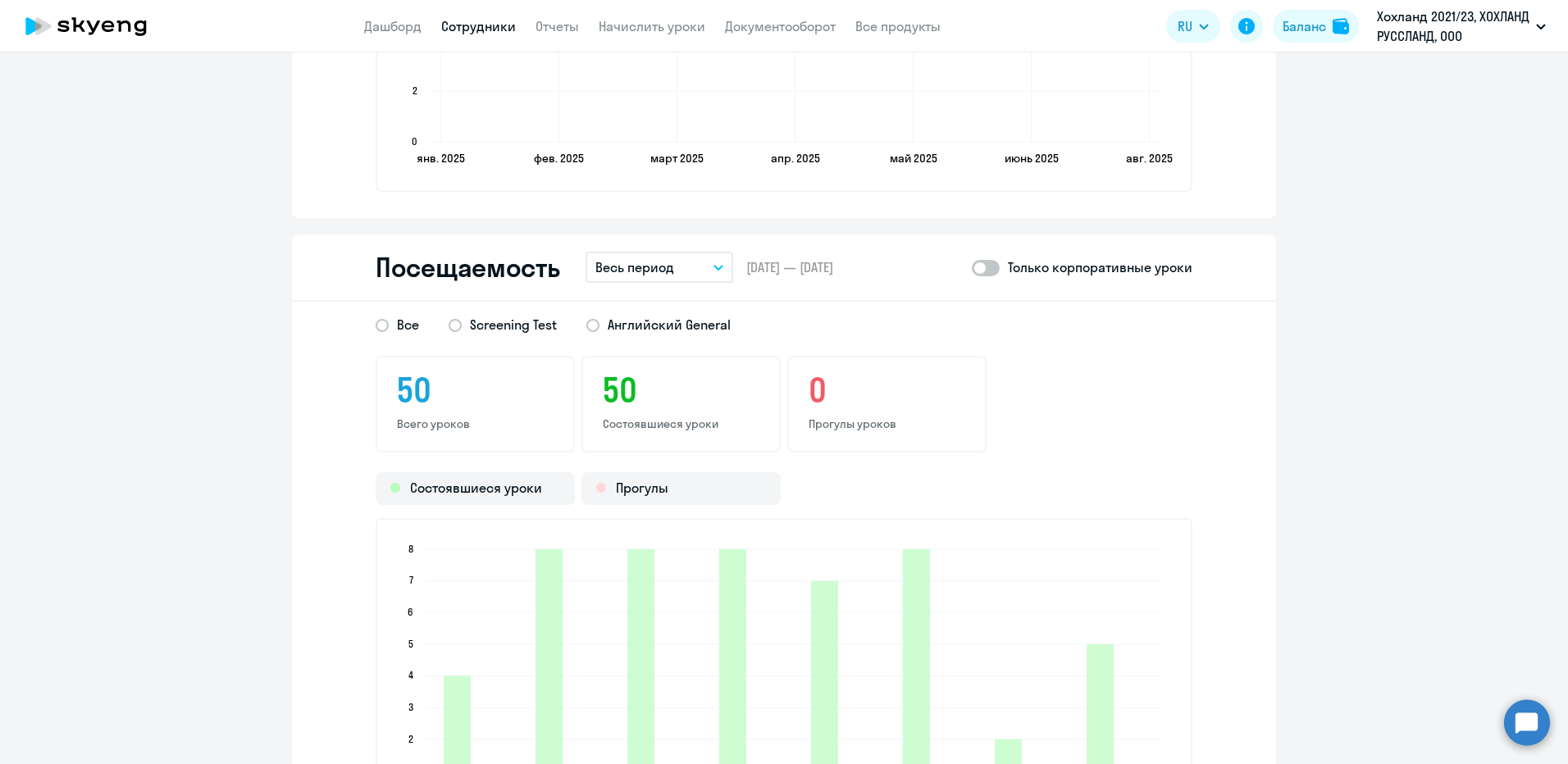
scroll to position [1967, 0]
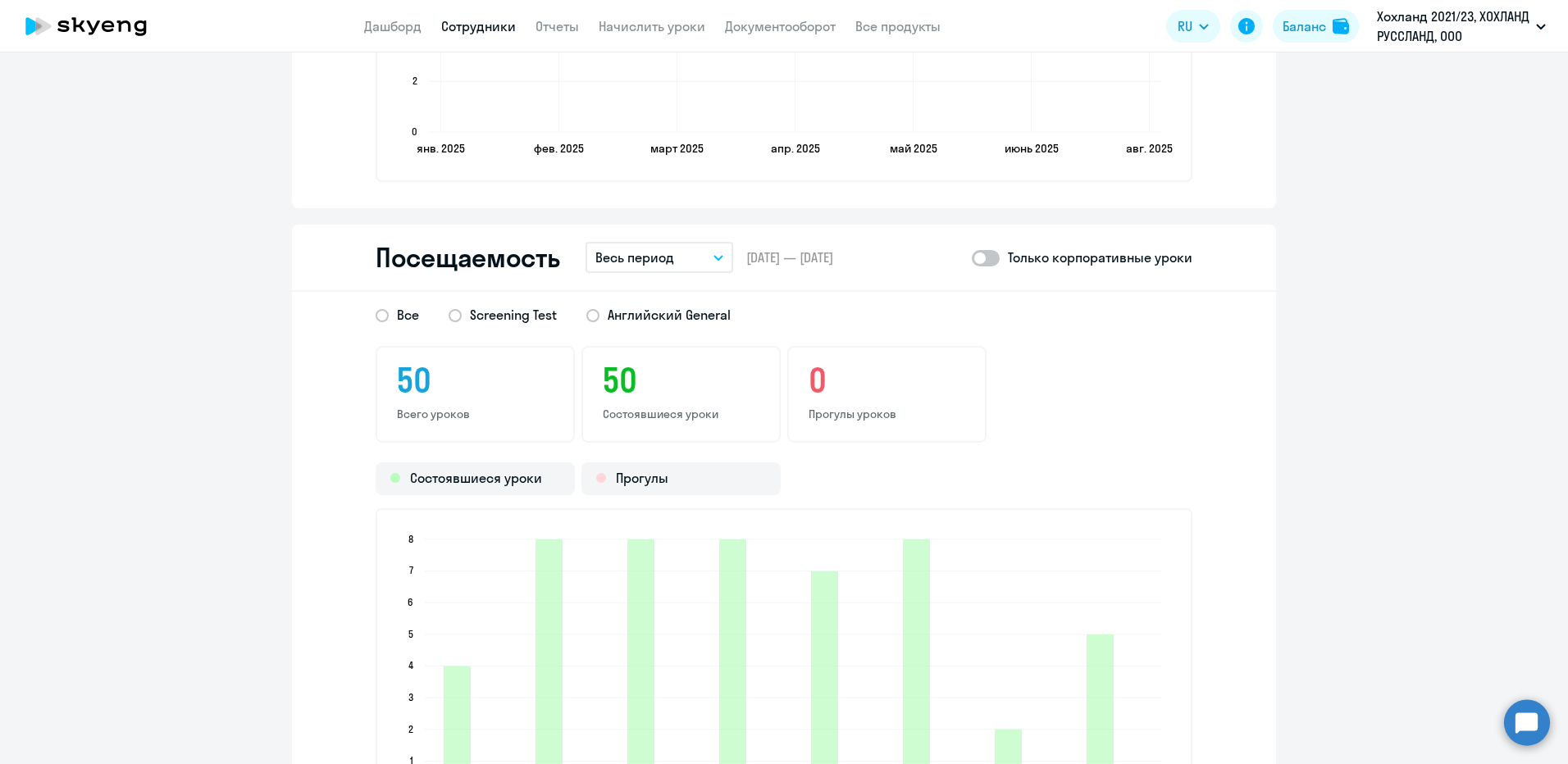
click at [630, 257] on p "Весь период" at bounding box center [635, 258] width 79 height 20
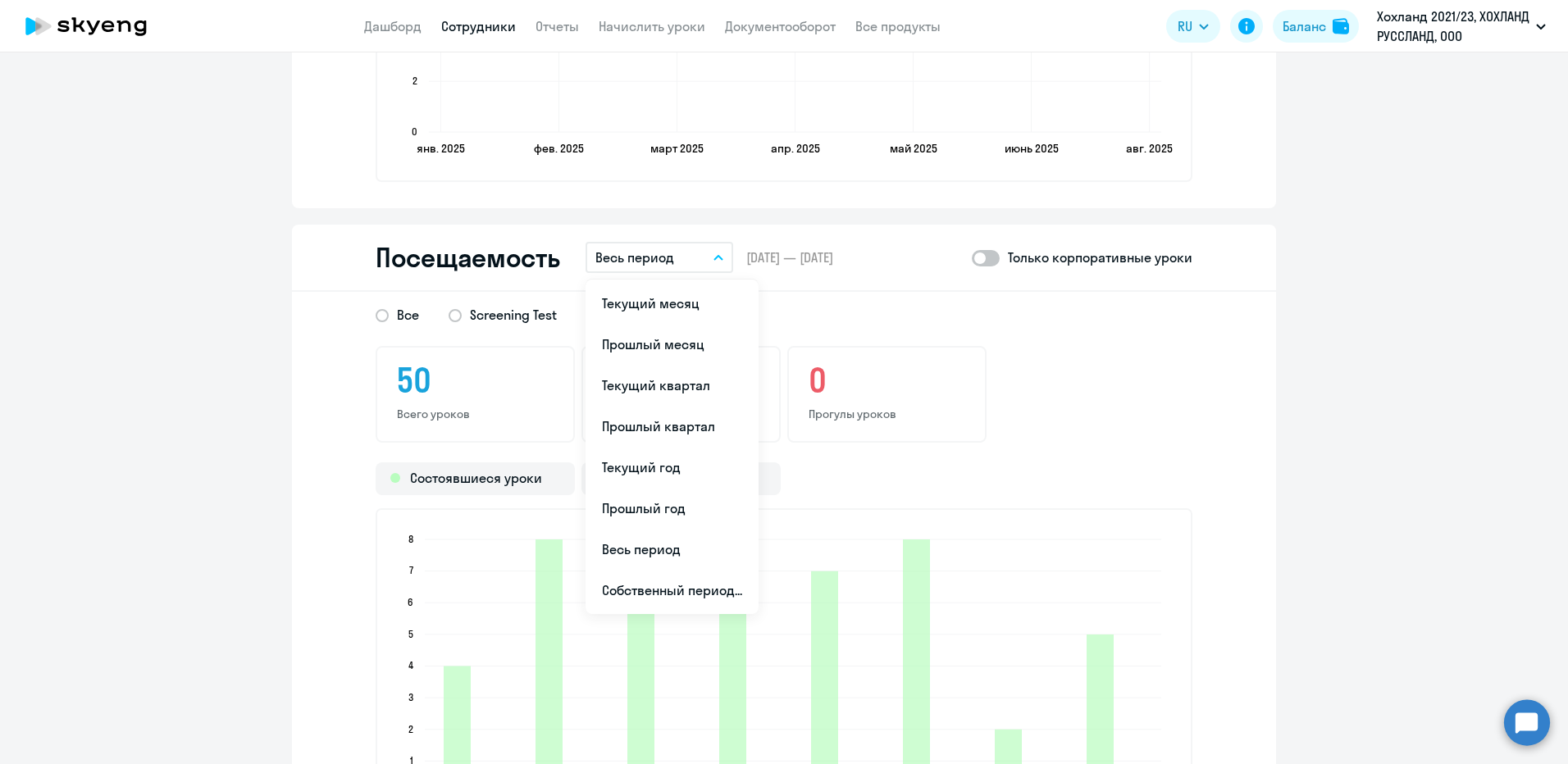
click at [990, 257] on span at bounding box center [985, 258] width 28 height 17
click at [972, 258] on input "checkbox" at bounding box center [971, 258] width 1 height 1
checkbox input "true"
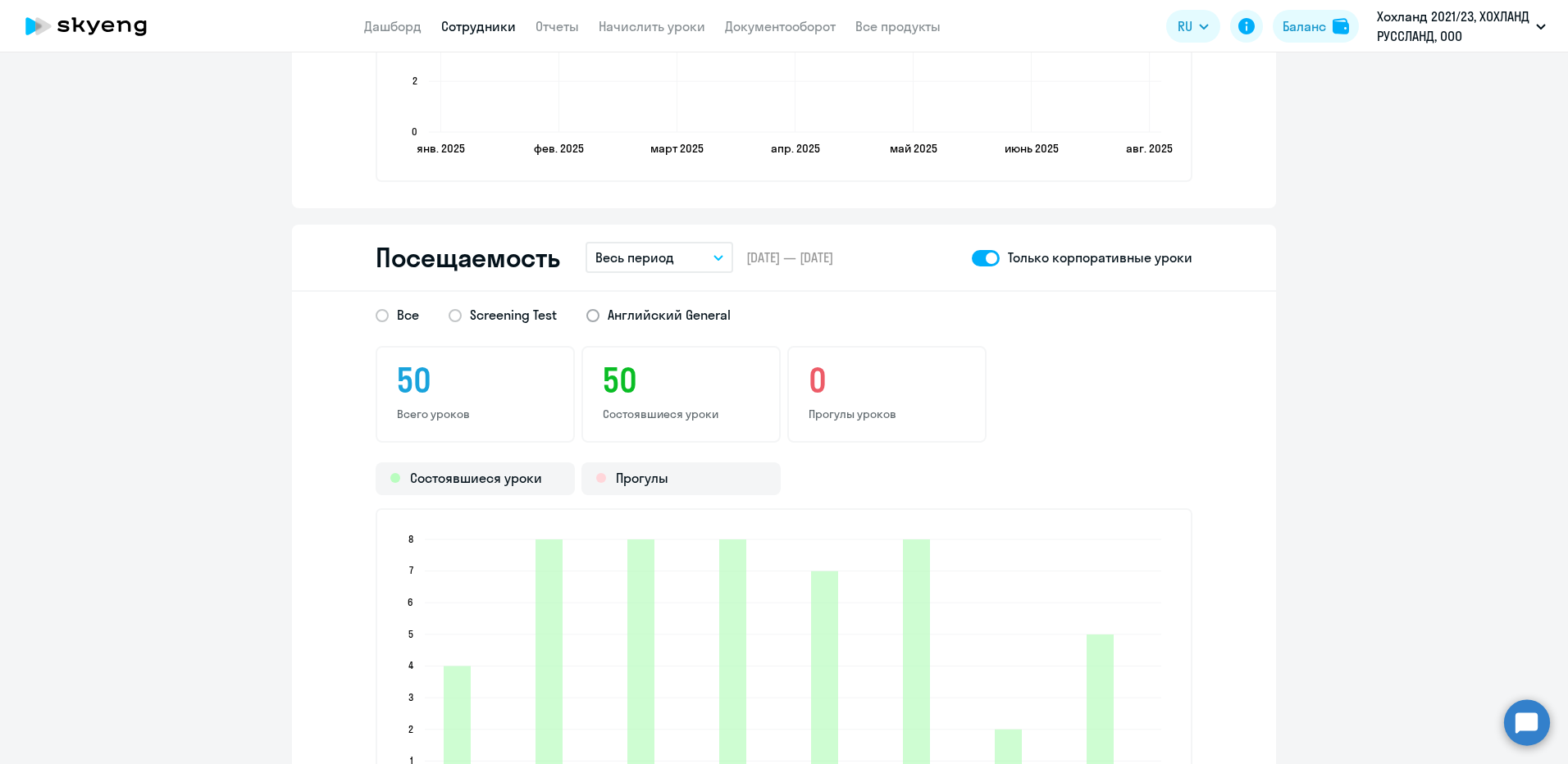
click at [629, 314] on span "Английский General" at bounding box center [668, 315] width 123 height 18
click at [0, 0] on input "Английский General" at bounding box center [0, 0] width 0 height 0
click at [671, 252] on button "Весь период" at bounding box center [660, 258] width 148 height 32
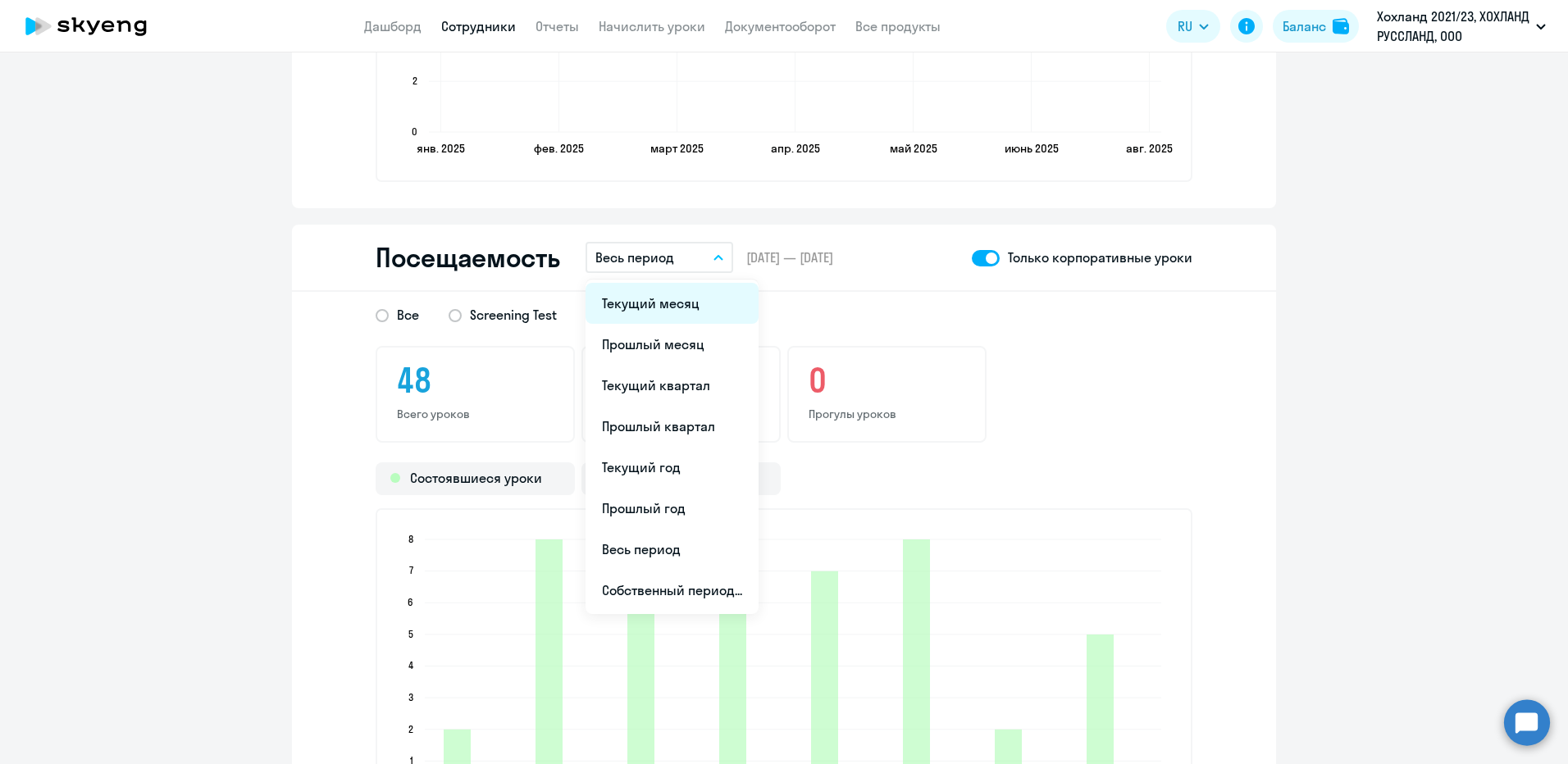
click at [645, 303] on li "Текущий месяц" at bounding box center [671, 304] width 173 height 41
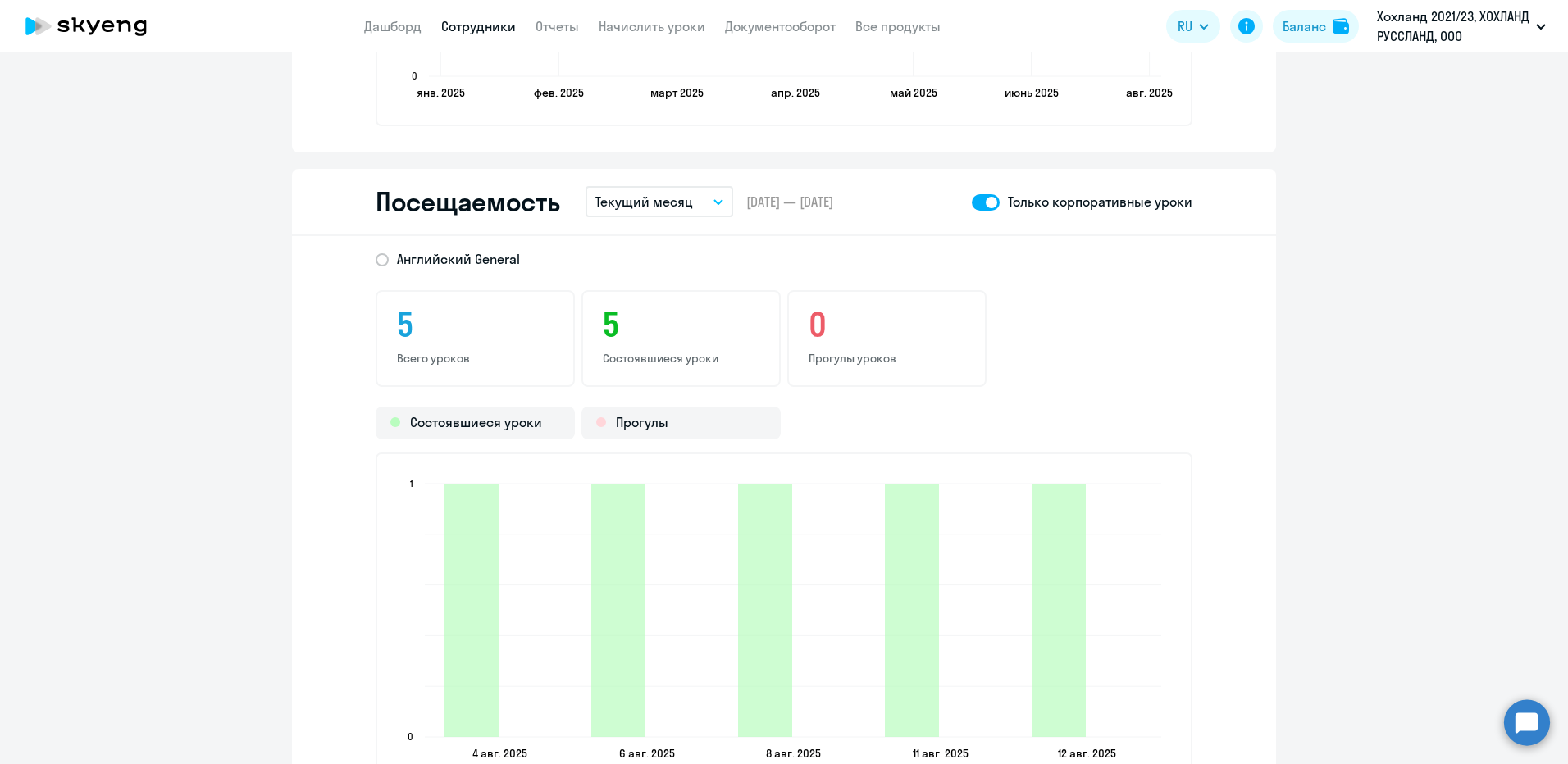
scroll to position [2132, 0]
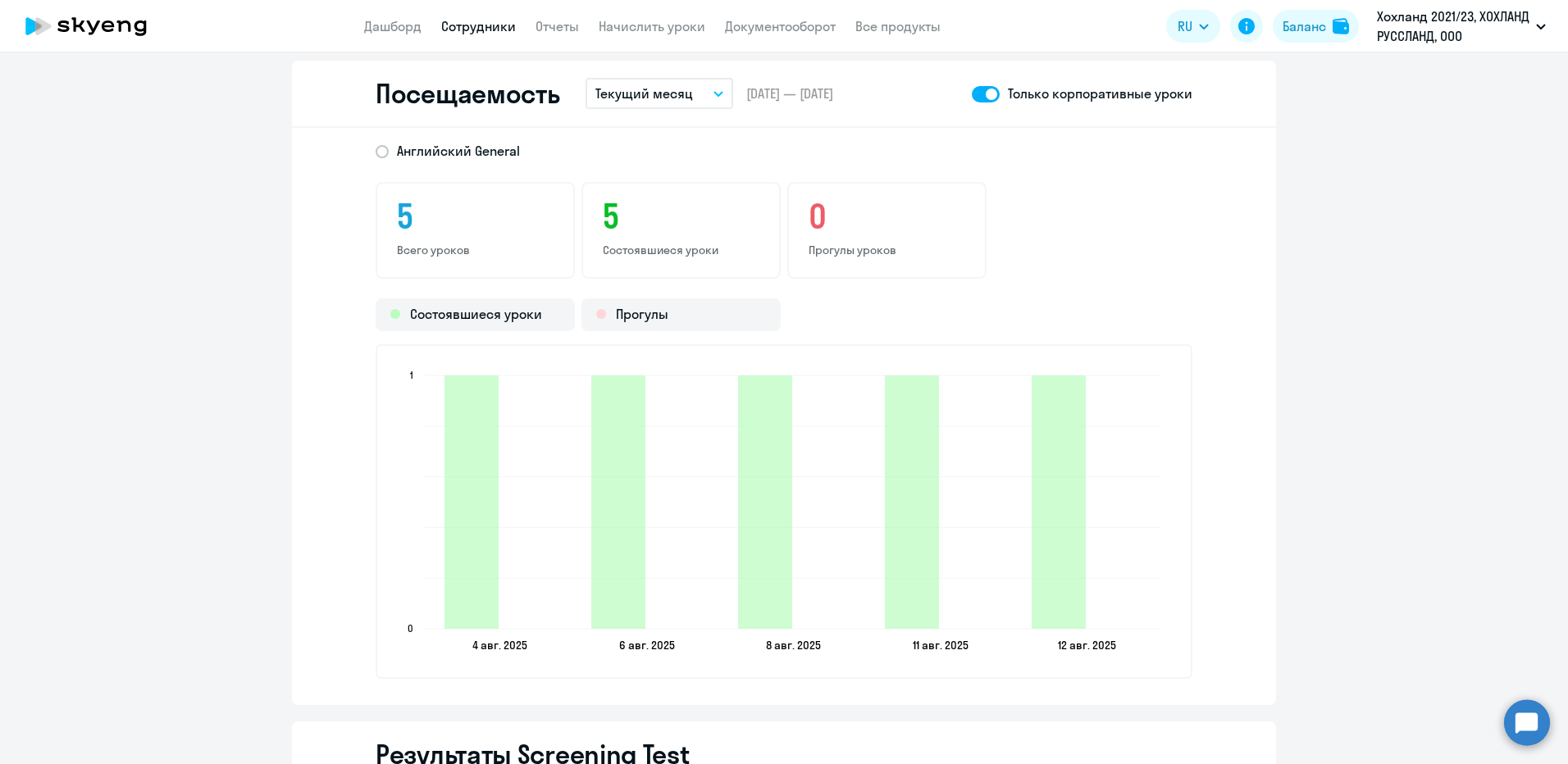
select select "30"
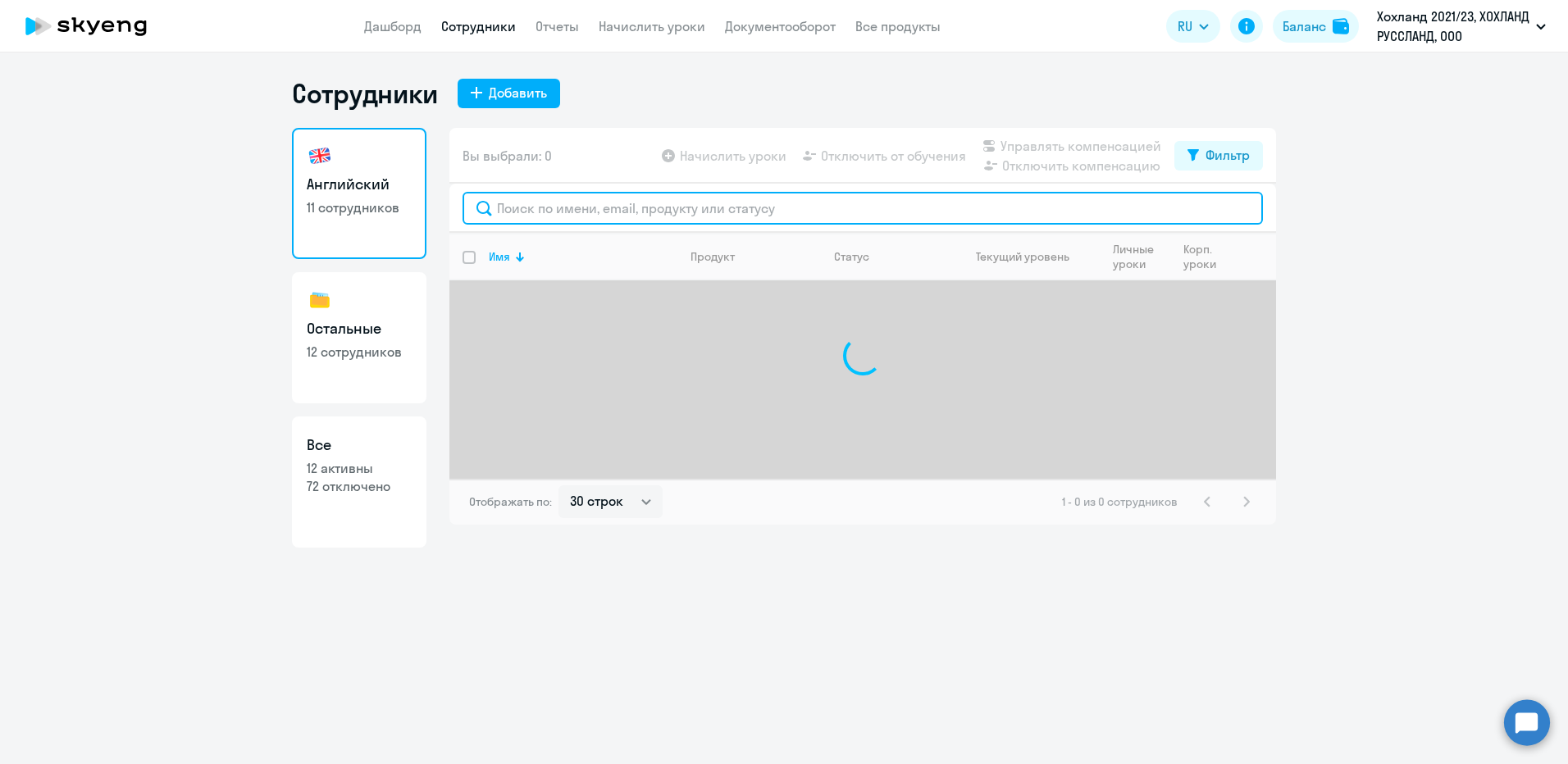
click at [597, 219] on input "text" at bounding box center [862, 207] width 801 height 33
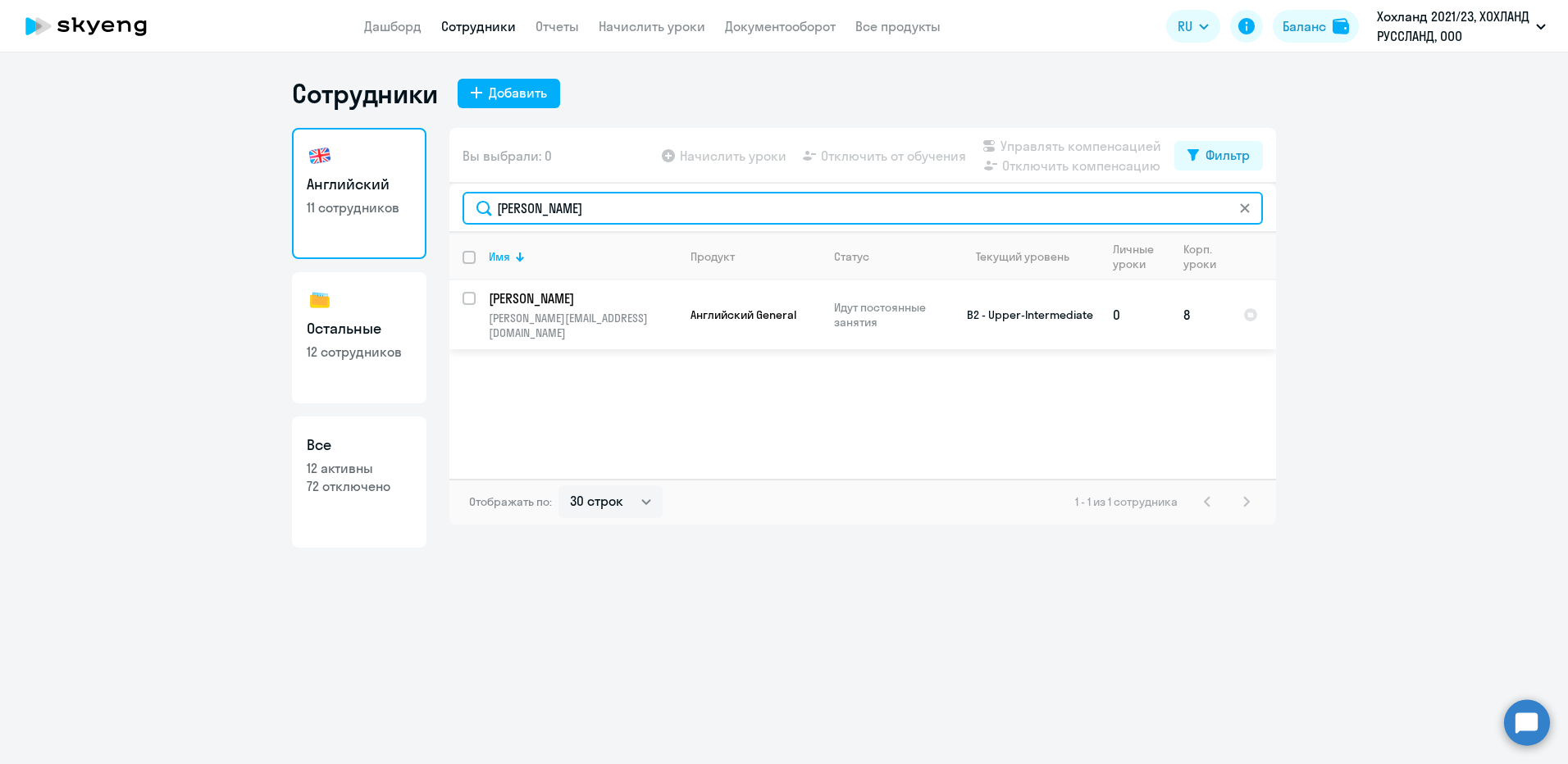
type input "[PERSON_NAME]"
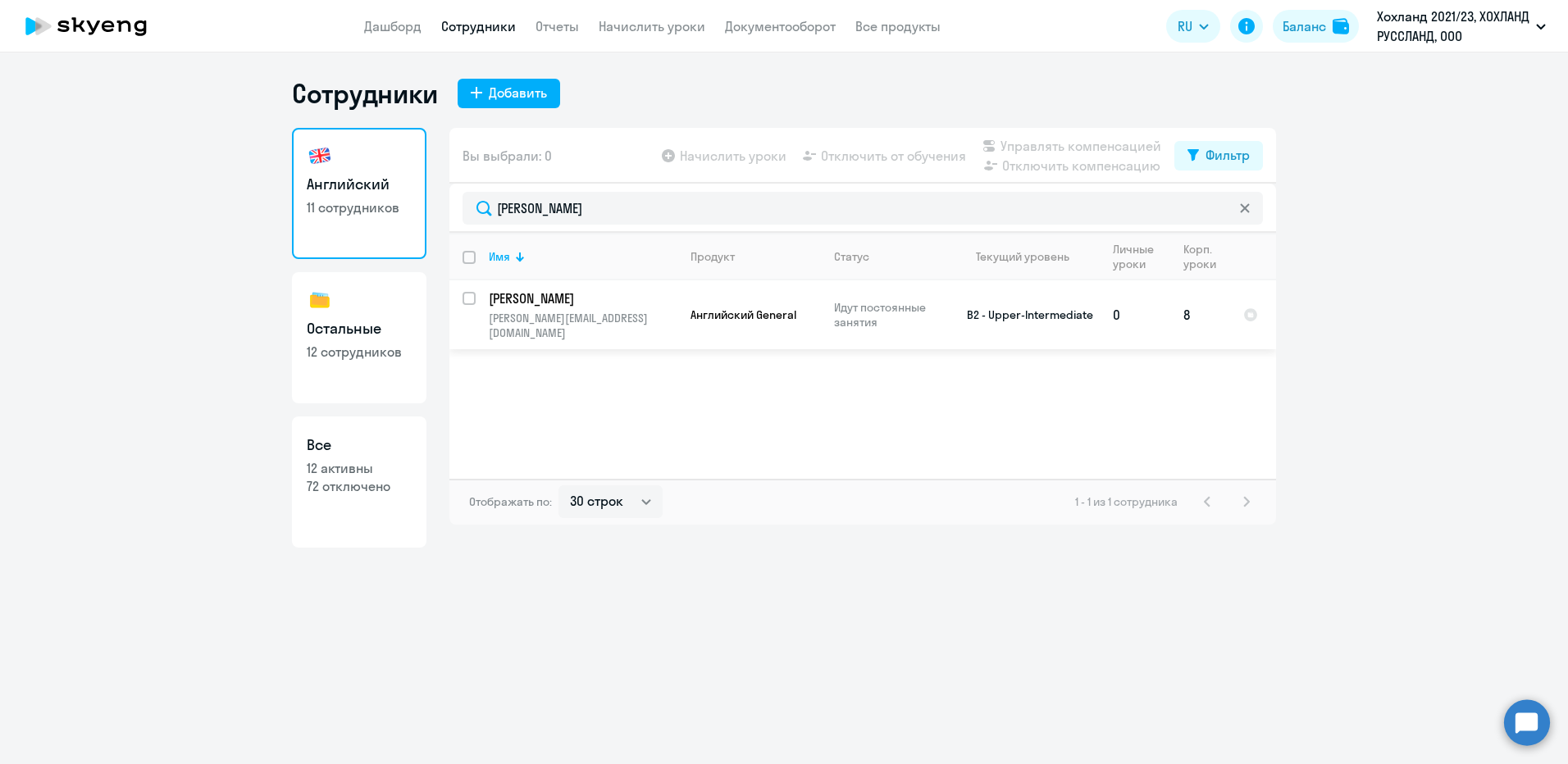
click at [579, 299] on p "[PERSON_NAME]" at bounding box center [582, 298] width 186 height 18
select select "english"
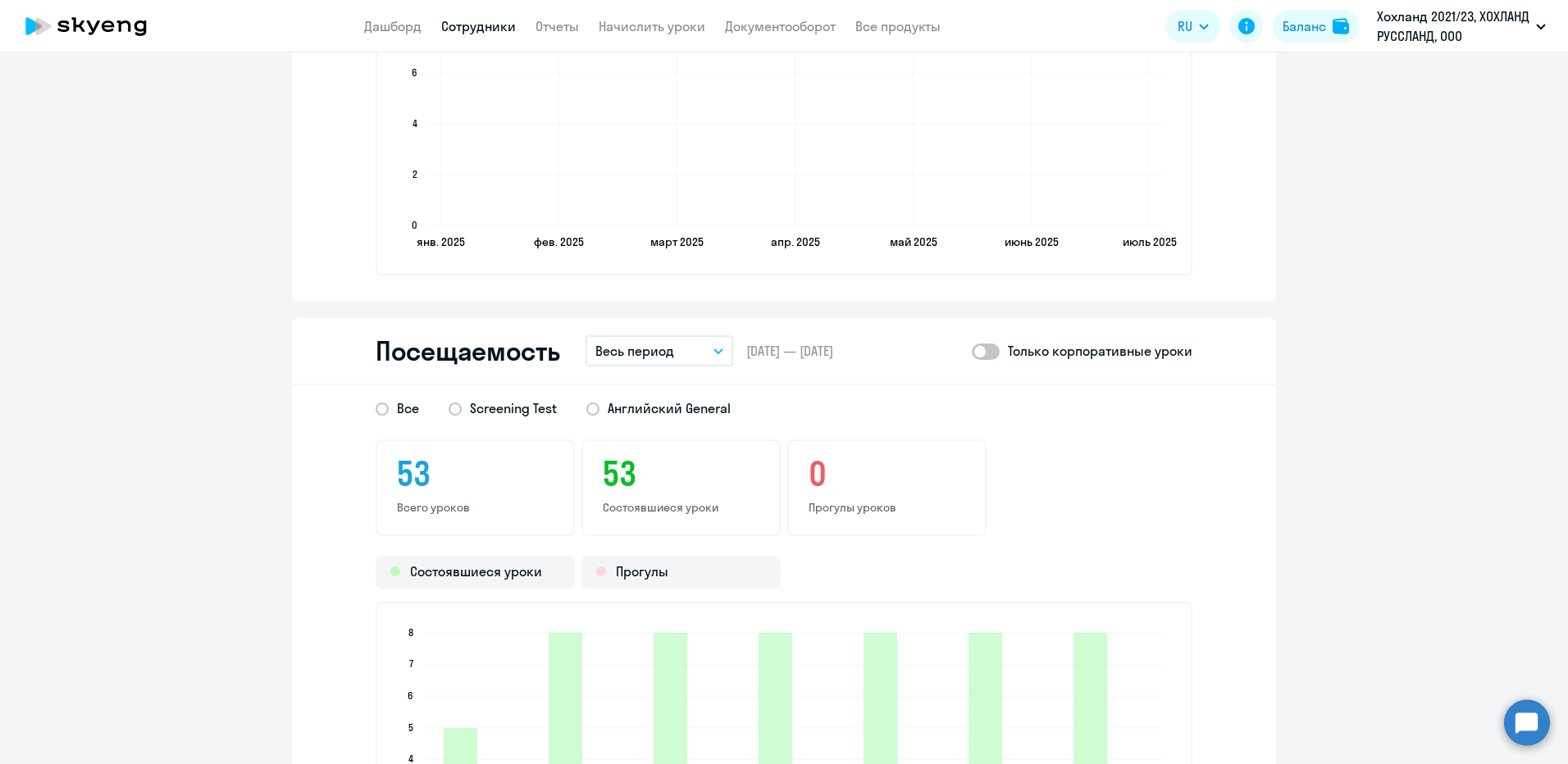
scroll to position [1885, 0]
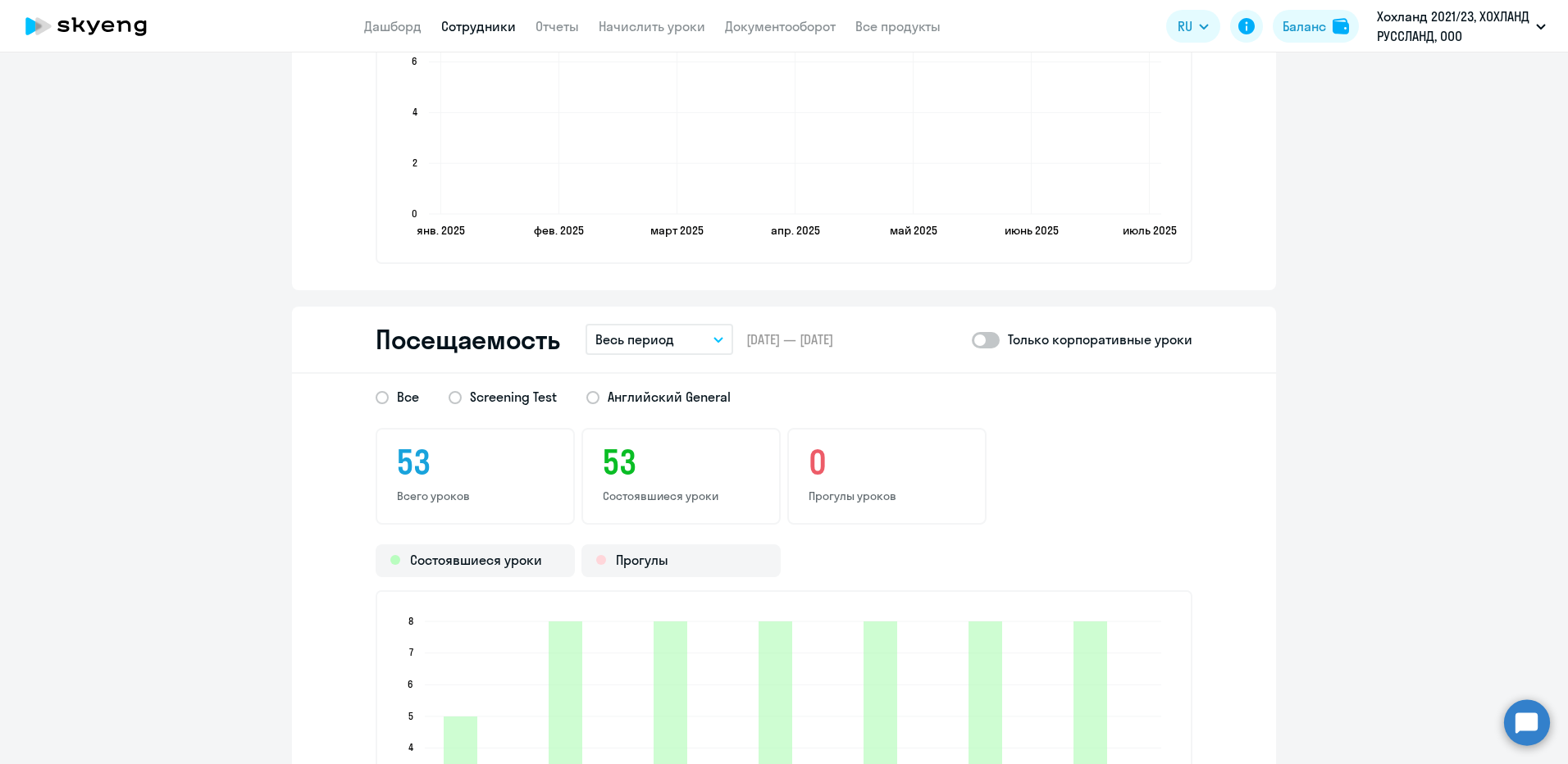
drag, startPoint x: 990, startPoint y: 339, endPoint x: 964, endPoint y: 344, distance: 26.5
click at [990, 339] on span at bounding box center [985, 340] width 28 height 17
click at [972, 340] on input "checkbox" at bounding box center [971, 340] width 1 height 1
checkbox input "true"
click at [622, 395] on span "Английский General" at bounding box center [668, 397] width 123 height 18
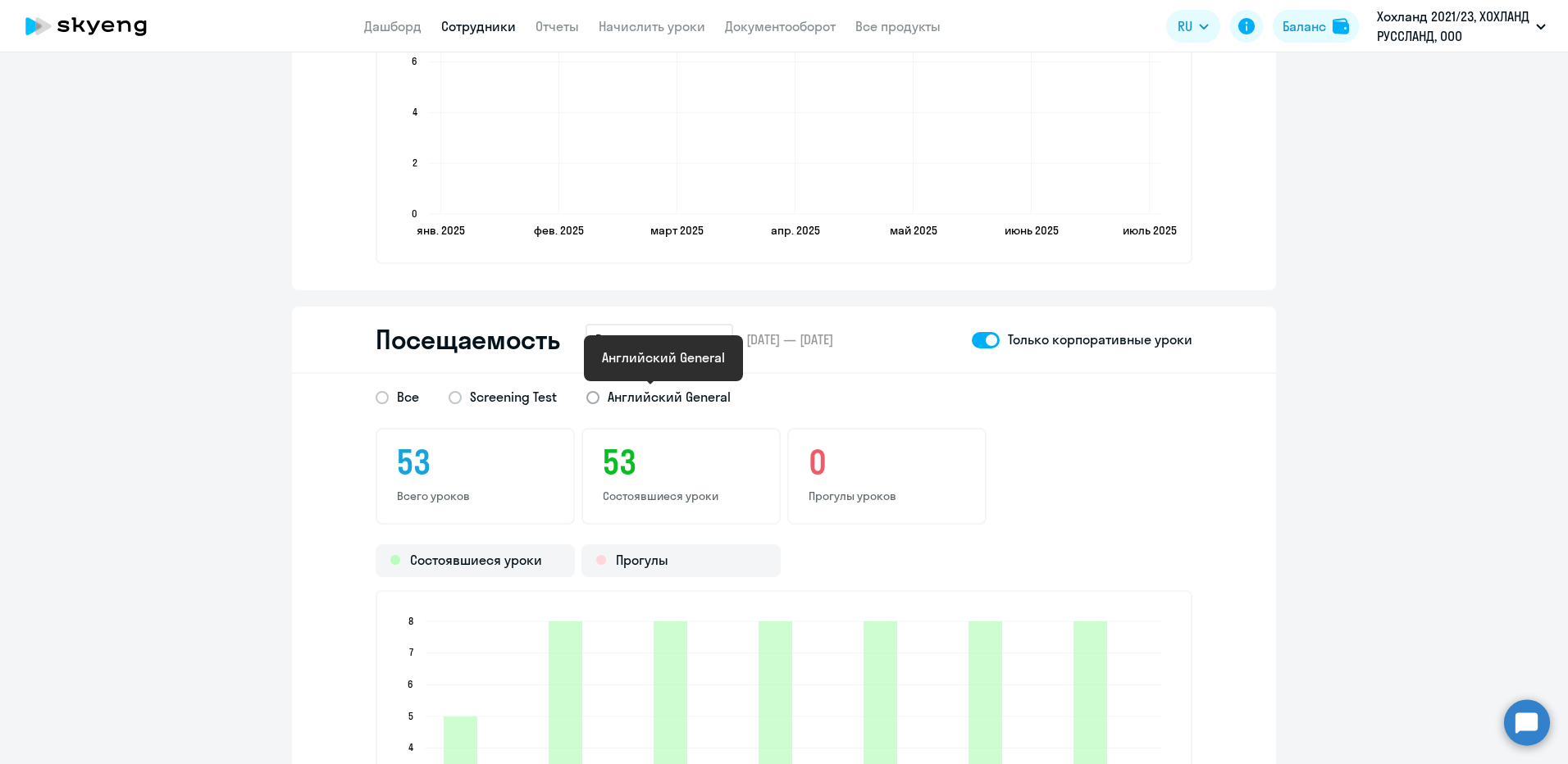
click at [0, 0] on input "Английский General" at bounding box center [0, 0] width 0 height 0
click at [637, 337] on p "Весь период" at bounding box center [635, 340] width 79 height 20
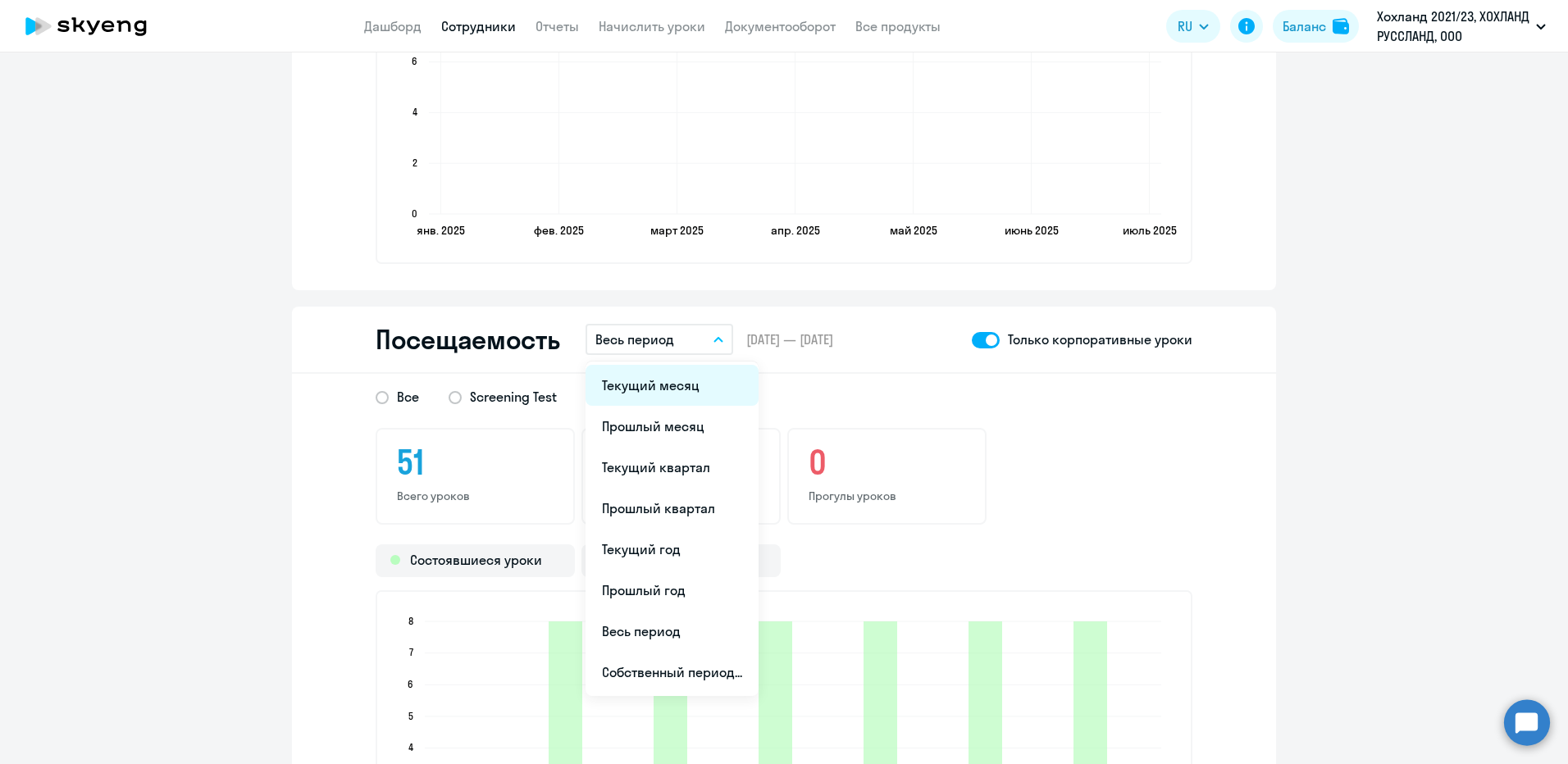
click at [627, 378] on li "Текущий месяц" at bounding box center [671, 386] width 173 height 41
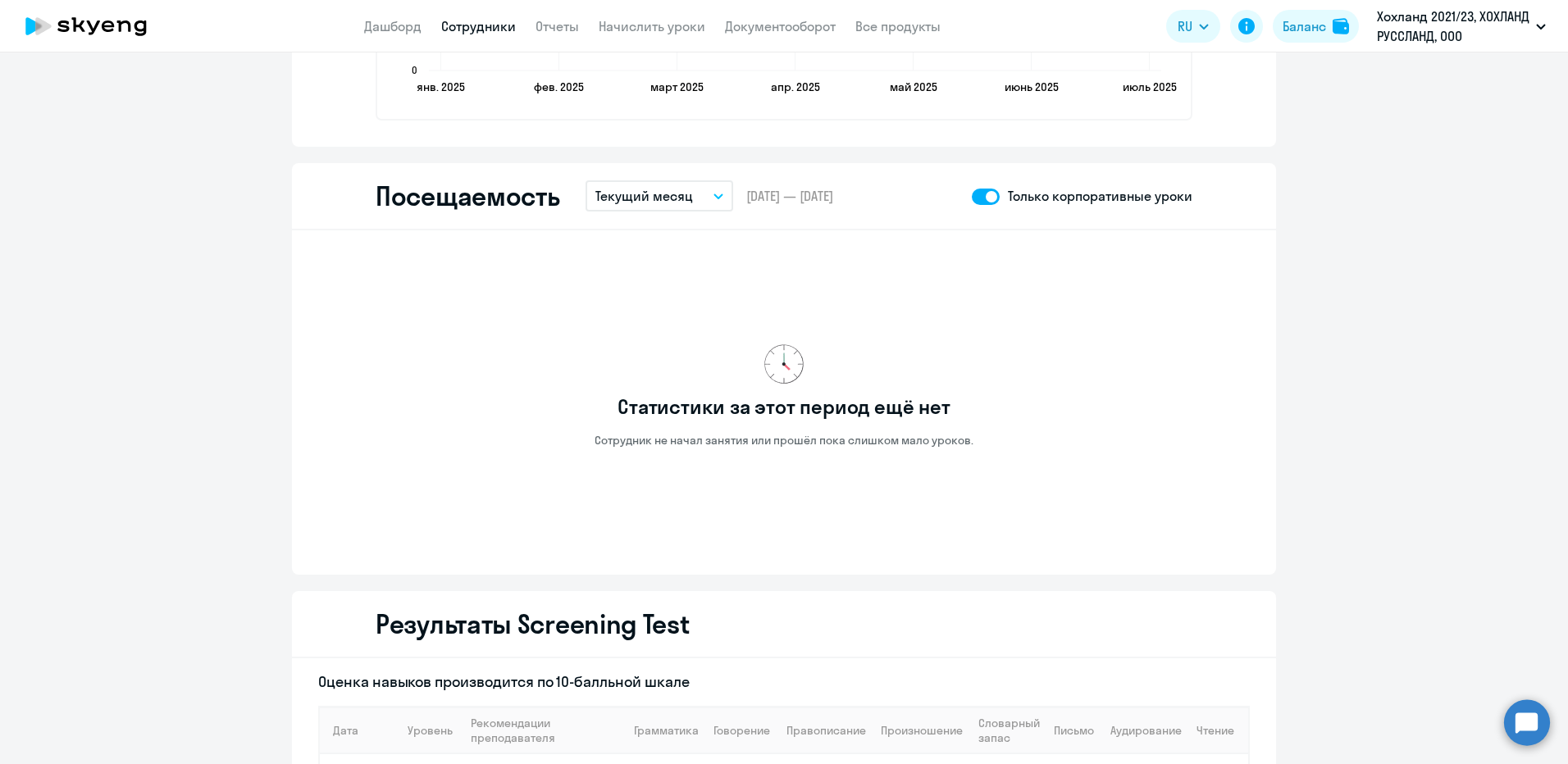
scroll to position [2049, 0]
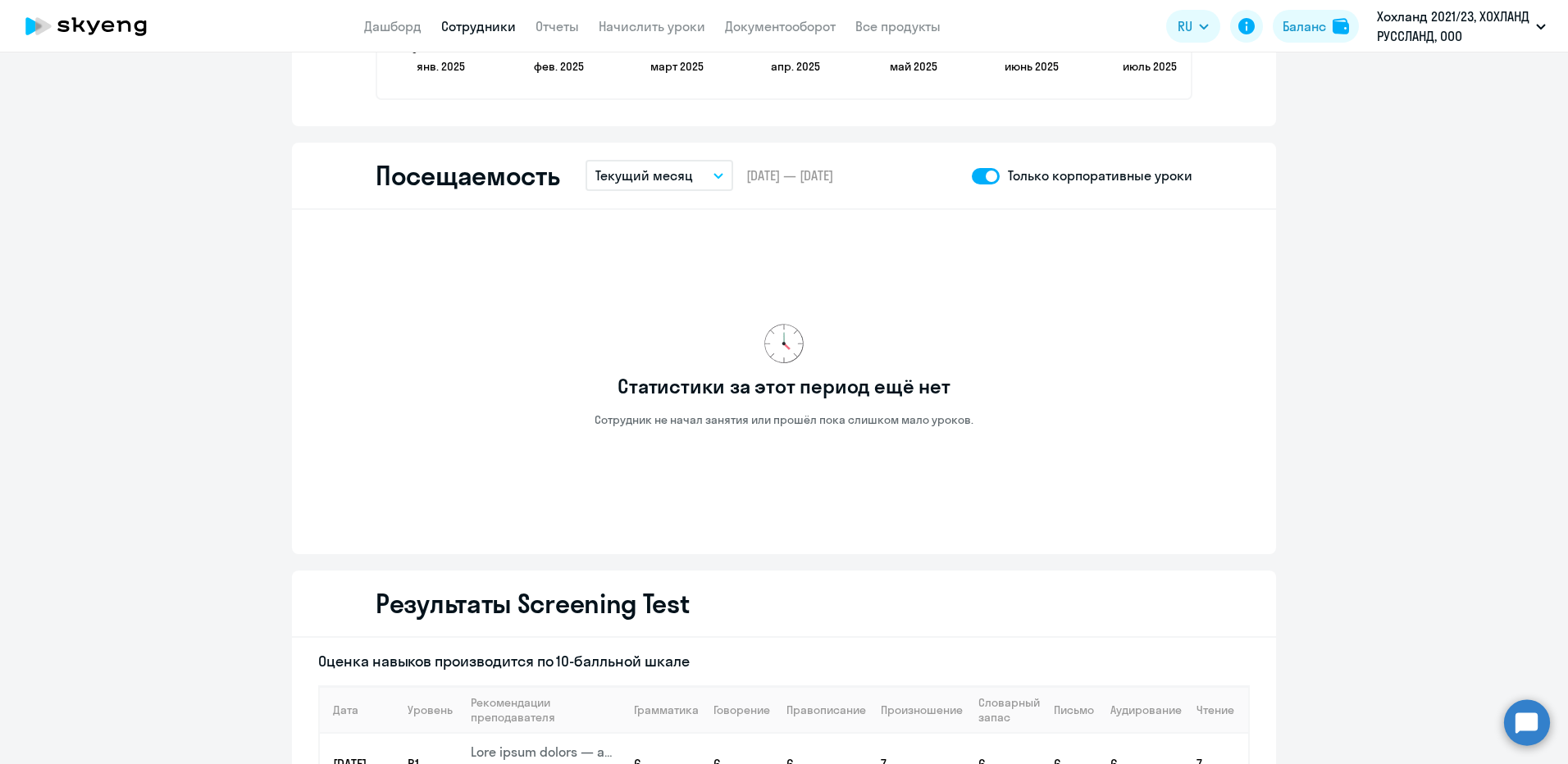
click at [659, 176] on p "Текущий месяц" at bounding box center [644, 176] width 98 height 20
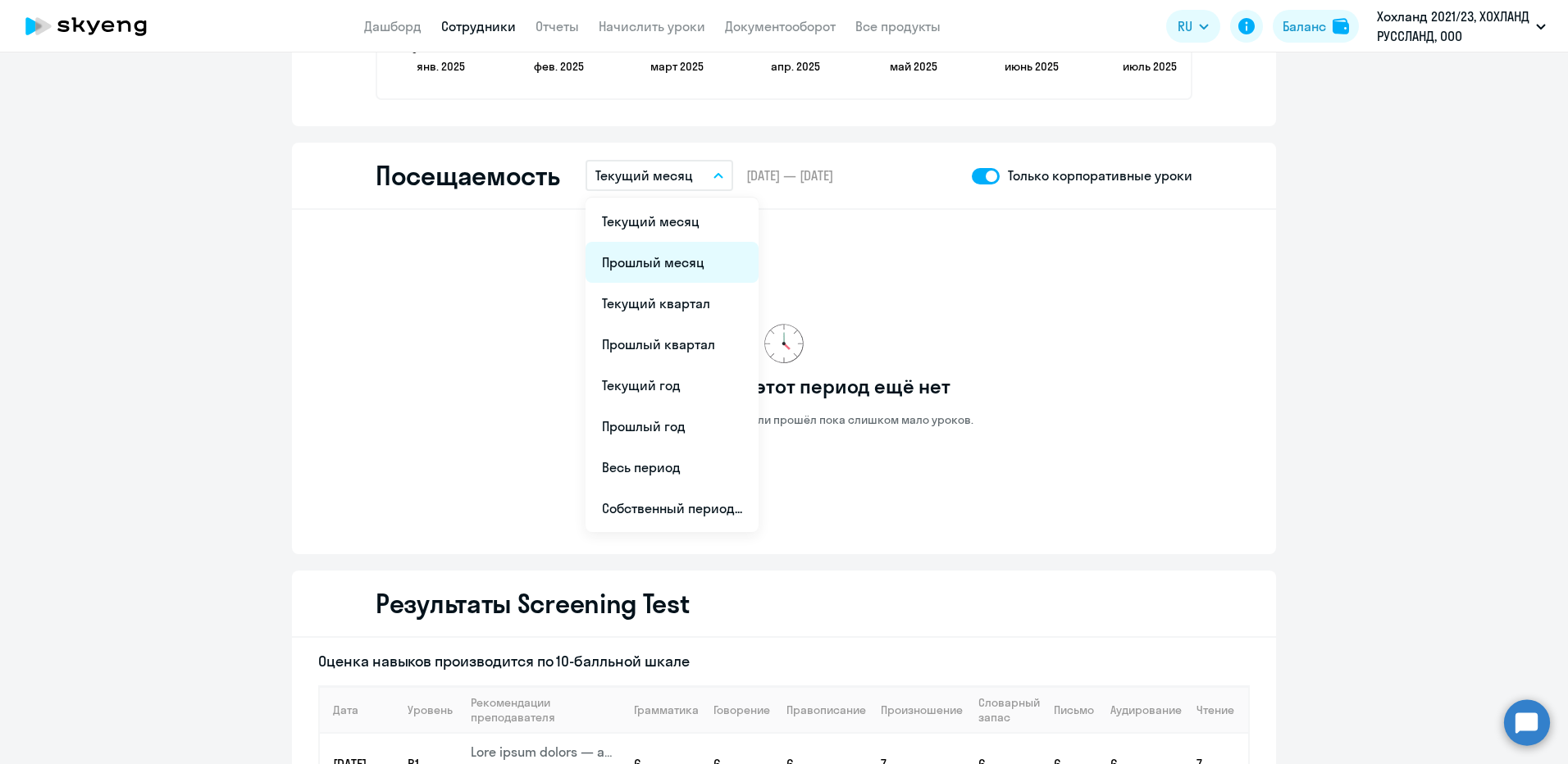
click at [655, 263] on li "Прошлый месяц" at bounding box center [671, 263] width 173 height 41
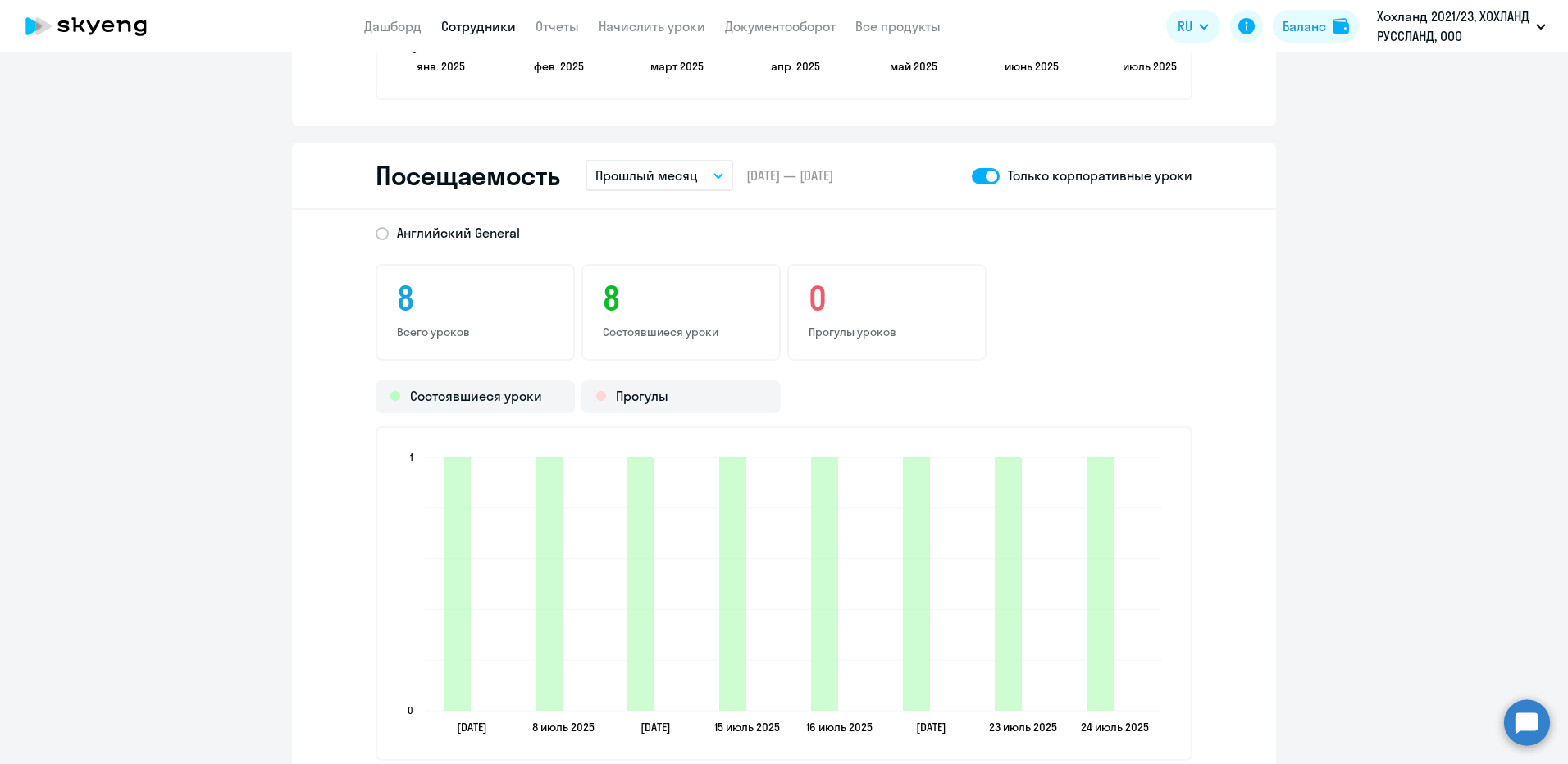
select select "30"
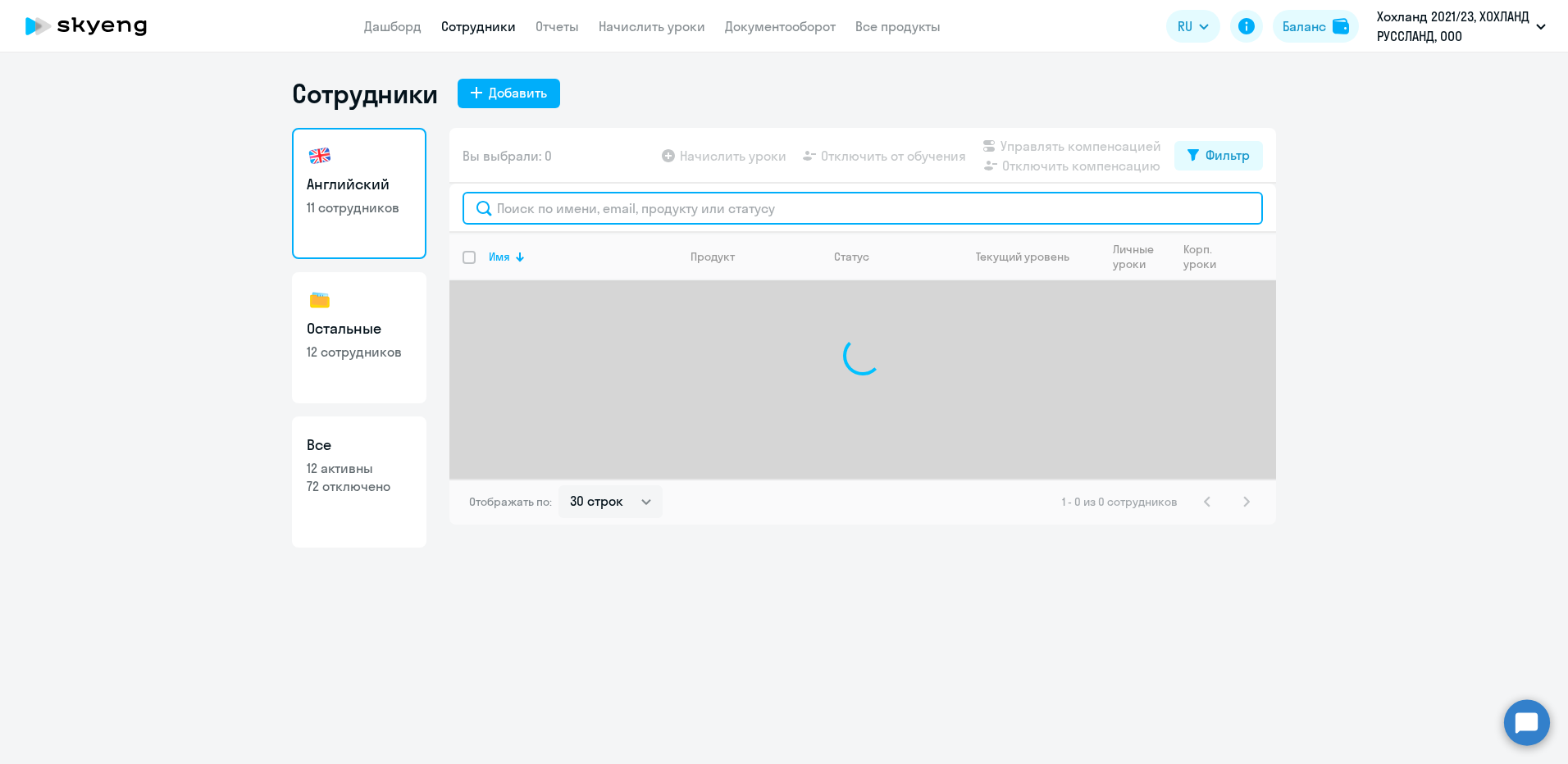
click at [538, 206] on input "text" at bounding box center [862, 207] width 801 height 33
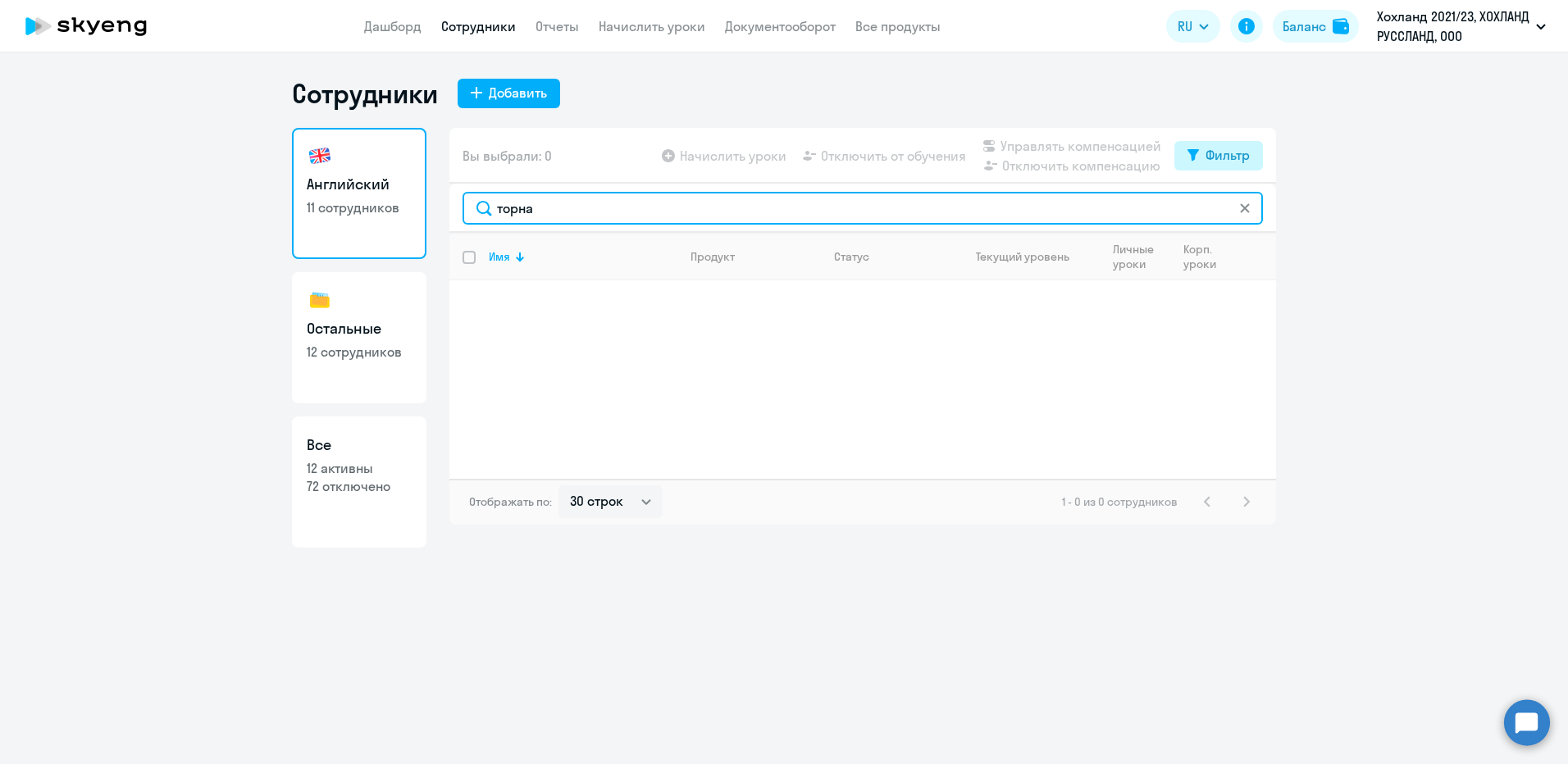
type input "торна"
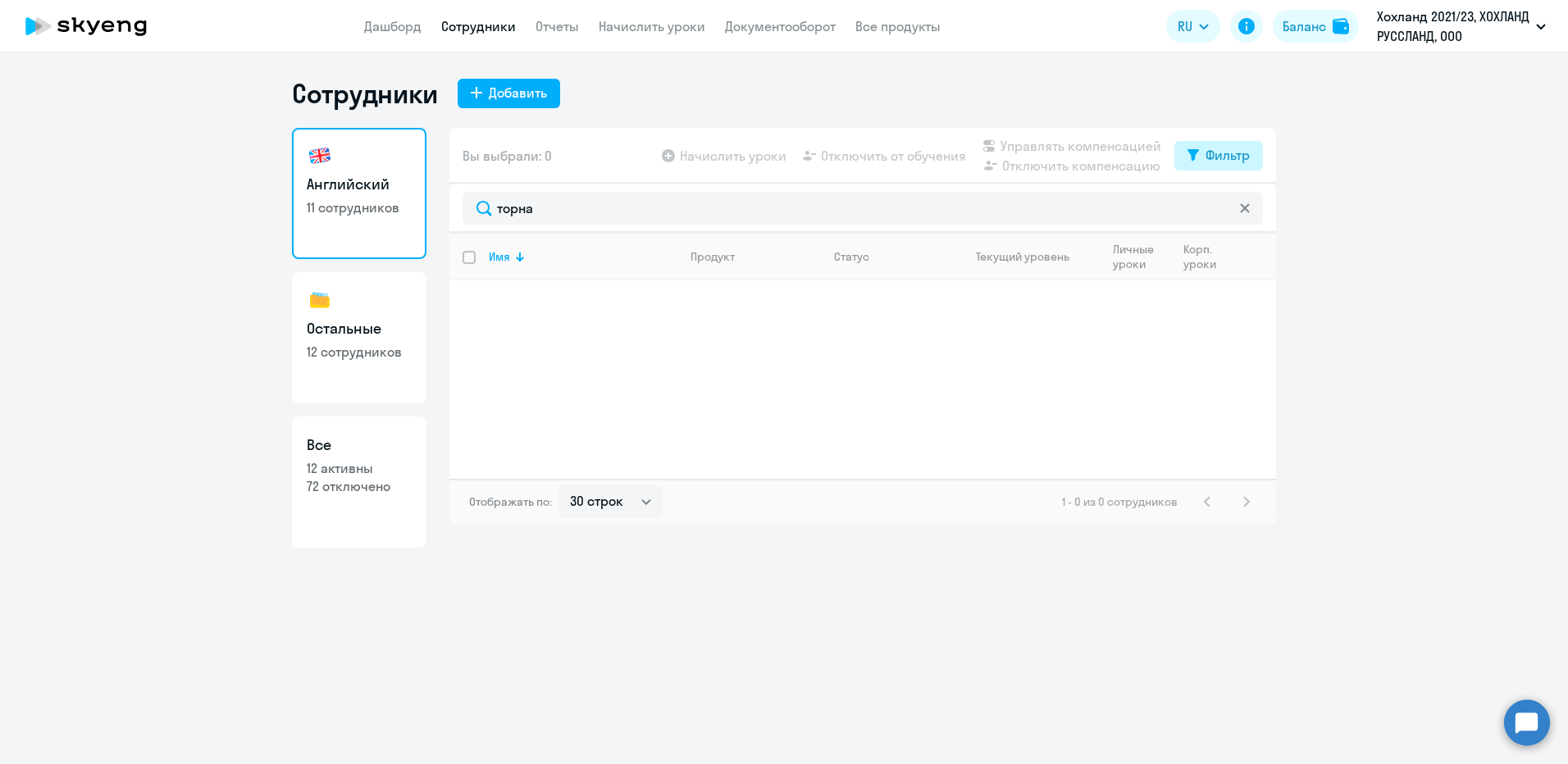
click at [1043, 148] on div "Фильтр" at bounding box center [1227, 155] width 44 height 20
click at [1043, 205] on span at bounding box center [1236, 208] width 28 height 17
click at [1043, 208] on input "checkbox" at bounding box center [1221, 208] width 1 height 1
checkbox input "true"
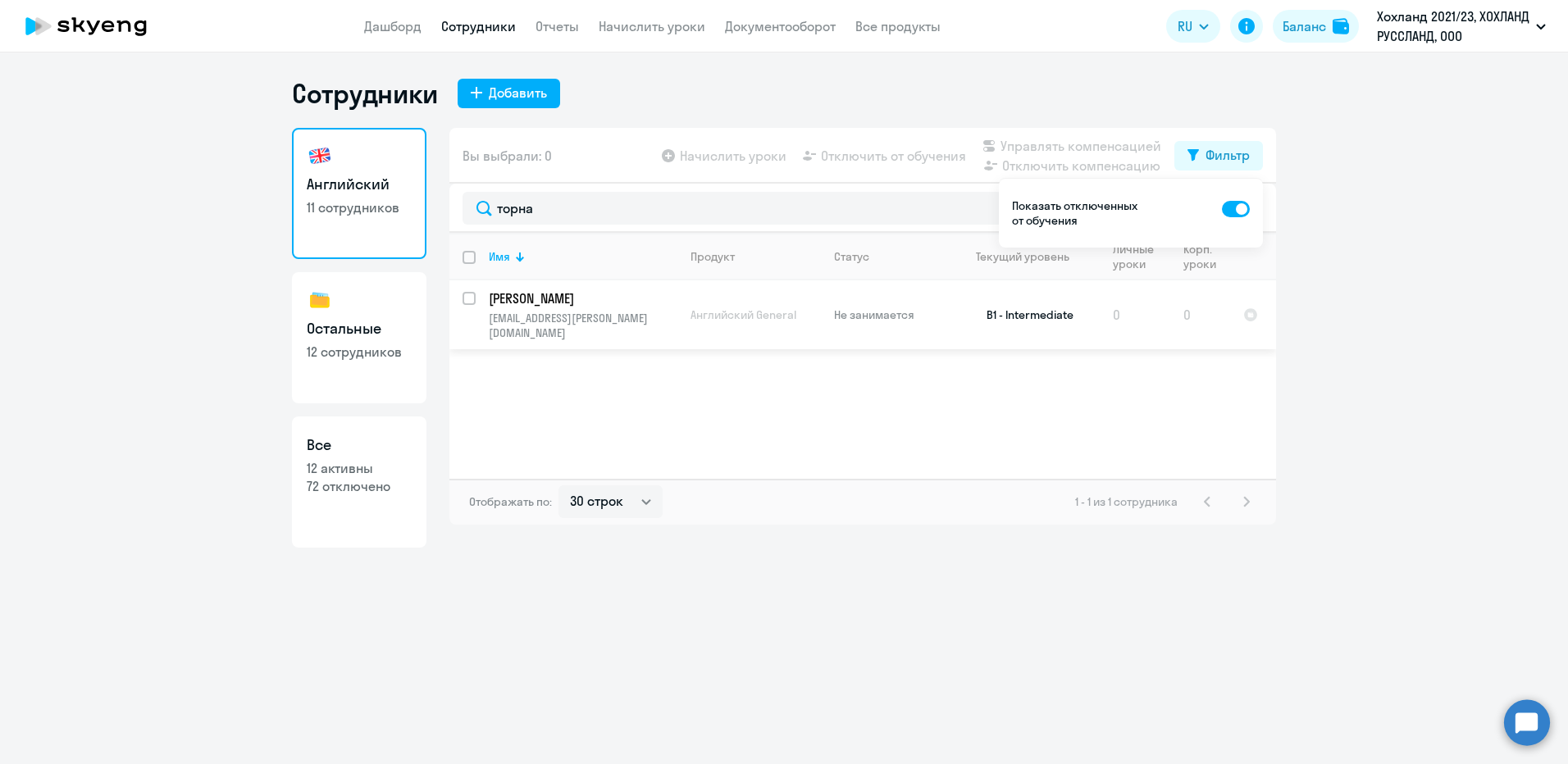
click at [580, 297] on p "[PERSON_NAME]" at bounding box center [582, 298] width 186 height 18
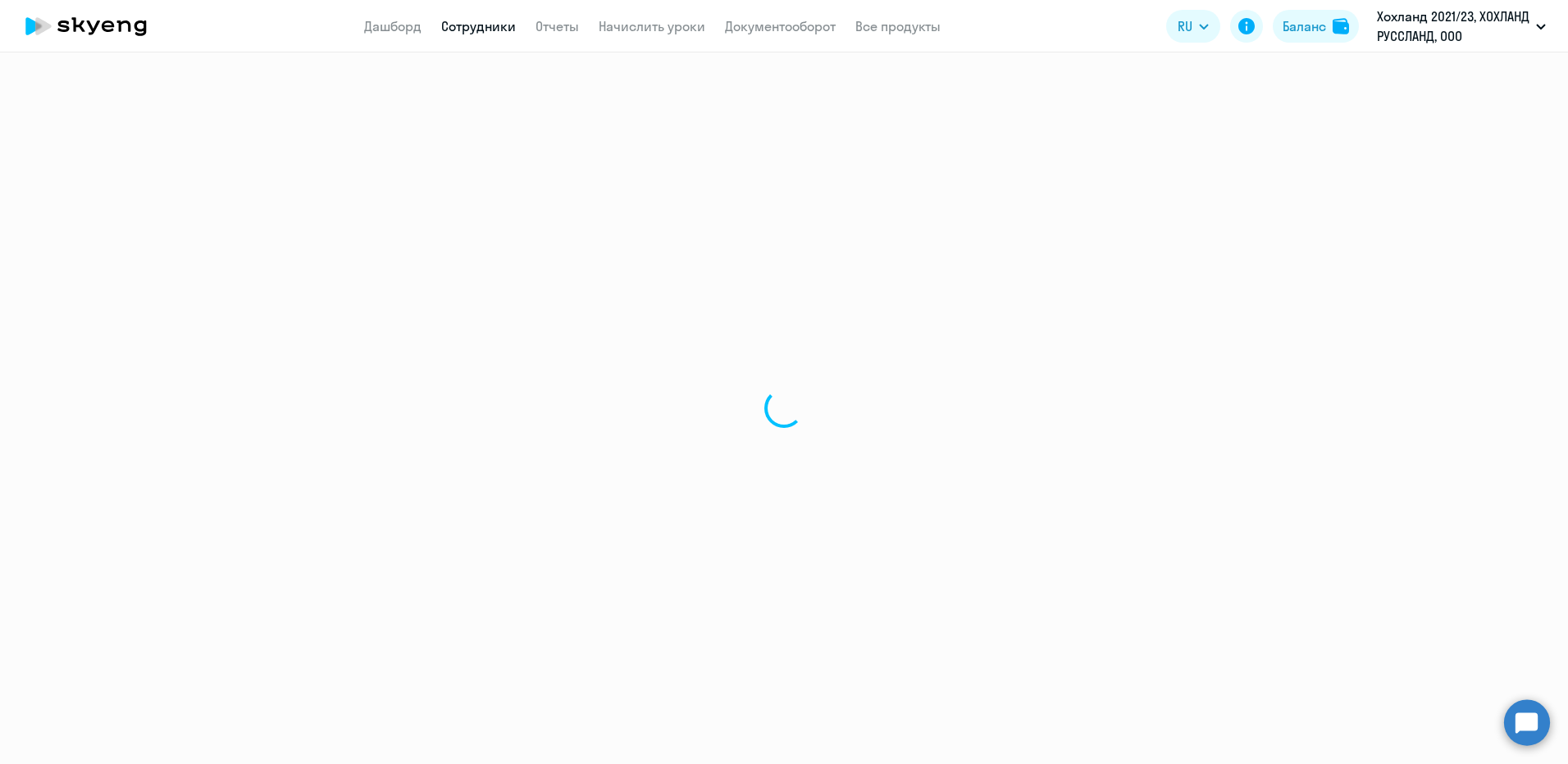
select select "english"
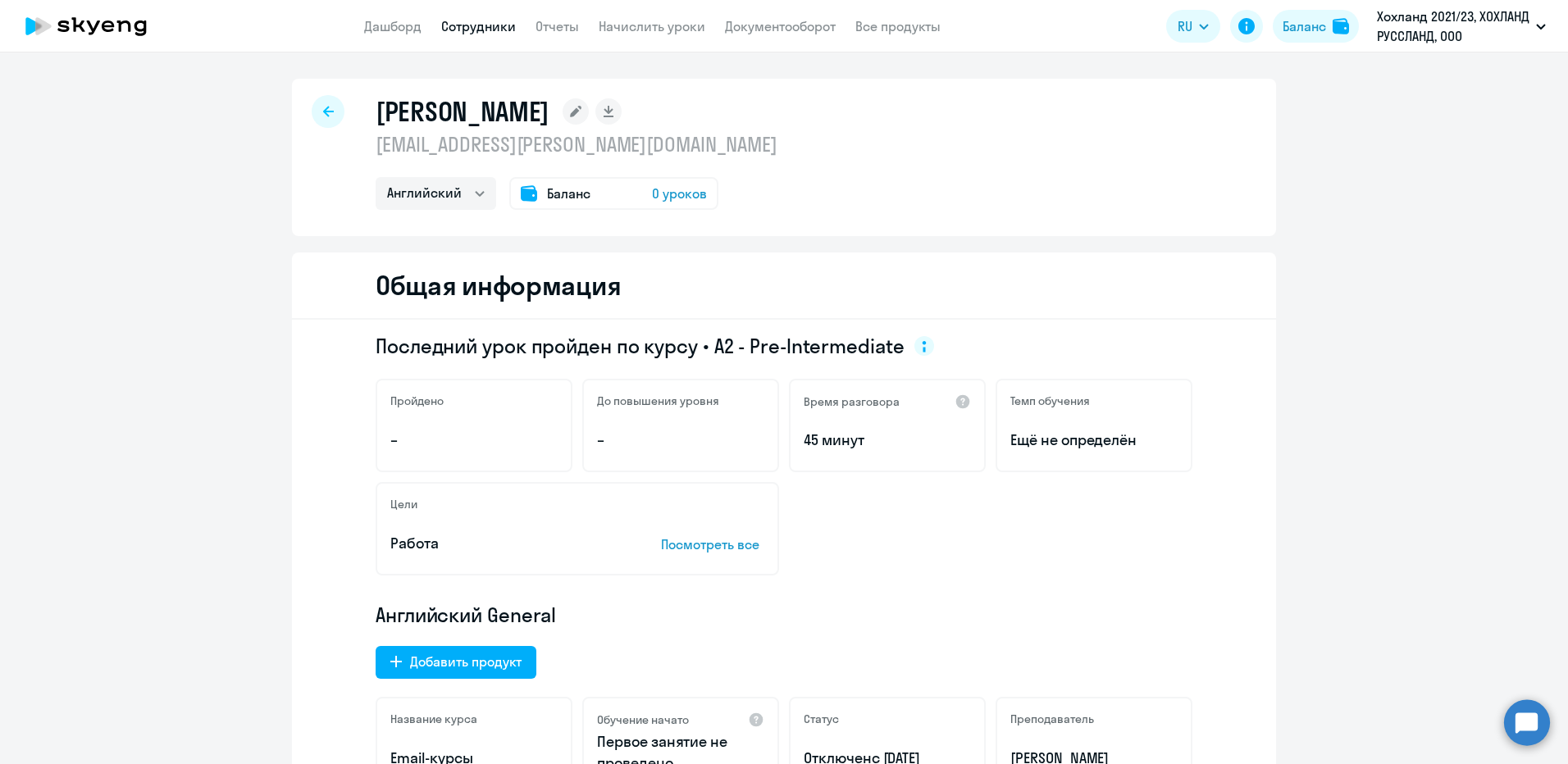
select select "30"
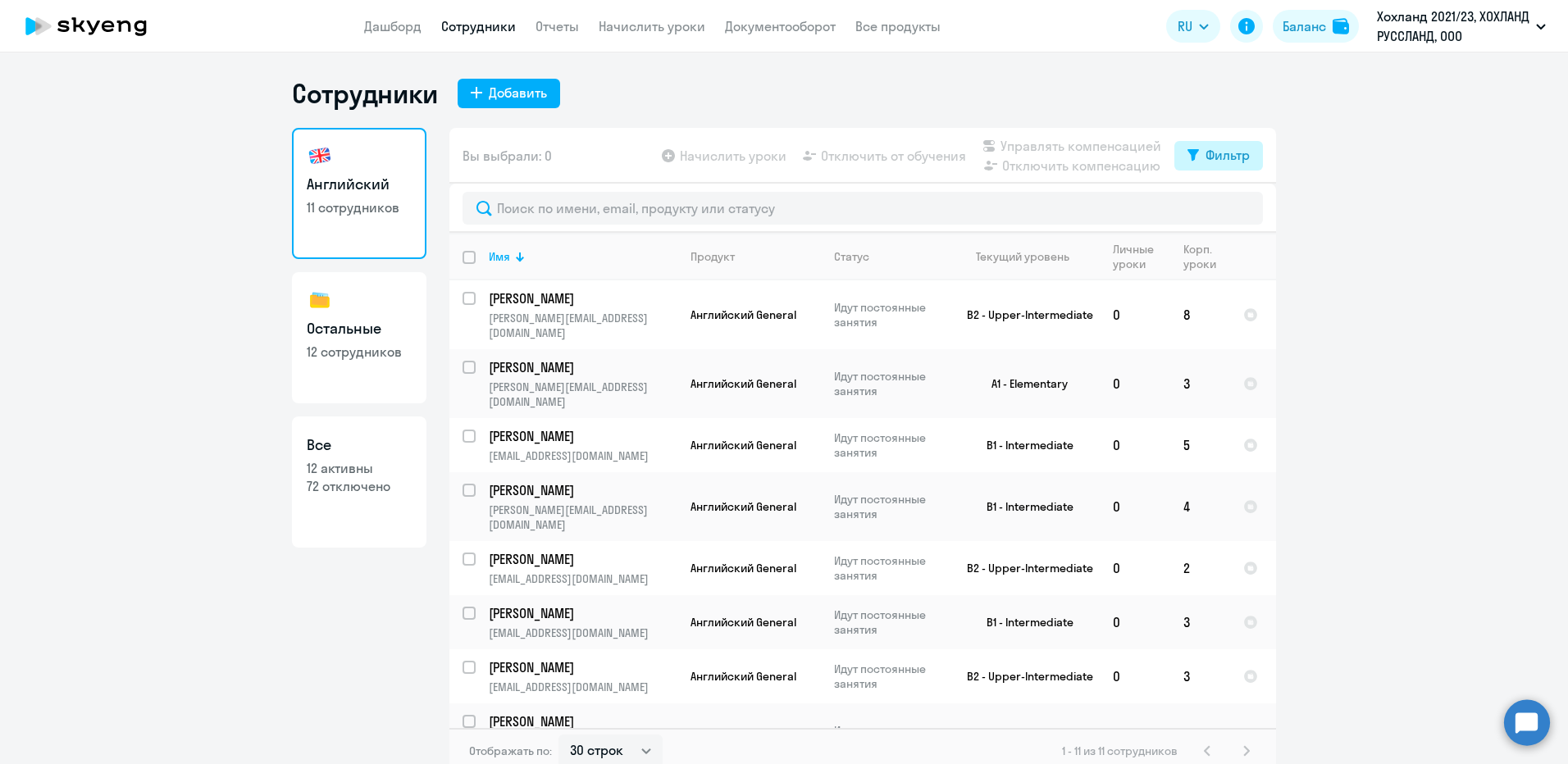
click at [1043, 152] on div "Фильтр" at bounding box center [1227, 155] width 44 height 20
click at [1043, 204] on span at bounding box center [1230, 208] width 28 height 17
click at [1043, 208] on input "checkbox" at bounding box center [1215, 208] width 1 height 1
checkbox input "true"
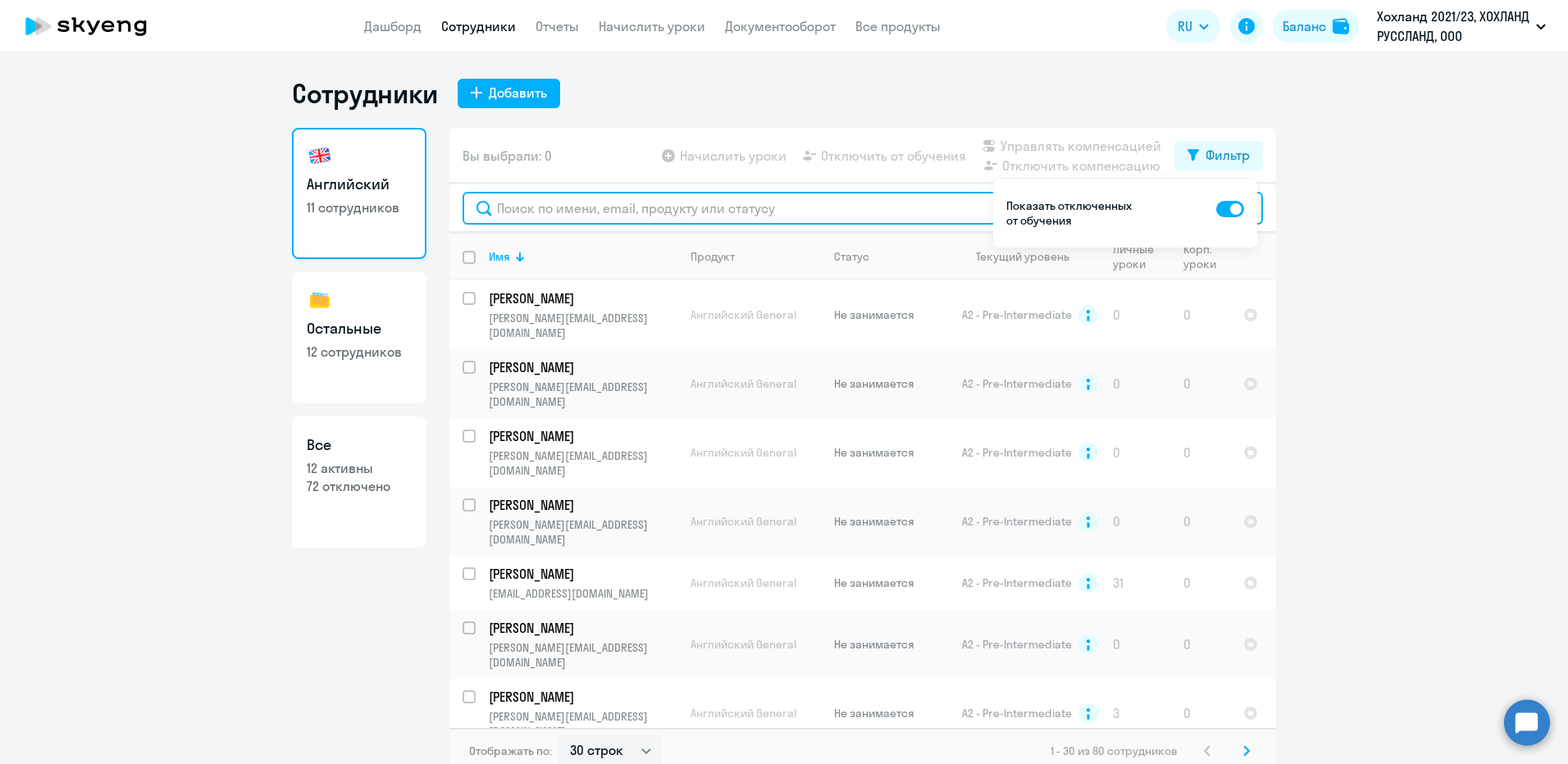
click at [902, 210] on input "text" at bounding box center [862, 207] width 801 height 33
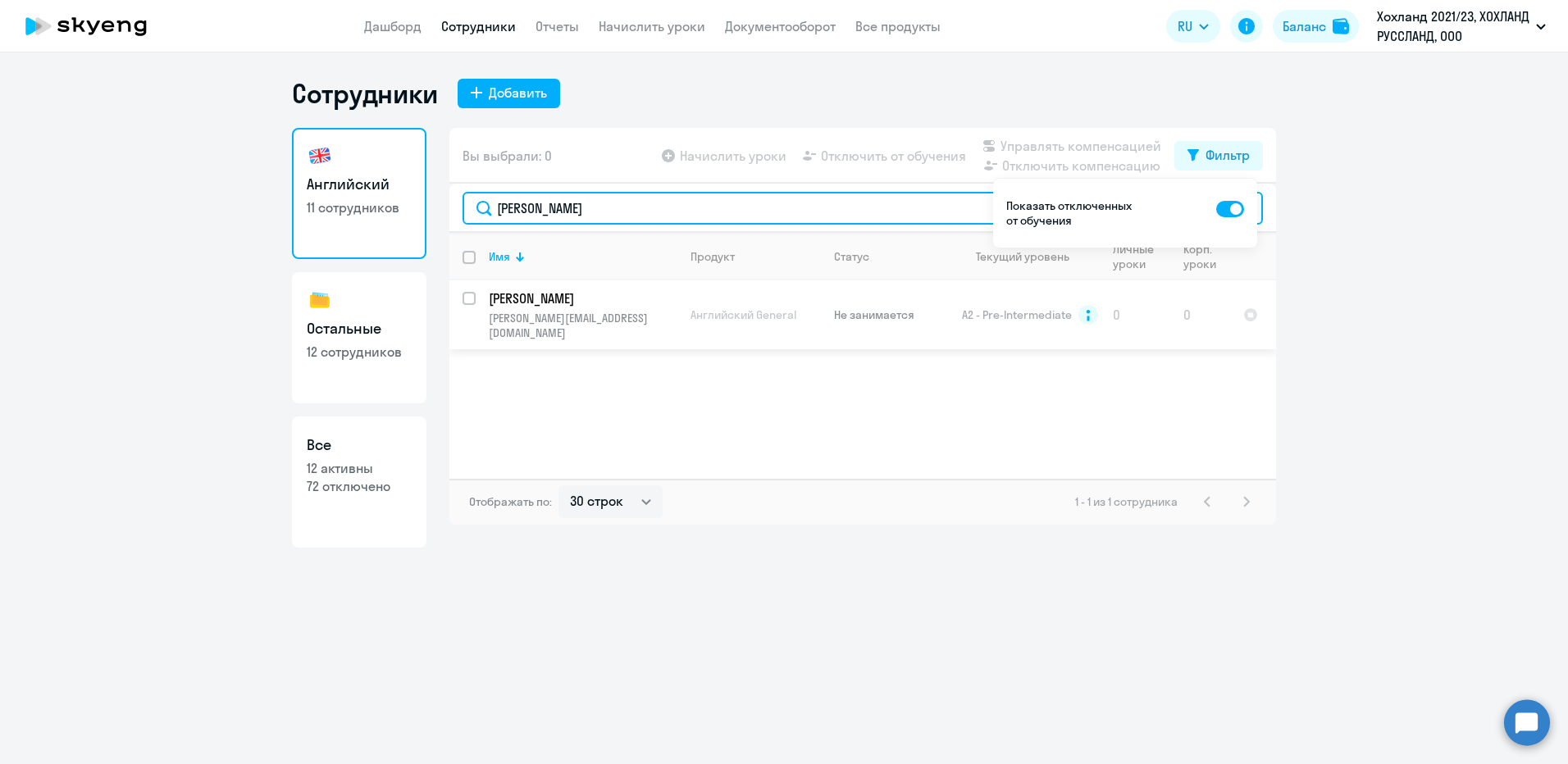
type input "[PERSON_NAME]"
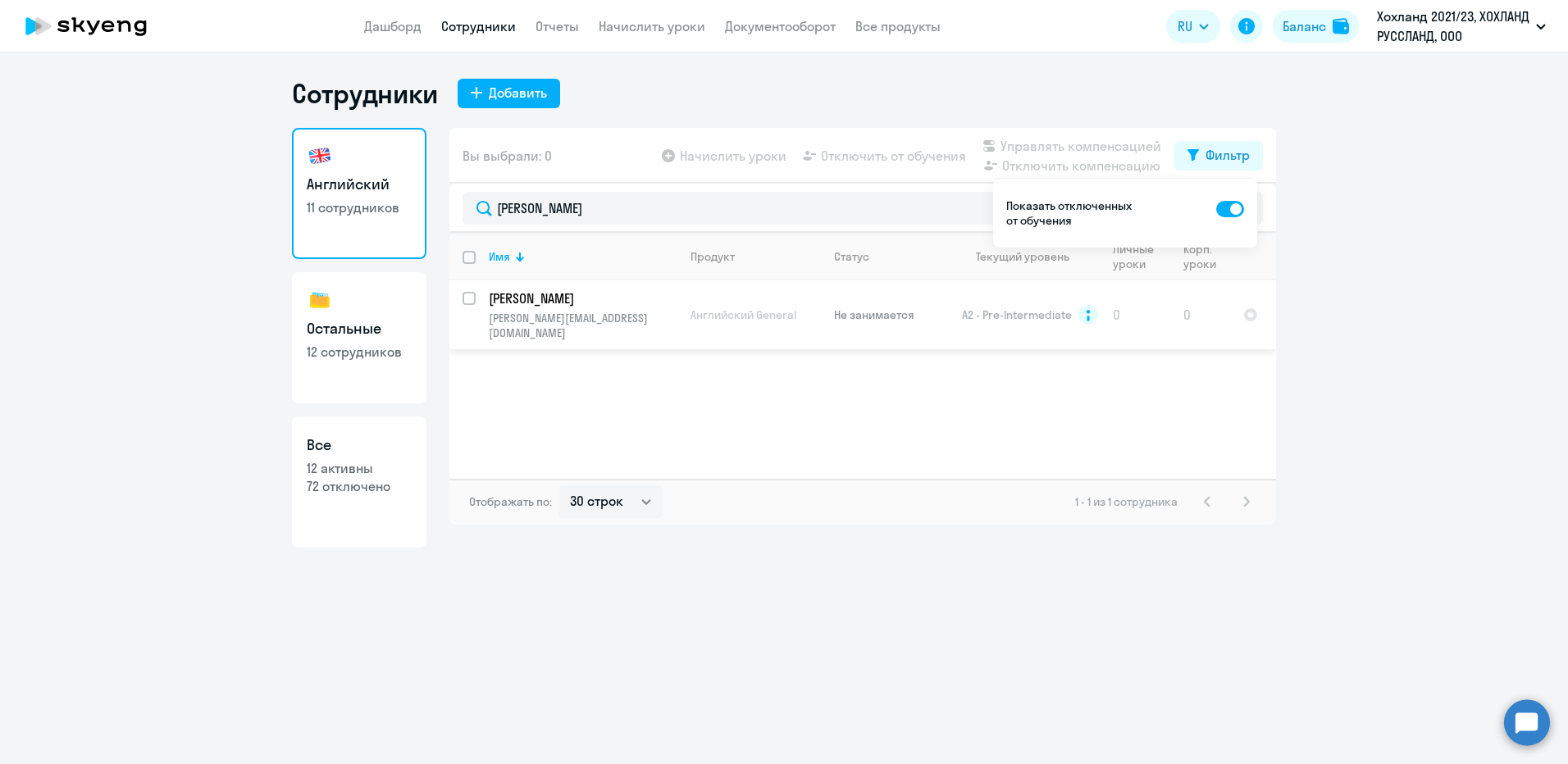
click at [602, 307] on p "[PERSON_NAME]" at bounding box center [582, 298] width 186 height 18
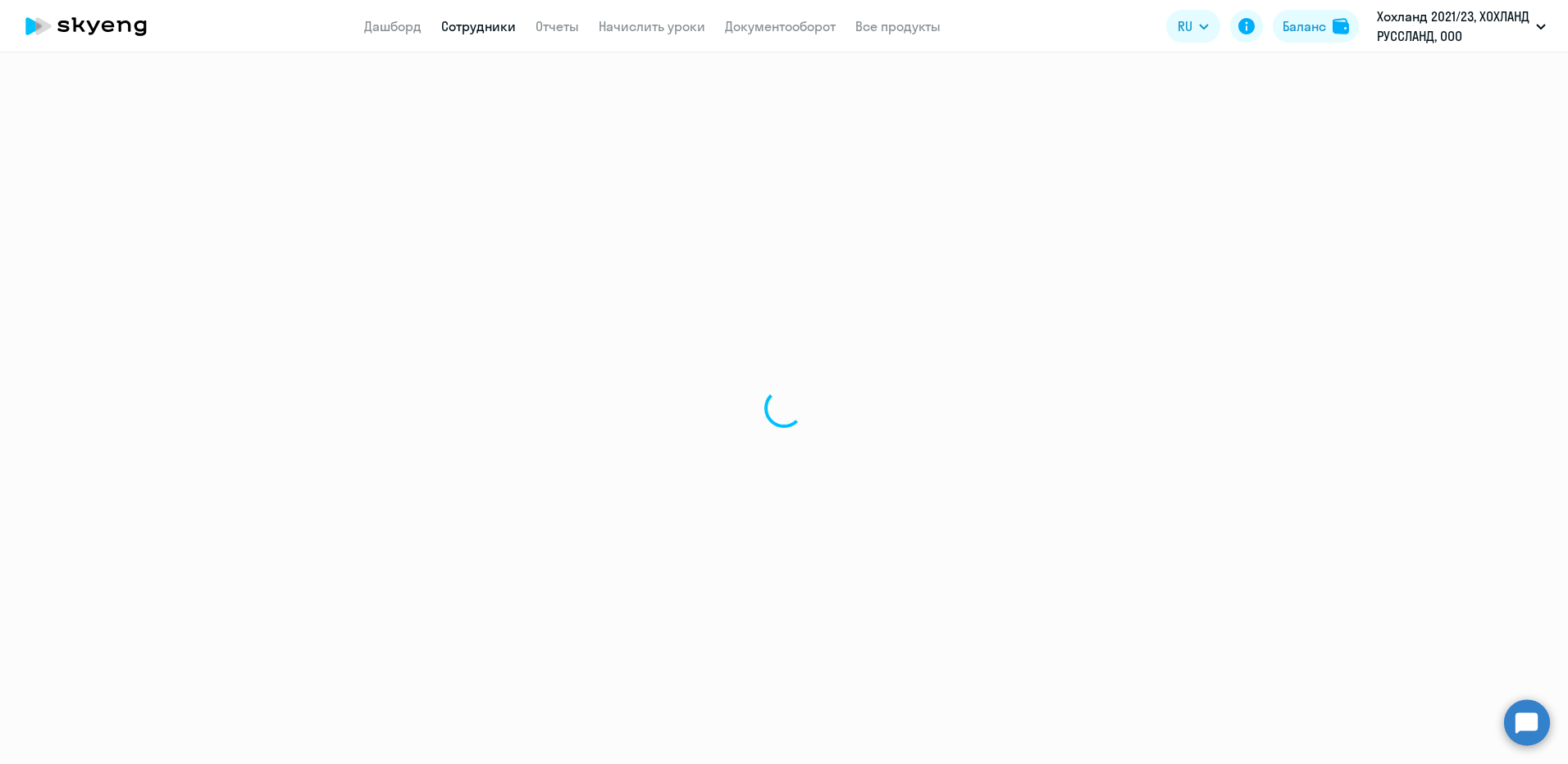
select select "english"
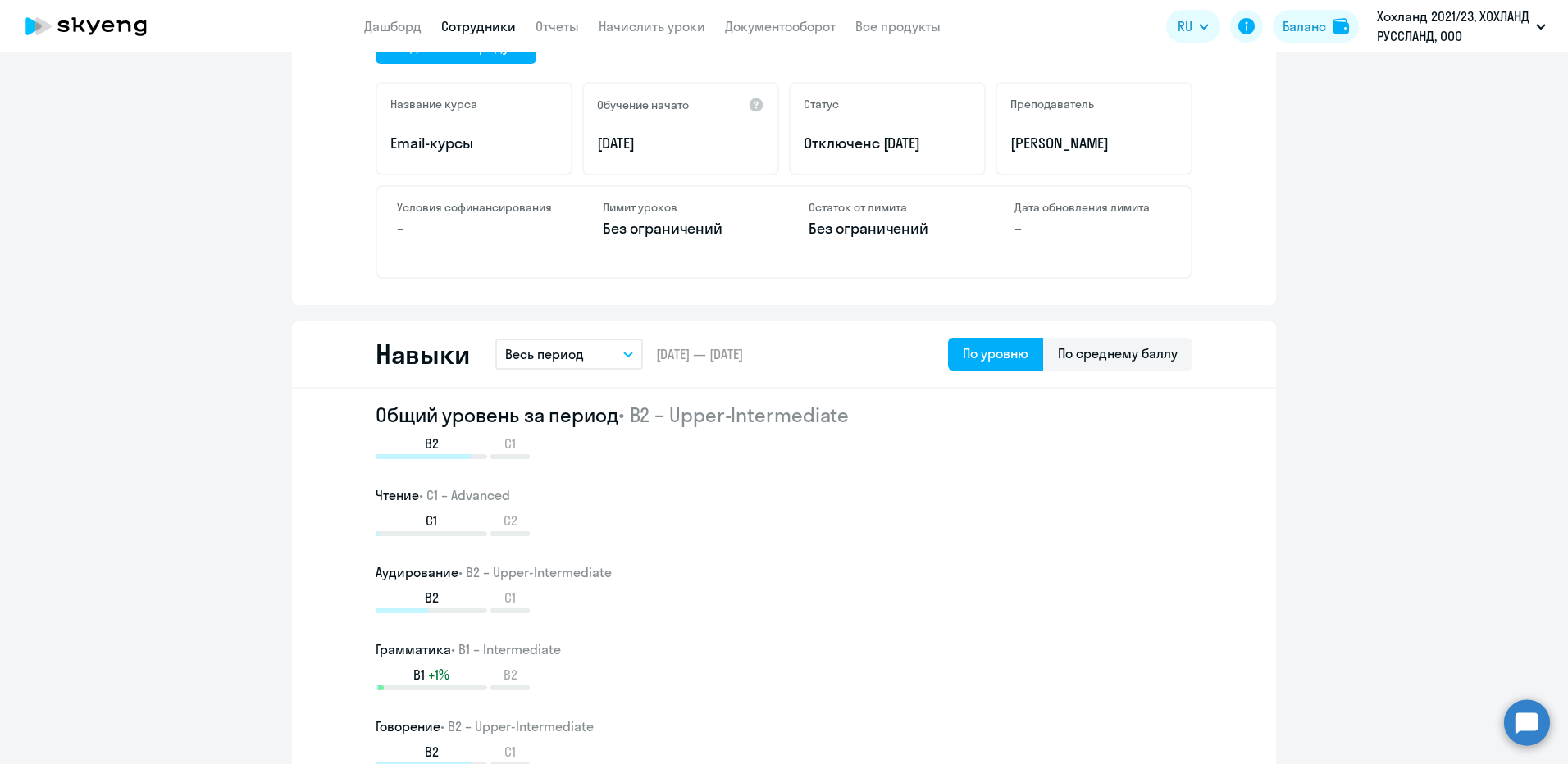
scroll to position [655, 0]
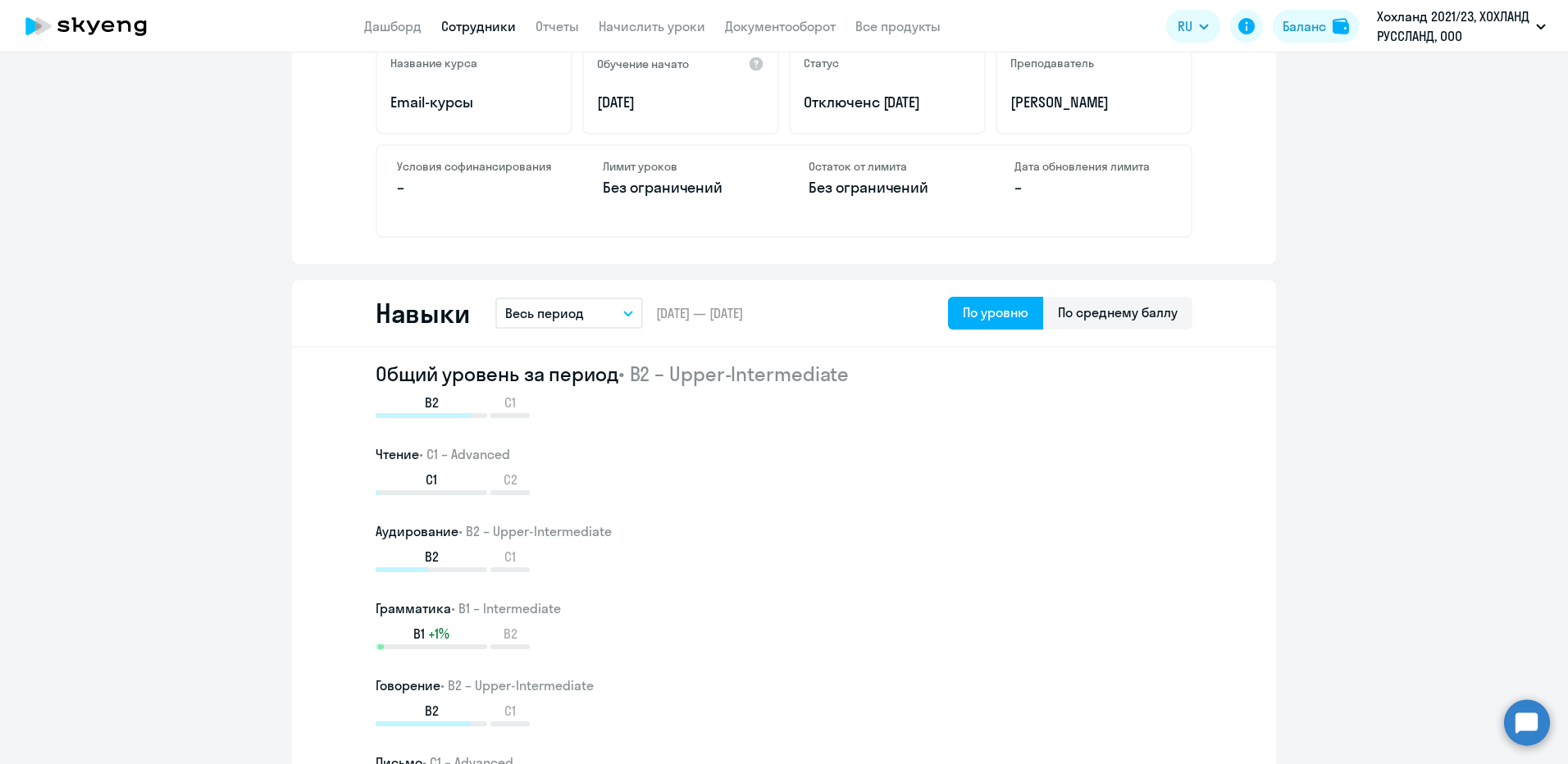
select select "30"
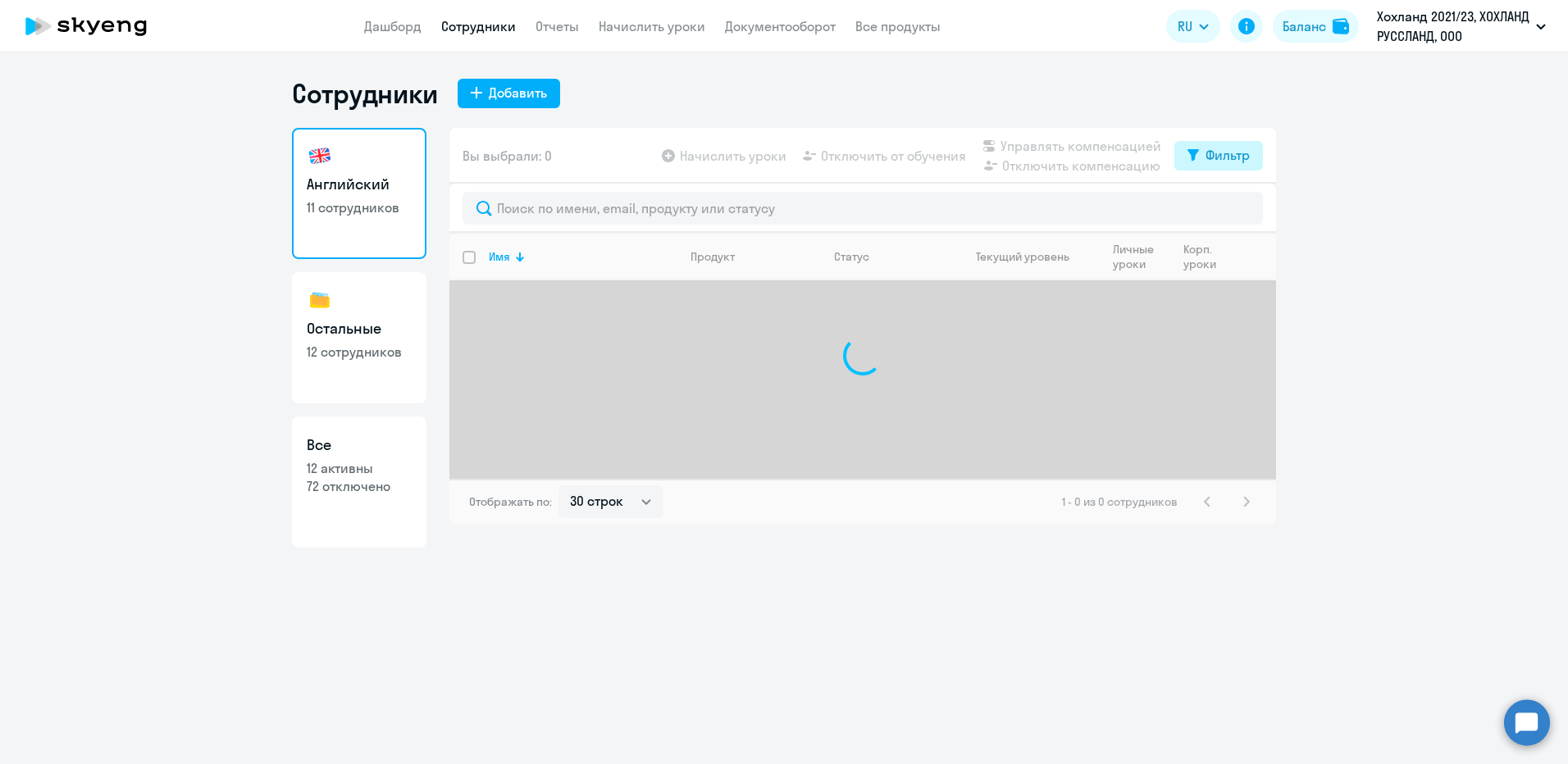
click at [1043, 160] on button "Фильтр" at bounding box center [1218, 156] width 89 height 30
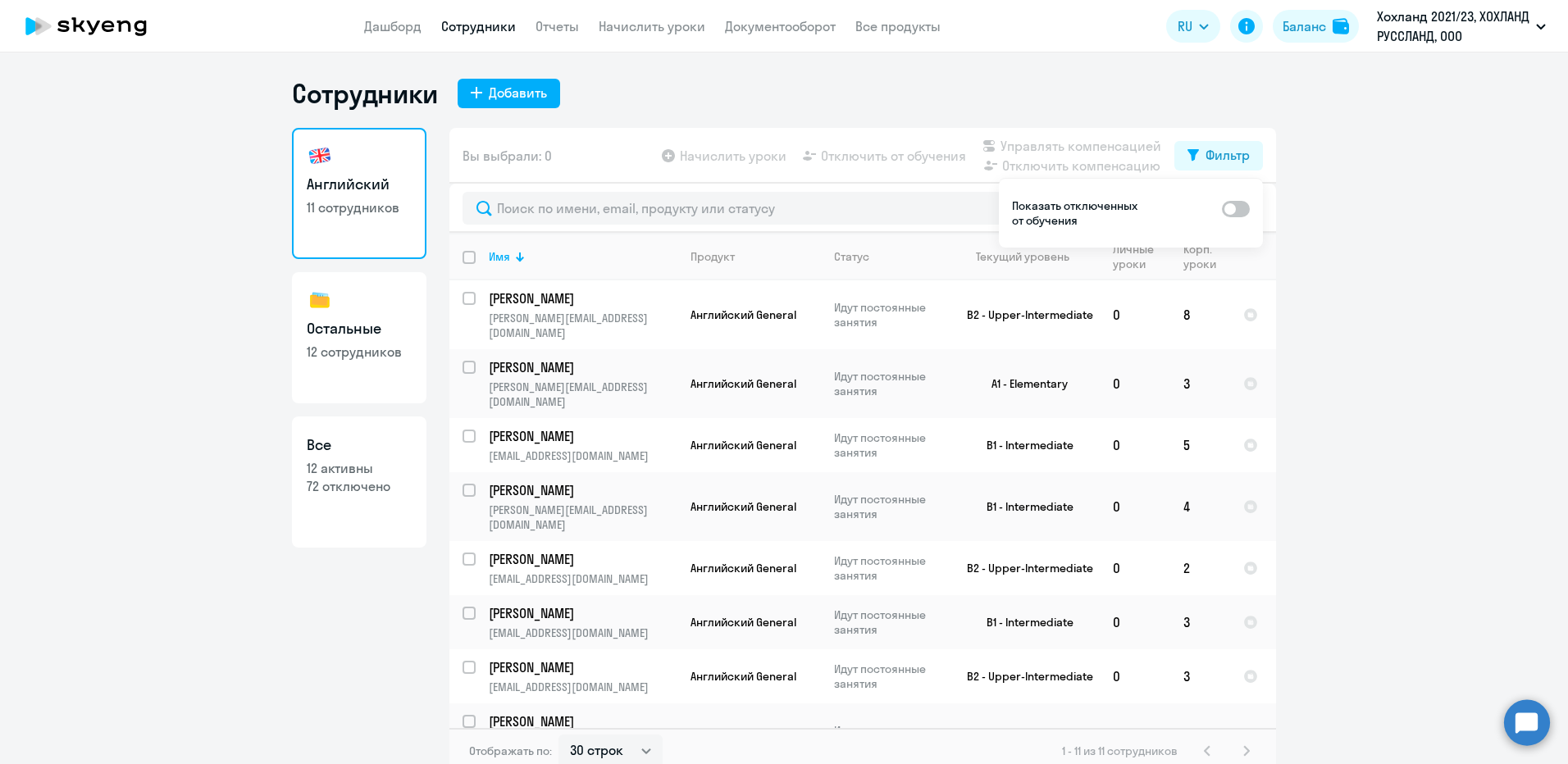
click at [1043, 210] on span at bounding box center [1236, 208] width 28 height 17
click at [1043, 209] on input "checkbox" at bounding box center [1221, 208] width 1 height 1
checkbox input "true"
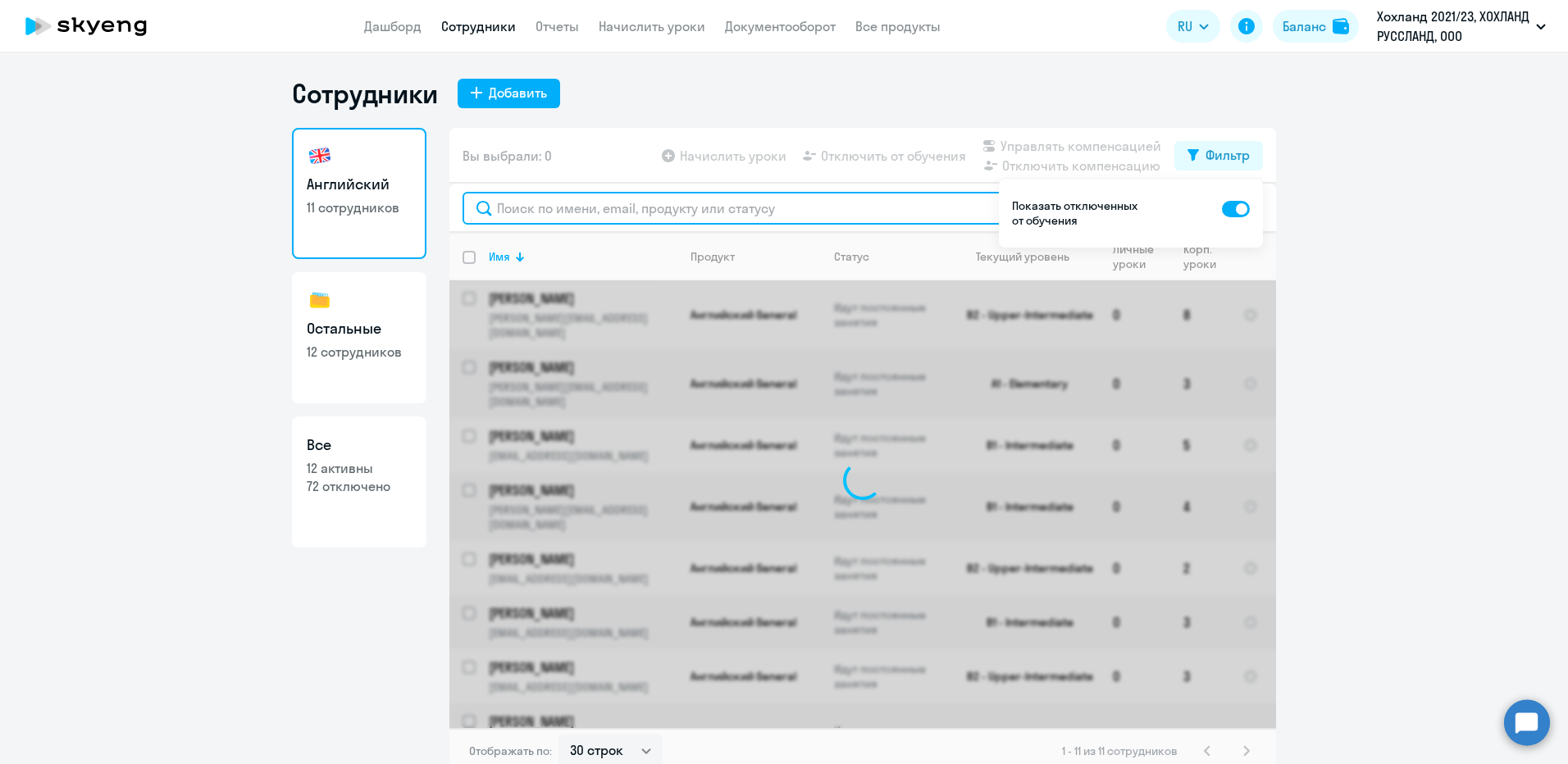
click at [898, 209] on input "text" at bounding box center [862, 207] width 801 height 33
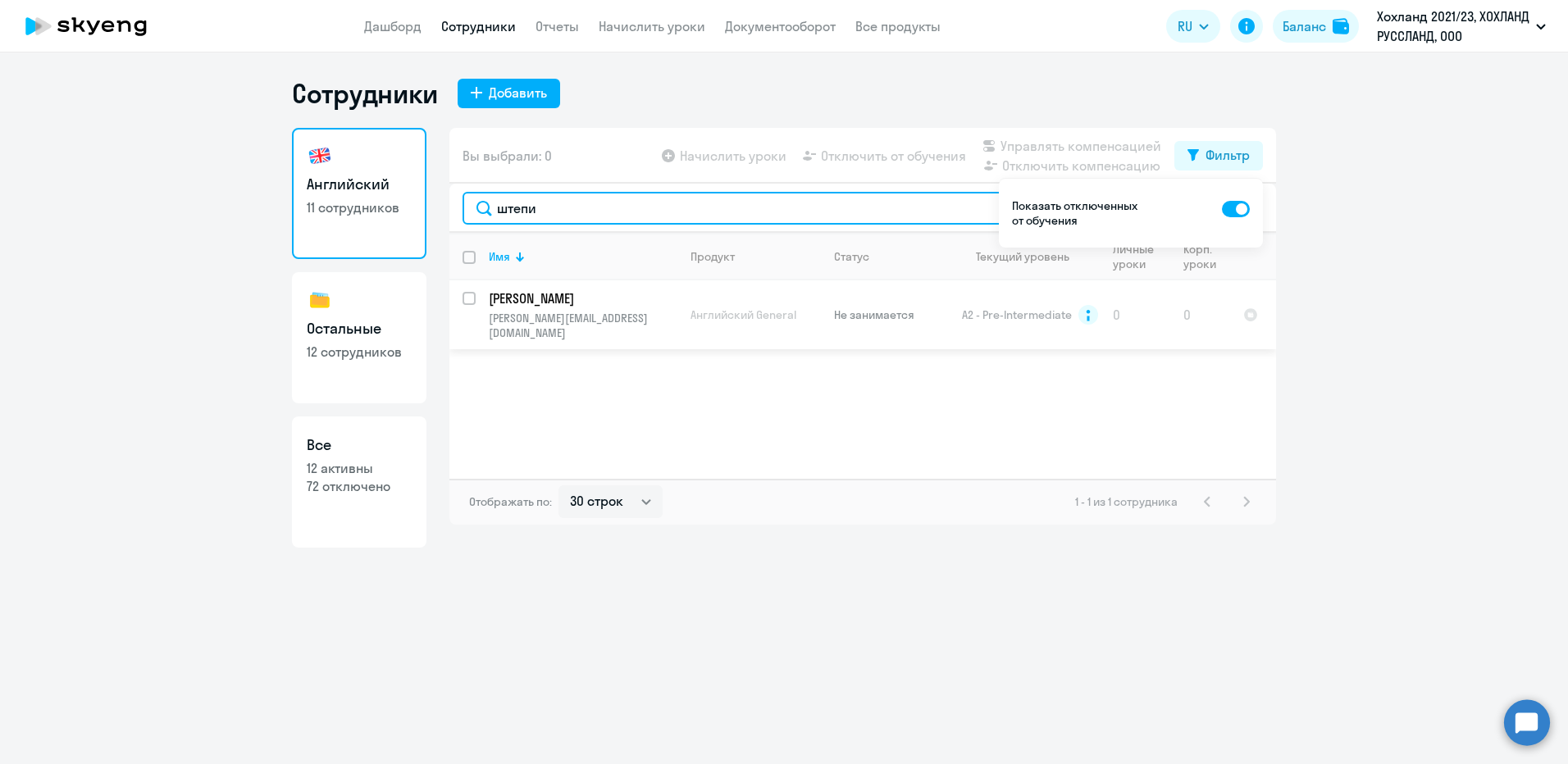
type input "штепи"
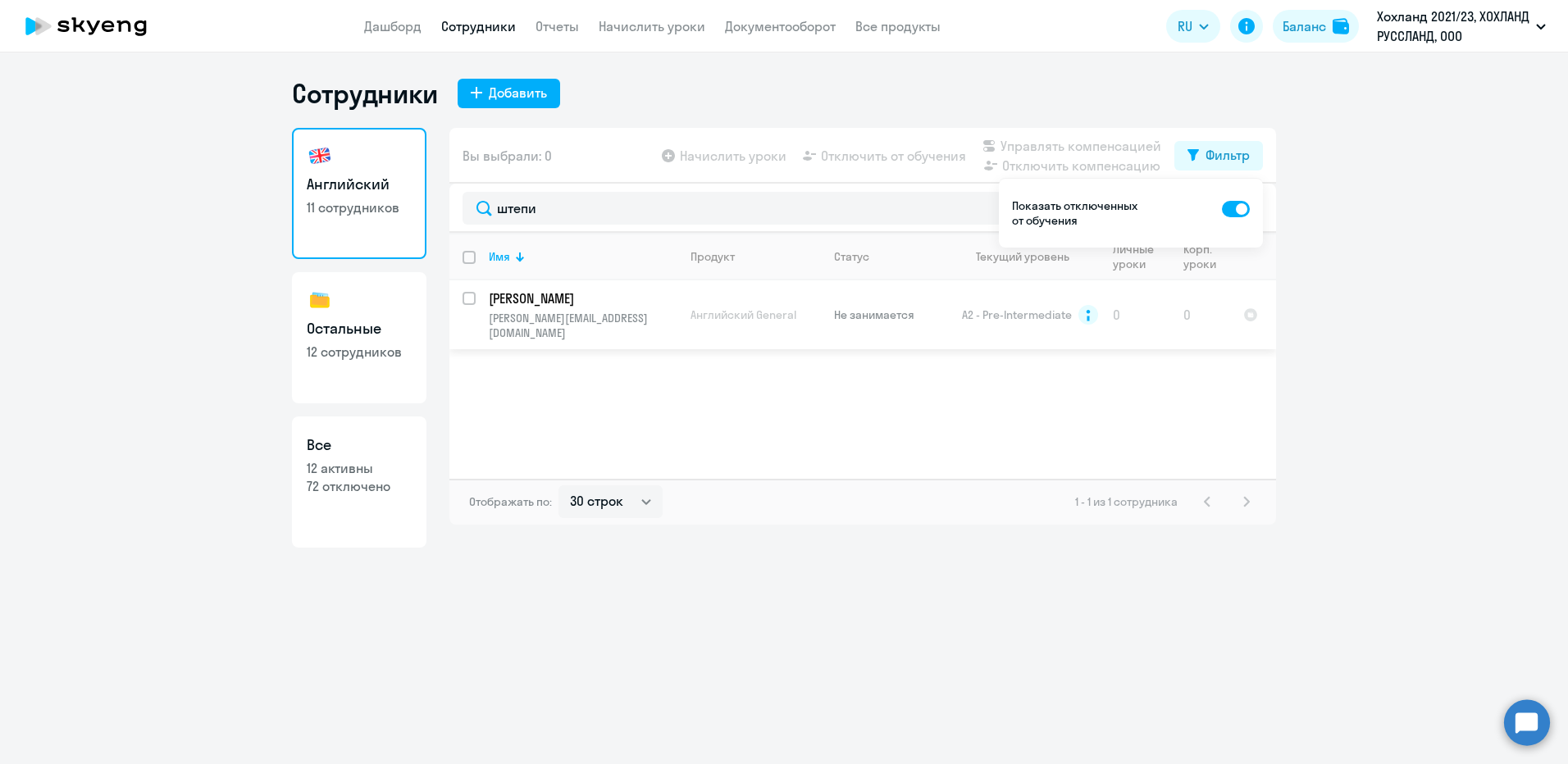
click at [598, 308] on td "[PERSON_NAME] [PERSON_NAME][EMAIL_ADDRESS][DOMAIN_NAME]" at bounding box center [577, 315] width 201 height 69
select select "english"
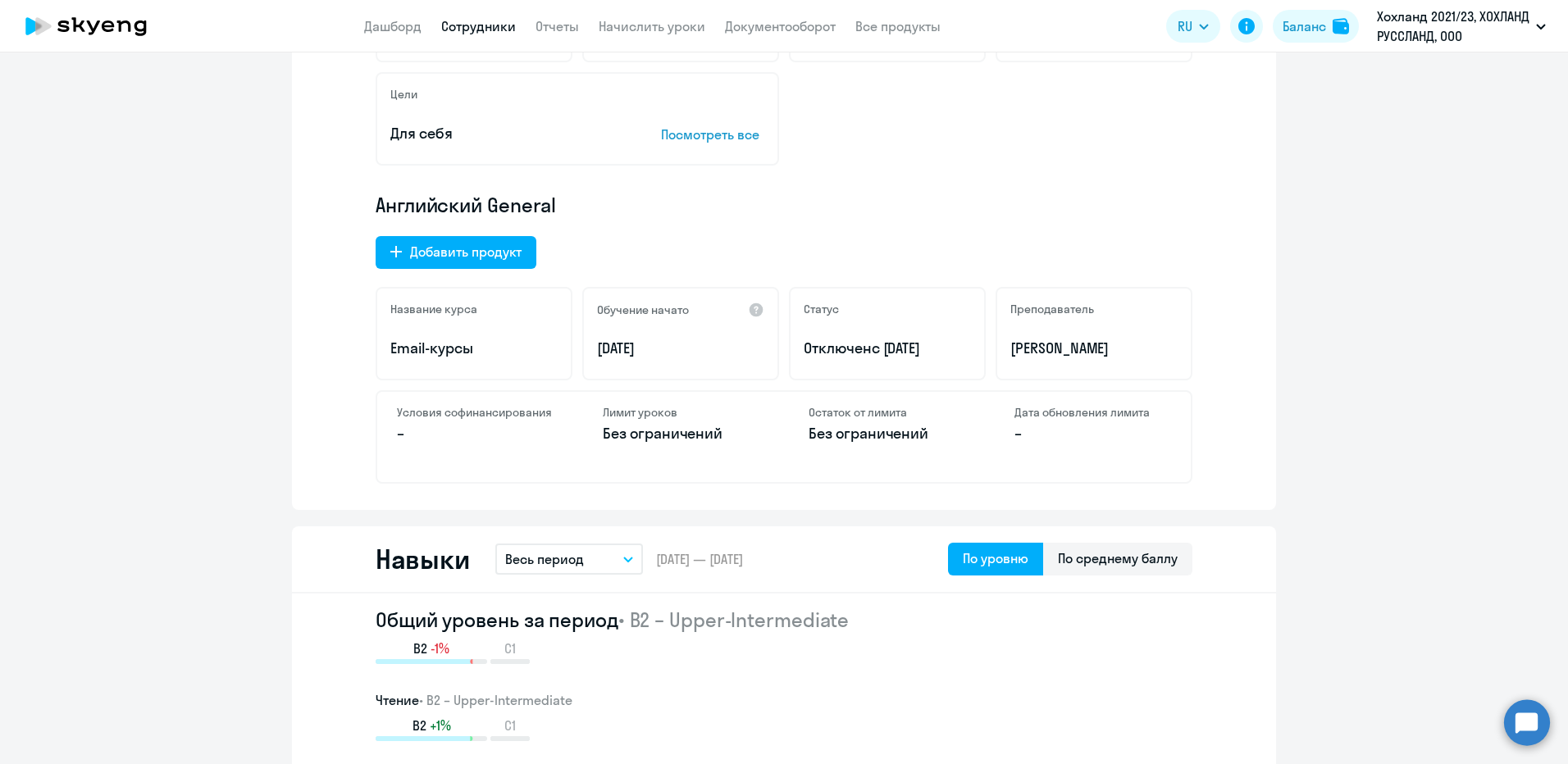
scroll to position [492, 0]
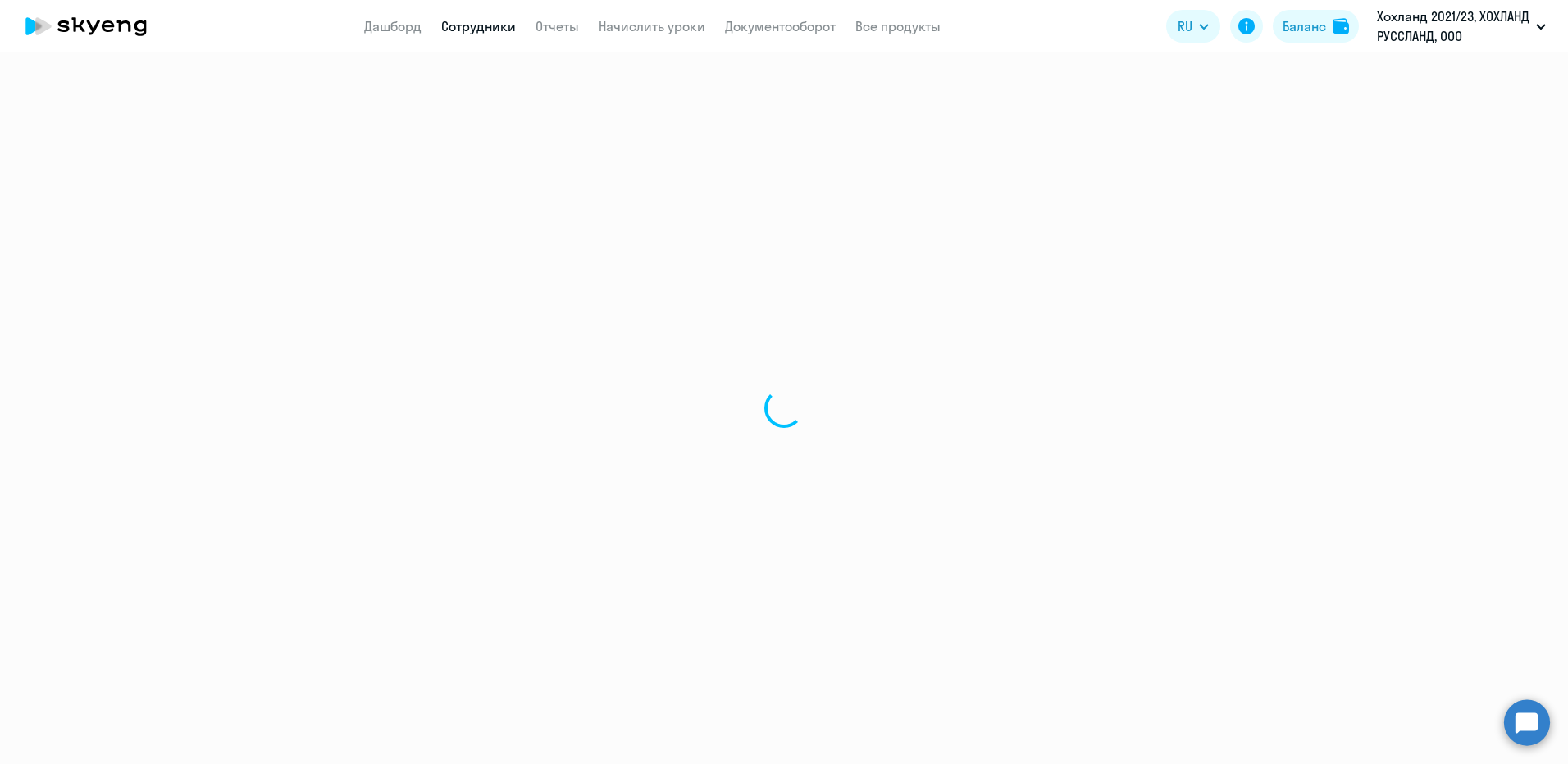
select select "30"
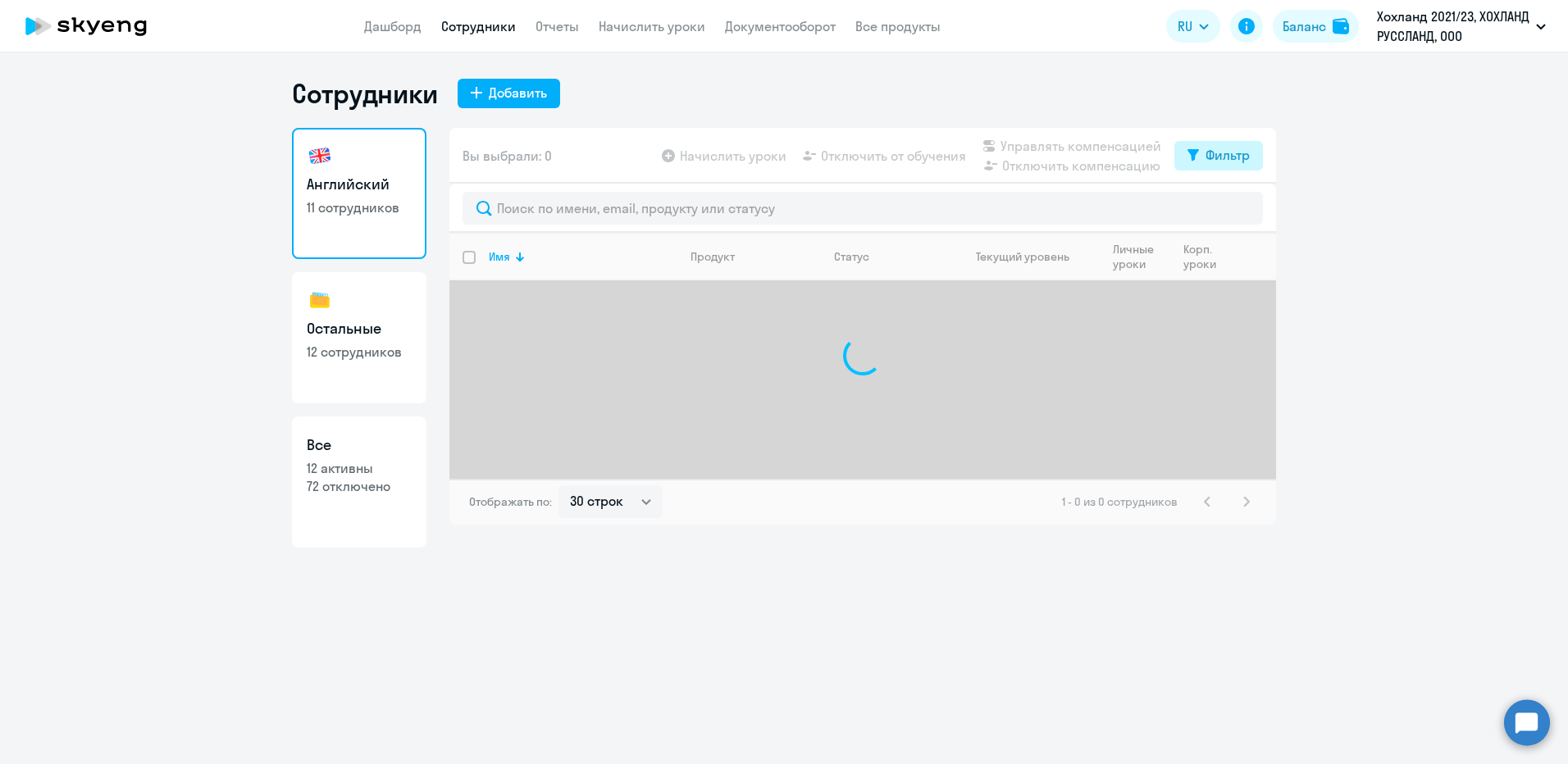
click at [1043, 161] on button "Фильтр" at bounding box center [1218, 156] width 89 height 30
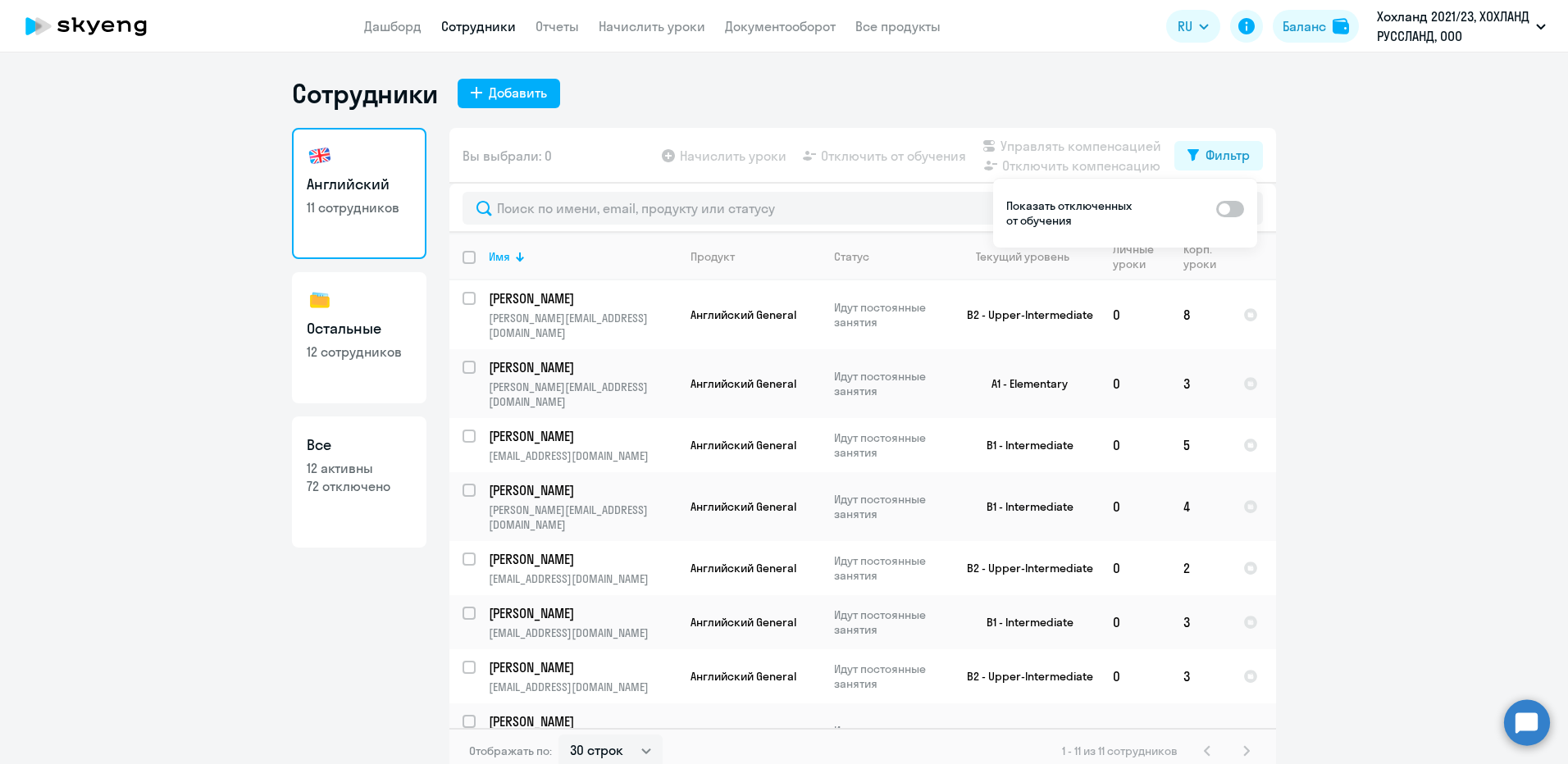
click at [1043, 210] on span at bounding box center [1230, 208] width 28 height 17
click at [1043, 209] on input "checkbox" at bounding box center [1215, 208] width 1 height 1
checkbox input "true"
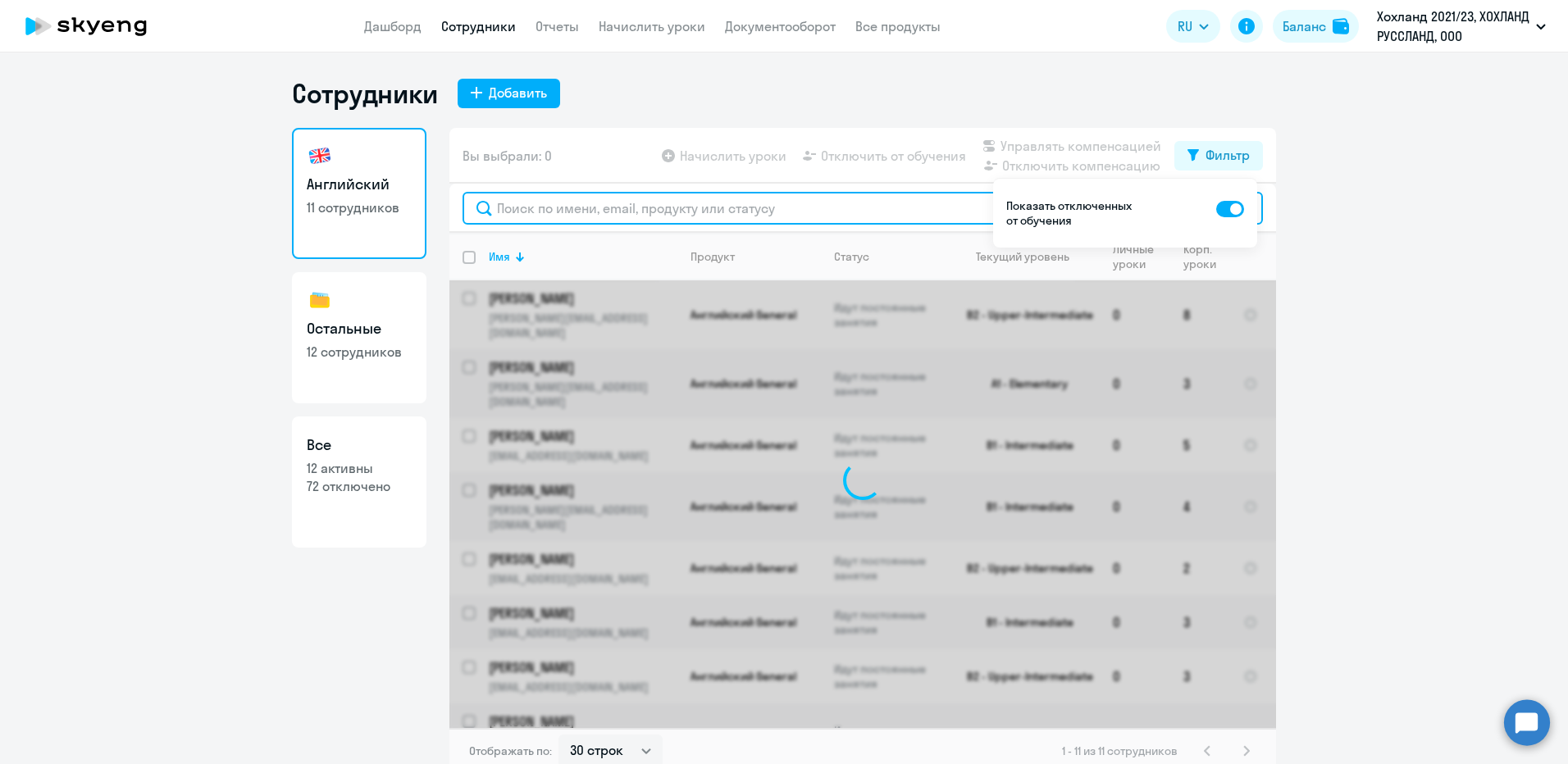
click at [894, 210] on input "text" at bounding box center [862, 207] width 801 height 33
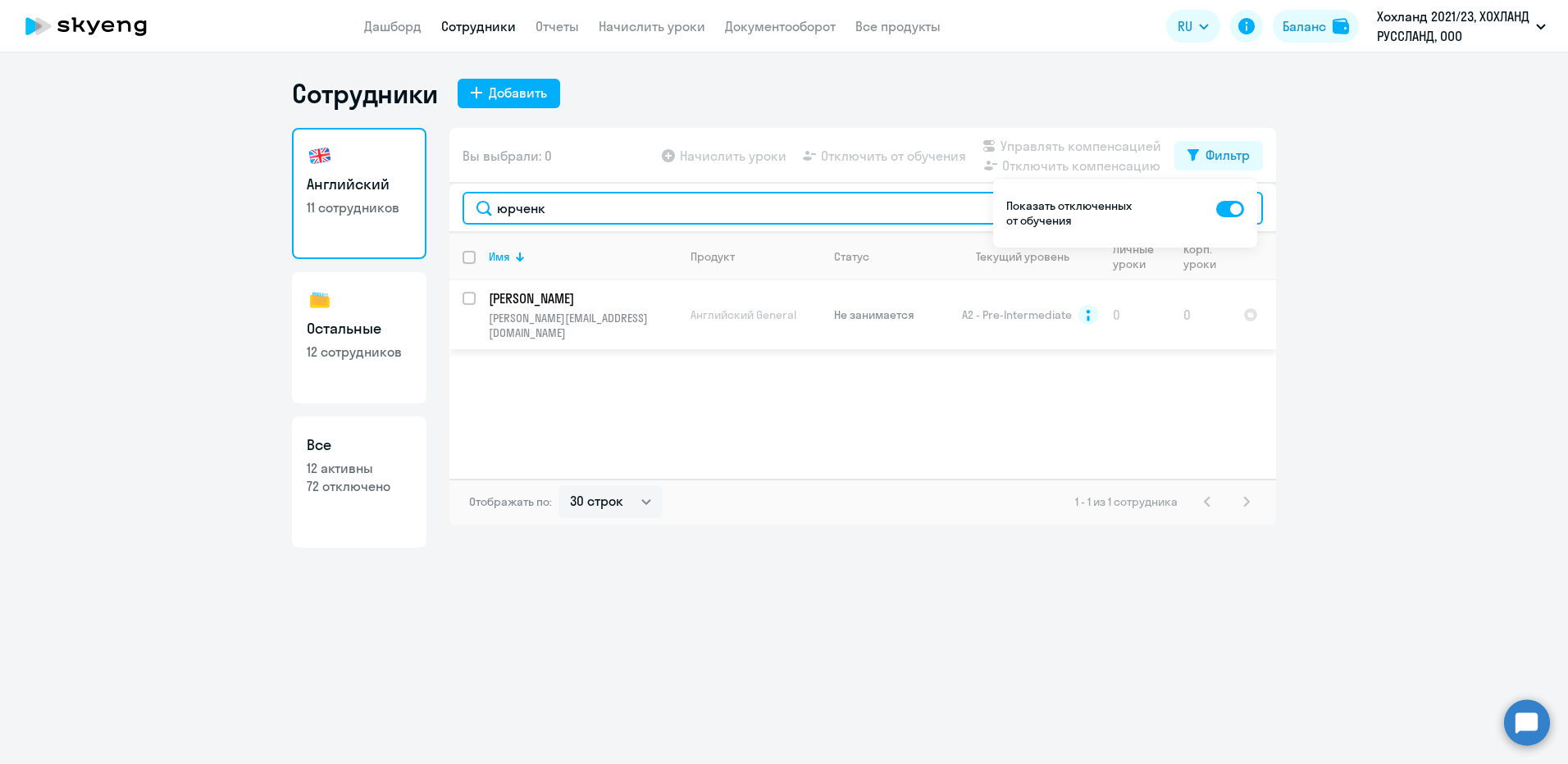
type input "юрченк"
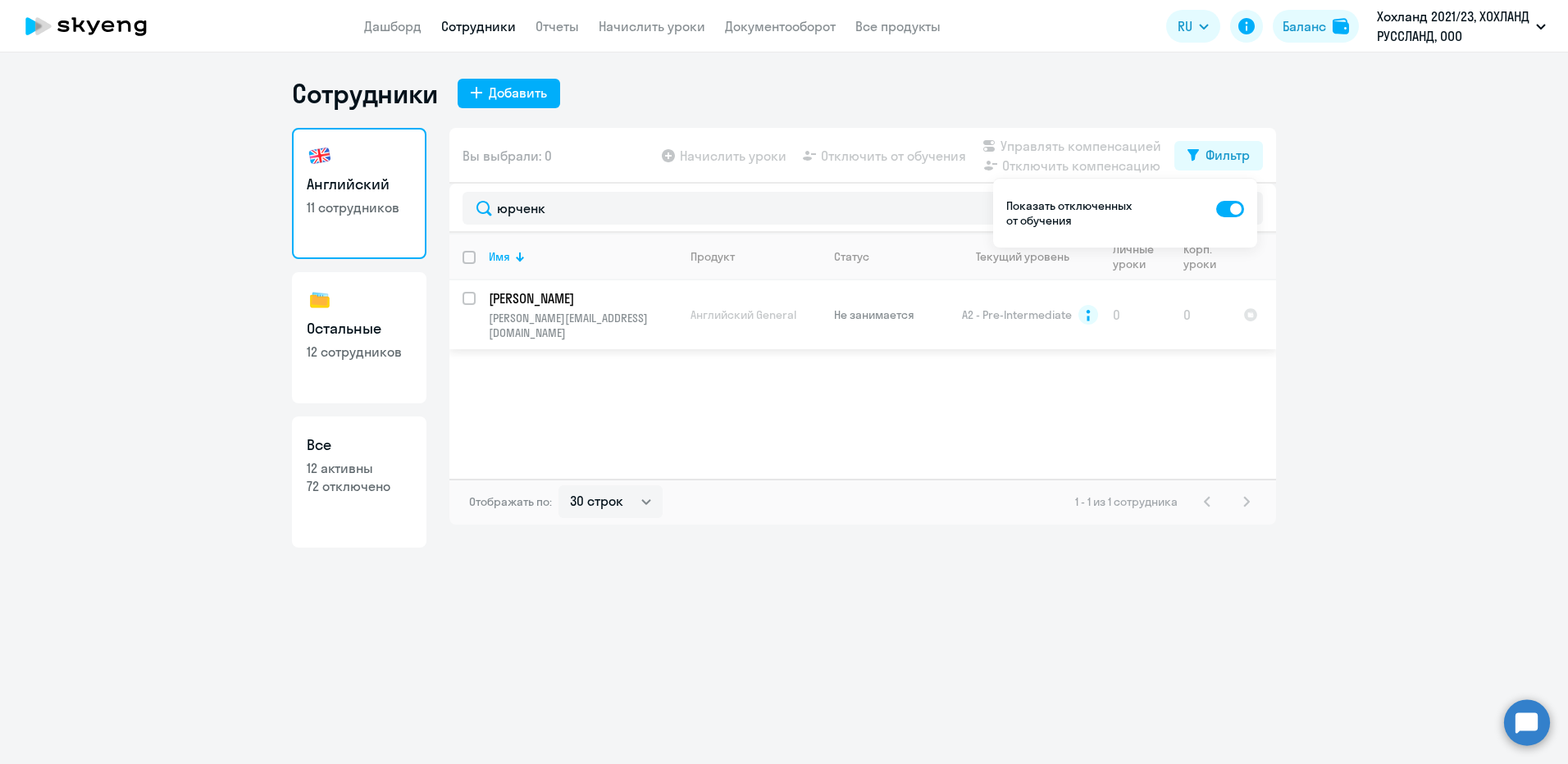
click at [577, 303] on p "[PERSON_NAME]" at bounding box center [582, 298] width 186 height 18
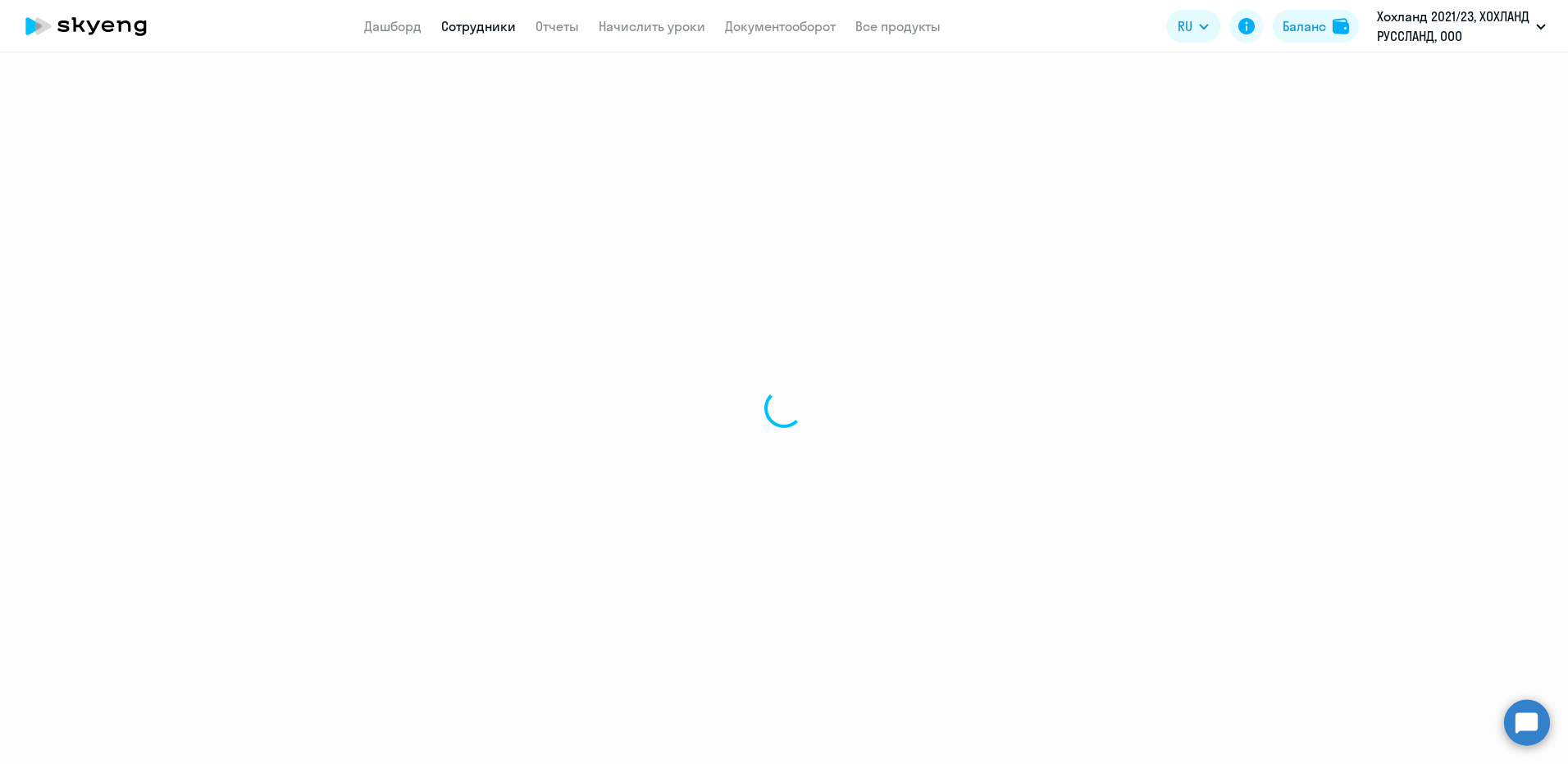
select select "english"
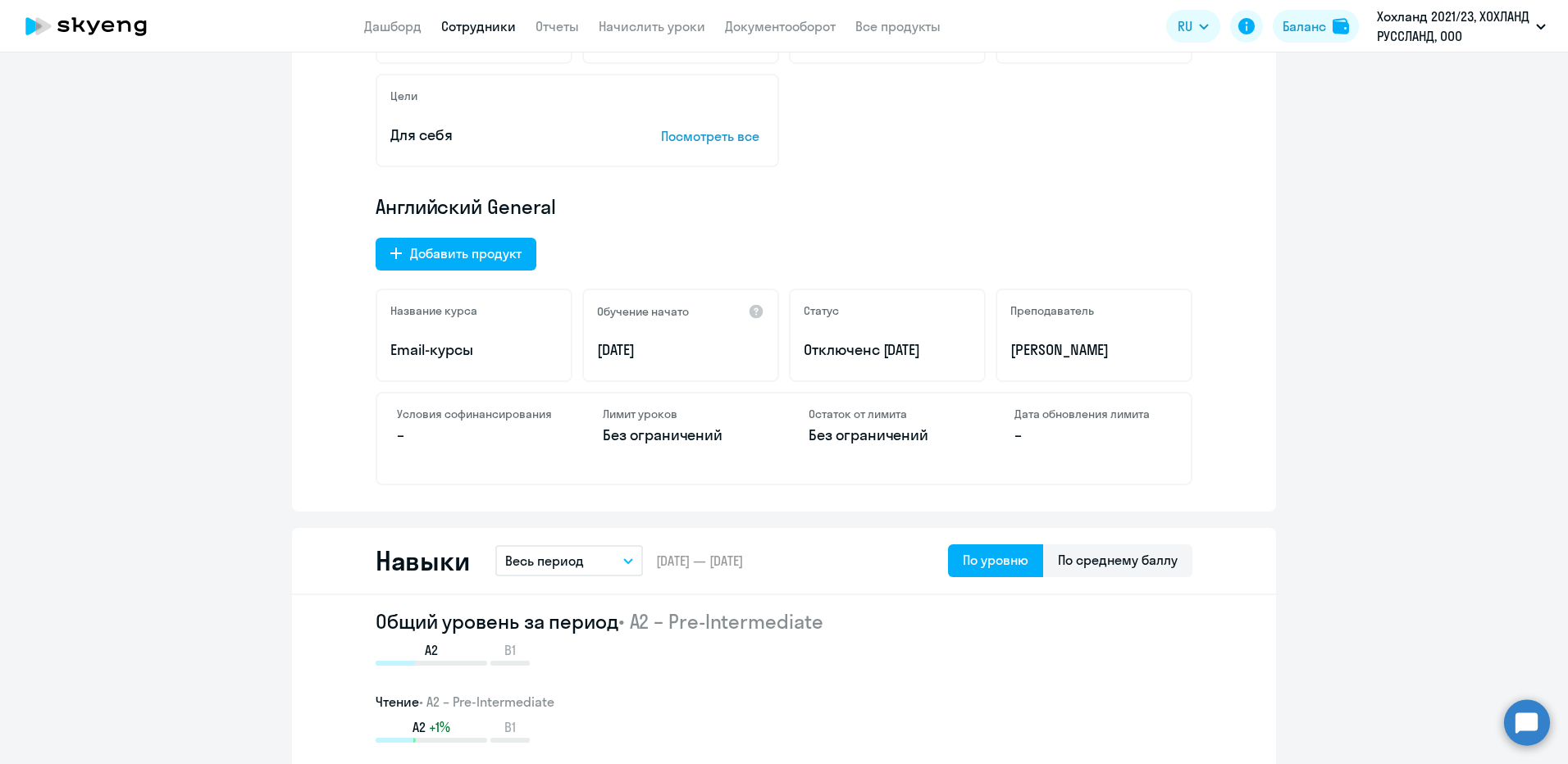
scroll to position [573, 0]
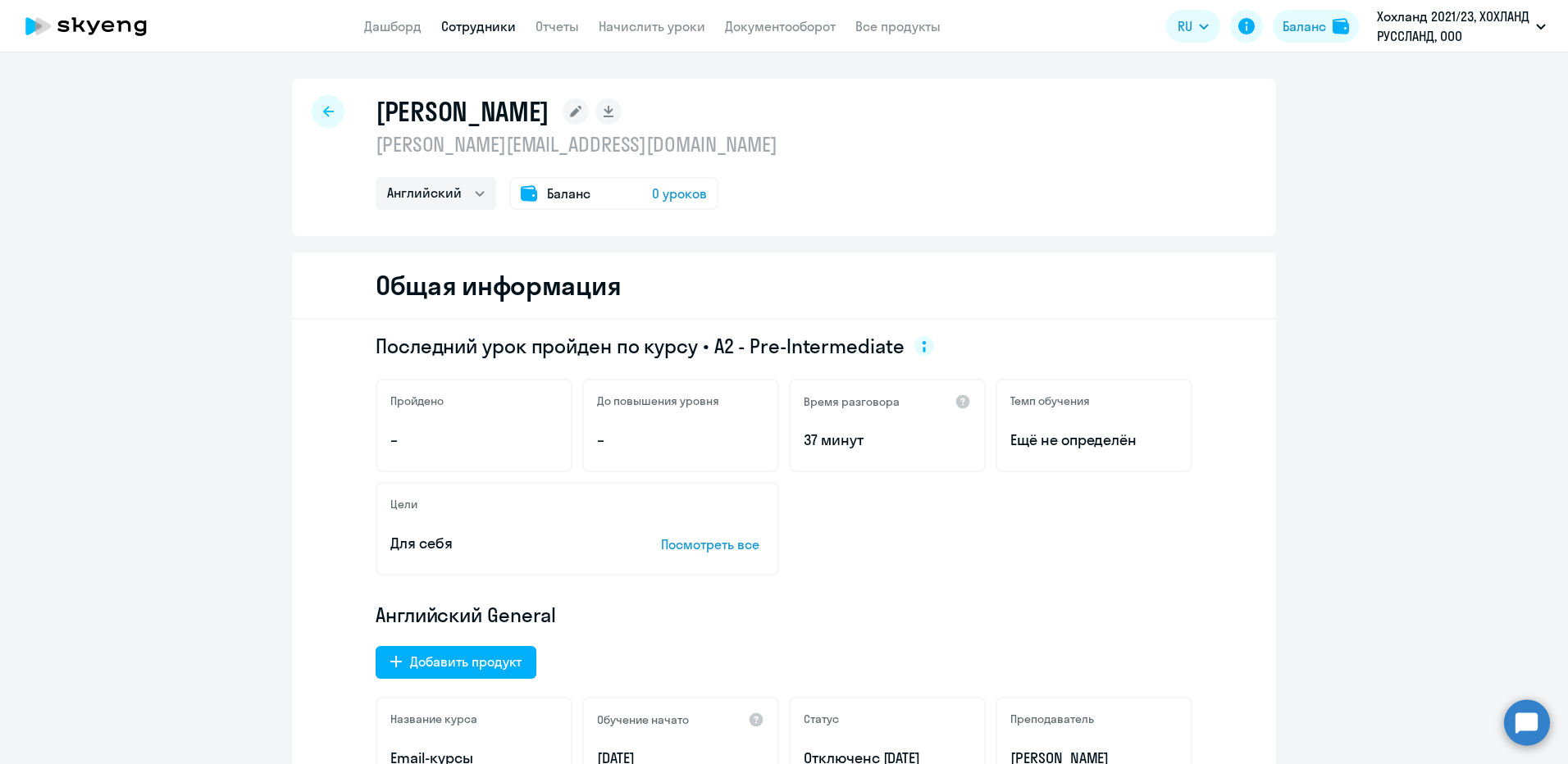
select select "30"
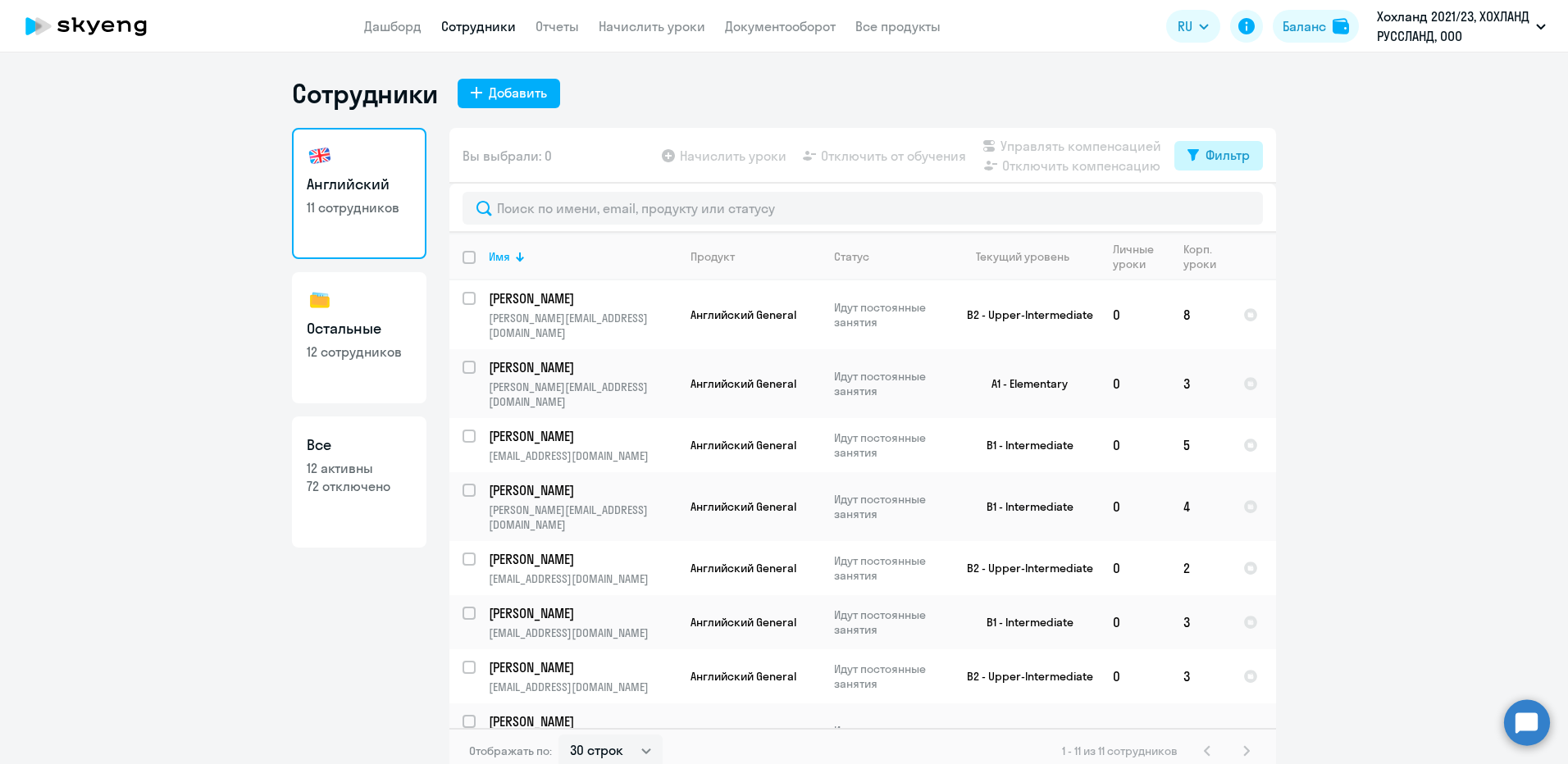
click at [1043, 157] on icon at bounding box center [1194, 155] width 12 height 12
click at [1043, 209] on span at bounding box center [1230, 208] width 28 height 17
click at [1043, 209] on input "checkbox" at bounding box center [1215, 208] width 1 height 1
checkbox input "true"
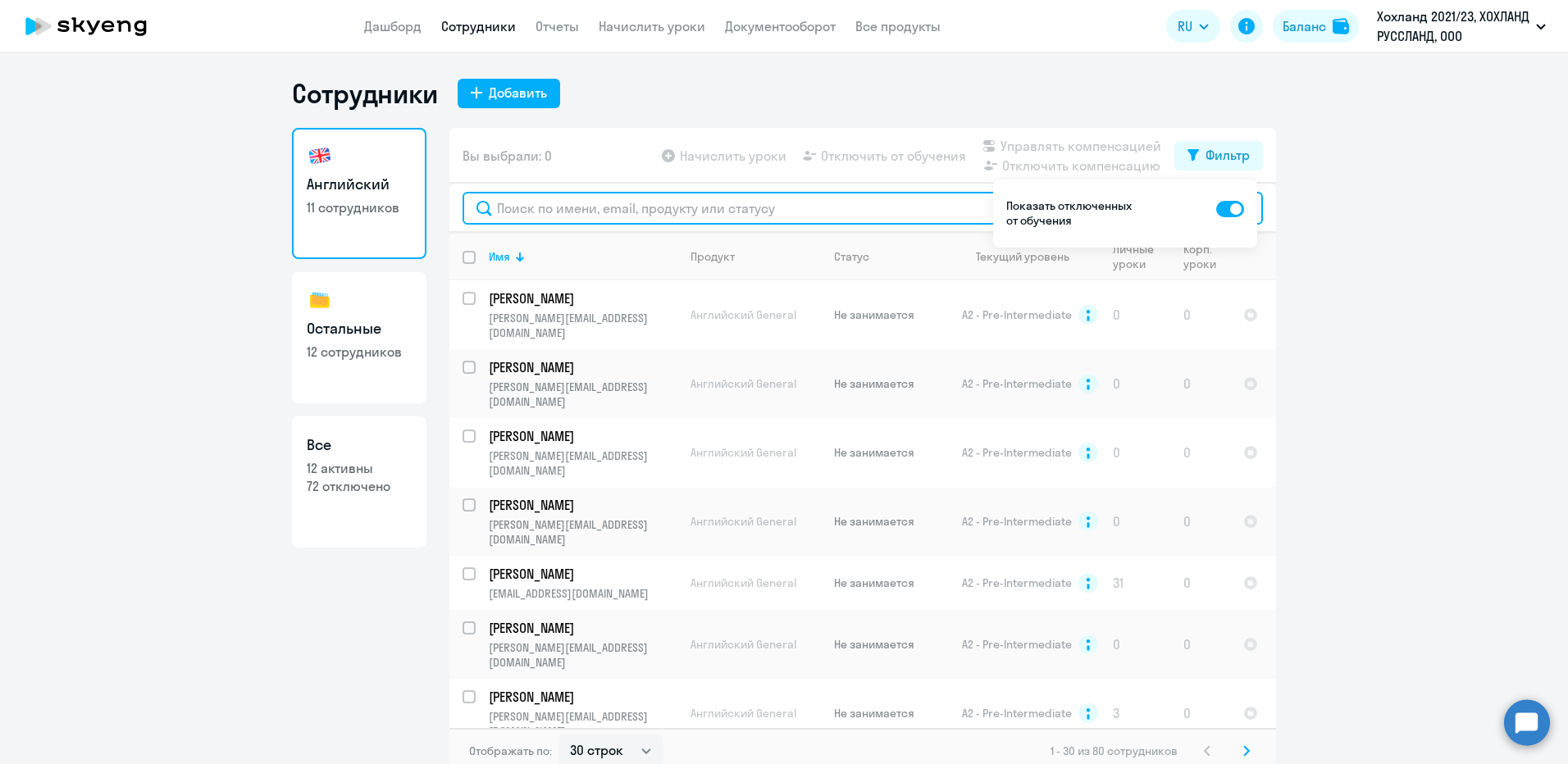
click at [911, 209] on input "text" at bounding box center [862, 207] width 801 height 33
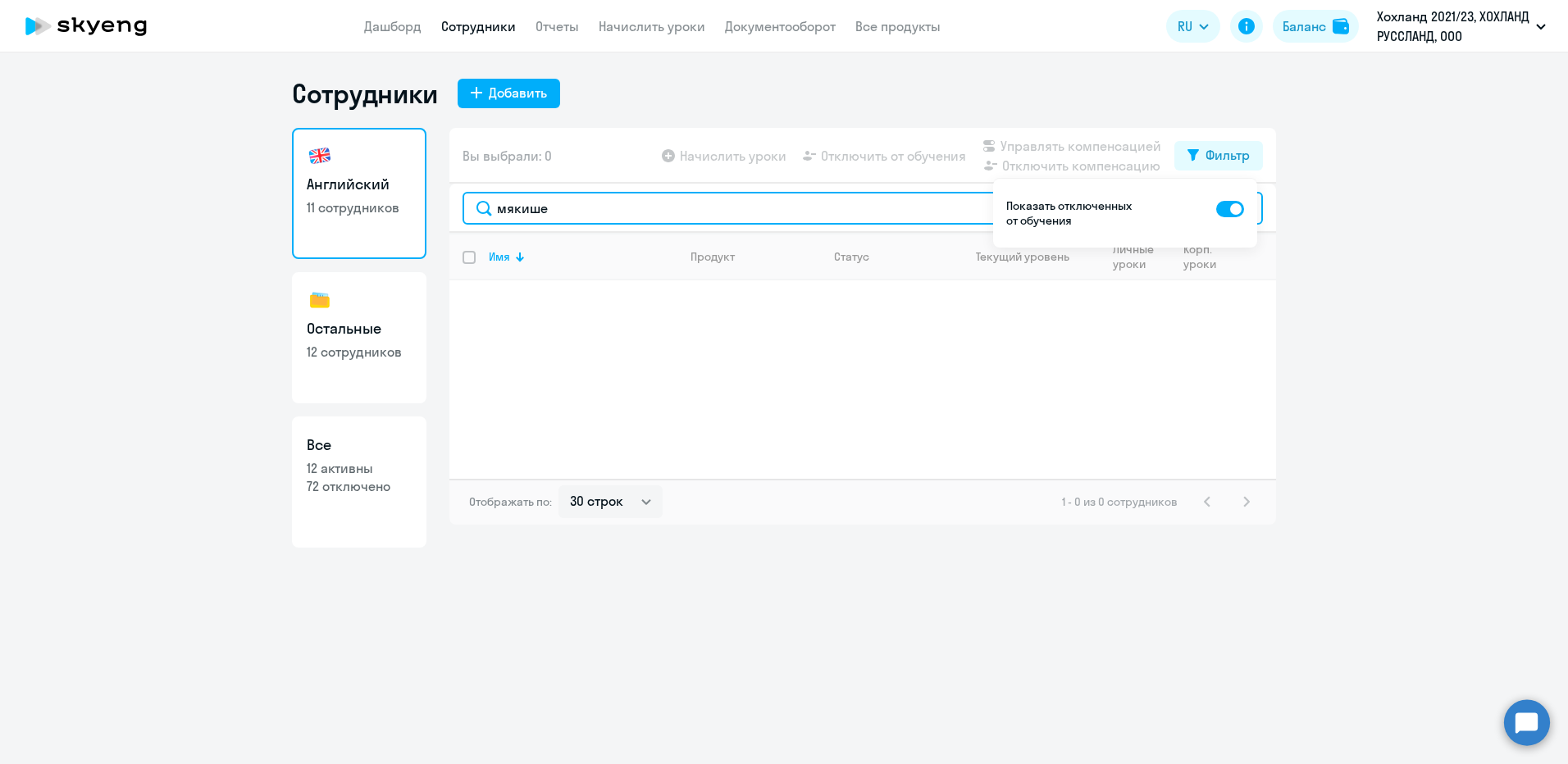
drag, startPoint x: 895, startPoint y: 210, endPoint x: 479, endPoint y: 212, distance: 416.0
click at [479, 212] on input "мякише" at bounding box center [862, 207] width 801 height 33
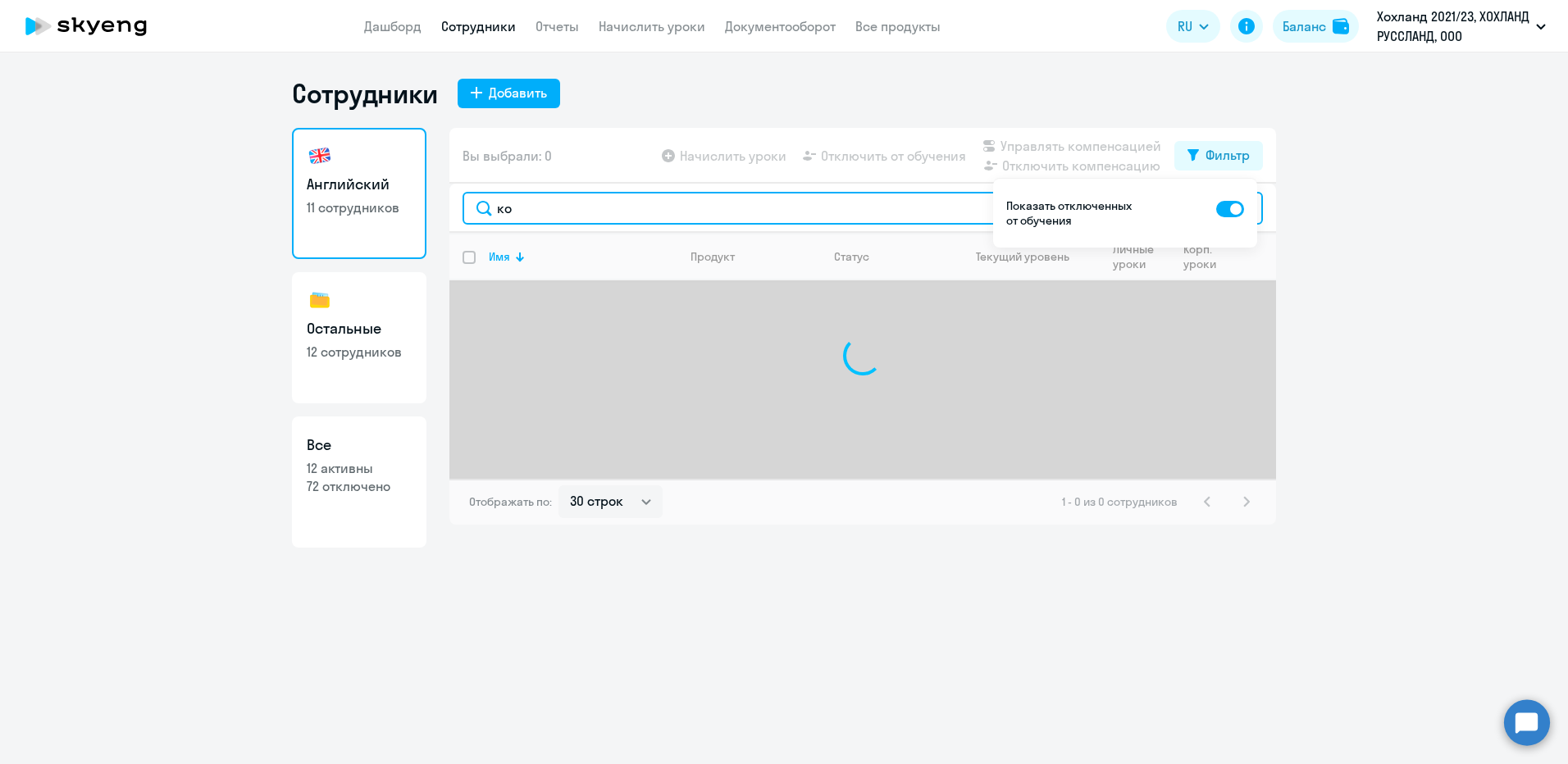
type input "к"
type input "м"
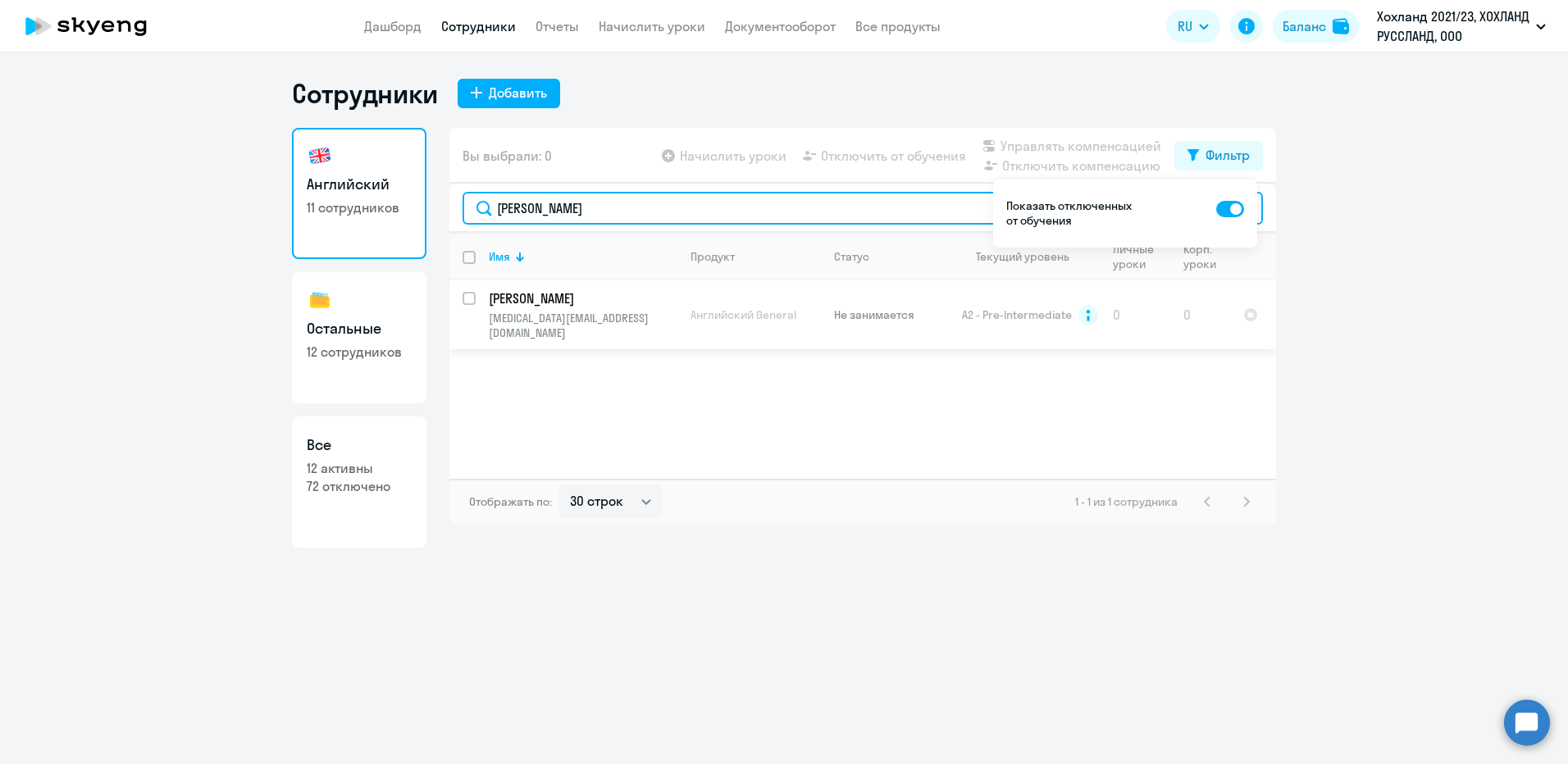
type input "[PERSON_NAME]"
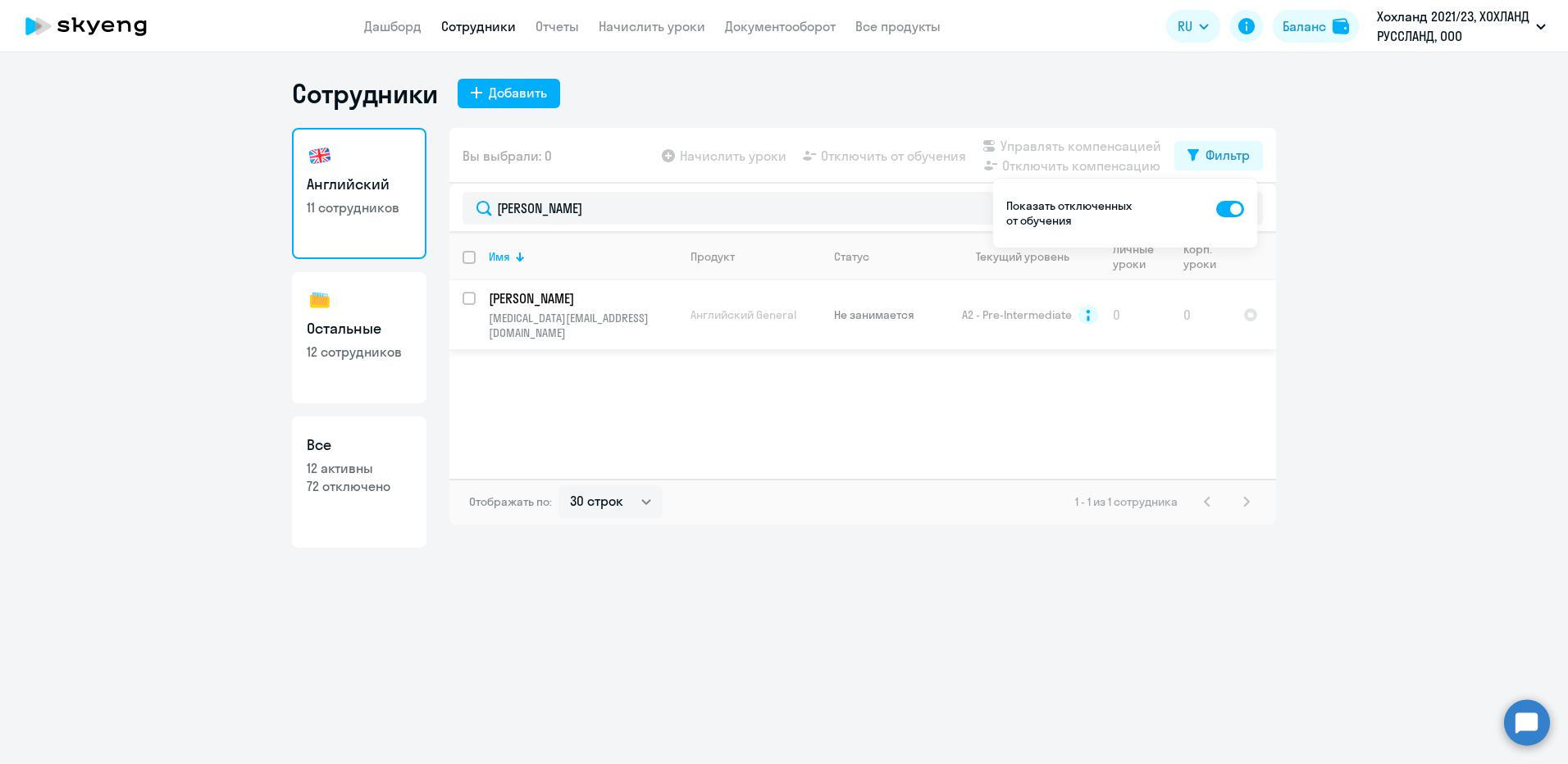
click at [548, 300] on p "[PERSON_NAME]" at bounding box center [582, 298] width 186 height 18
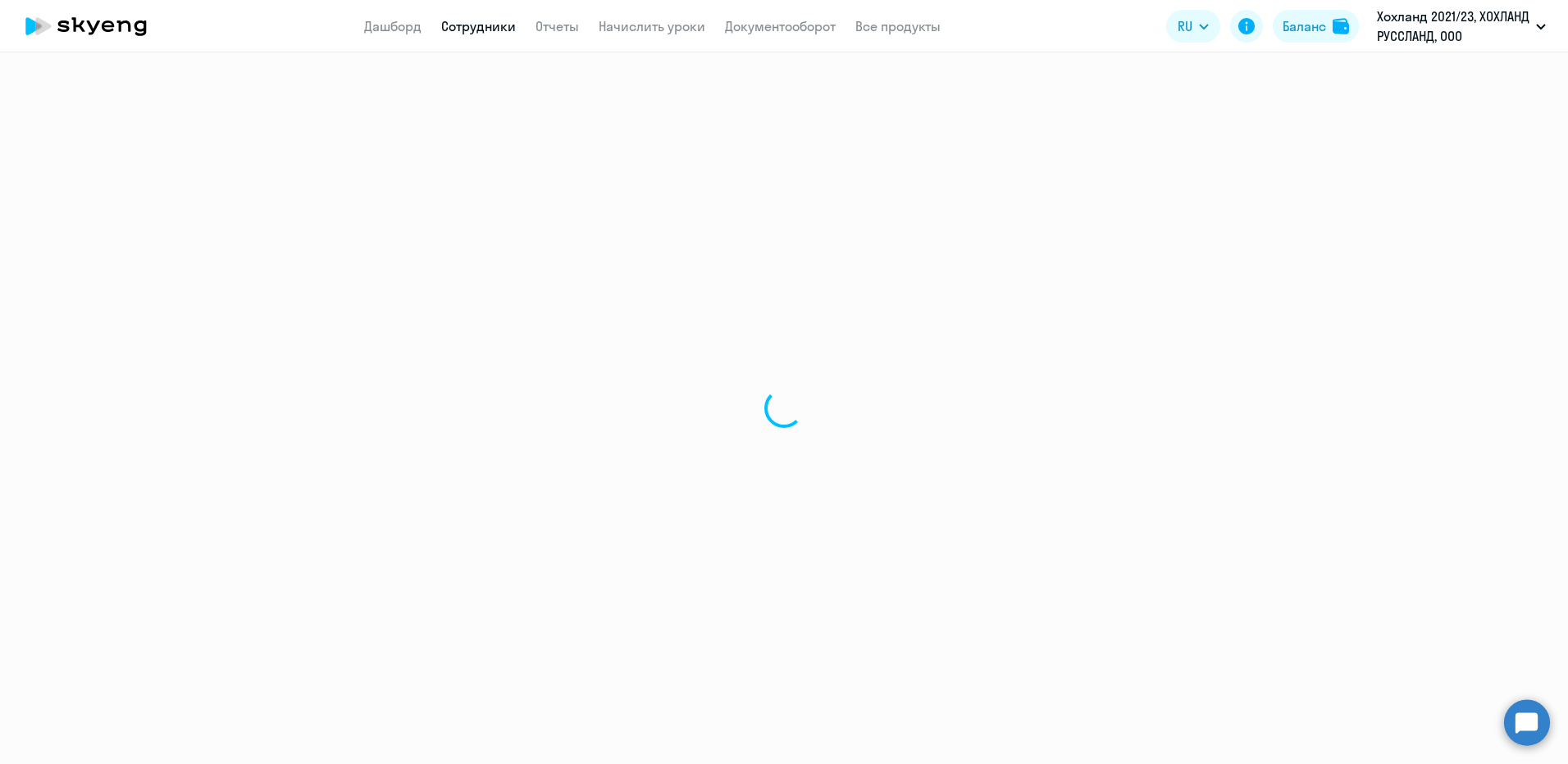
select select "english"
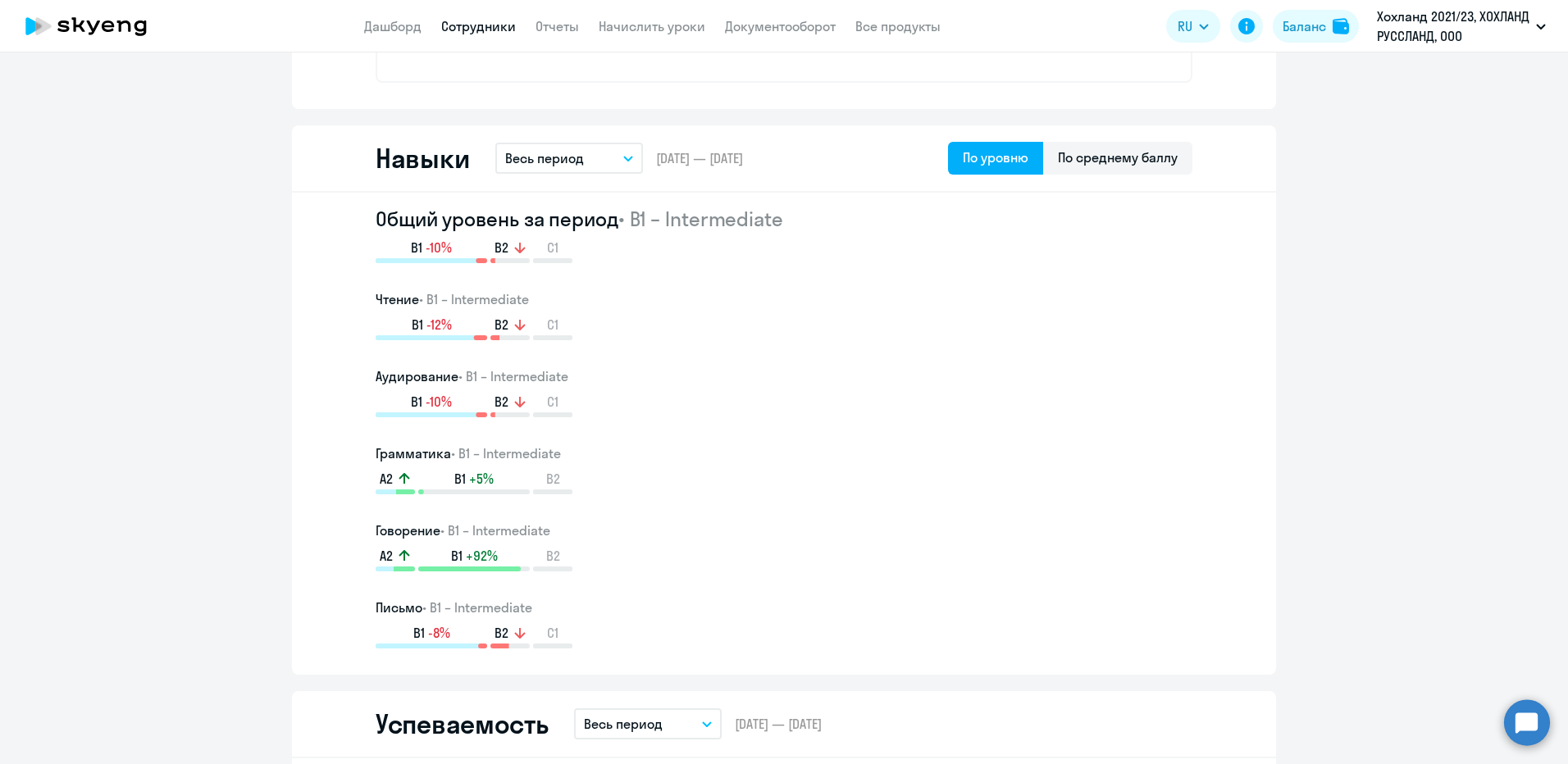
scroll to position [820, 0]
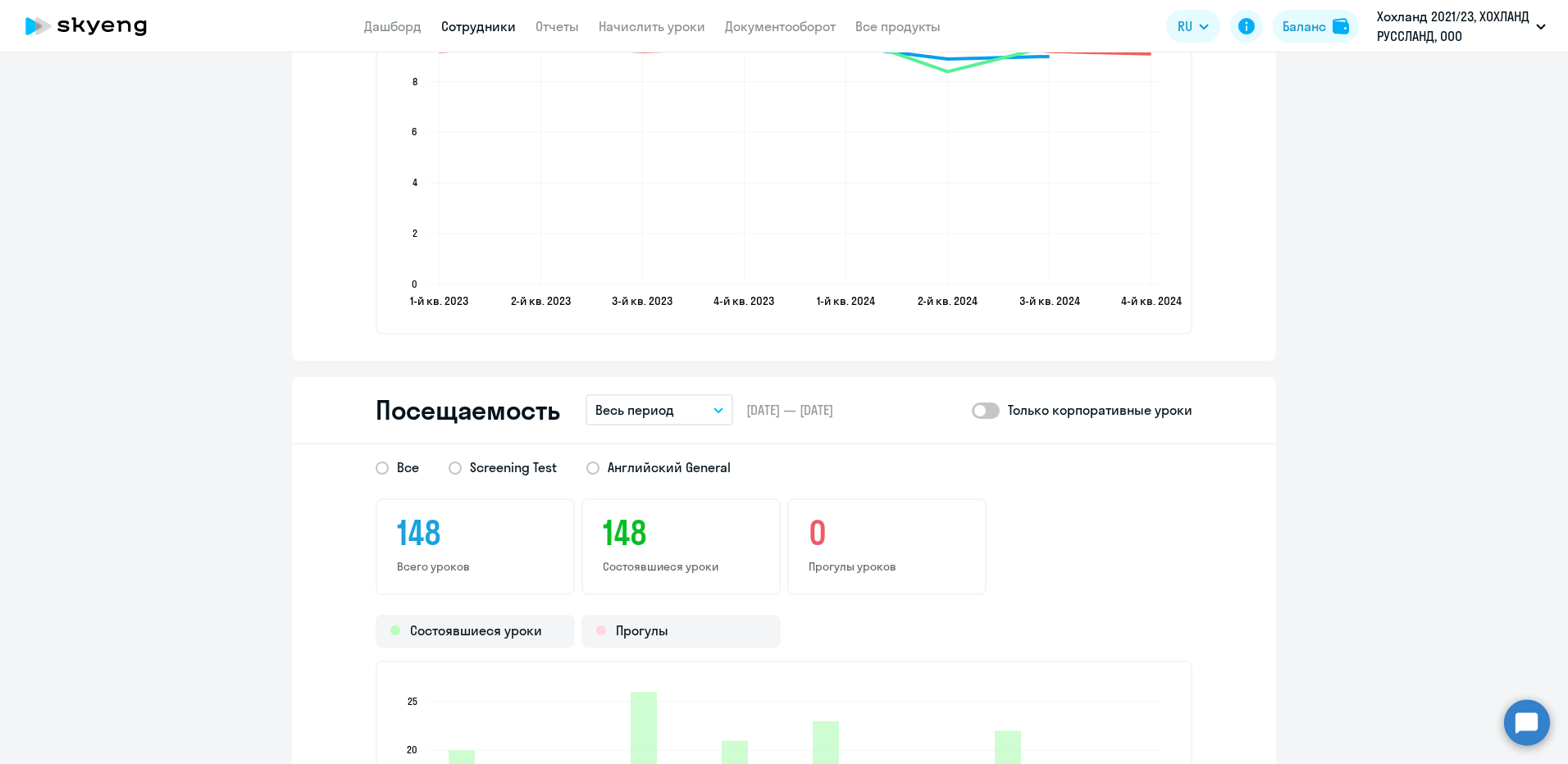
scroll to position [1885, 0]
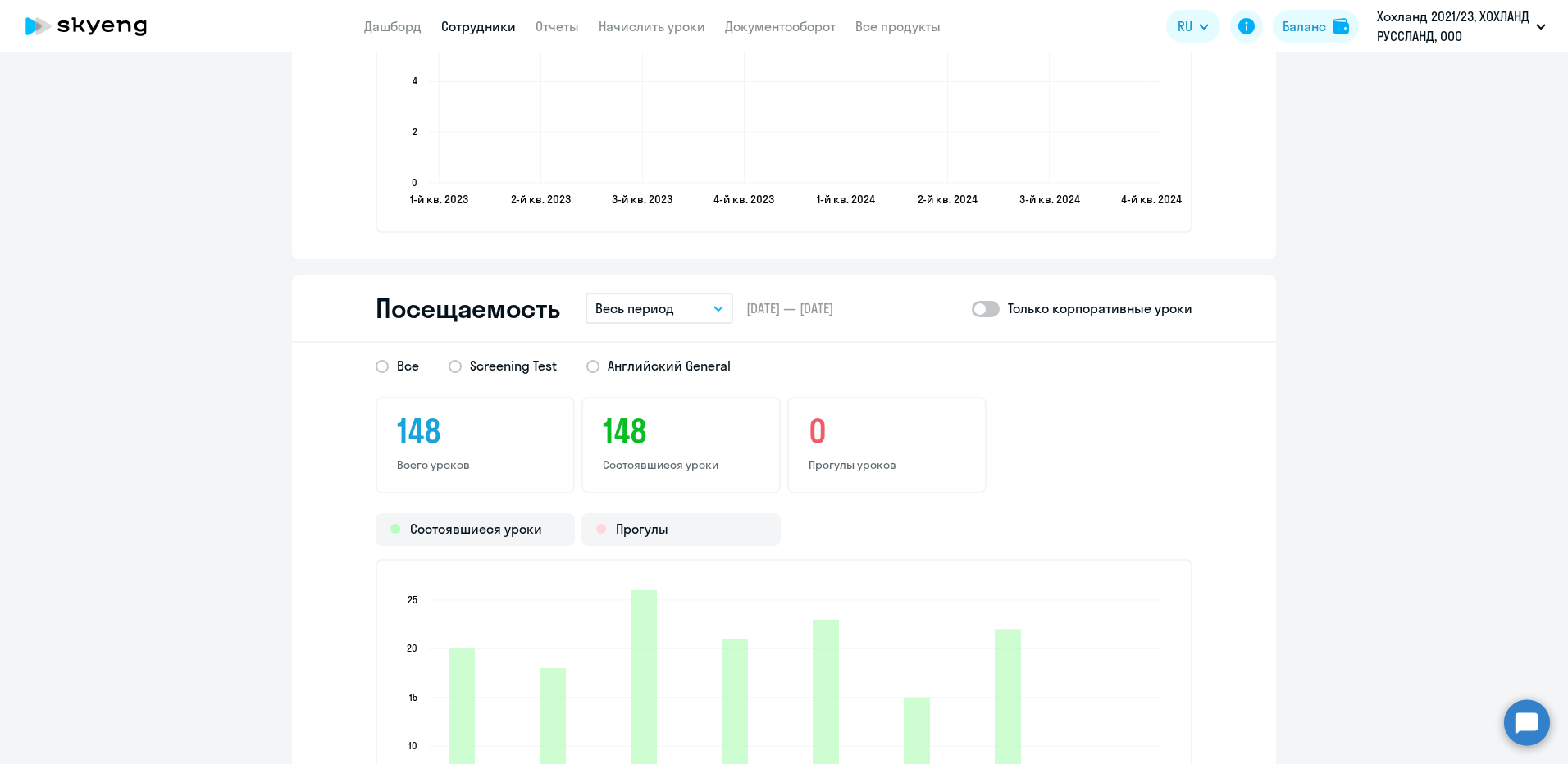
click at [994, 307] on span at bounding box center [985, 309] width 28 height 17
click at [972, 308] on input "checkbox" at bounding box center [971, 308] width 1 height 1
checkbox input "true"
click at [607, 365] on span "Английский General" at bounding box center [668, 365] width 123 height 18
click at [0, 0] on input "Английский General" at bounding box center [0, 0] width 0 height 0
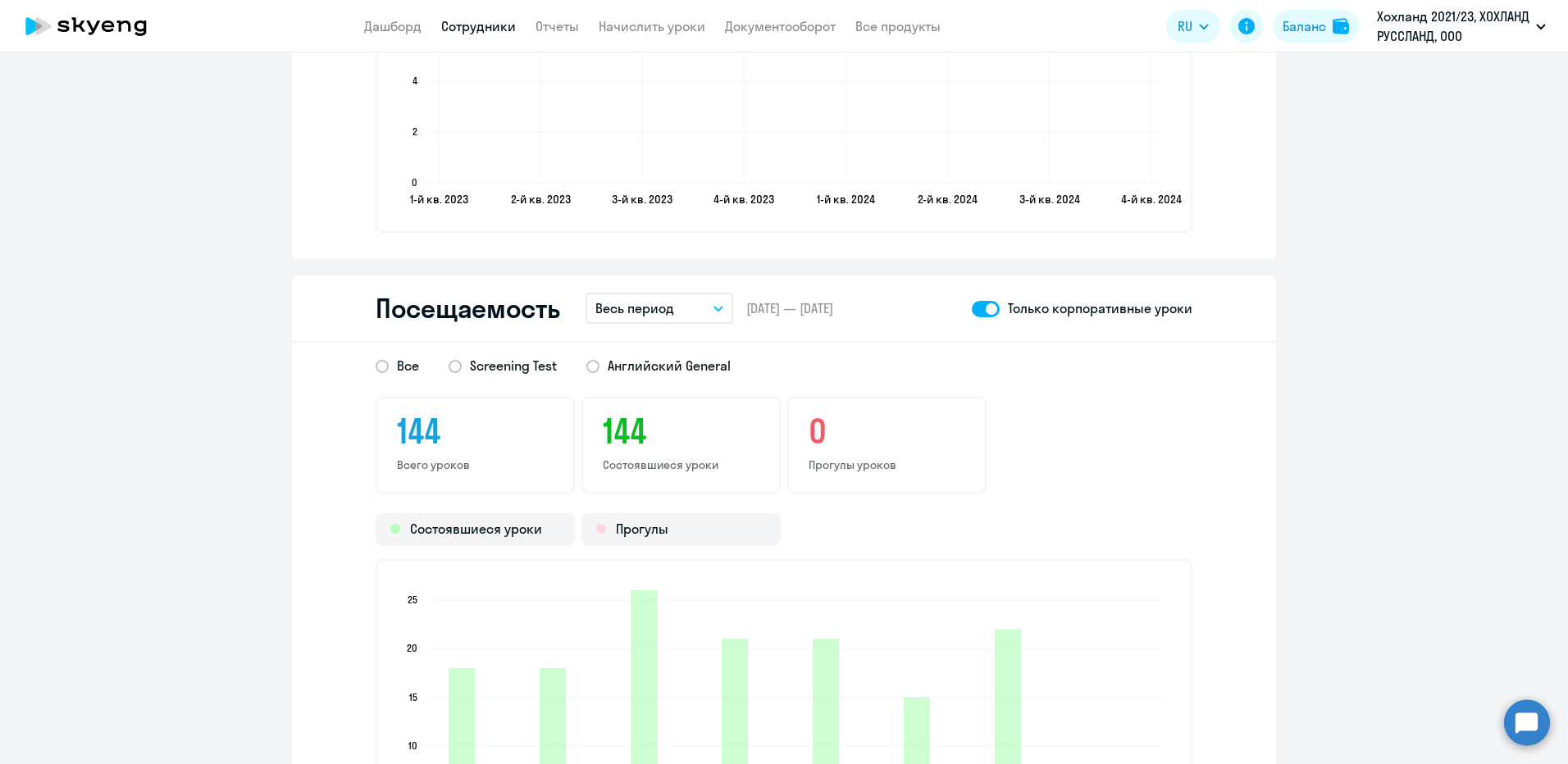
scroll to position [2049, 0]
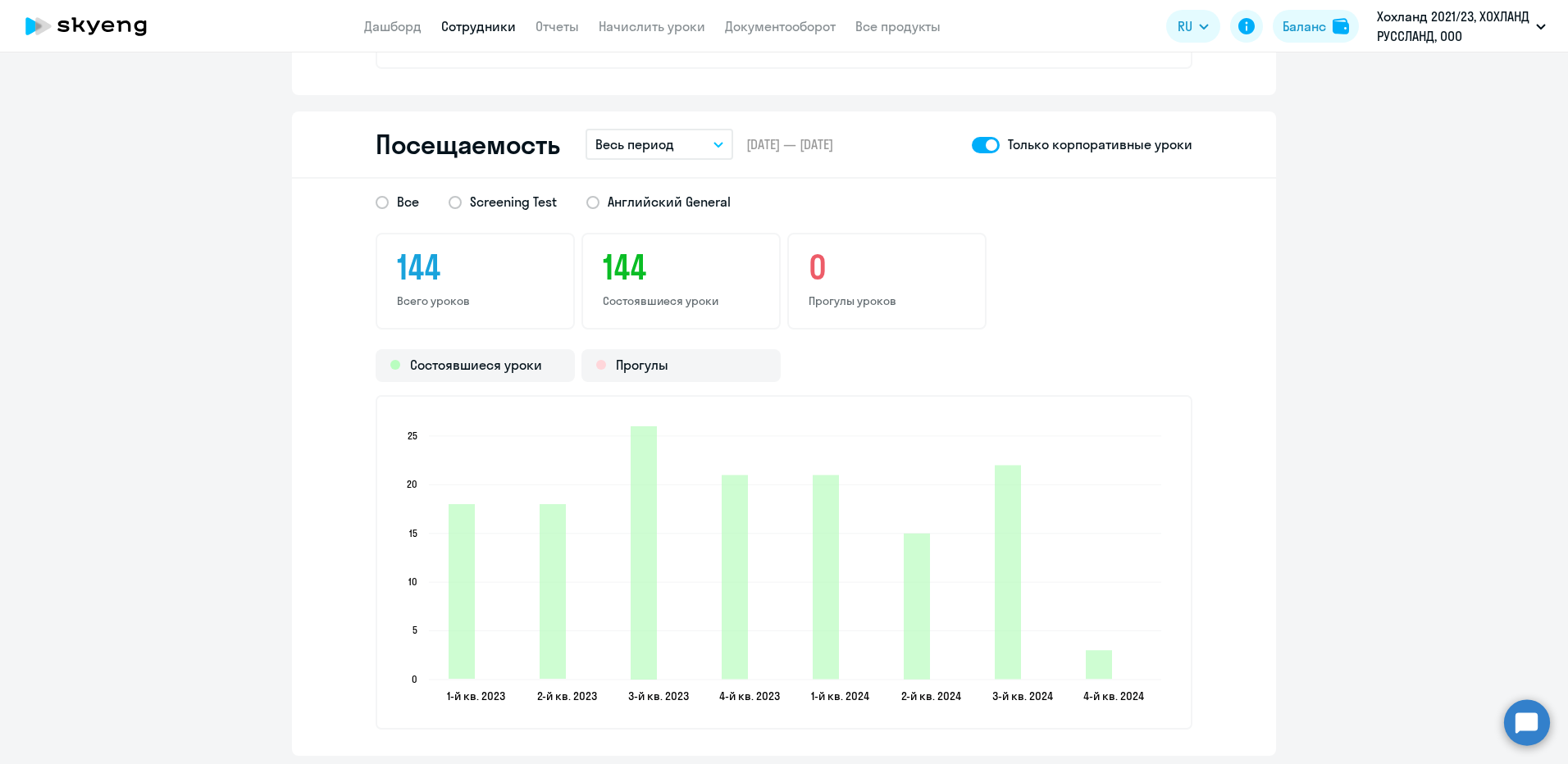
click at [670, 144] on button "Весь период" at bounding box center [660, 144] width 148 height 32
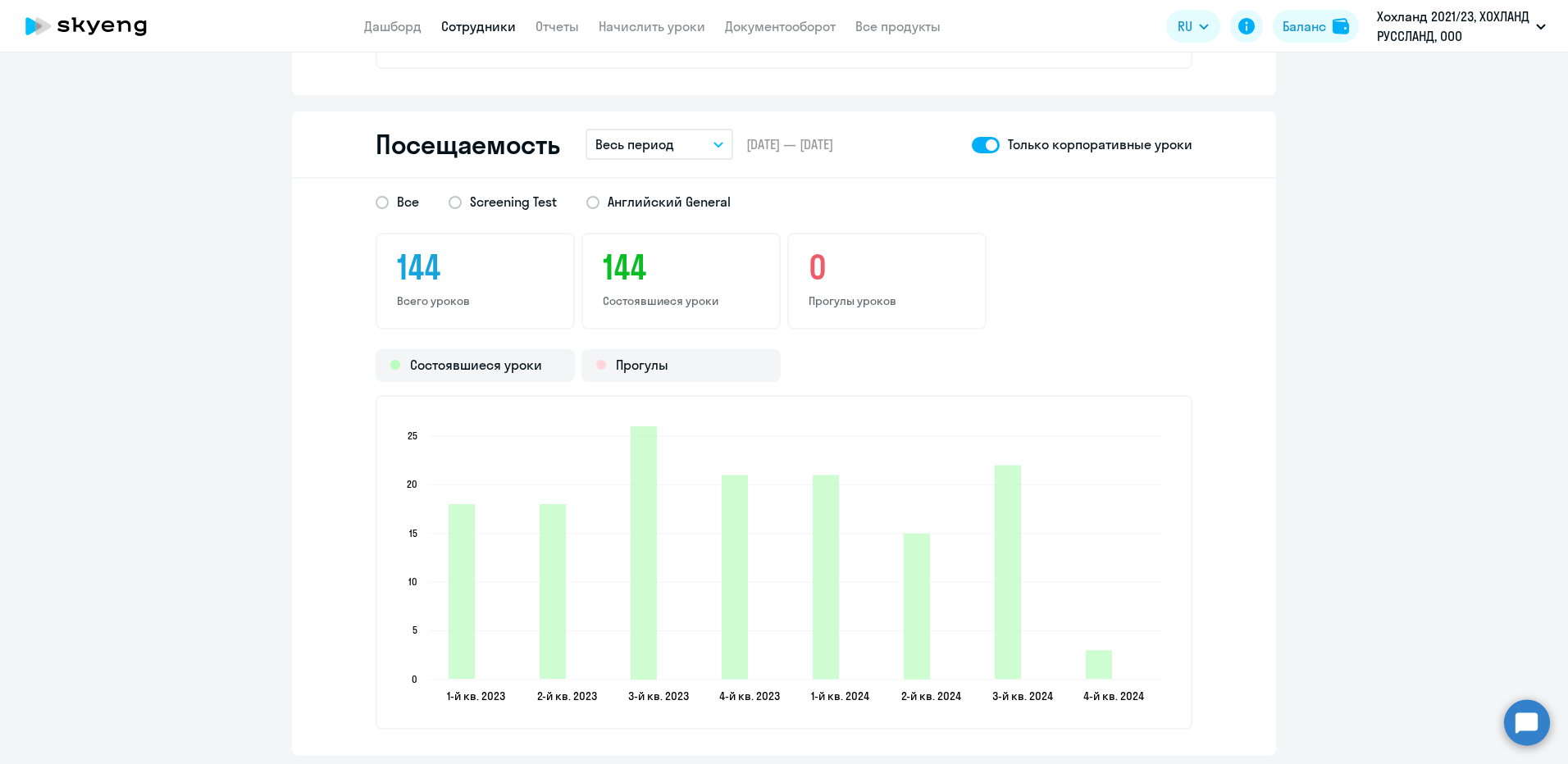
click at [690, 144] on button "Весь период" at bounding box center [660, 144] width 148 height 32
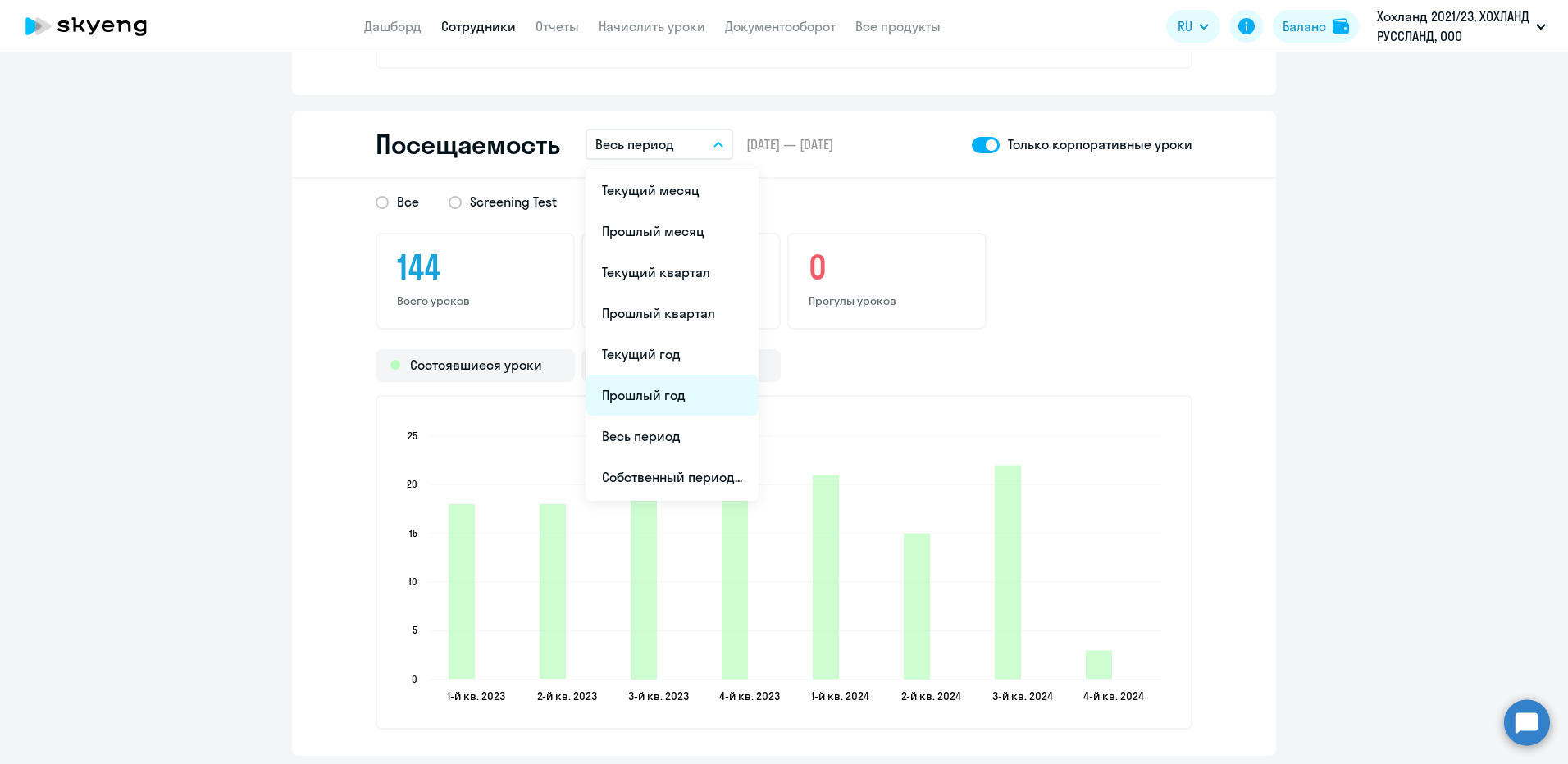
click at [651, 396] on li "Прошлый год" at bounding box center [671, 396] width 173 height 41
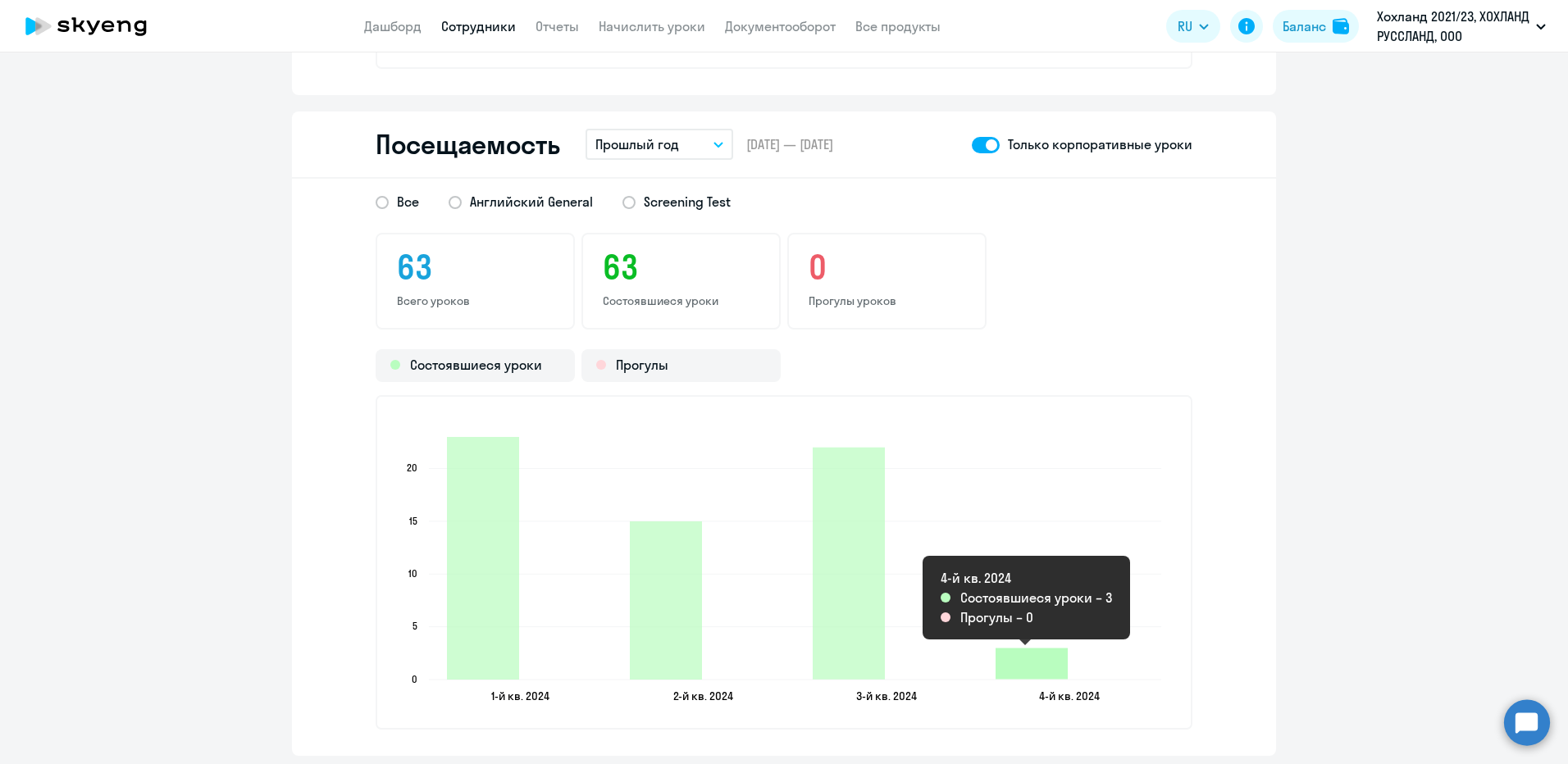
click at [1034, 534] on icon "2024-10-09T21:00:00.000Z Состоявшиеся уроки 3" at bounding box center [1031, 663] width 72 height 32
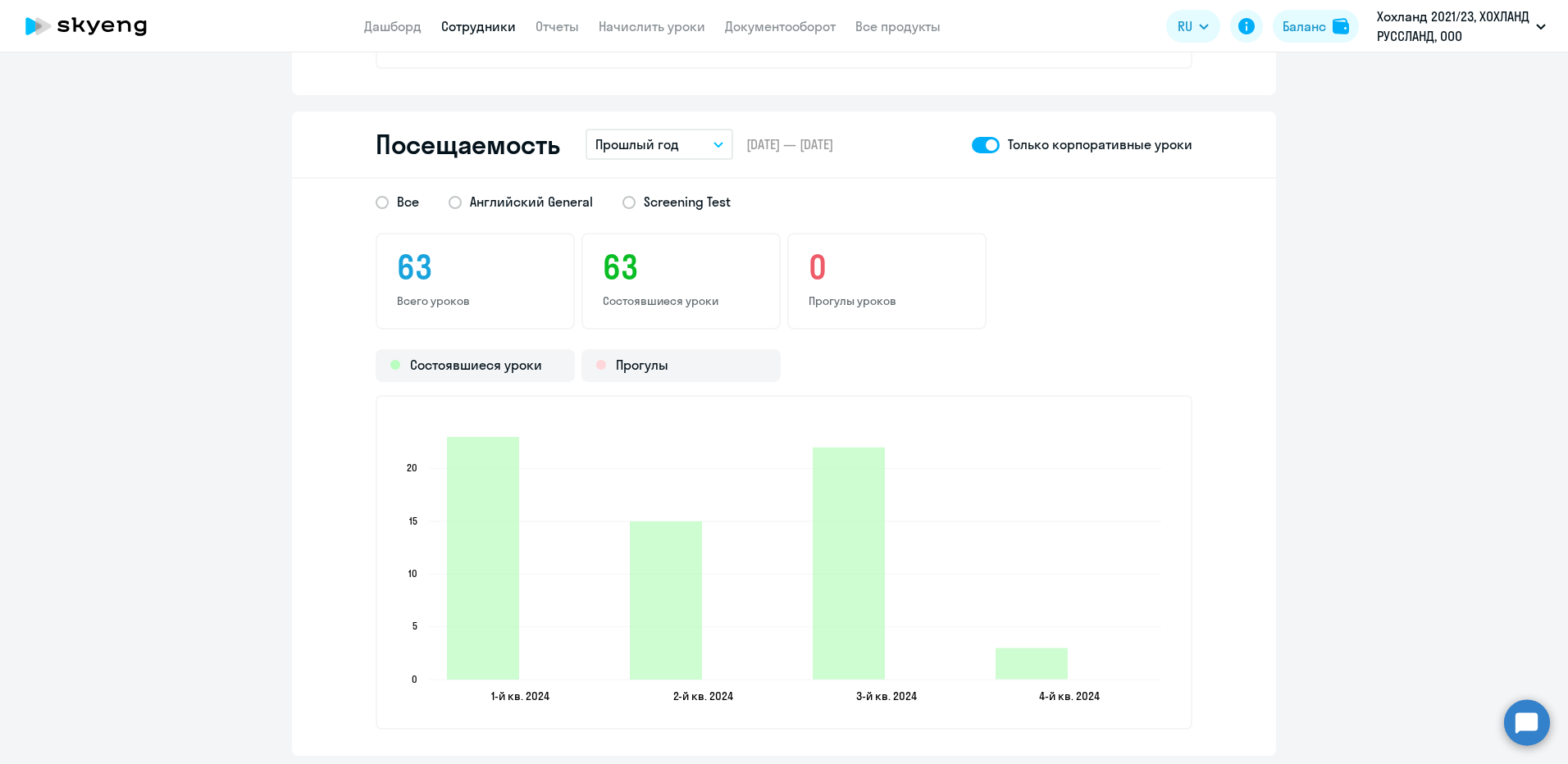
click at [666, 144] on p "Прошлый год" at bounding box center [637, 144] width 84 height 20
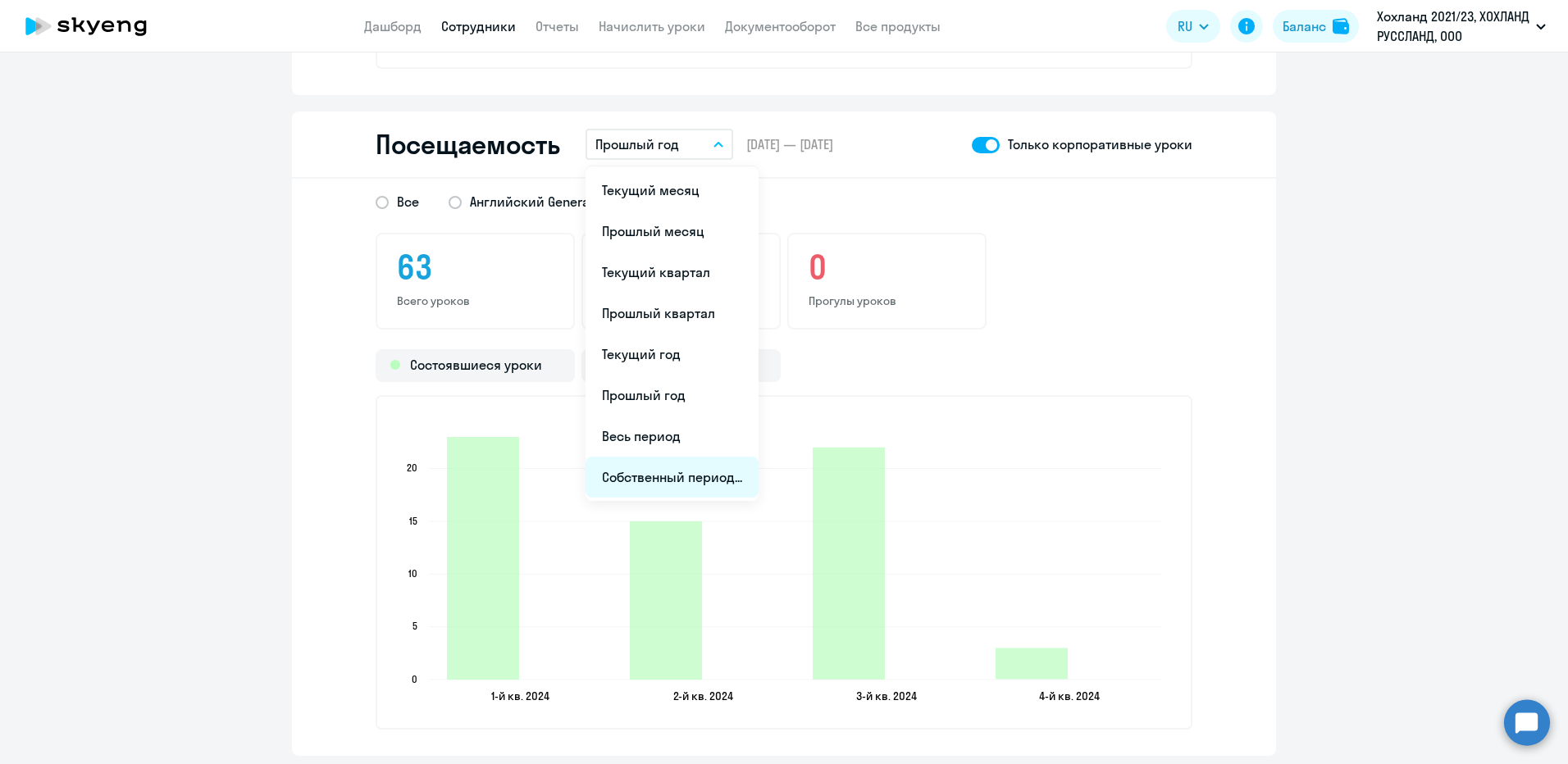
click at [686, 470] on li "Собственный период..." at bounding box center [671, 478] width 173 height 41
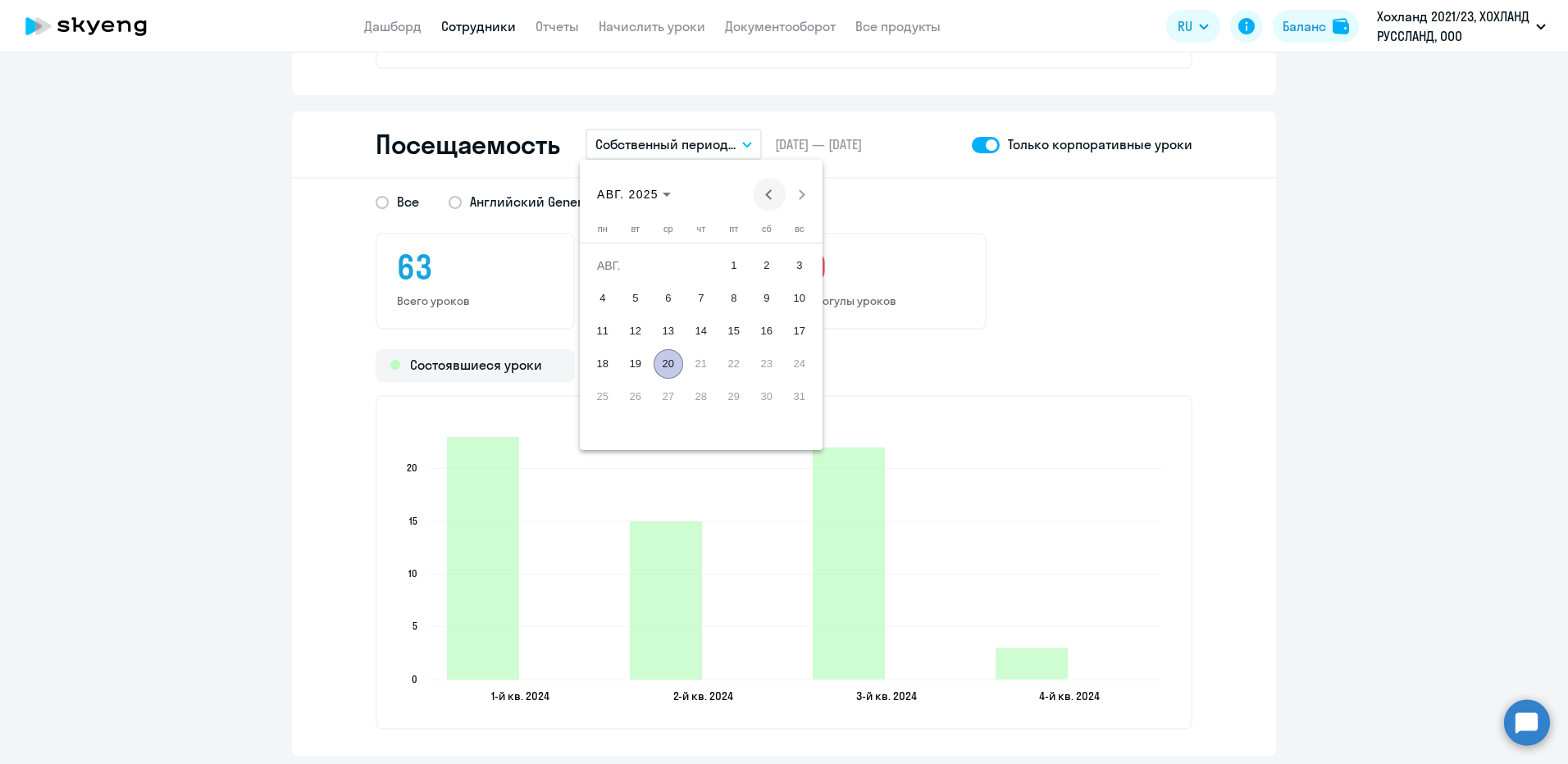
click at [765, 194] on button "Previous month" at bounding box center [768, 193] width 33 height 33
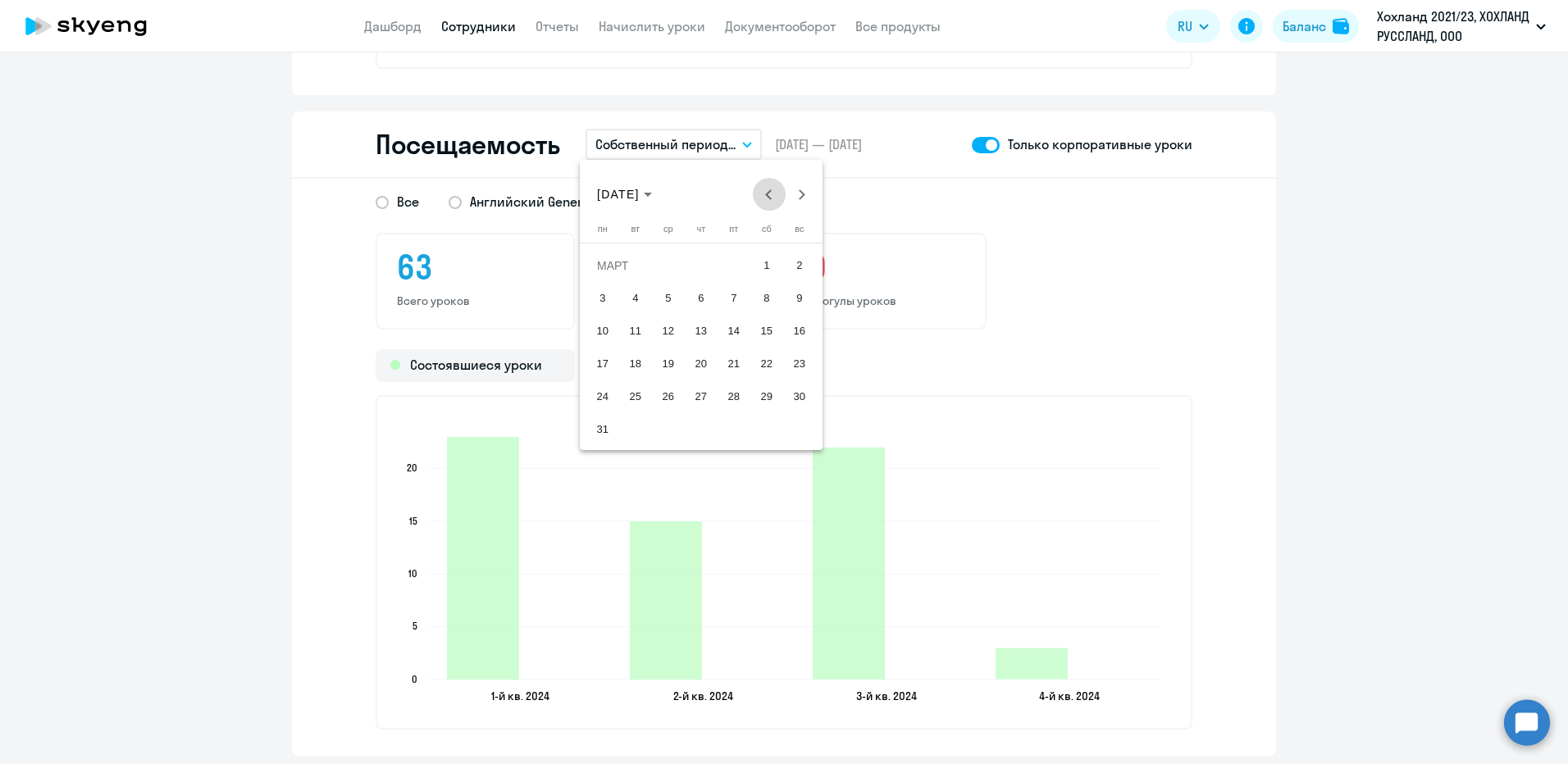
click at [765, 194] on button "Previous month" at bounding box center [768, 193] width 33 height 33
click at [637, 428] on span "31" at bounding box center [636, 429] width 30 height 30
click at [790, 268] on span "1" at bounding box center [800, 266] width 30 height 30
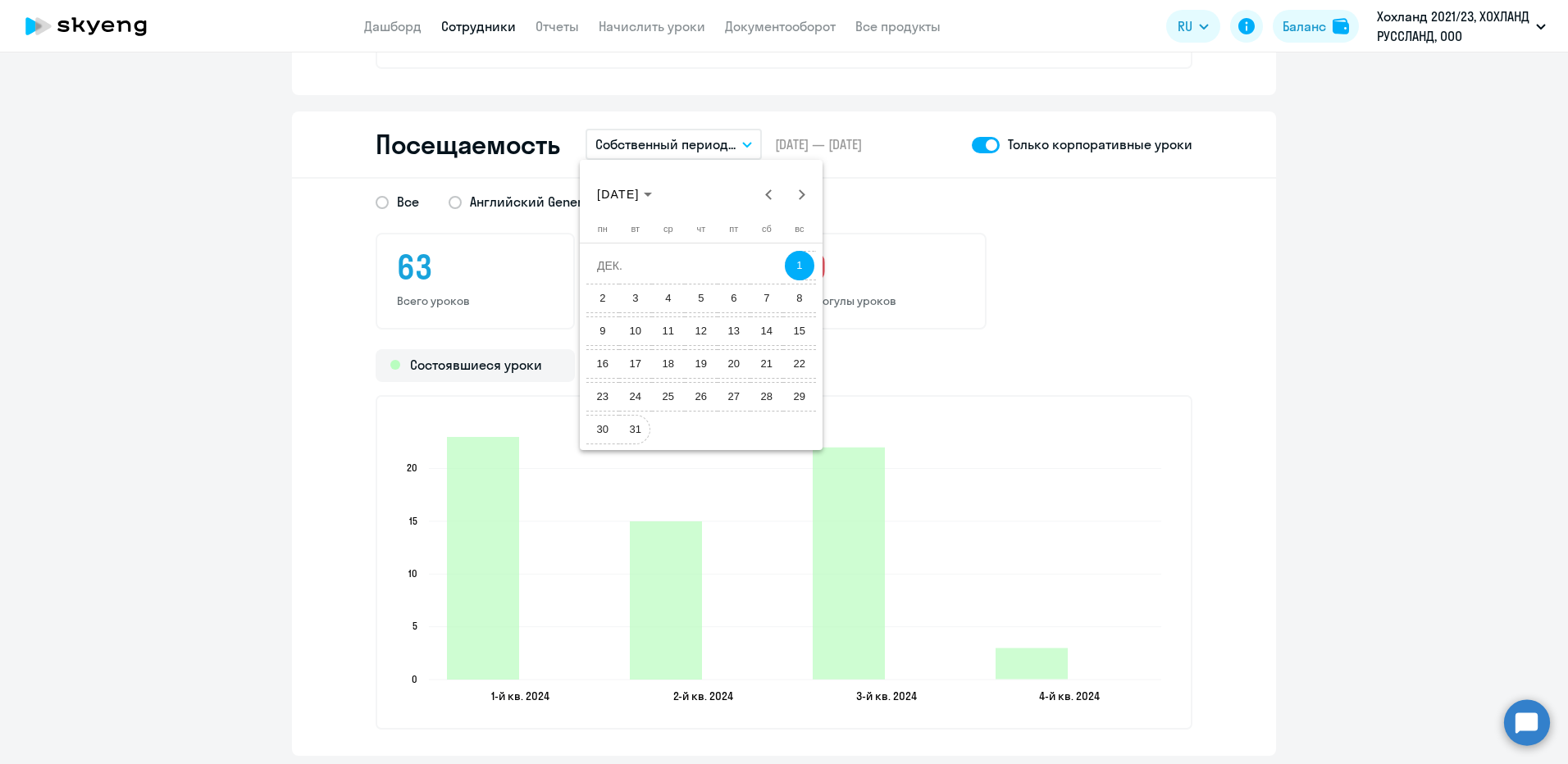
click at [638, 421] on span "31" at bounding box center [636, 429] width 30 height 30
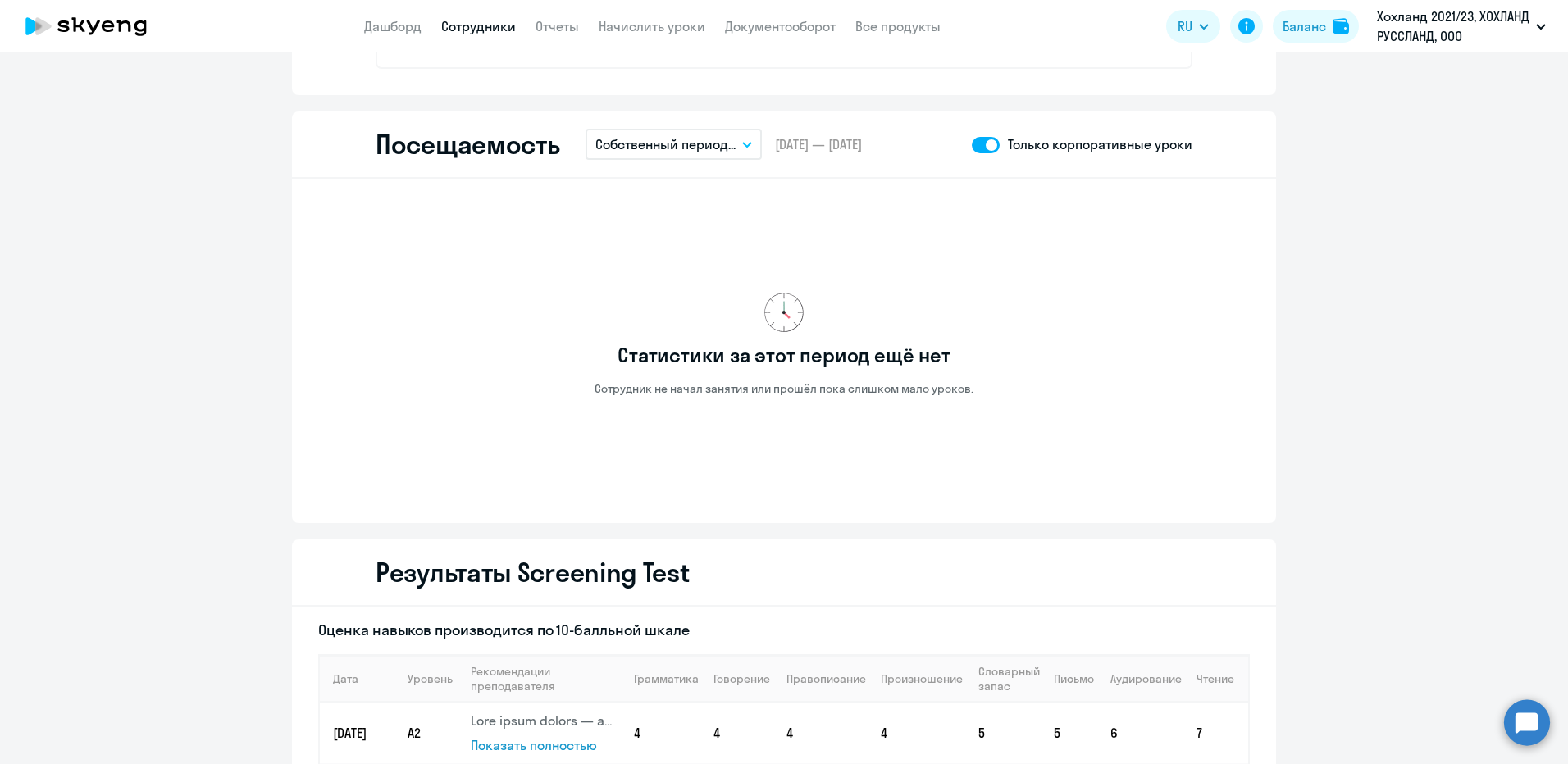
click at [712, 144] on p "Собственный период..." at bounding box center [666, 144] width 140 height 20
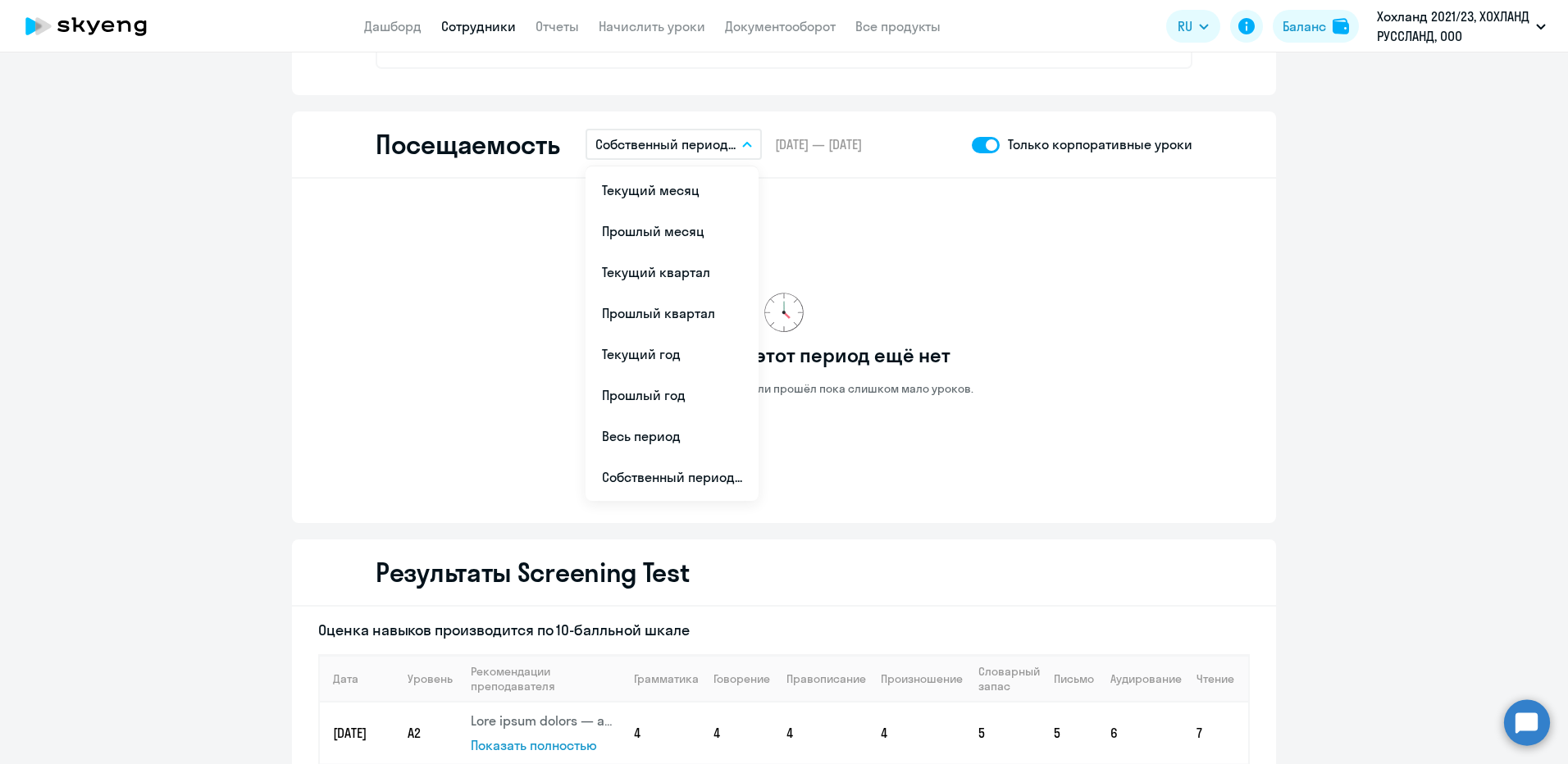
click at [790, 143] on span "[DATE] — [DATE]" at bounding box center [819, 144] width 87 height 18
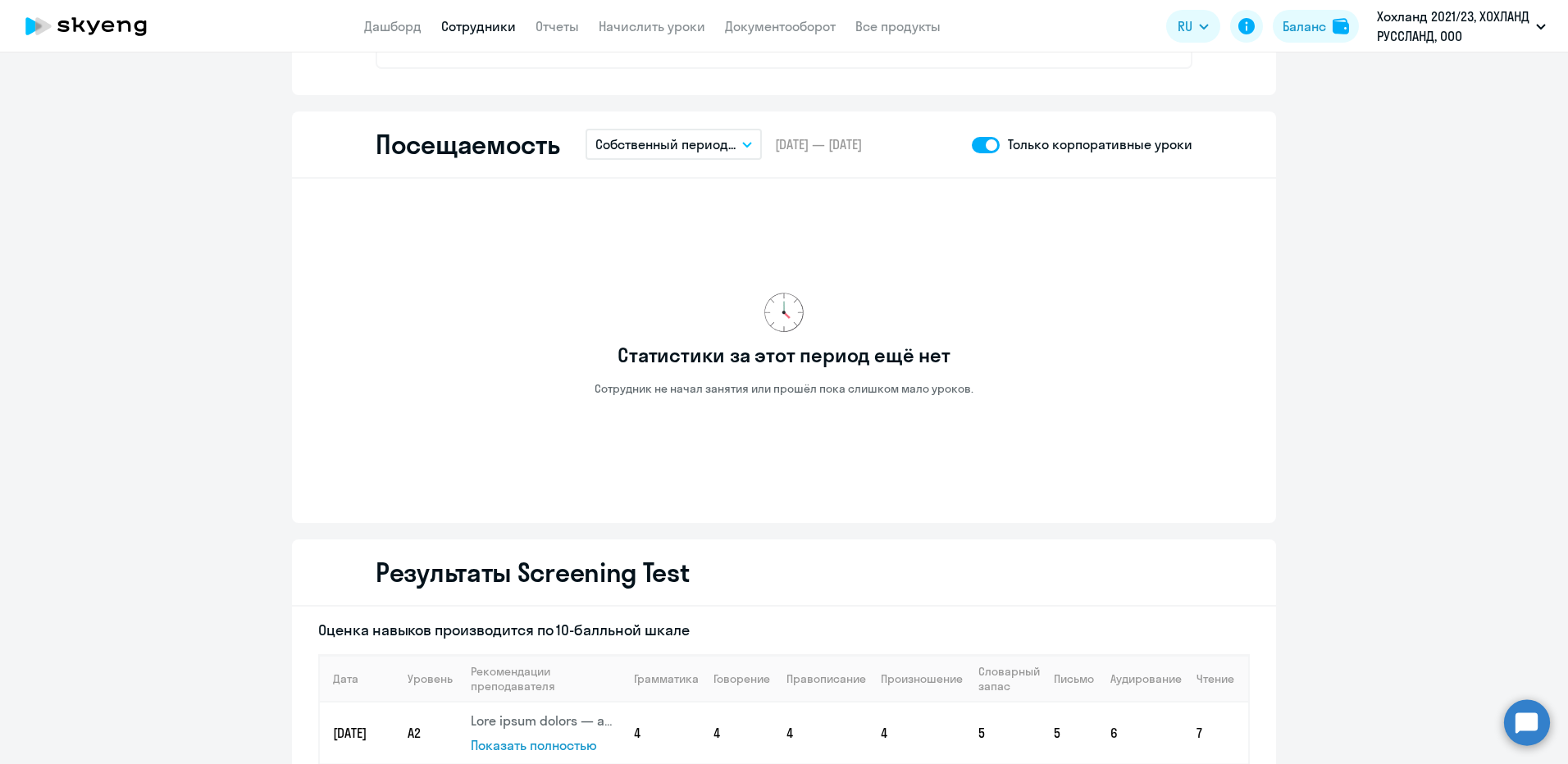
click at [823, 138] on span "[DATE] — [DATE]" at bounding box center [819, 144] width 87 height 18
click at [732, 144] on button "Собственный период..." at bounding box center [673, 144] width 177 height 32
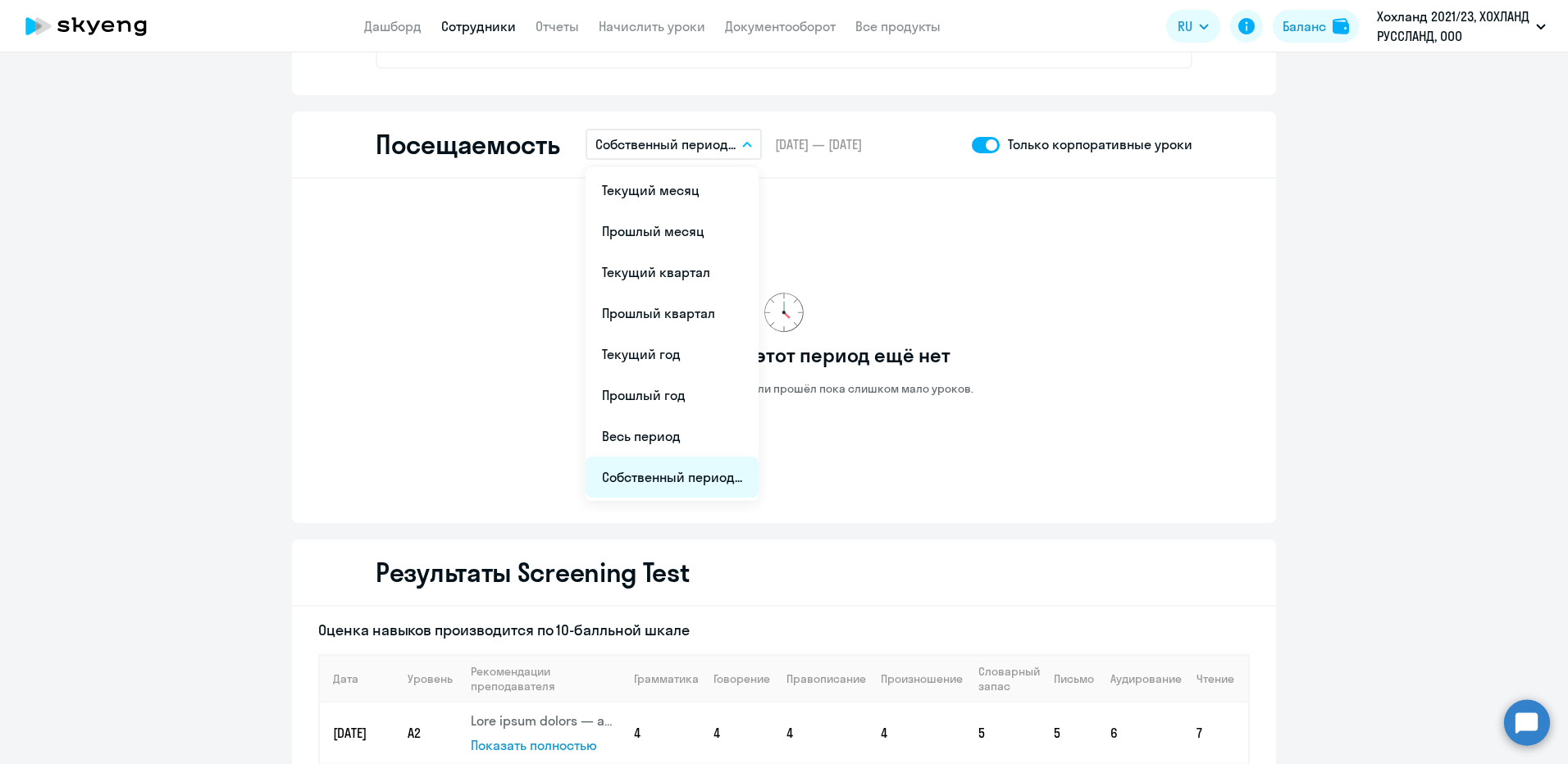
click at [651, 477] on li "Собственный период..." at bounding box center [671, 478] width 173 height 41
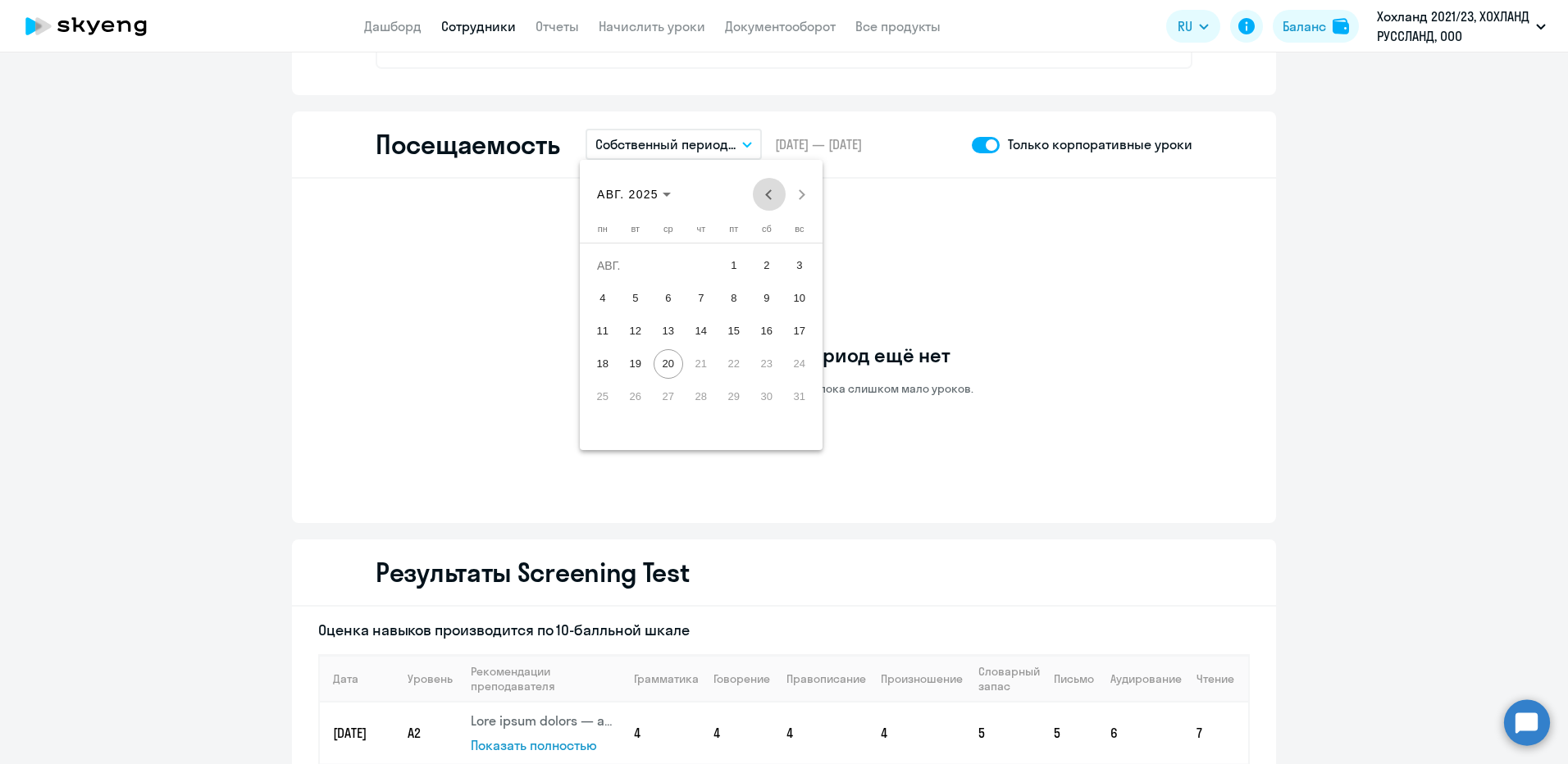
click at [764, 193] on span "Previous month" at bounding box center [768, 193] width 33 height 33
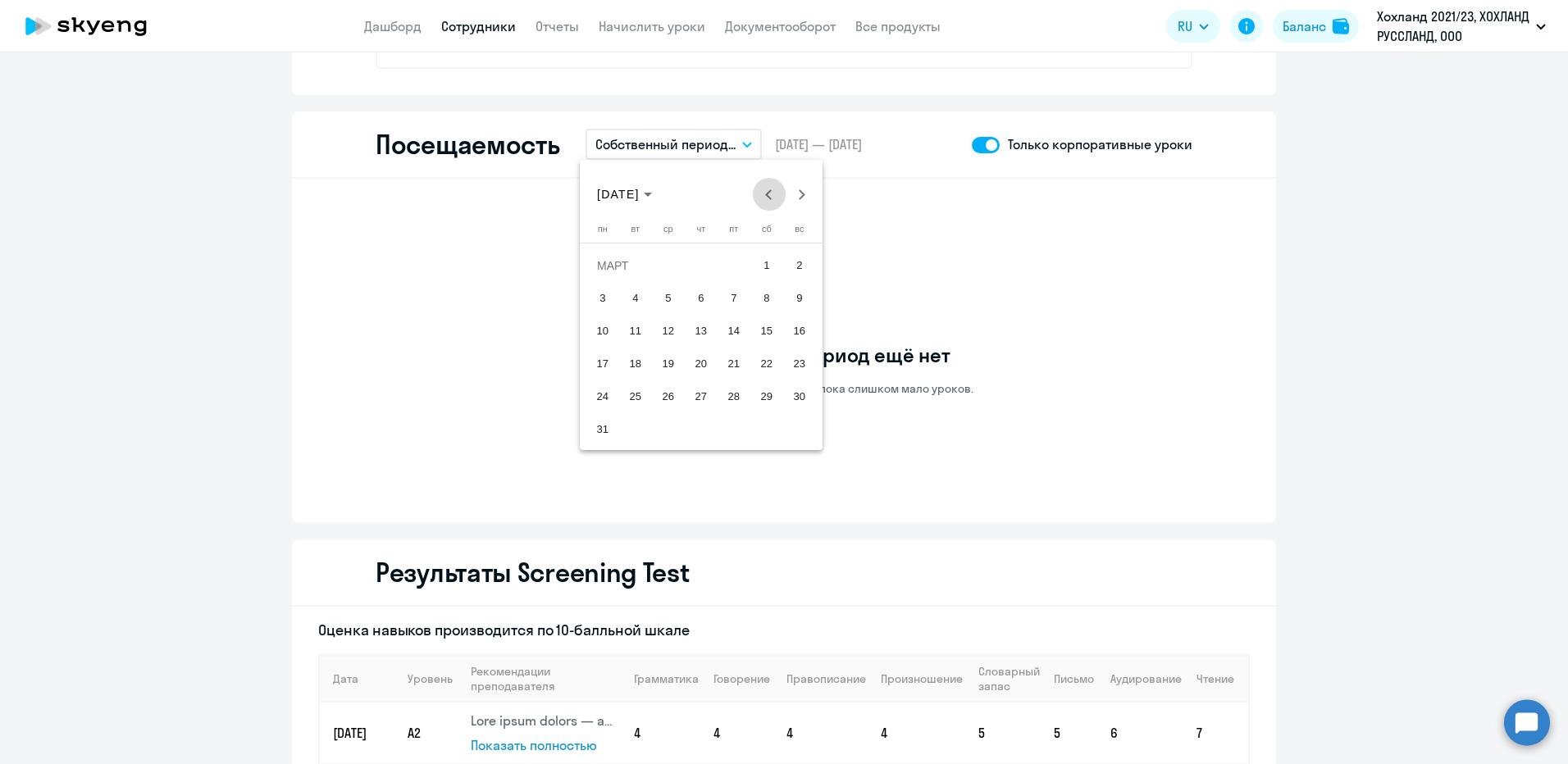
click at [764, 193] on span "Previous month" at bounding box center [768, 193] width 33 height 33
click at [685, 143] on div at bounding box center [784, 382] width 1568 height 764
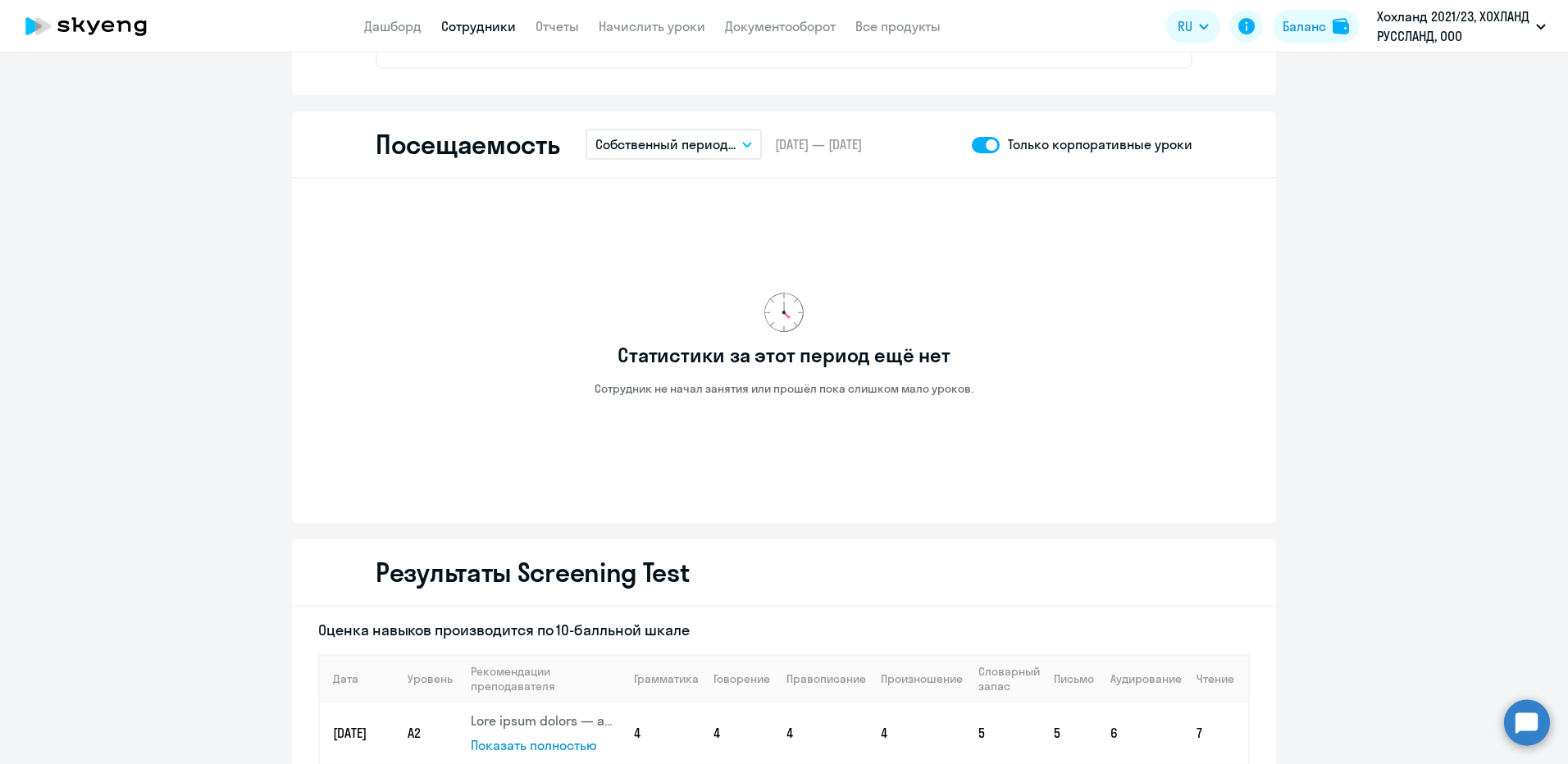
click at [672, 147] on p "Собственный период..." at bounding box center [666, 144] width 140 height 20
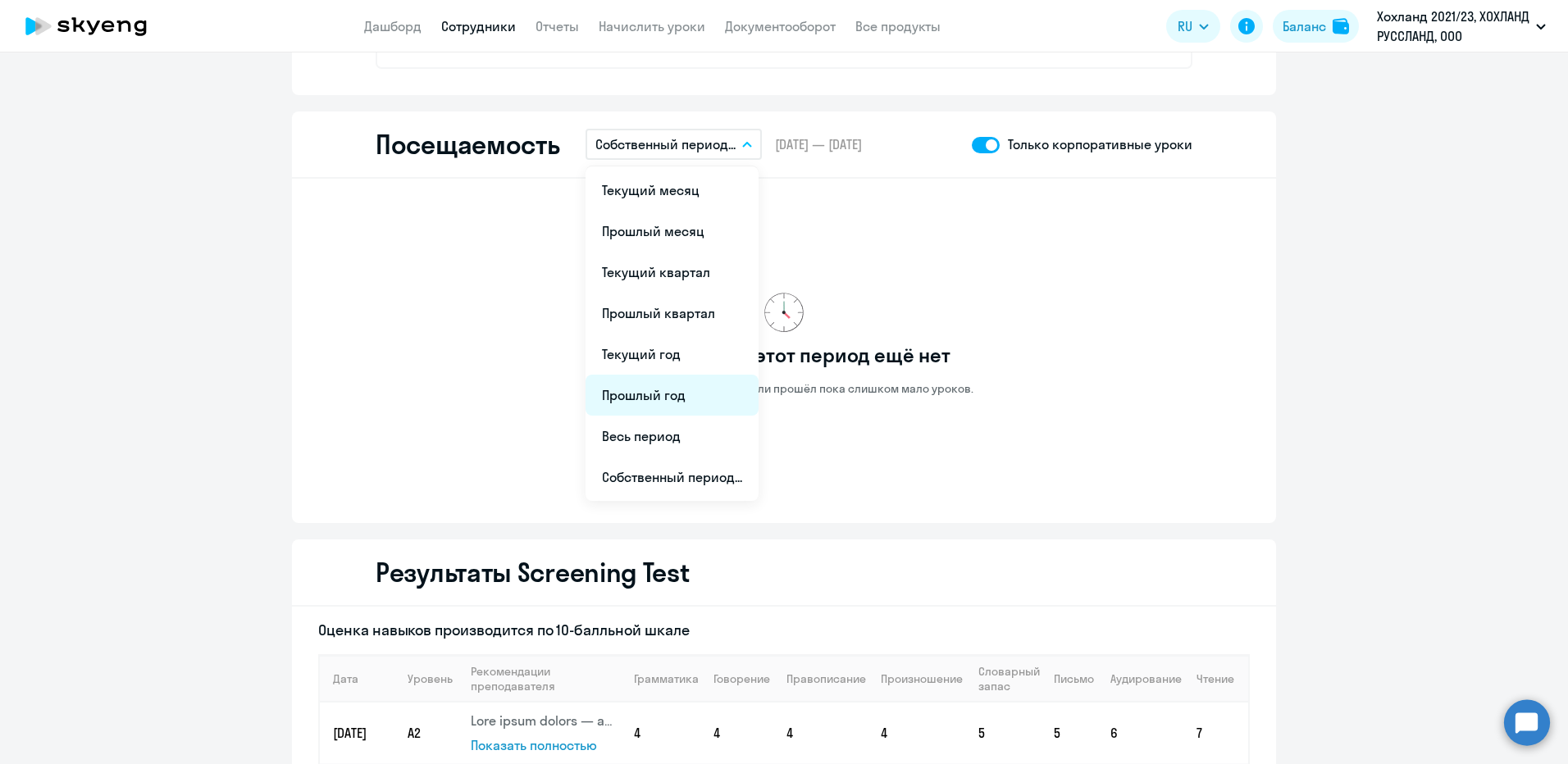
click at [642, 397] on li "Прошлый год" at bounding box center [671, 396] width 173 height 41
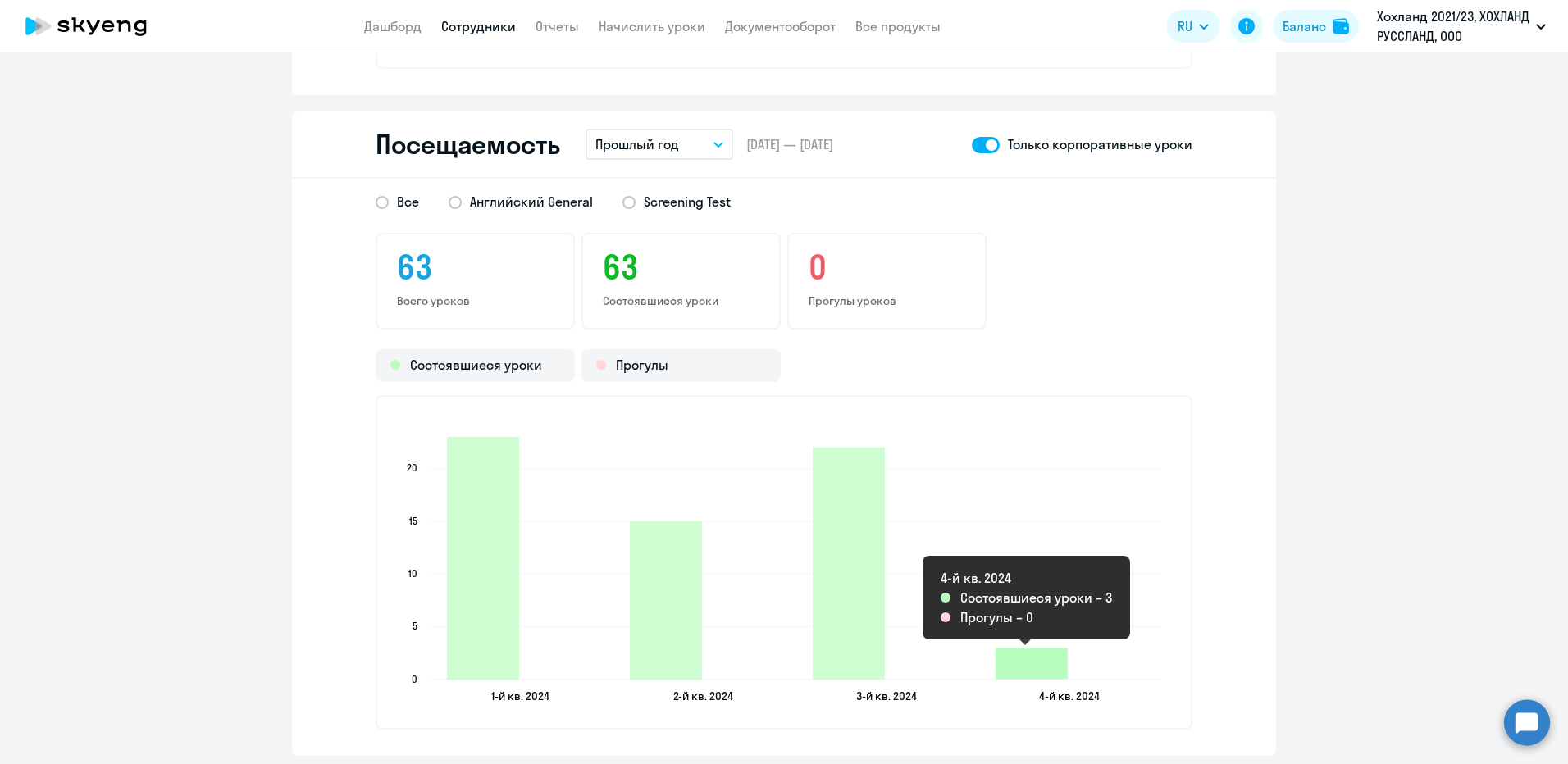
click at [1033, 534] on icon "2024-10-09T21:00:00.000Z Состоявшиеся уроки 3" at bounding box center [1031, 663] width 72 height 32
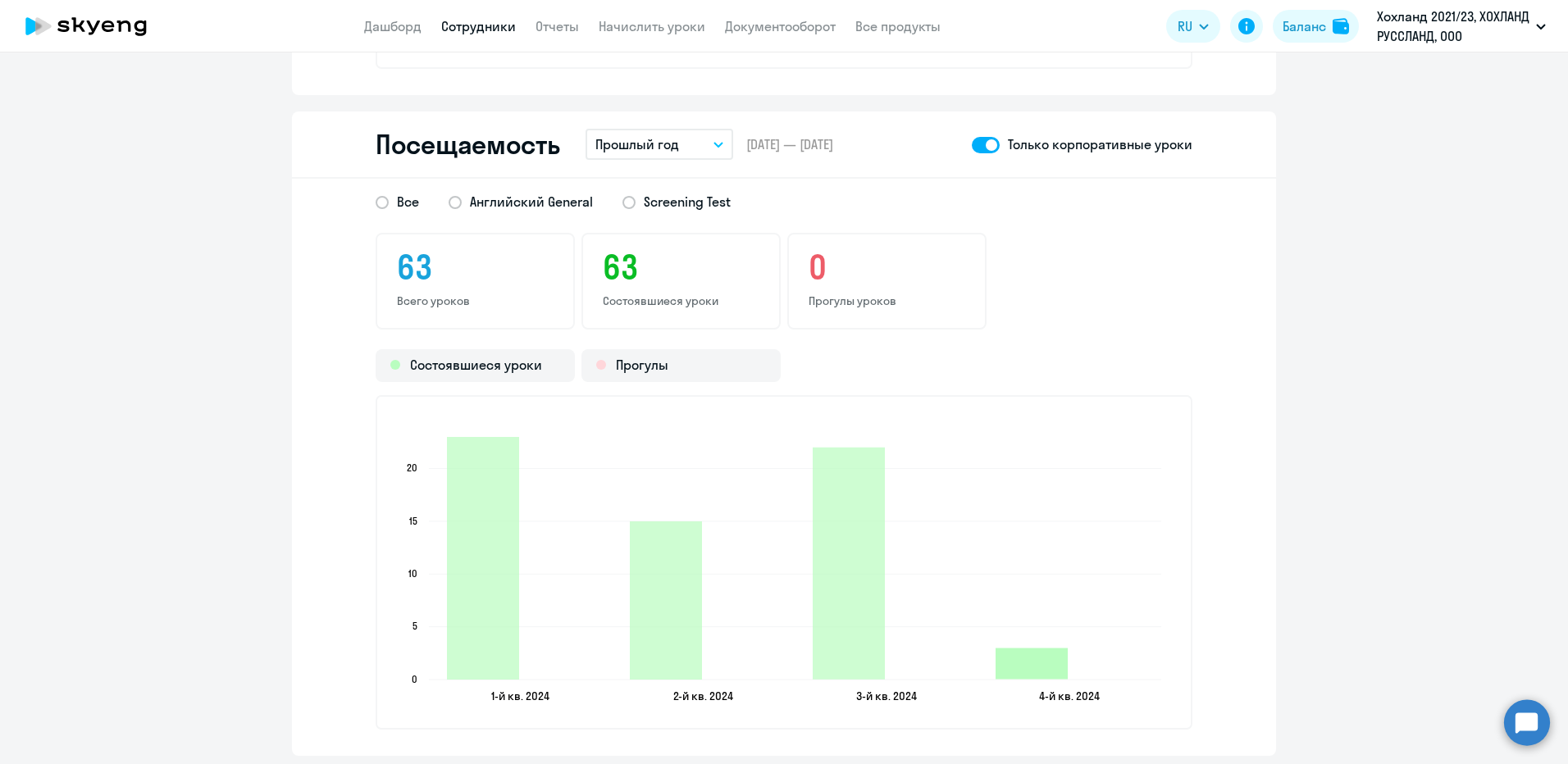
click at [1033, 534] on icon "2024-10-09T21:00:00.000Z Состоявшиеся уроки 3" at bounding box center [1031, 663] width 72 height 32
click at [1011, 534] on icon "2024-10-09T21:00:00.000Z Состоявшиеся уроки 3" at bounding box center [1031, 663] width 72 height 32
click at [530, 370] on div "Состоявшиеся уроки" at bounding box center [475, 365] width 199 height 33
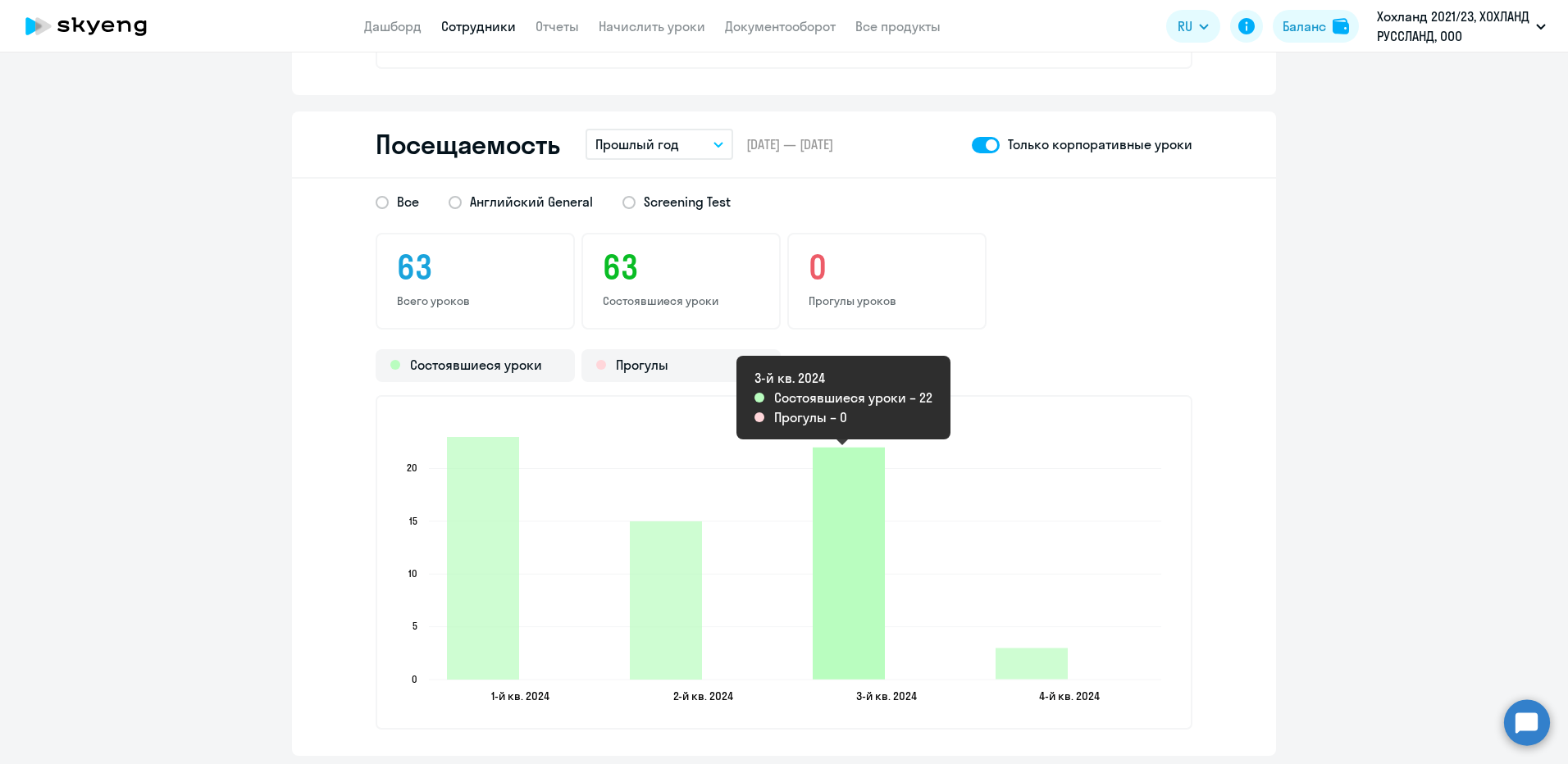
click at [840, 534] on icon "2024-09-29T21:00:00.000Z Состоявшиеся уроки 22" at bounding box center [848, 563] width 72 height 232
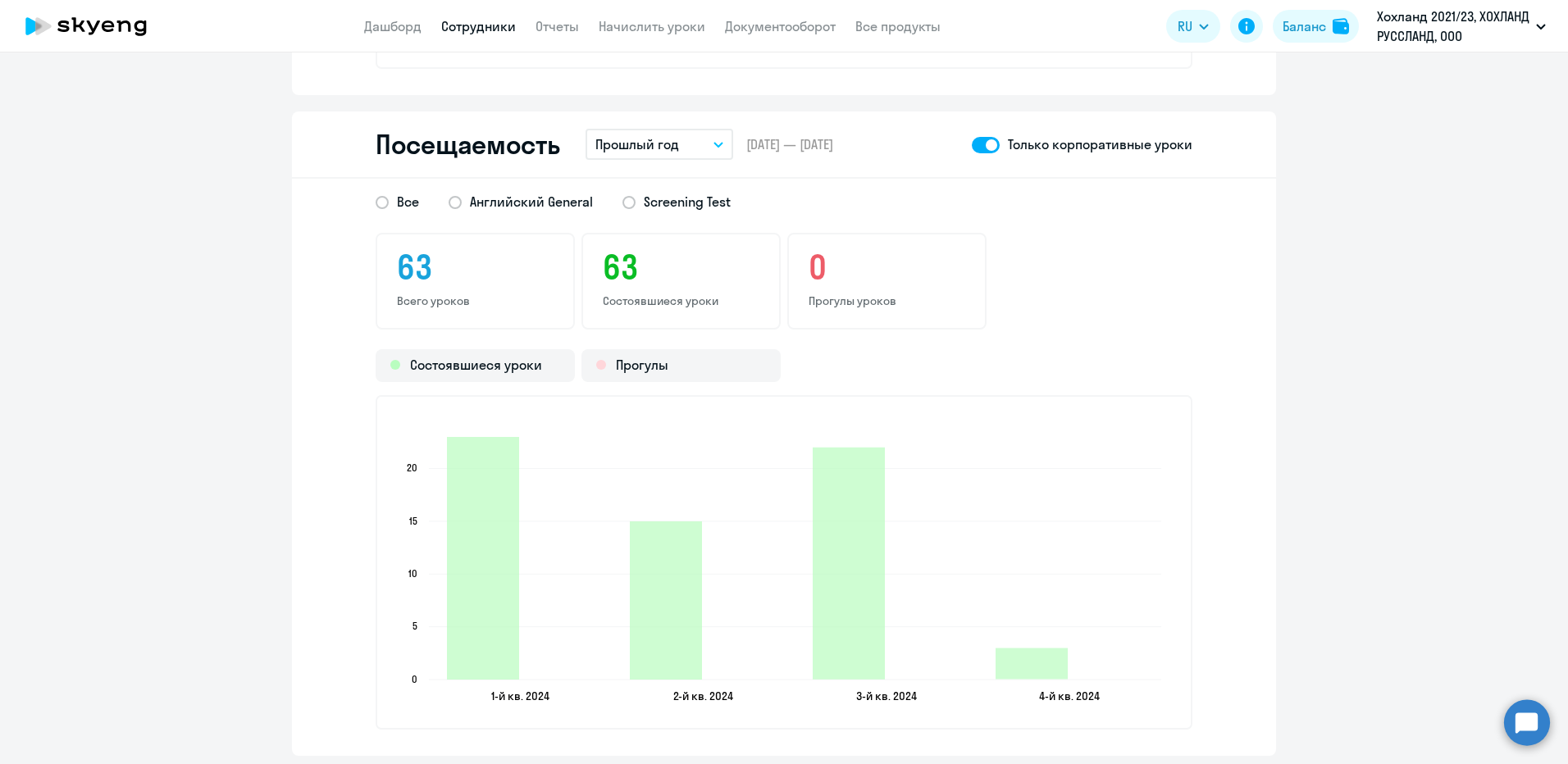
click at [643, 140] on p "Прошлый год" at bounding box center [637, 144] width 84 height 20
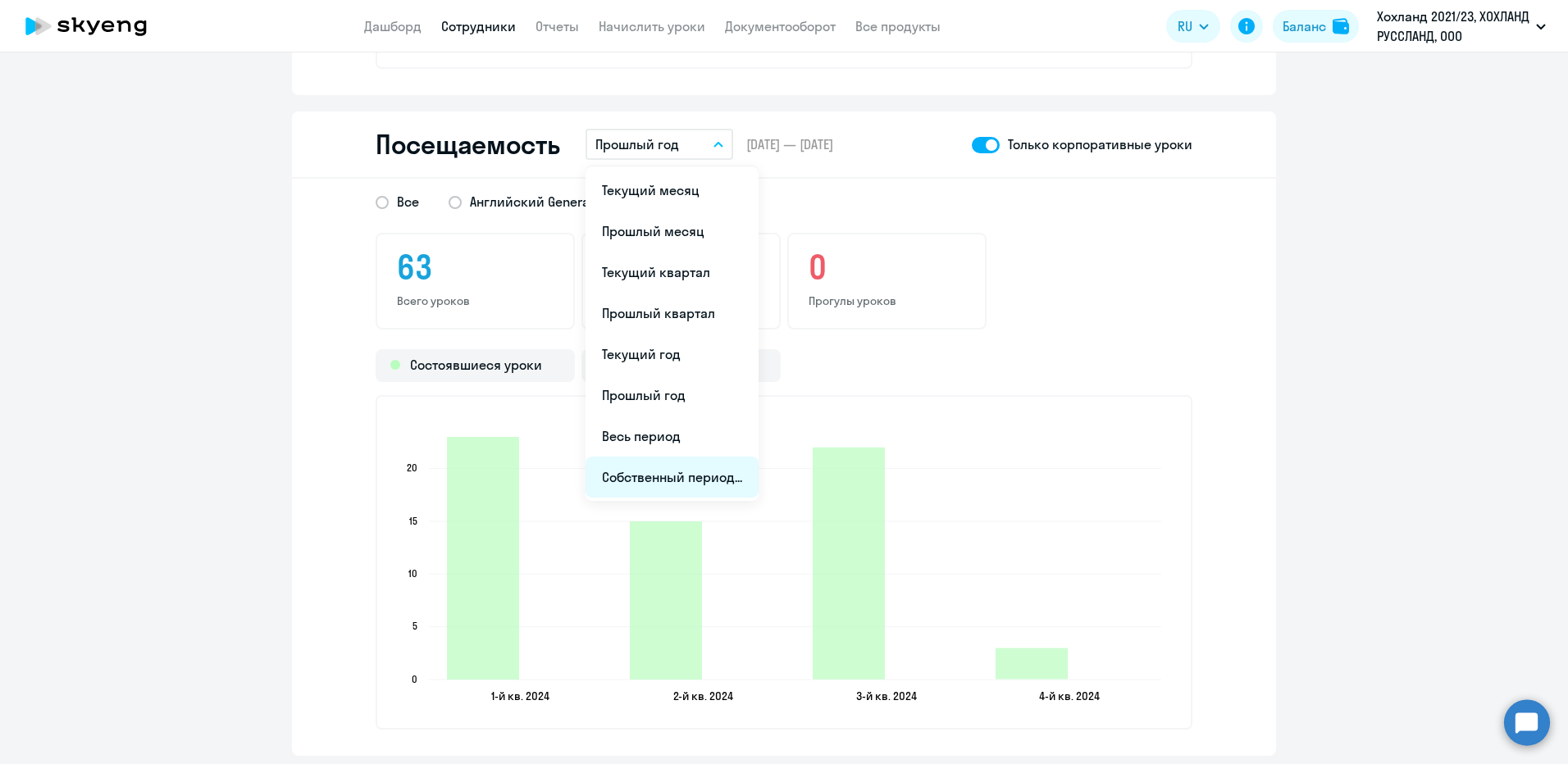
click at [648, 467] on li "Собственный период..." at bounding box center [671, 478] width 173 height 41
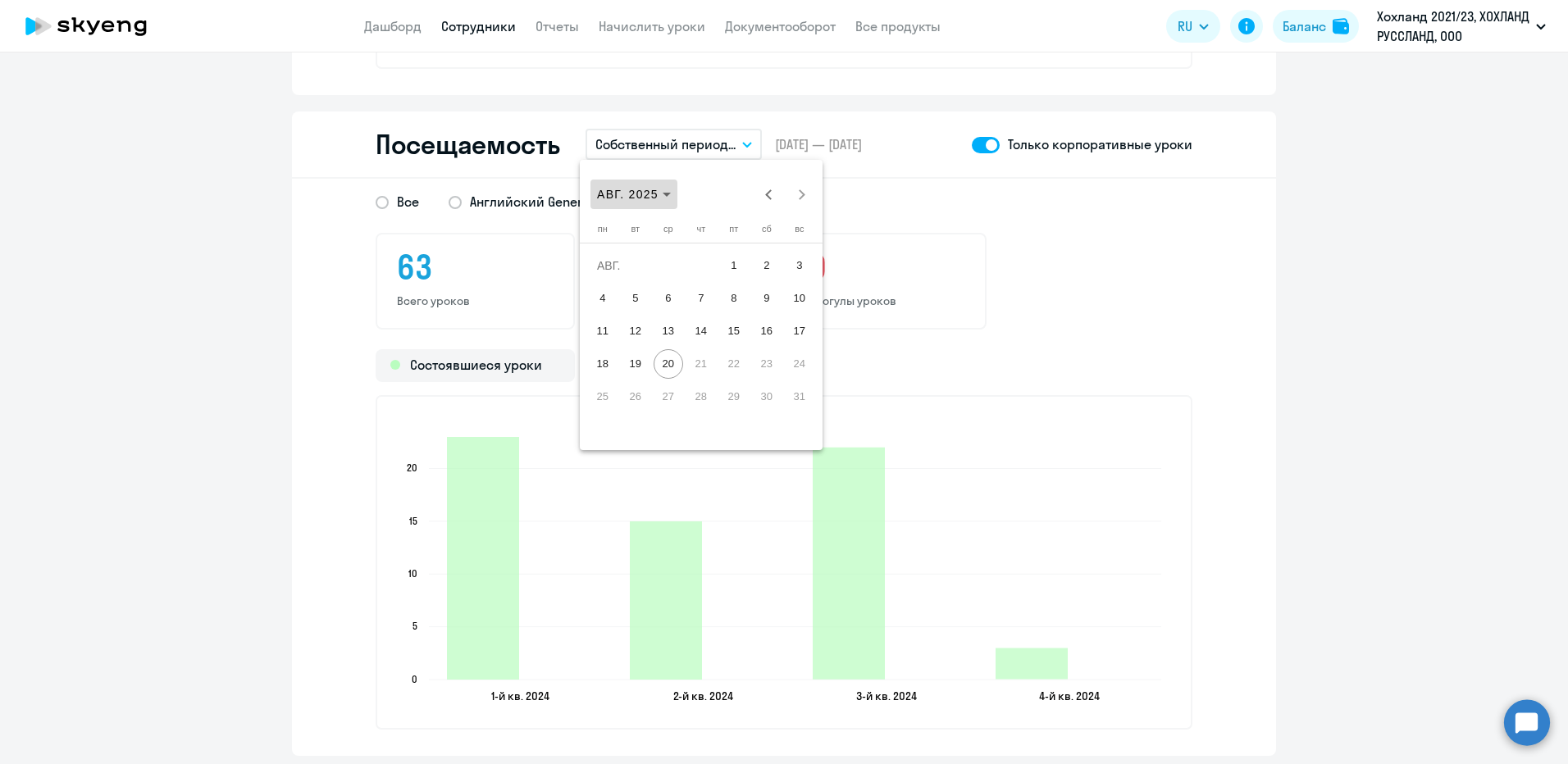
click at [657, 200] on span "АВГ. 2025" at bounding box center [628, 193] width 61 height 13
click at [719, 407] on span "2024" at bounding box center [730, 410] width 51 height 30
click at [622, 342] on span "СЕНТ." at bounding box center [614, 344] width 51 height 30
click at [791, 266] on span "1" at bounding box center [800, 266] width 30 height 30
click at [801, 194] on button "Next month" at bounding box center [802, 193] width 33 height 33
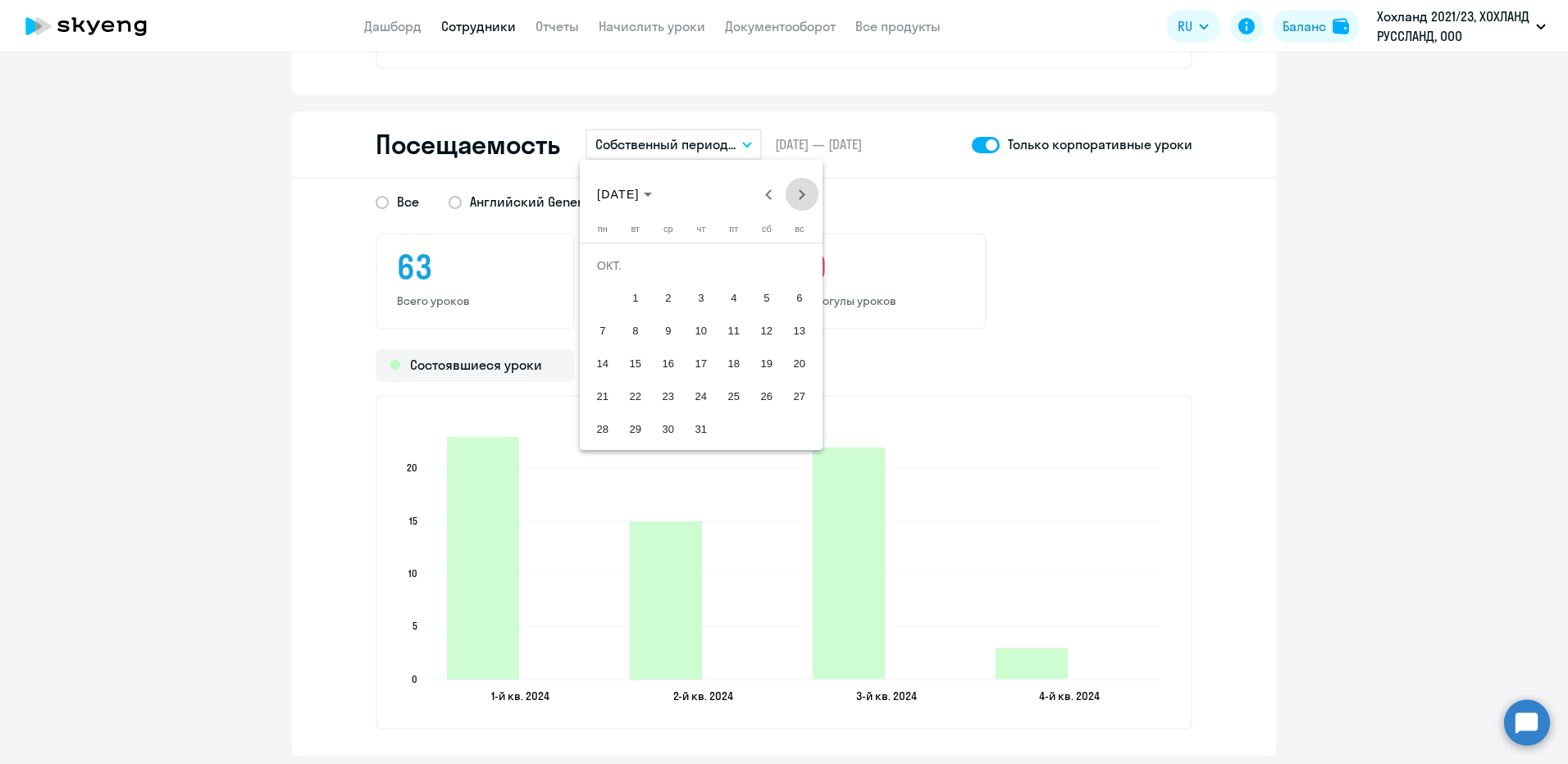
click at [801, 194] on button "Next month" at bounding box center [802, 193] width 33 height 33
click at [633, 421] on span "31" at bounding box center [636, 429] width 30 height 30
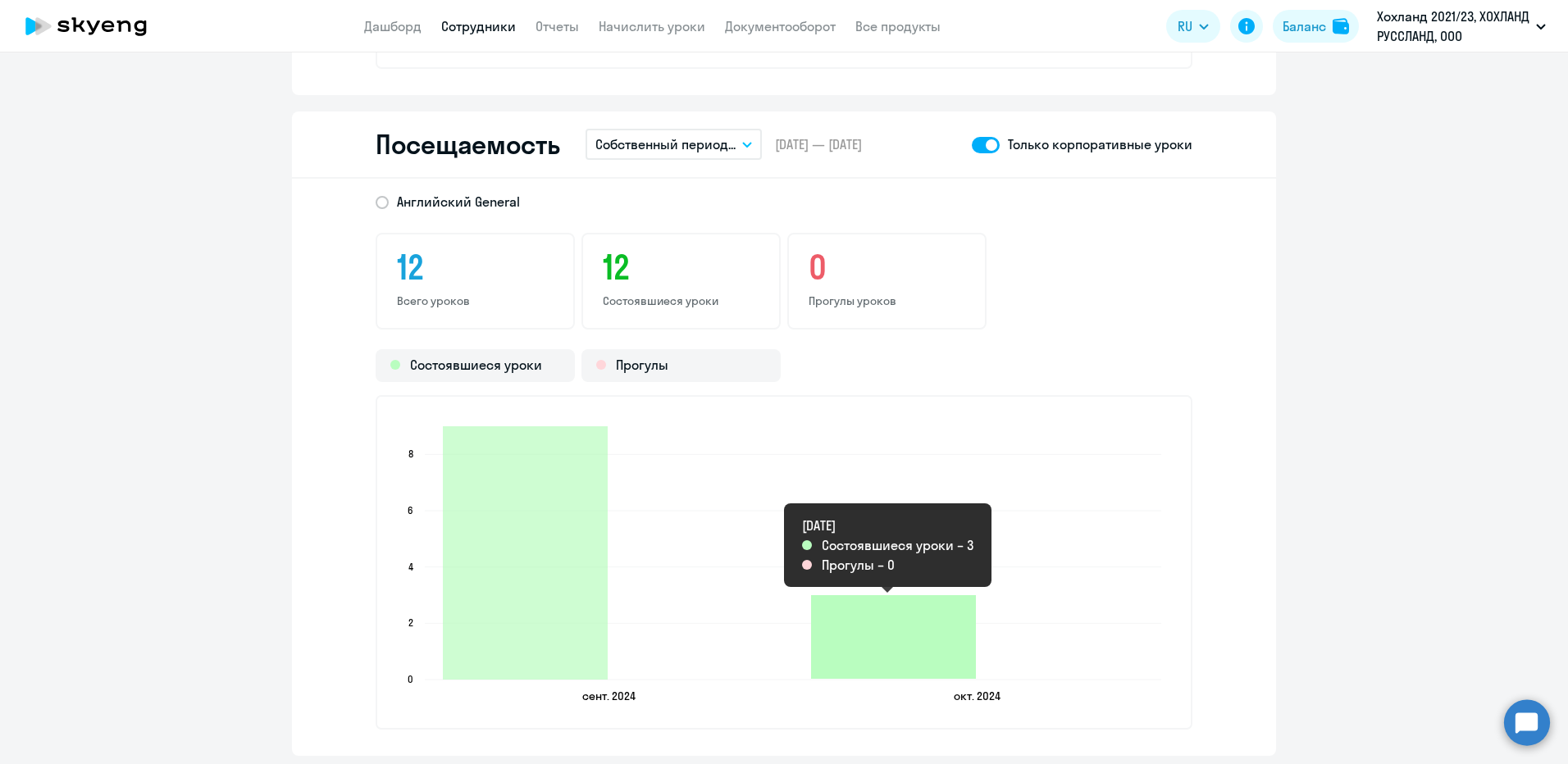
click at [899, 534] on icon "2024-10-09T21:00:00.000Z Состоявшиеся уроки 3" at bounding box center [893, 637] width 165 height 84
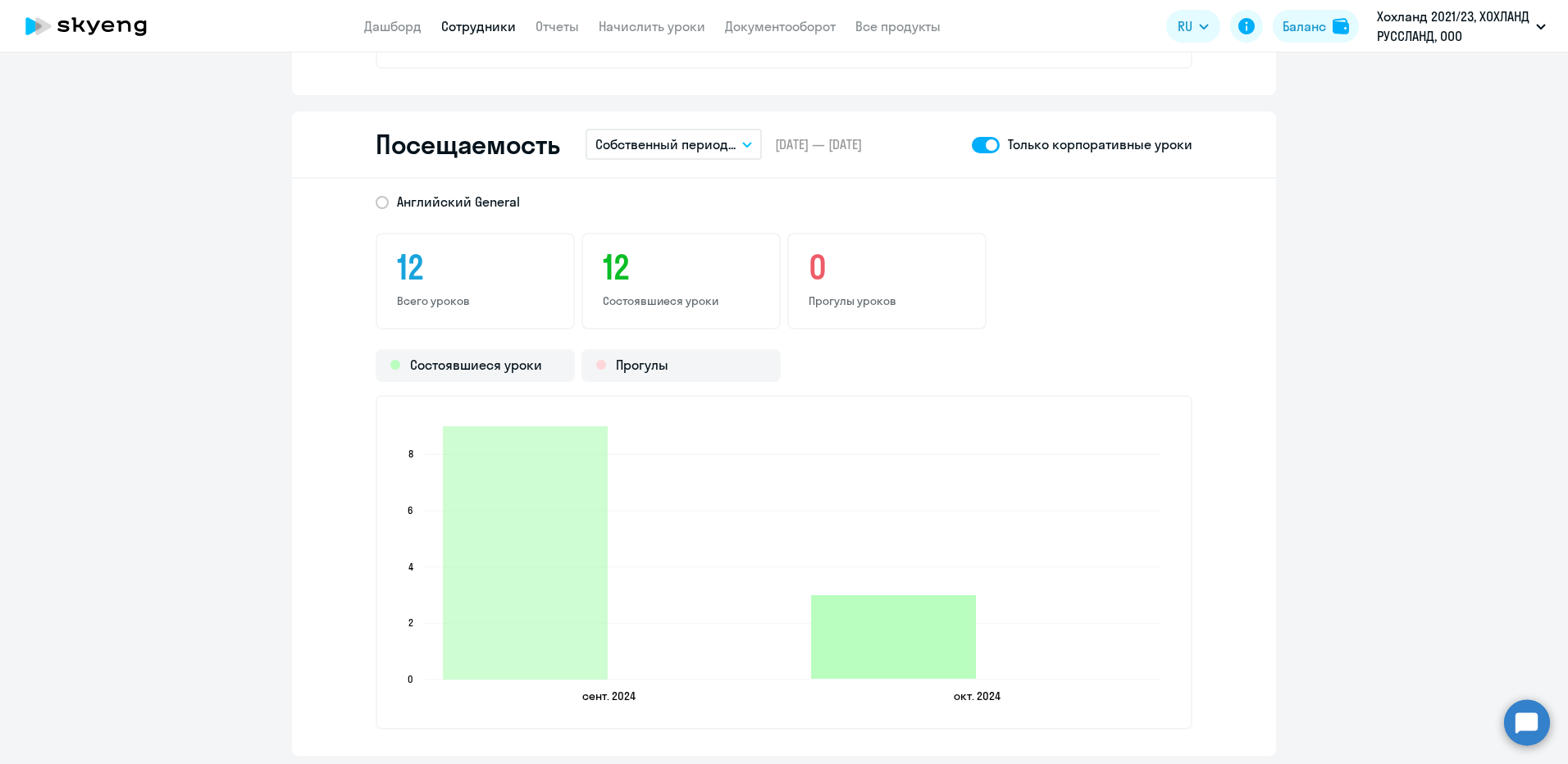
click at [910, 534] on icon "2024-10-09T21:00:00.000Z Состоявшиеся уроки 3" at bounding box center [893, 637] width 165 height 84
click at [692, 155] on button "Собственный период..." at bounding box center [673, 144] width 177 height 32
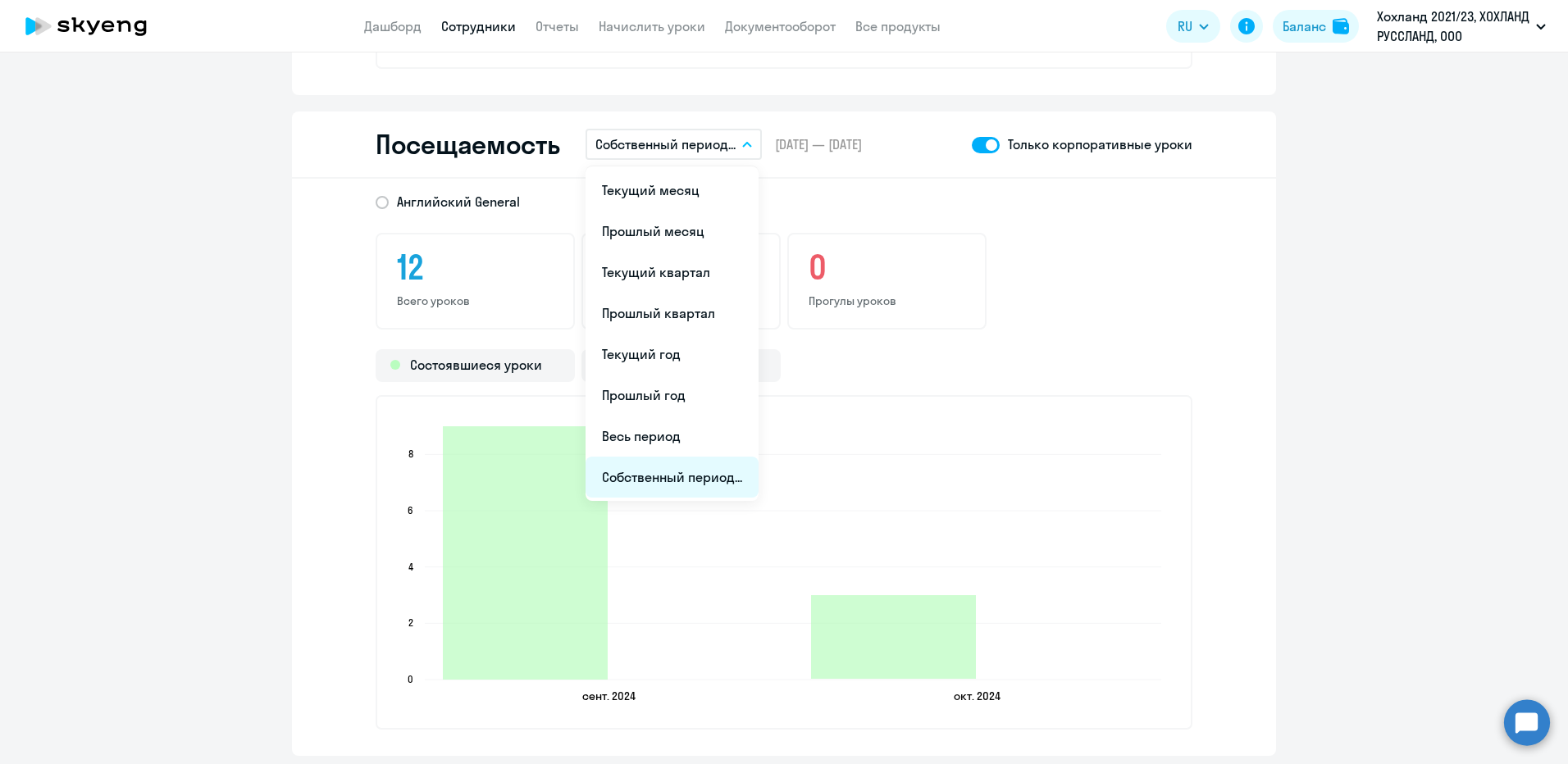
click at [642, 481] on li "Собственный период..." at bounding box center [671, 478] width 173 height 41
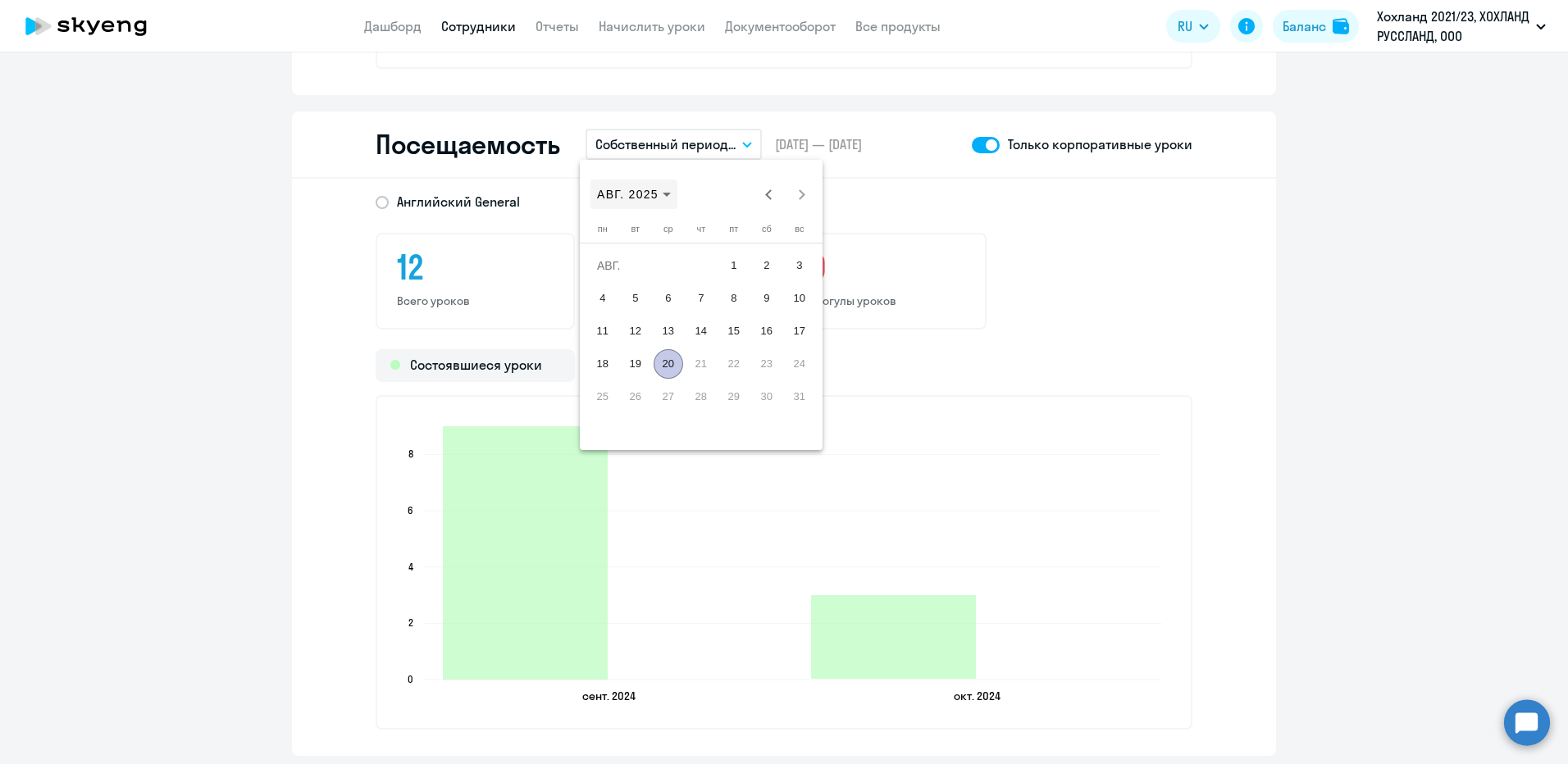
click at [607, 182] on span "Choose month and year" at bounding box center [634, 194] width 87 height 39
click at [715, 415] on span "2024" at bounding box center [730, 410] width 51 height 30
click at [681, 345] on span "ОКТ." at bounding box center [671, 344] width 51 height 30
click at [637, 305] on span "1" at bounding box center [636, 298] width 30 height 30
click at [804, 199] on span "Next month" at bounding box center [802, 193] width 33 height 33
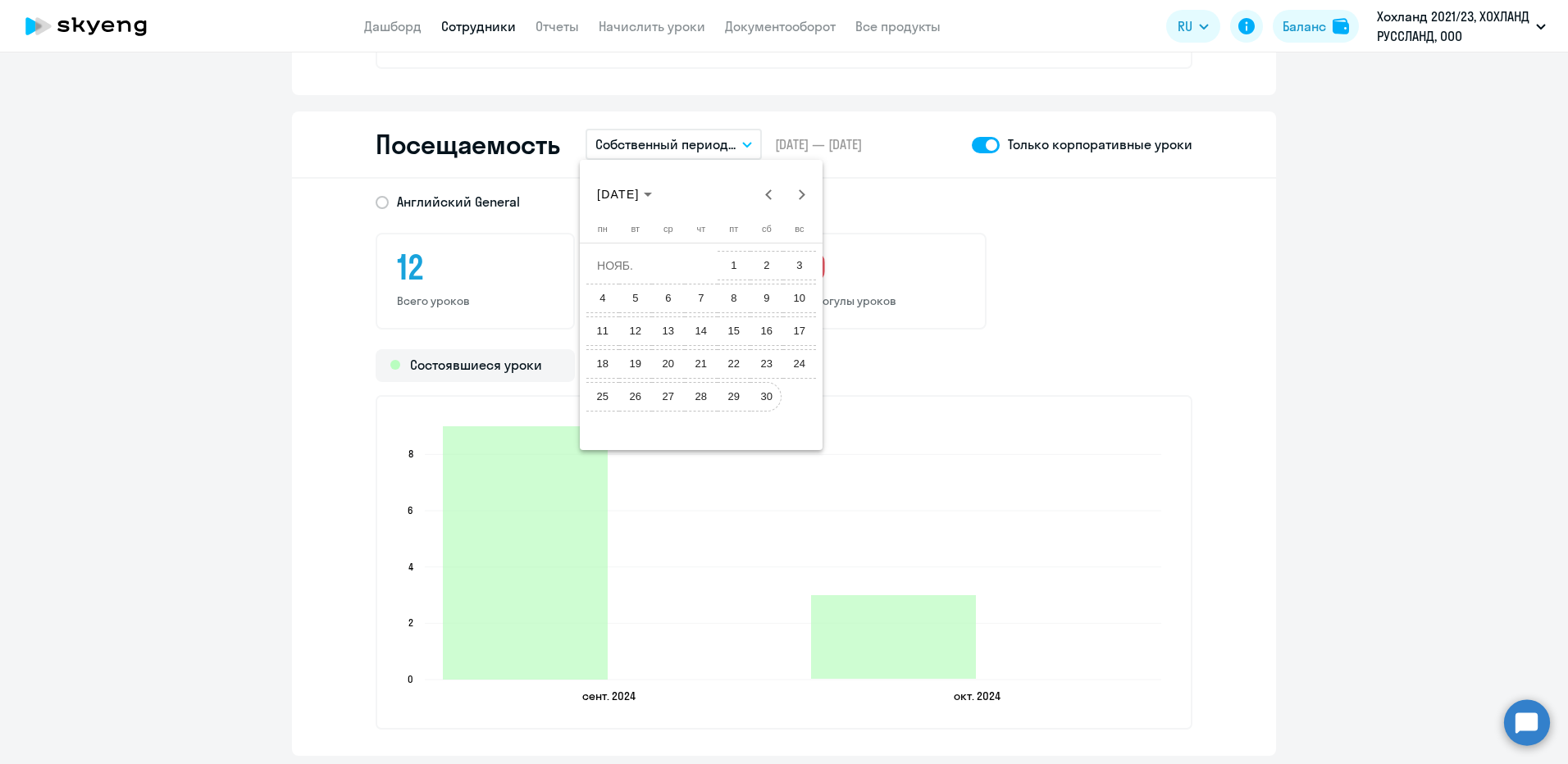
click at [757, 390] on span "30" at bounding box center [767, 397] width 30 height 30
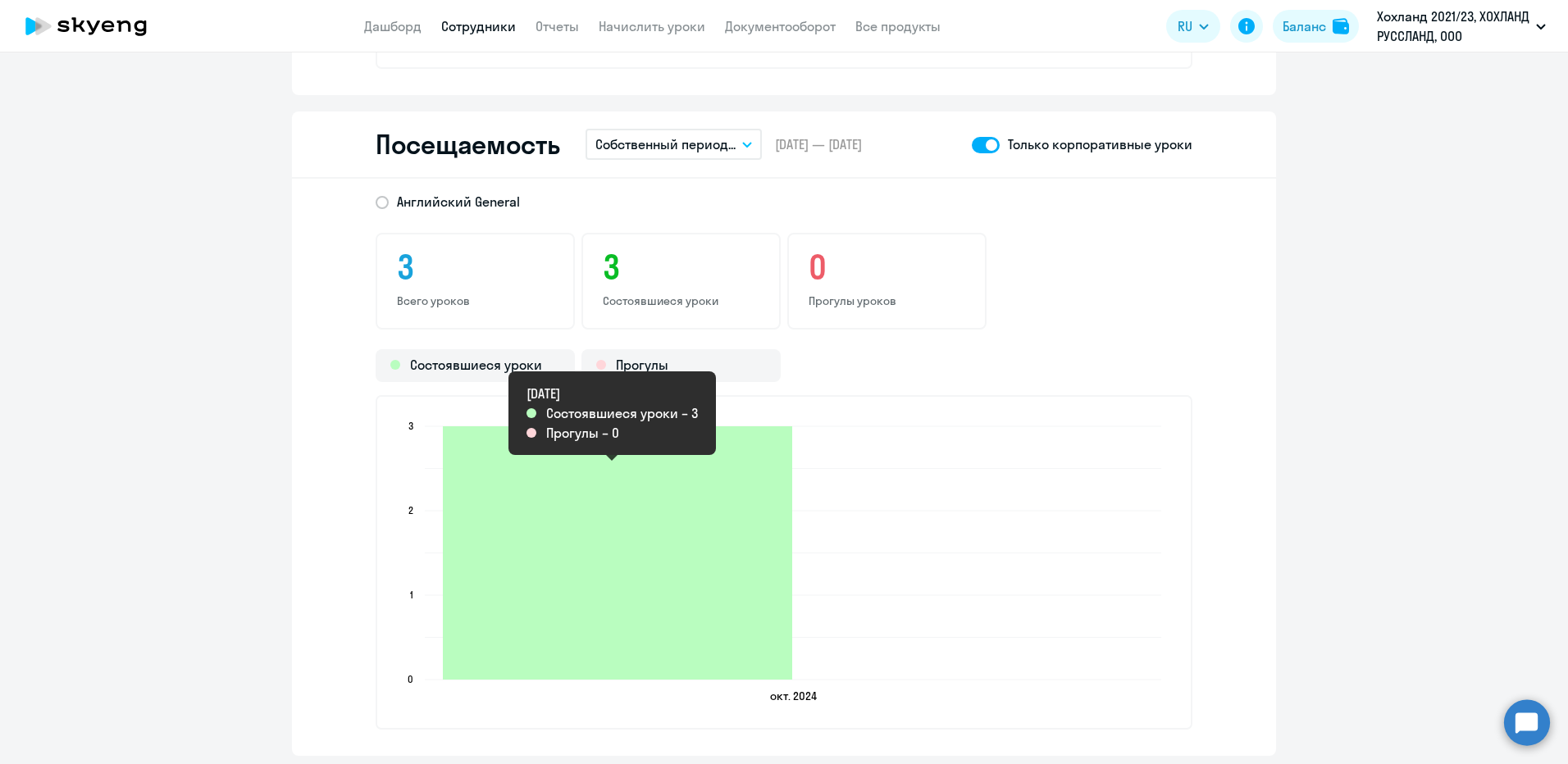
click at [643, 534] on icon "2024-10-09T21:00:00.000Z Состоявшиеся уроки 3" at bounding box center [618, 553] width 350 height 254
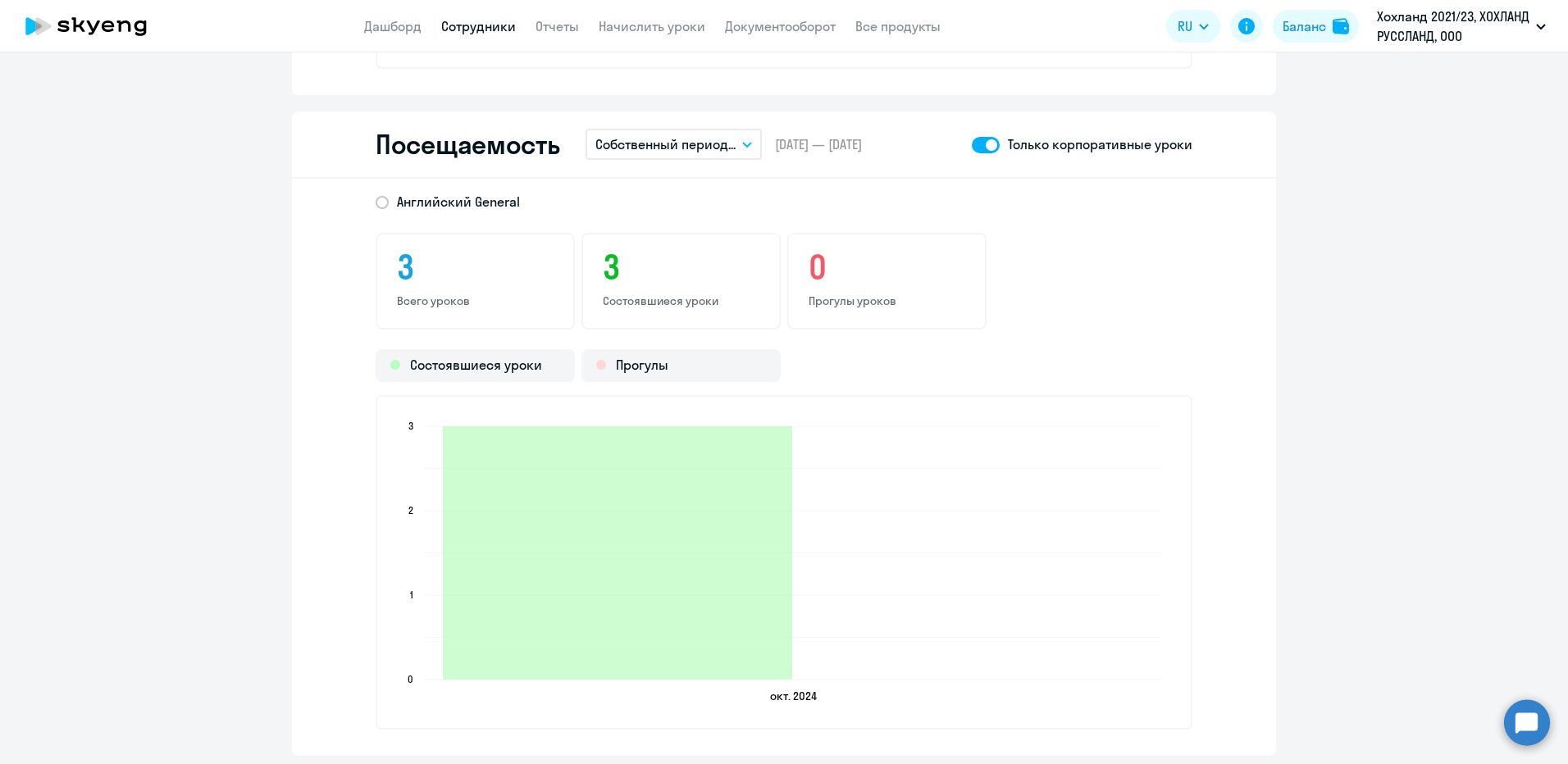
click at [703, 148] on p "Собственный период..." at bounding box center [666, 144] width 140 height 20
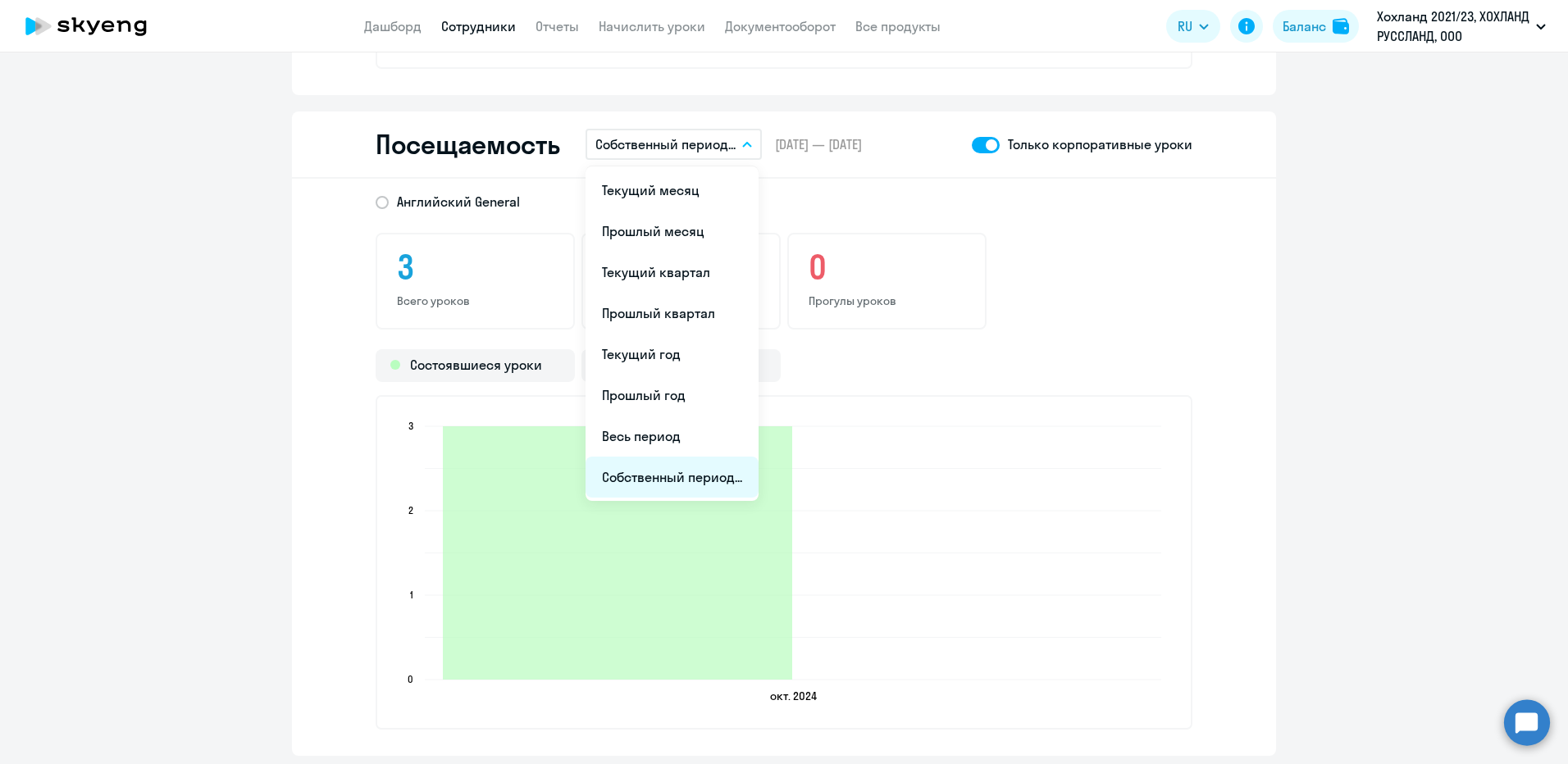
click at [656, 472] on li "Собственный период..." at bounding box center [671, 478] width 173 height 41
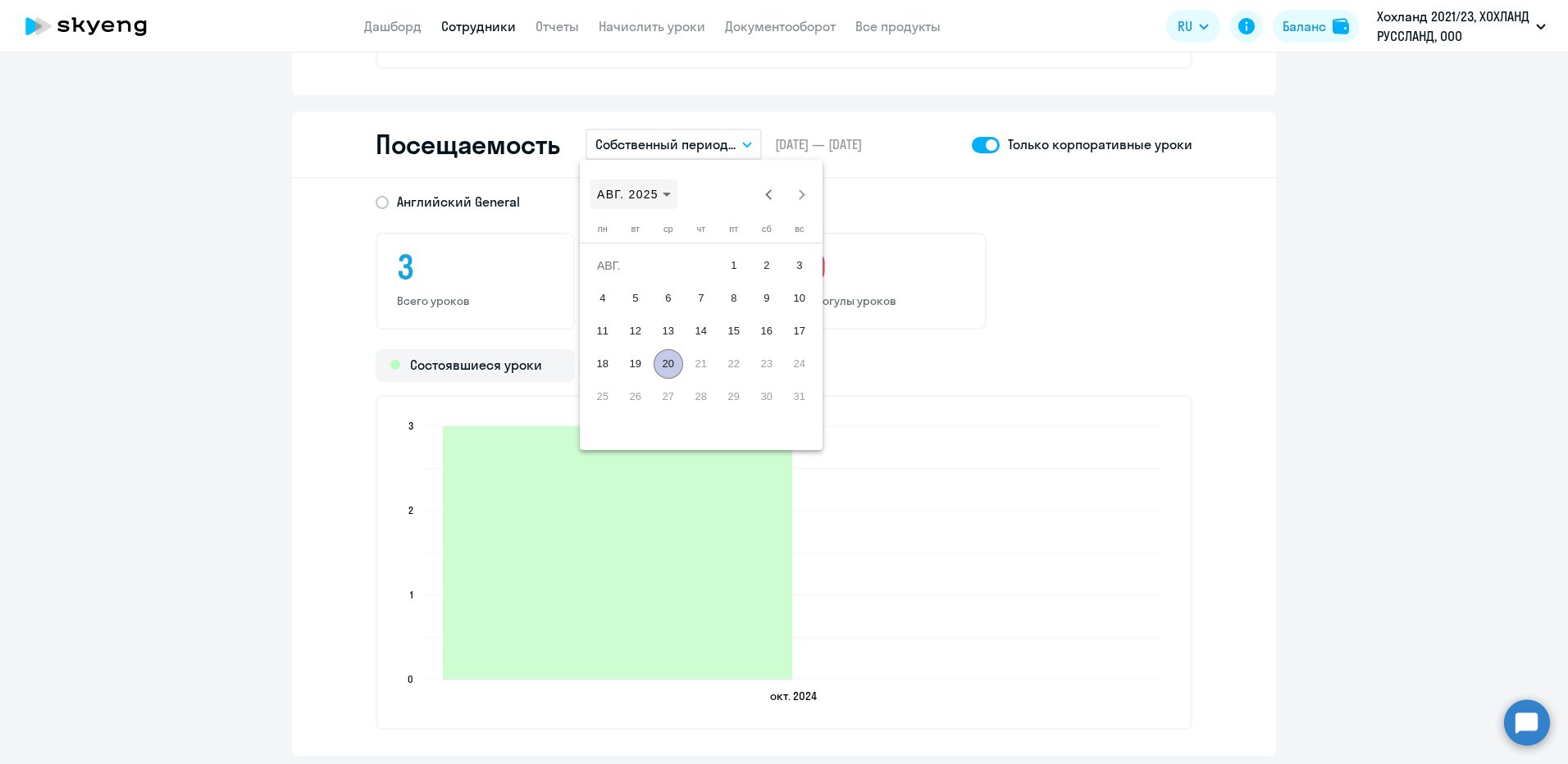
click at [654, 193] on span "АВГ. 2025" at bounding box center [628, 193] width 61 height 13
click at [716, 408] on span "2024" at bounding box center [730, 410] width 51 height 30
click at [666, 342] on span "ОКТ." at bounding box center [671, 344] width 51 height 30
click at [639, 301] on span "1" at bounding box center [636, 298] width 30 height 30
click at [702, 423] on span "31" at bounding box center [701, 429] width 30 height 30
